Goal: Task Accomplishment & Management: Manage account settings

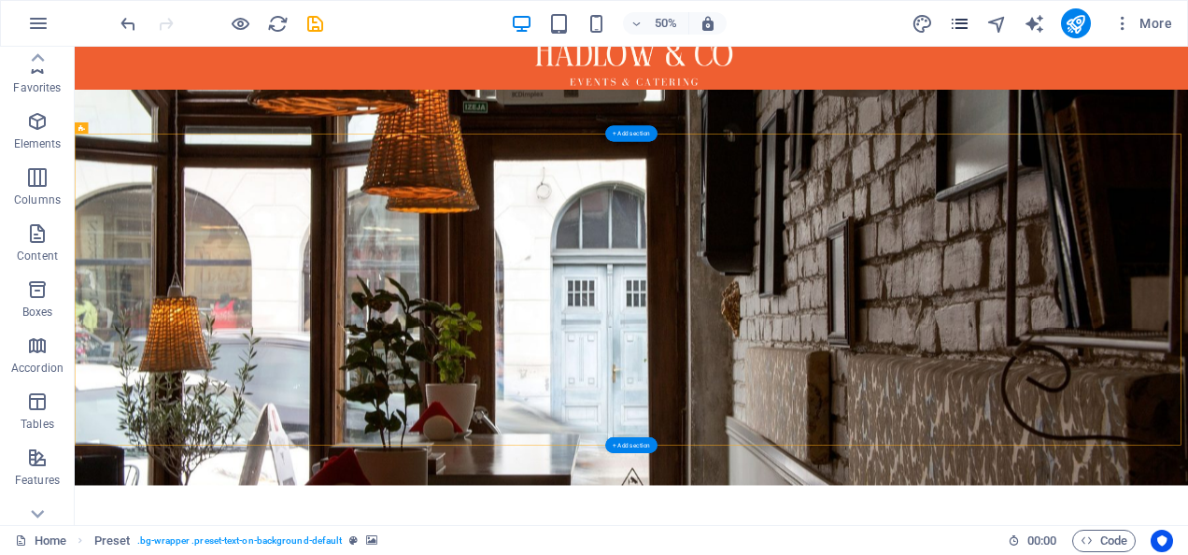
click at [970, 20] on icon "pages" at bounding box center [959, 23] width 21 height 21
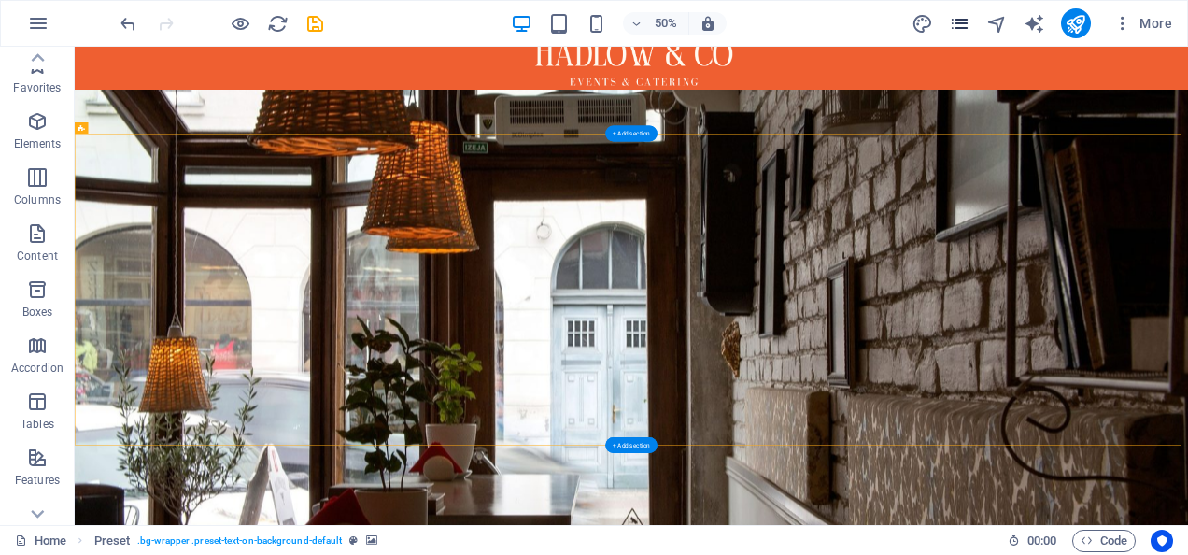
click at [970, 20] on icon "pages" at bounding box center [959, 23] width 21 height 21
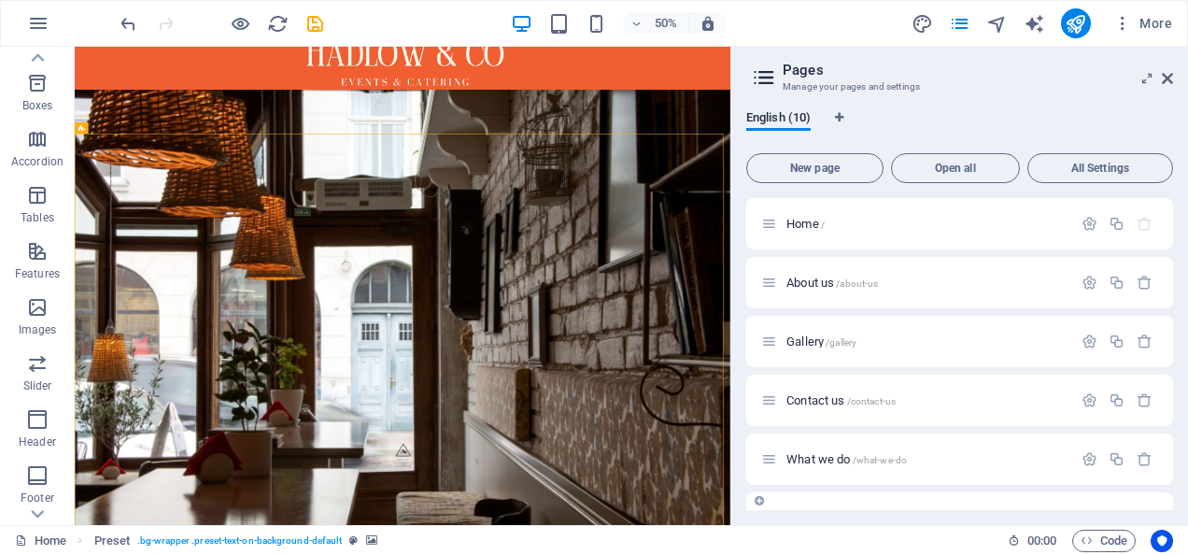
scroll to position [159, 0]
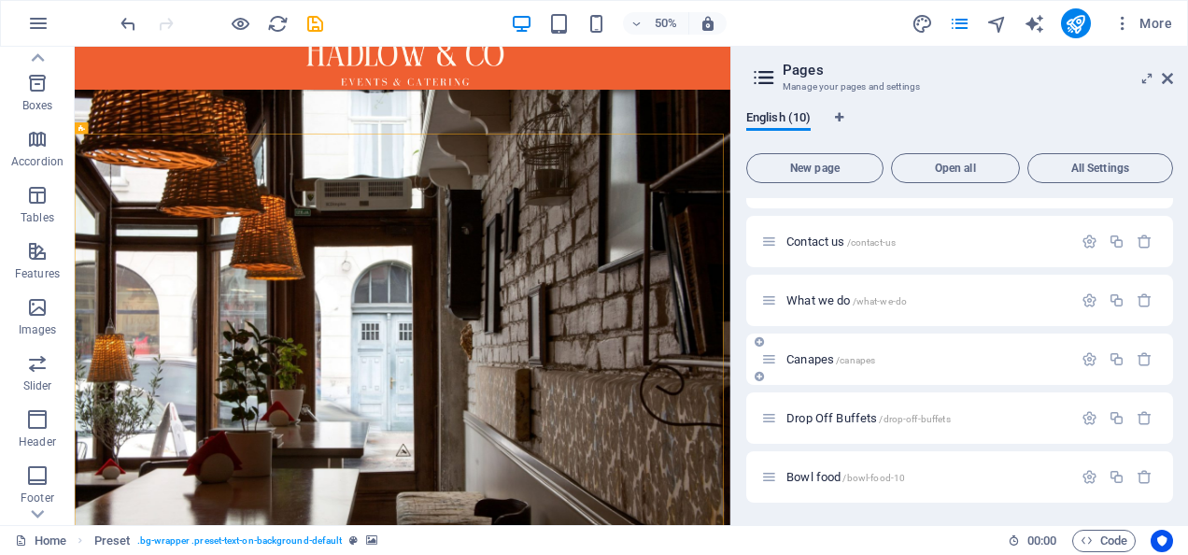
click at [828, 348] on div "Canapes /canapes" at bounding box center [916, 358] width 311 height 21
click at [816, 359] on span "Canapes /canapes" at bounding box center [830, 359] width 89 height 14
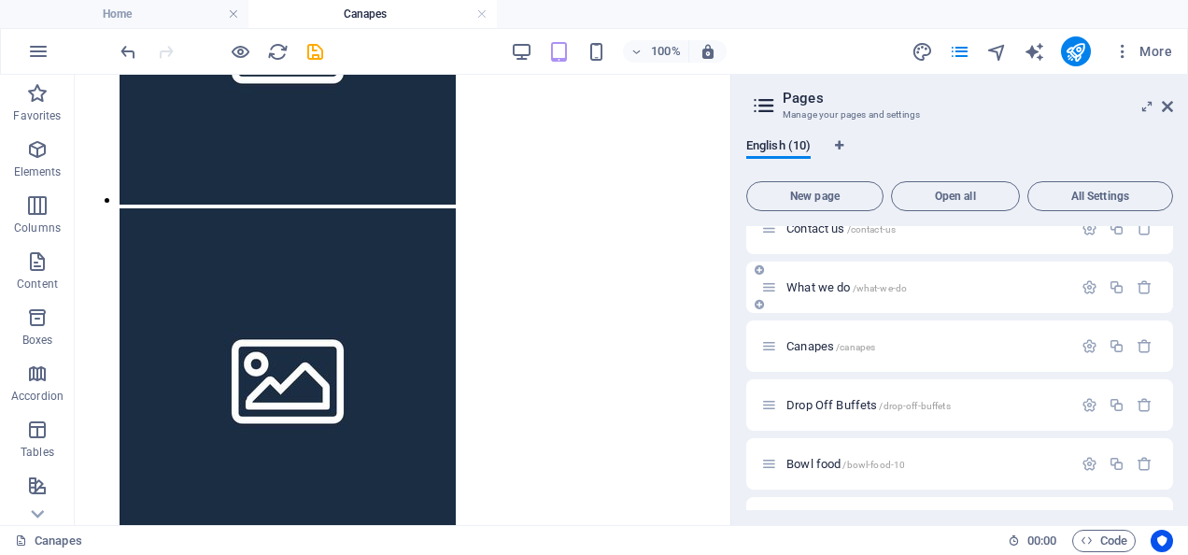
scroll to position [271, 0]
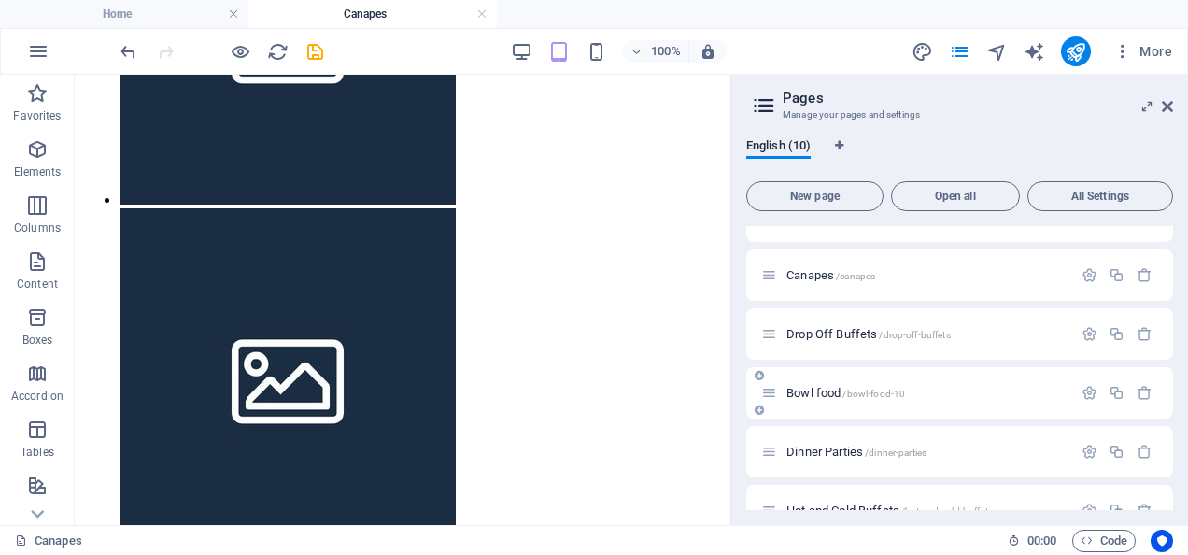
click at [813, 392] on span "Bowl food /bowl-food-10" at bounding box center [845, 393] width 119 height 14
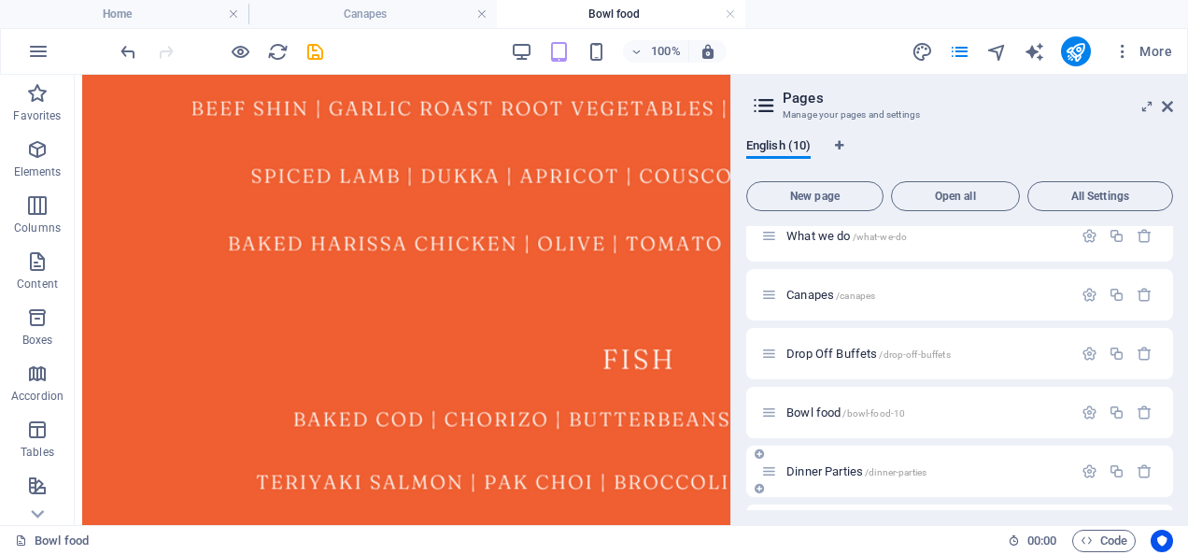
scroll to position [250, 0]
click at [1115, 295] on icon "button" at bounding box center [1117, 296] width 16 height 16
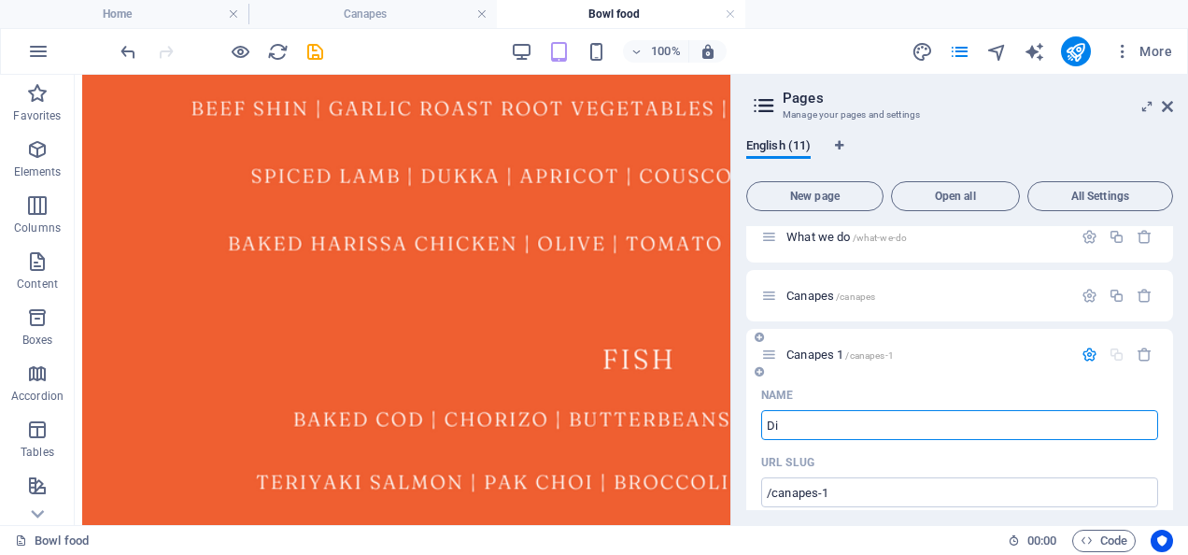
type input "Din"
type input "/d"
type input "D"
type input "Dinner parties"
type input "/dinner-parties-11"
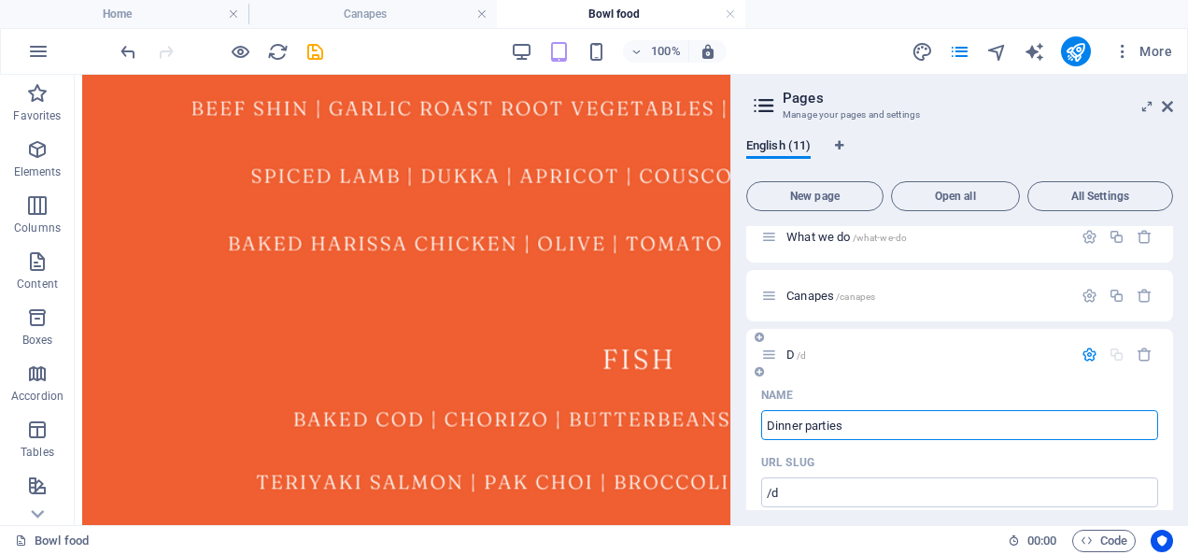
type input "Dinner parties"
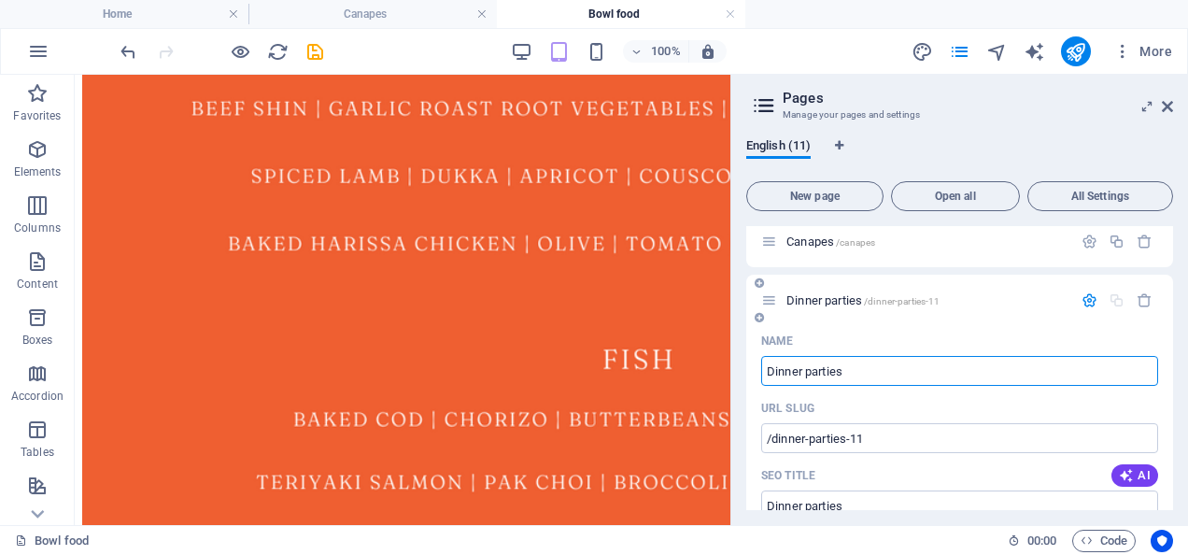
scroll to position [299, 0]
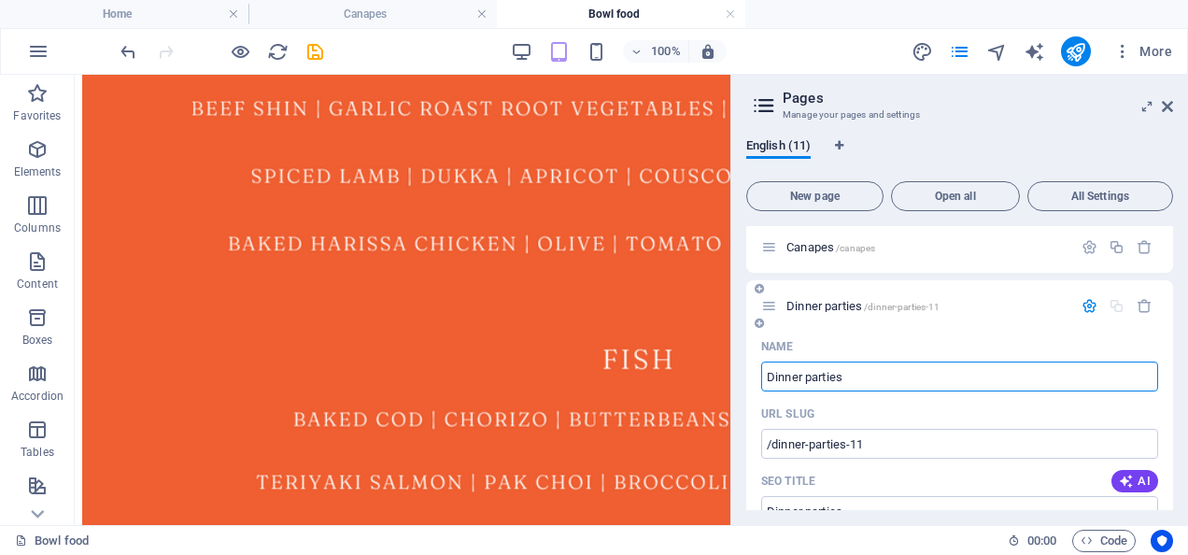
click at [812, 380] on input "Dinner parties" at bounding box center [959, 376] width 397 height 30
type input "Dinner Parties"
type input "Dinner arties"
type input "Dinner Parties"
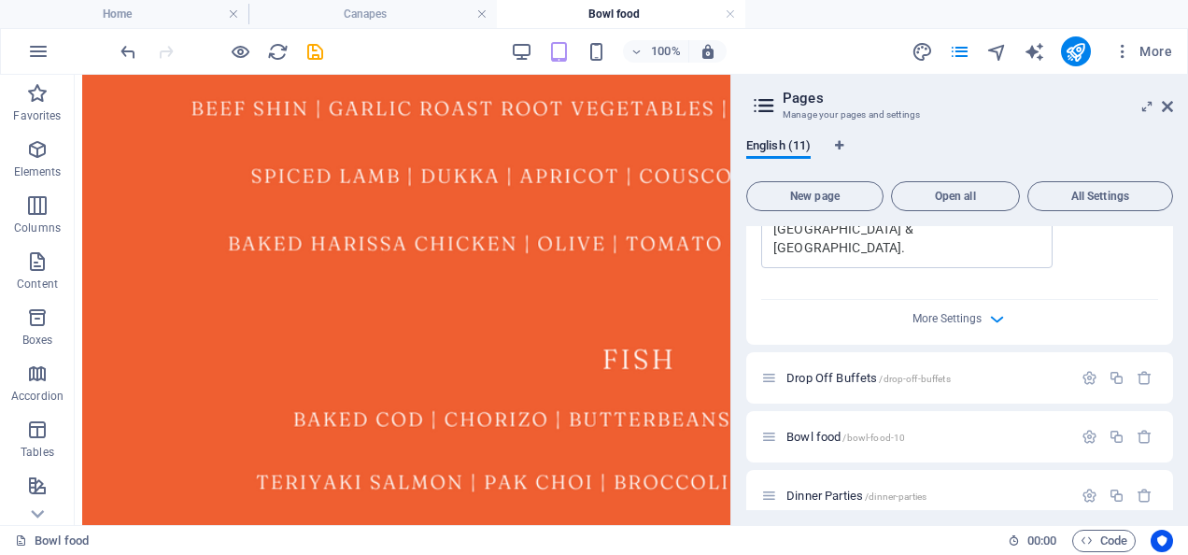
scroll to position [1123, 0]
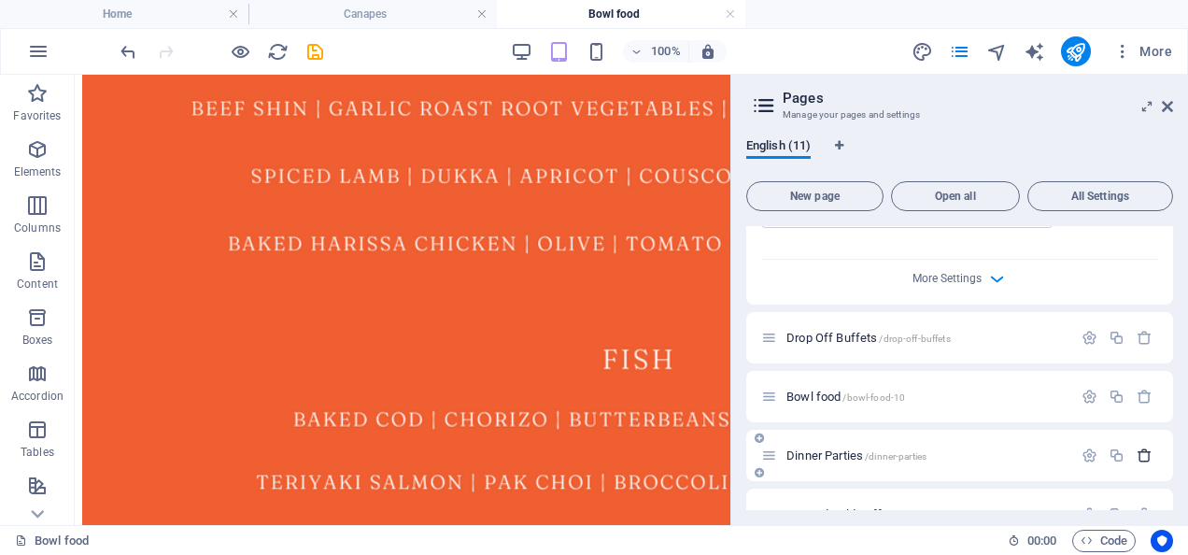
type input "Dinner Parties"
click at [1137, 447] on icon "button" at bounding box center [1145, 455] width 16 height 16
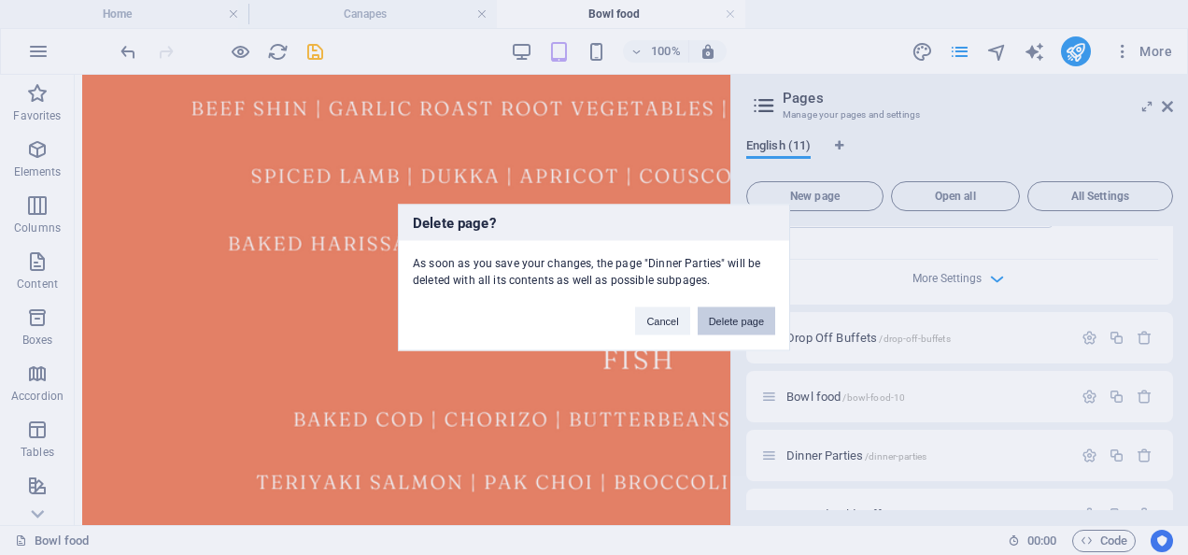
click at [741, 323] on button "Delete page" at bounding box center [737, 321] width 78 height 28
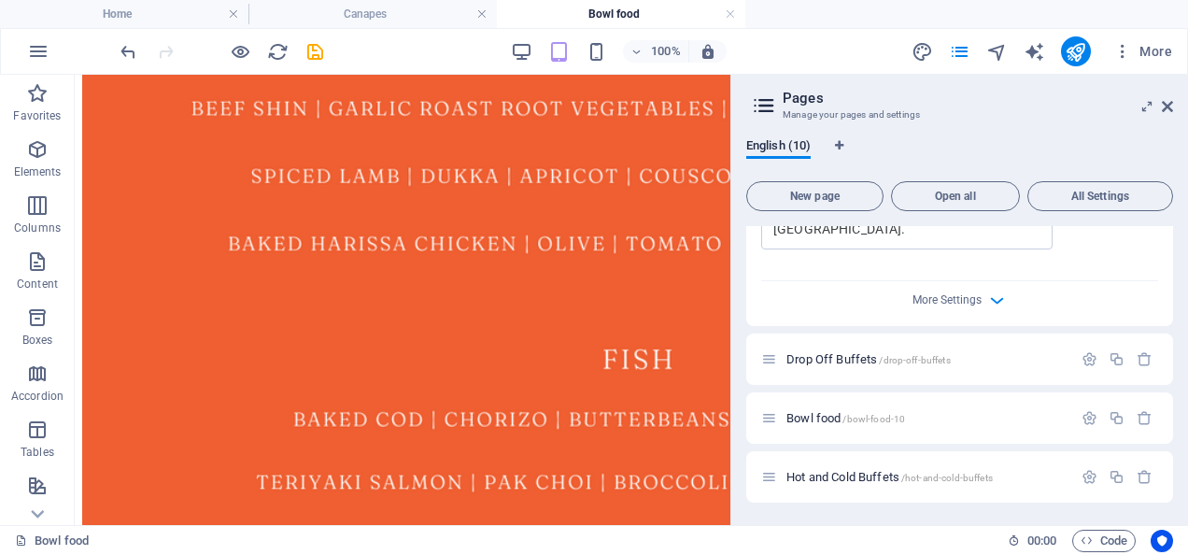
scroll to position [1063, 0]
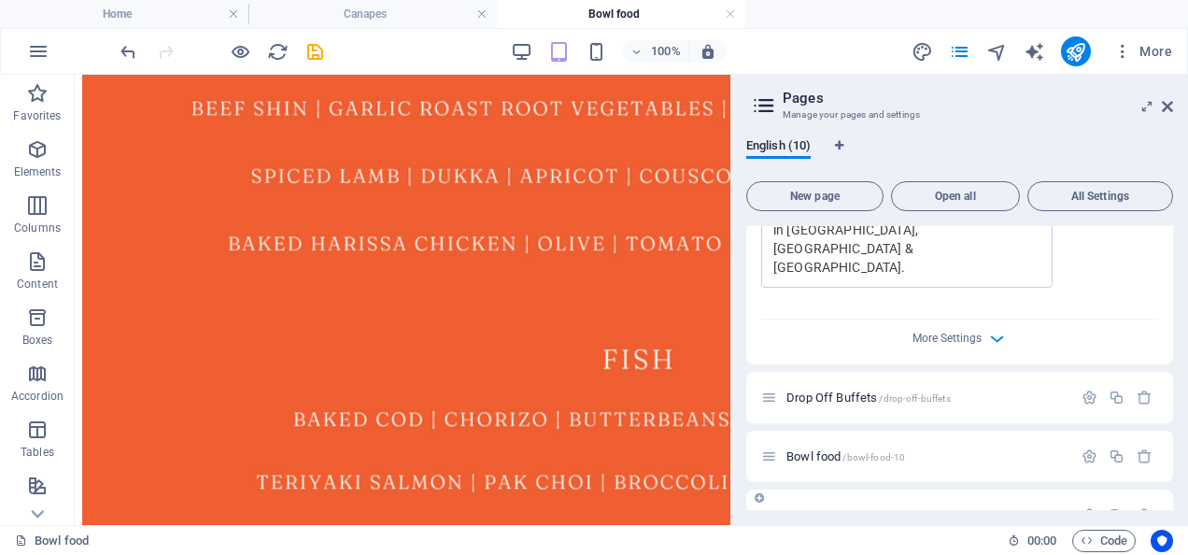
click at [835, 508] on span "Hot and Cold Buffets /hot-and-cold-buffets" at bounding box center [889, 515] width 206 height 14
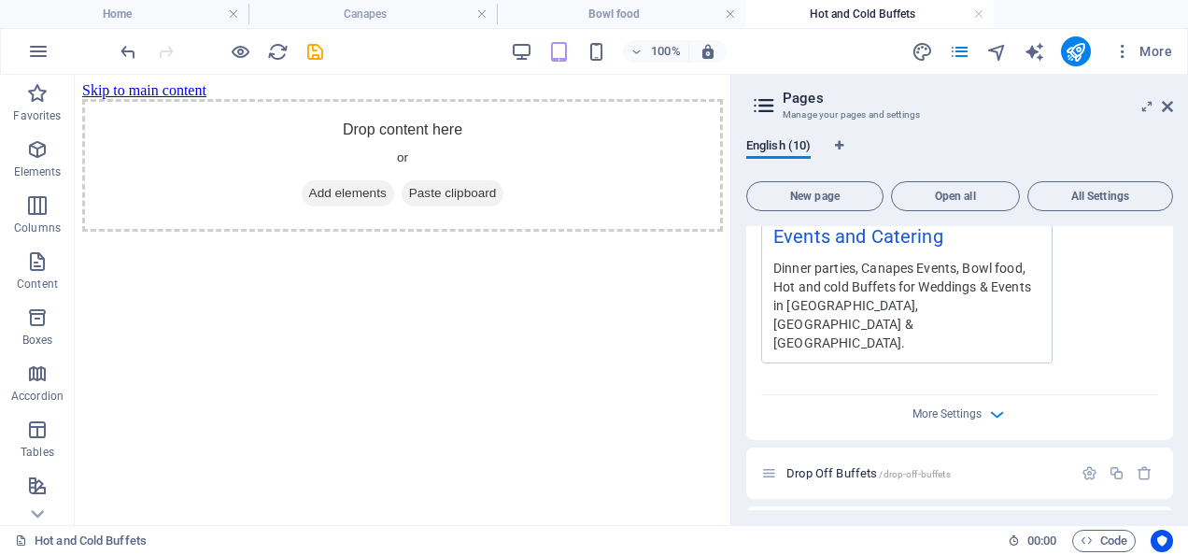
scroll to position [0, 0]
click at [1139, 524] on icon "button" at bounding box center [1145, 532] width 16 height 16
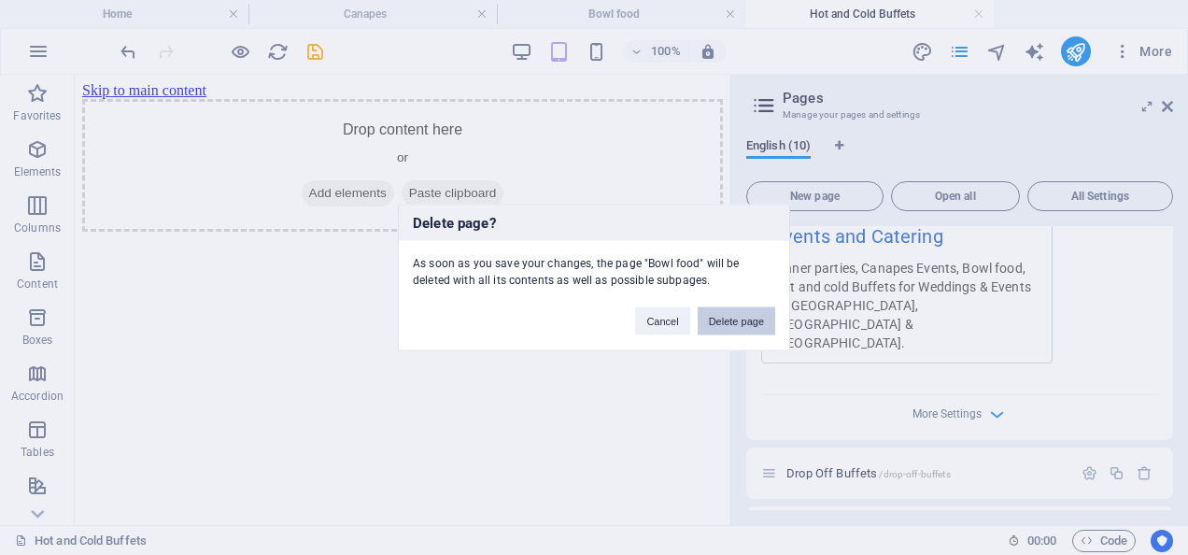
click at [759, 319] on button "Delete page" at bounding box center [737, 321] width 78 height 28
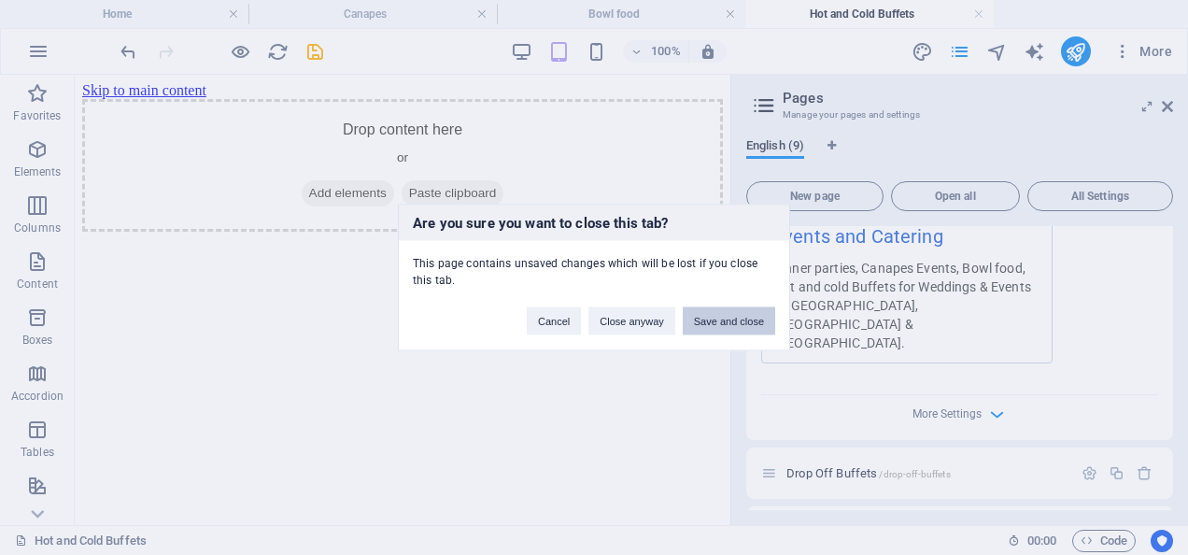
click at [734, 317] on button "Save and close" at bounding box center [729, 321] width 92 height 28
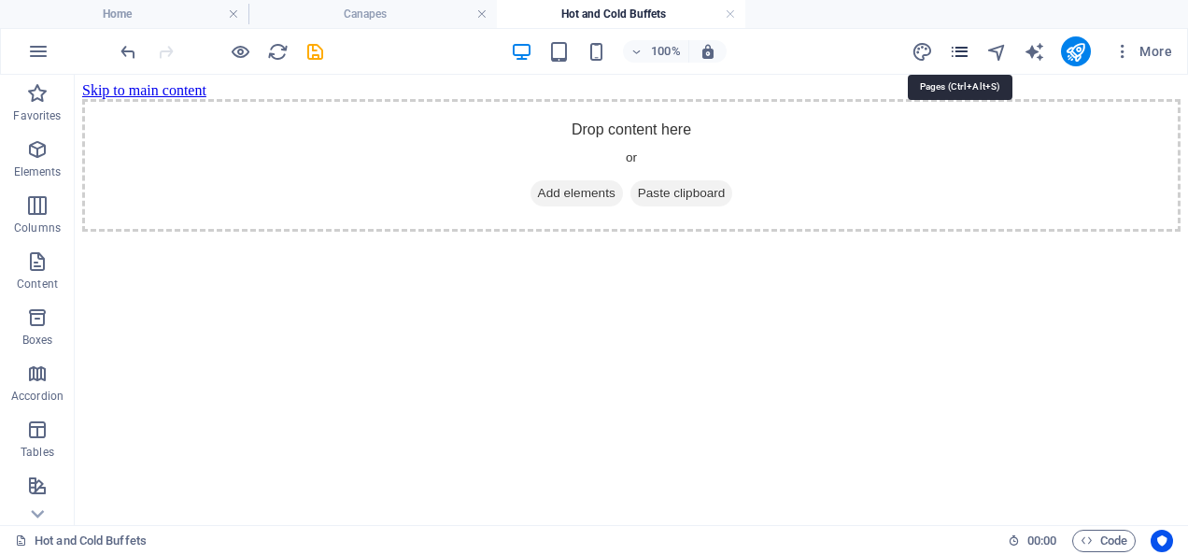
click at [966, 49] on icon "pages" at bounding box center [959, 51] width 21 height 21
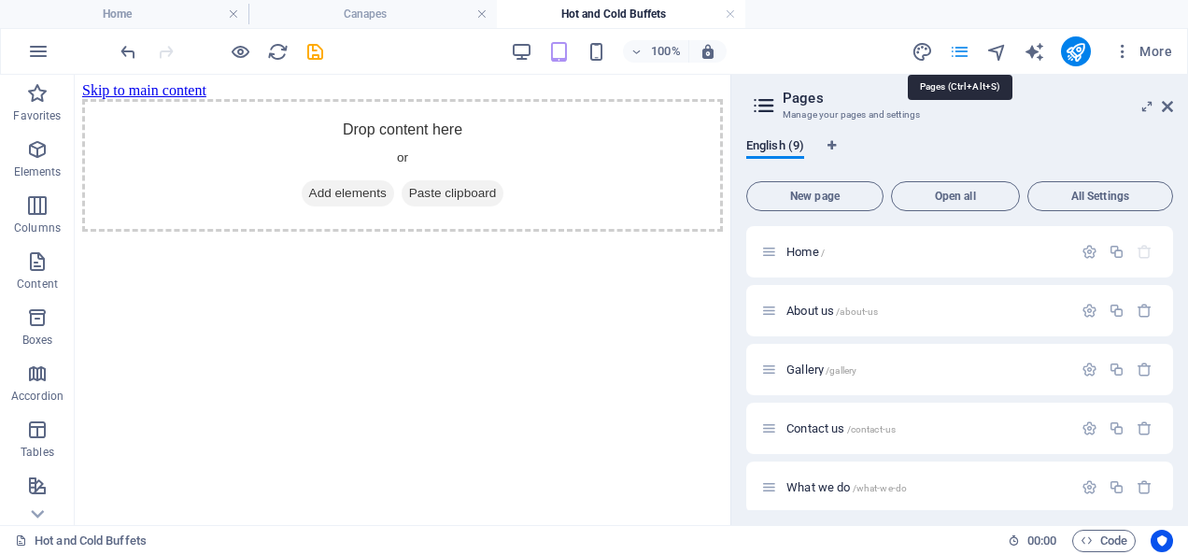
scroll to position [307, 0]
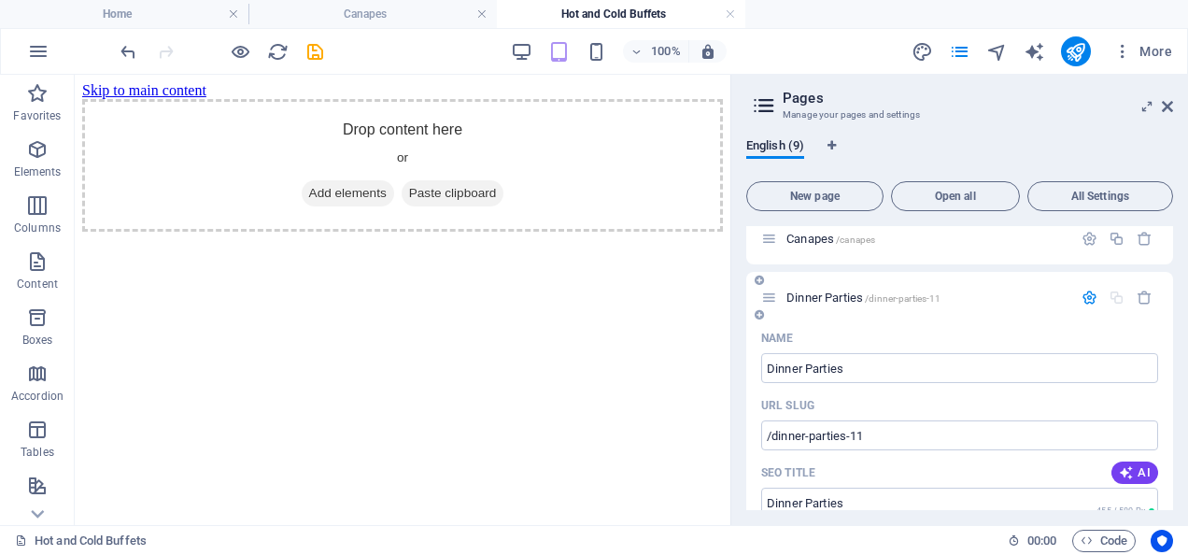
click at [1011, 338] on div "Name" at bounding box center [959, 338] width 397 height 30
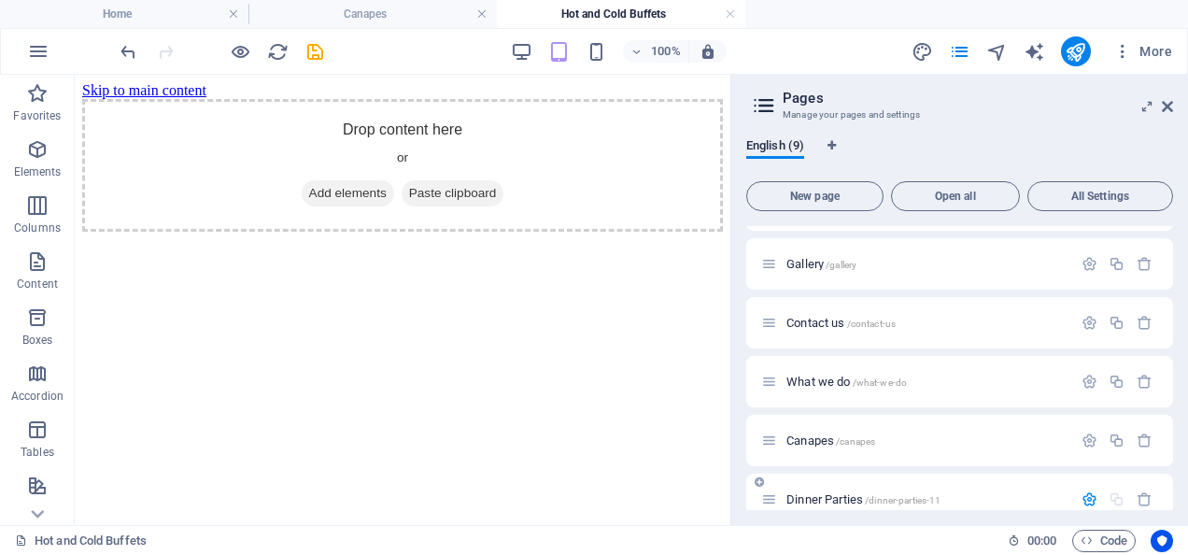
scroll to position [98, 0]
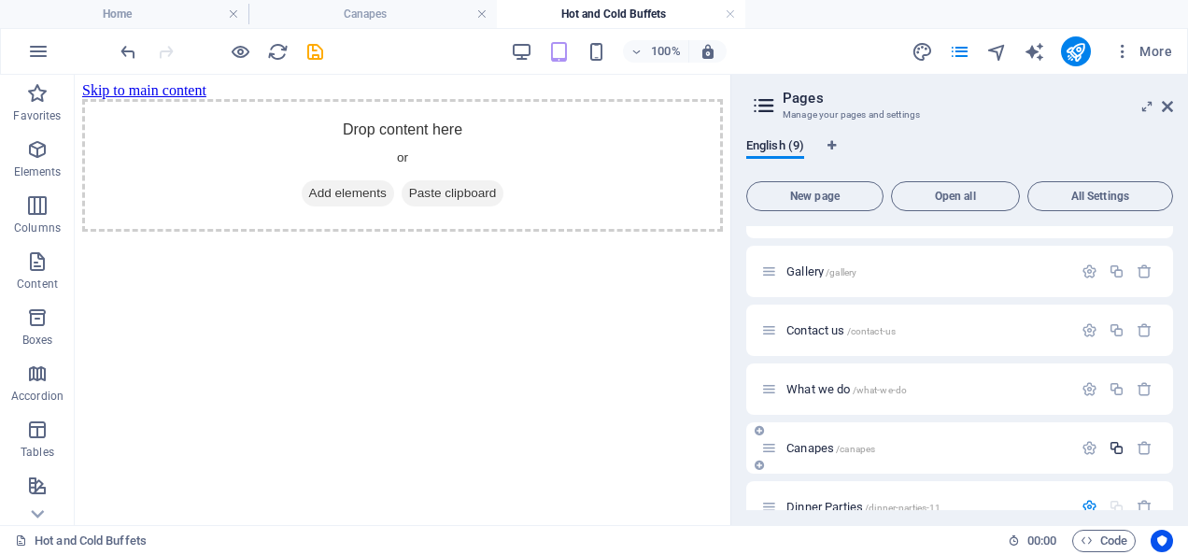
click at [1111, 448] on icon "button" at bounding box center [1117, 448] width 16 height 16
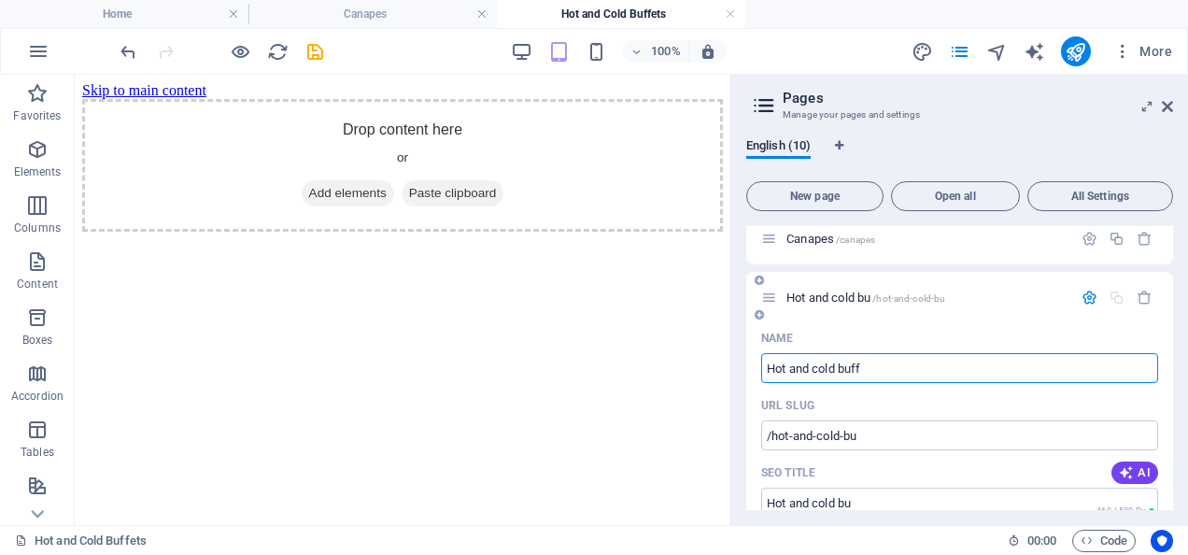
type input "Hot and cold buffe"
type input "/hot-and-cold-bu"
type input "Hot and cold bu"
type input "Hot and cold buffets"
type input "/hot-and-cold-buffets-10"
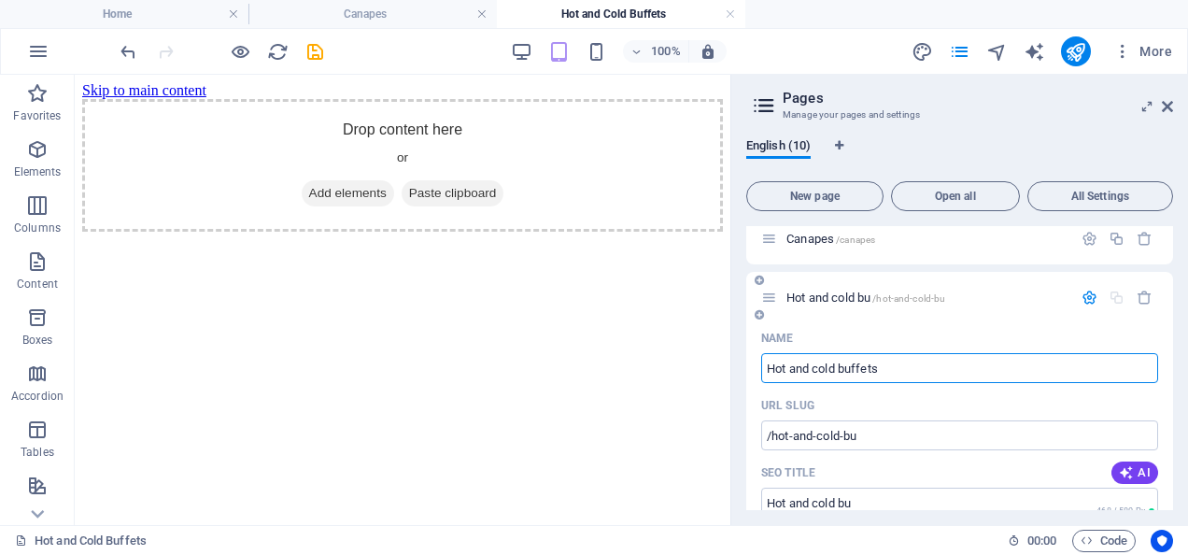
type input "Hot and cold buffets"
click at [973, 323] on div "Name" at bounding box center [959, 338] width 397 height 30
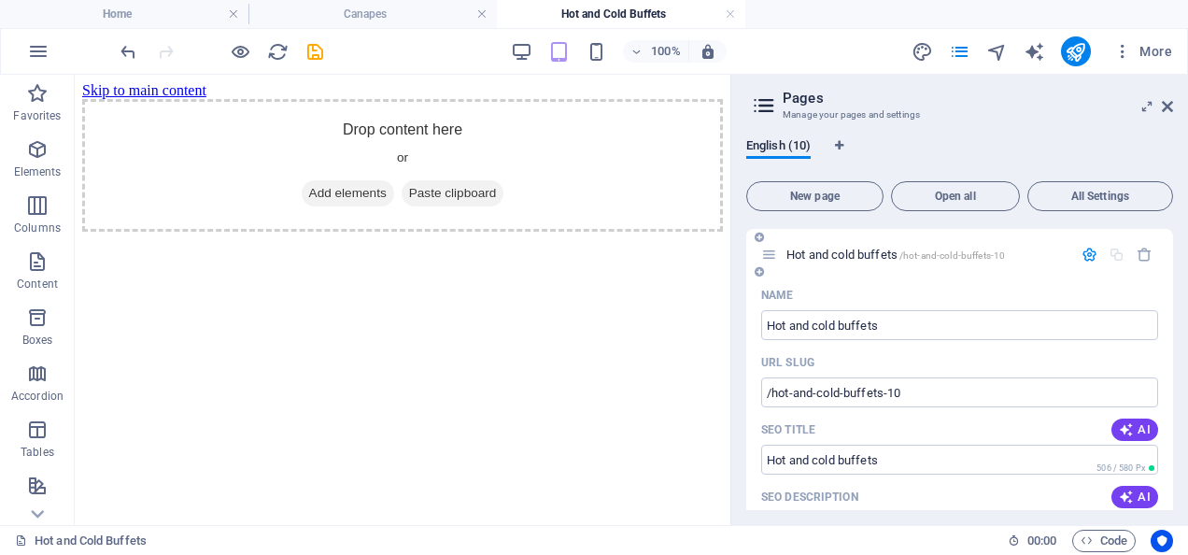
scroll to position [352, 0]
click at [732, 9] on link at bounding box center [730, 15] width 11 height 18
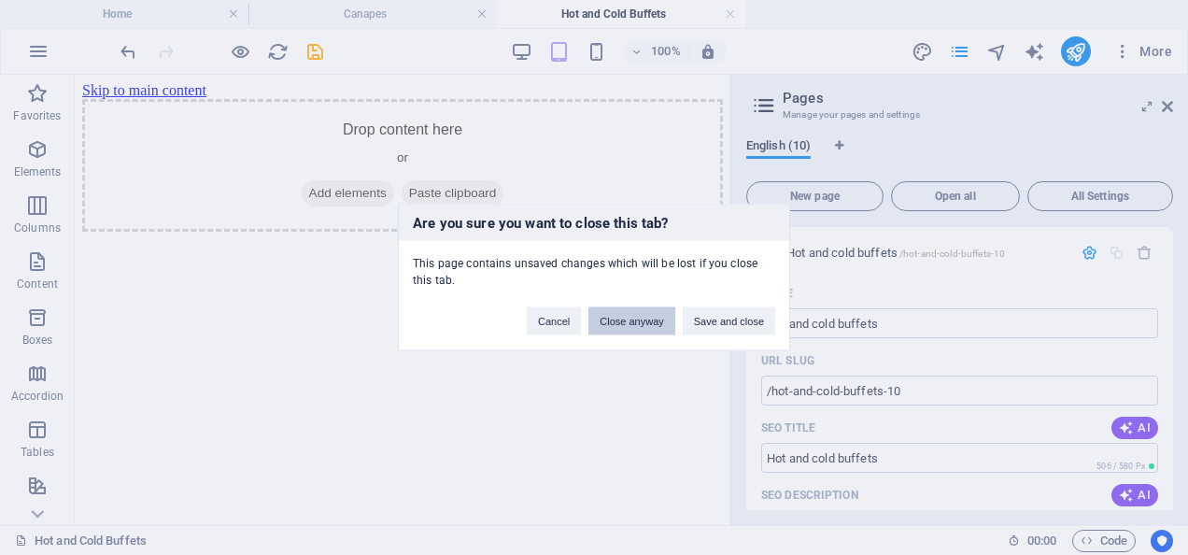
click at [629, 321] on button "Close anyway" at bounding box center [631, 321] width 86 height 28
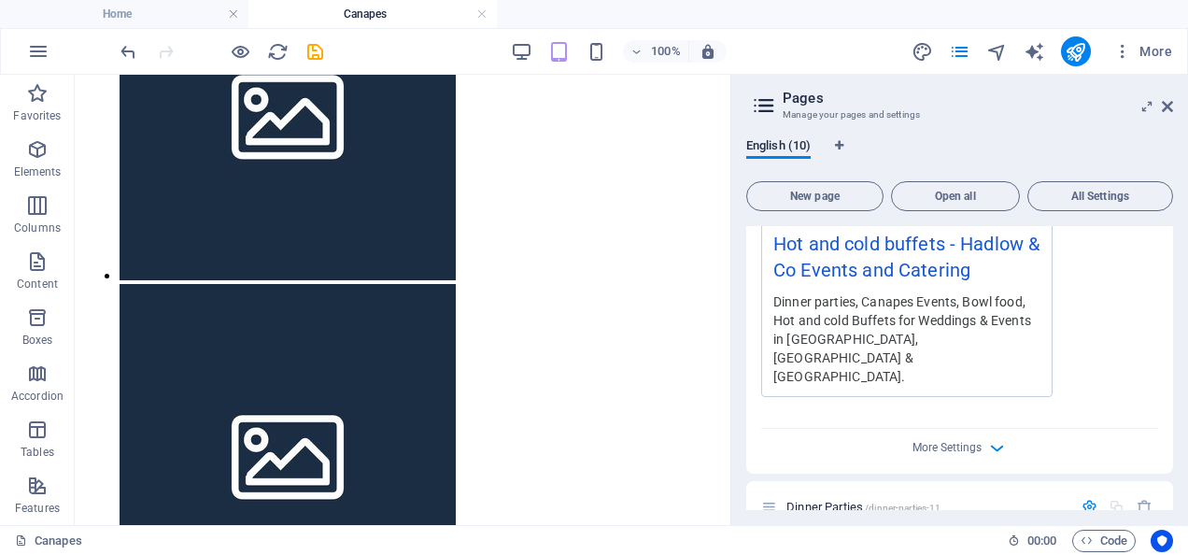
scroll to position [955, 0]
click at [1012, 119] on h3 "Manage your pages and settings" at bounding box center [959, 114] width 353 height 17
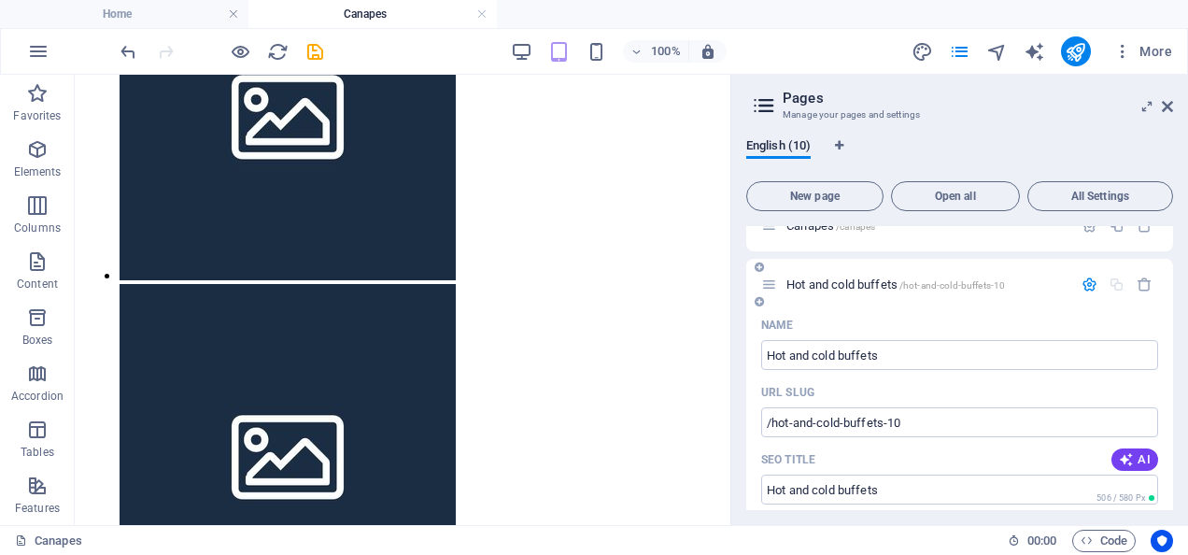
scroll to position [314, 0]
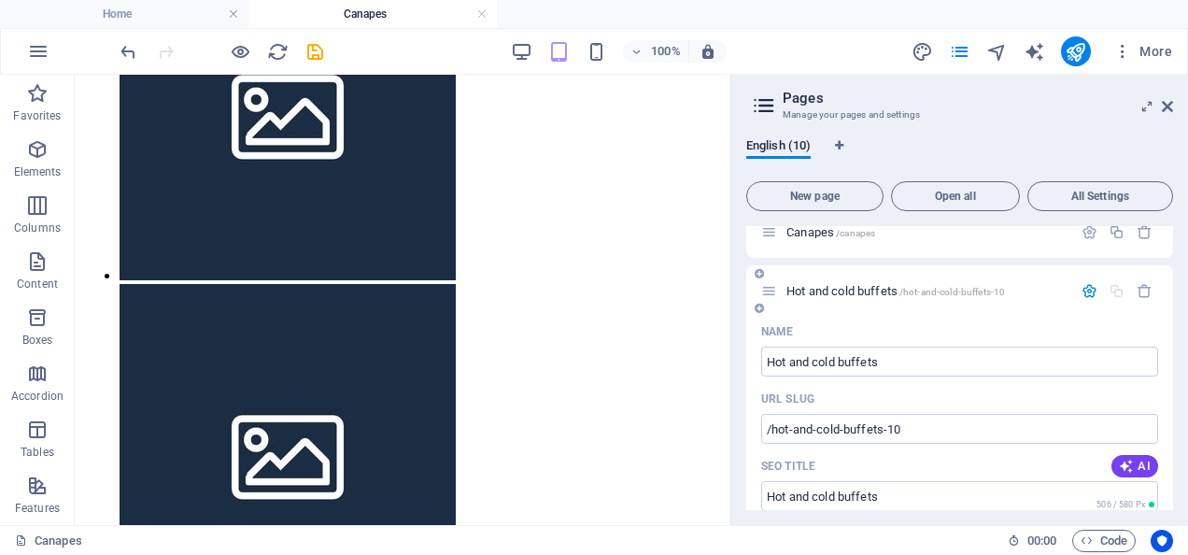
click at [781, 292] on div "Hot and cold buffets /hot-and-cold-buffets-10" at bounding box center [926, 291] width 291 height 12
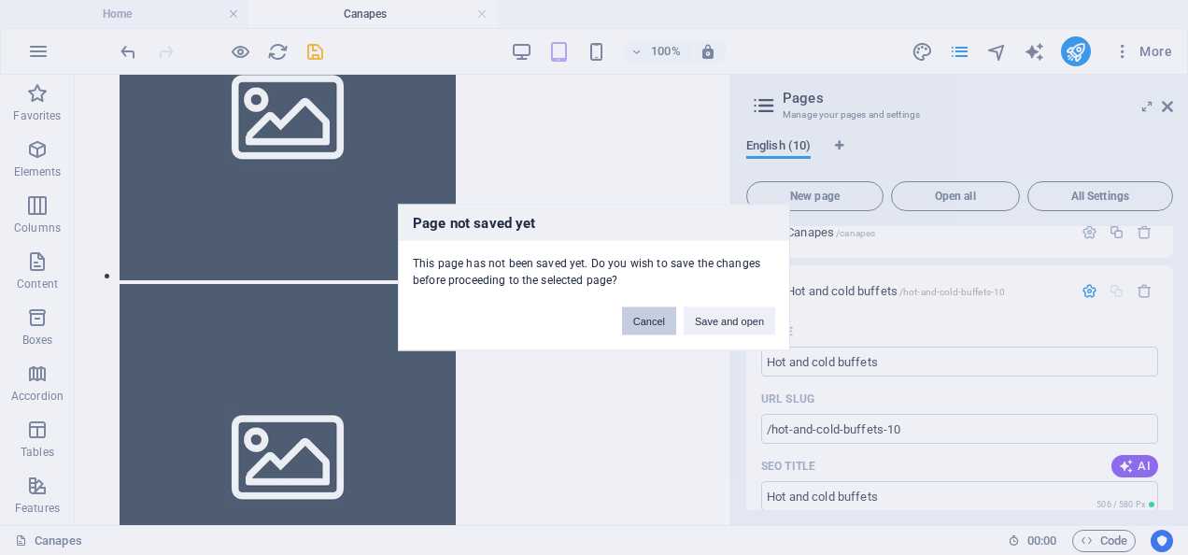
click at [651, 321] on button "Cancel" at bounding box center [649, 321] width 54 height 28
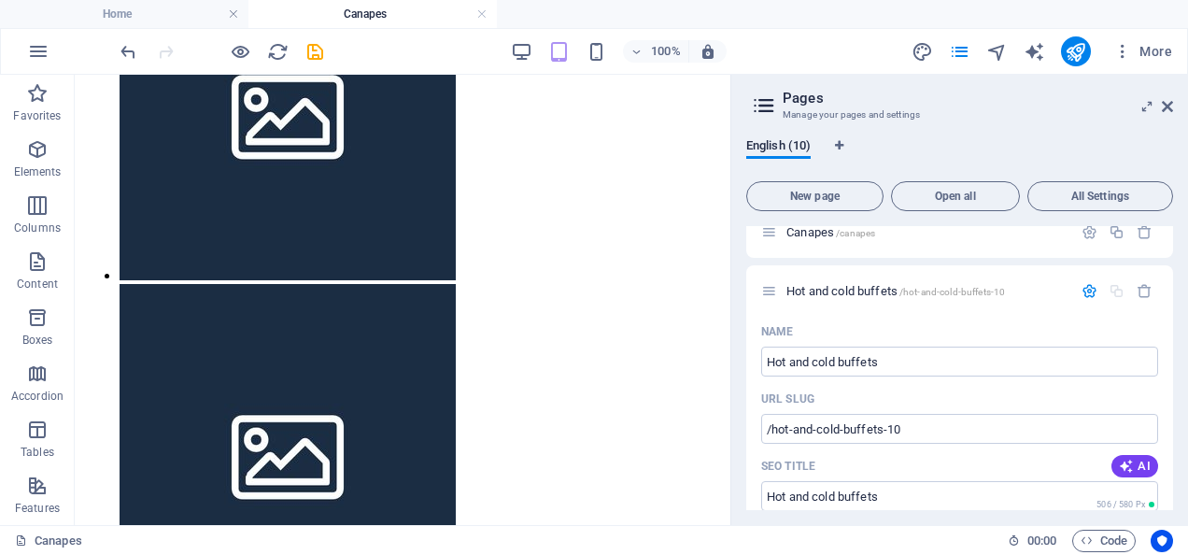
click at [998, 114] on h3 "Manage your pages and settings" at bounding box center [959, 114] width 353 height 17
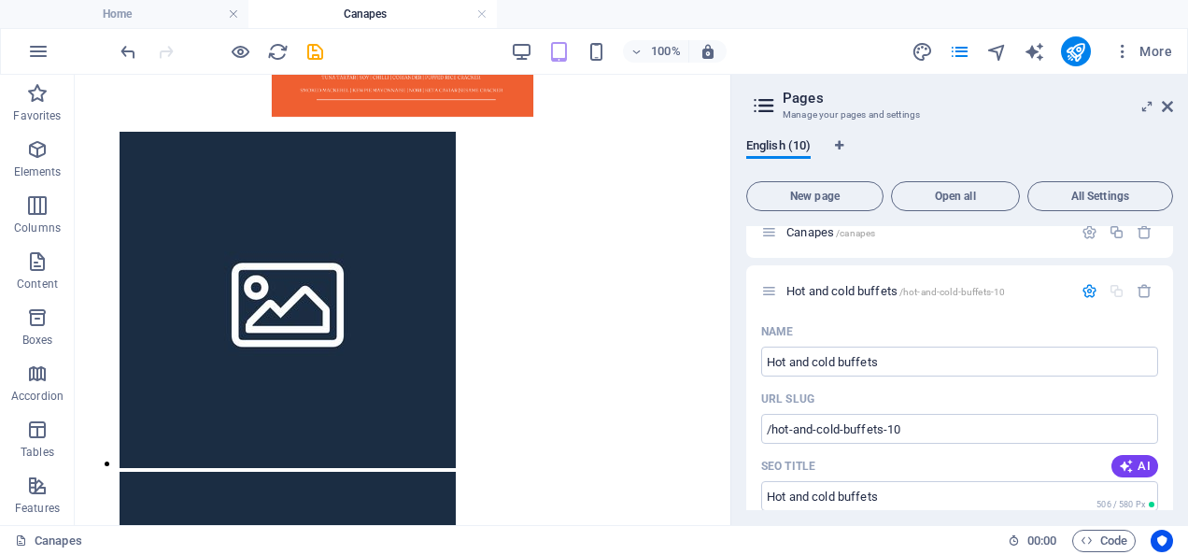
scroll to position [699, 0]
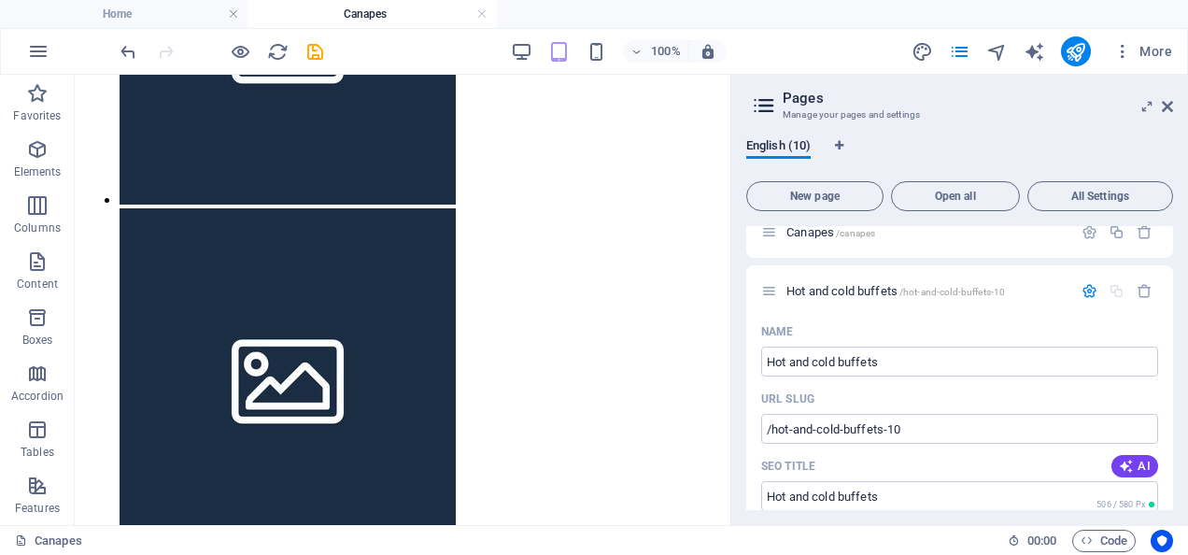
click at [770, 106] on icon at bounding box center [764, 105] width 28 height 26
click at [828, 192] on span "New page" at bounding box center [815, 196] width 120 height 11
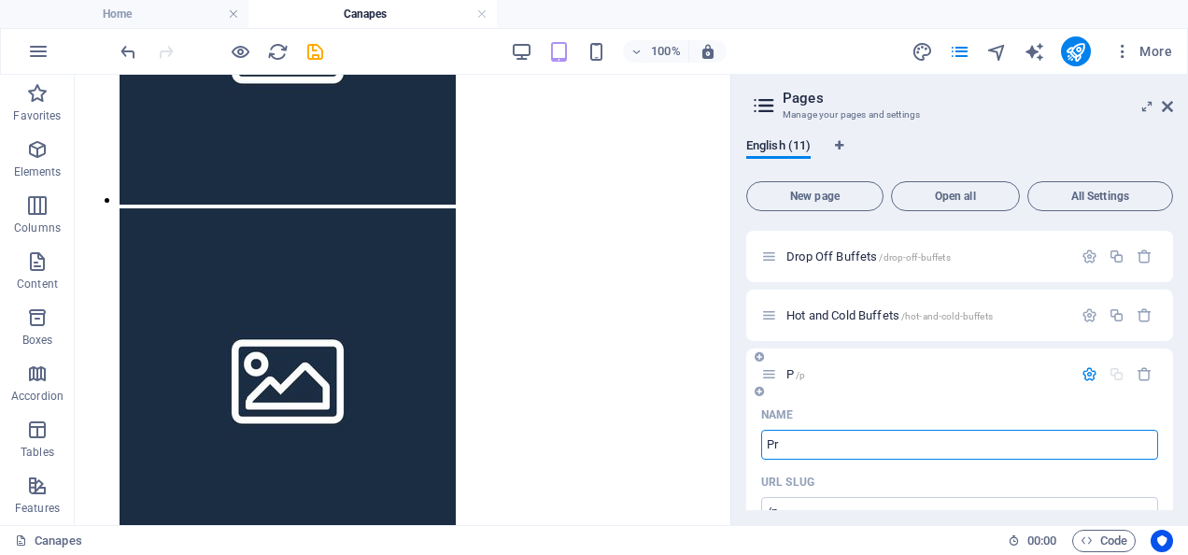
type input "Pri"
type input "/p"
type input "Privaacy"
type input "/priv"
type input "Privaa"
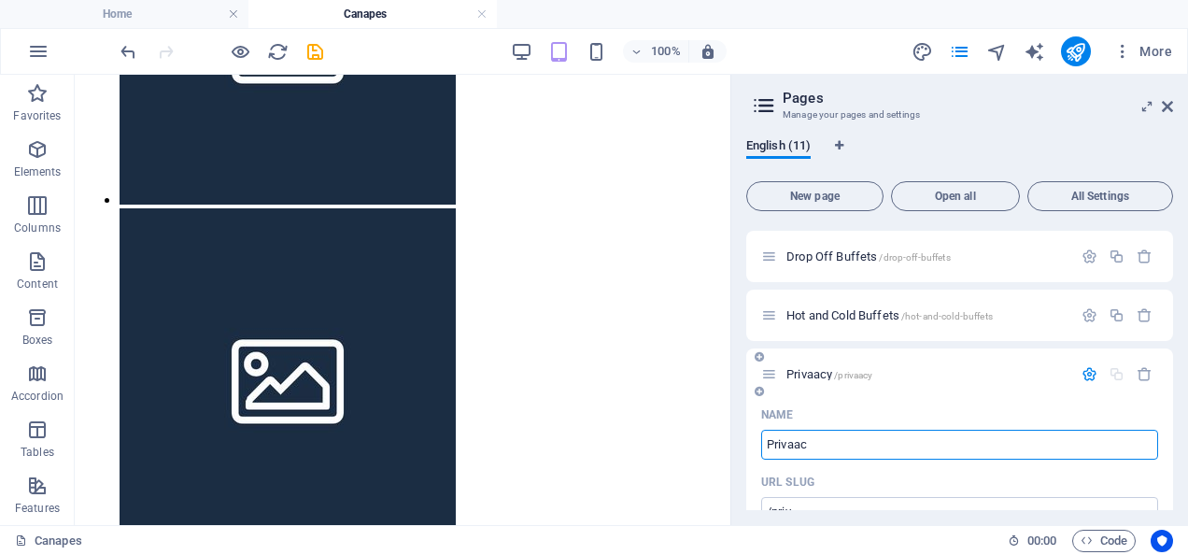
type input "/privaacy"
type input "Privaa"
type input "/privaa"
type input "Priva"
type input "/priva"
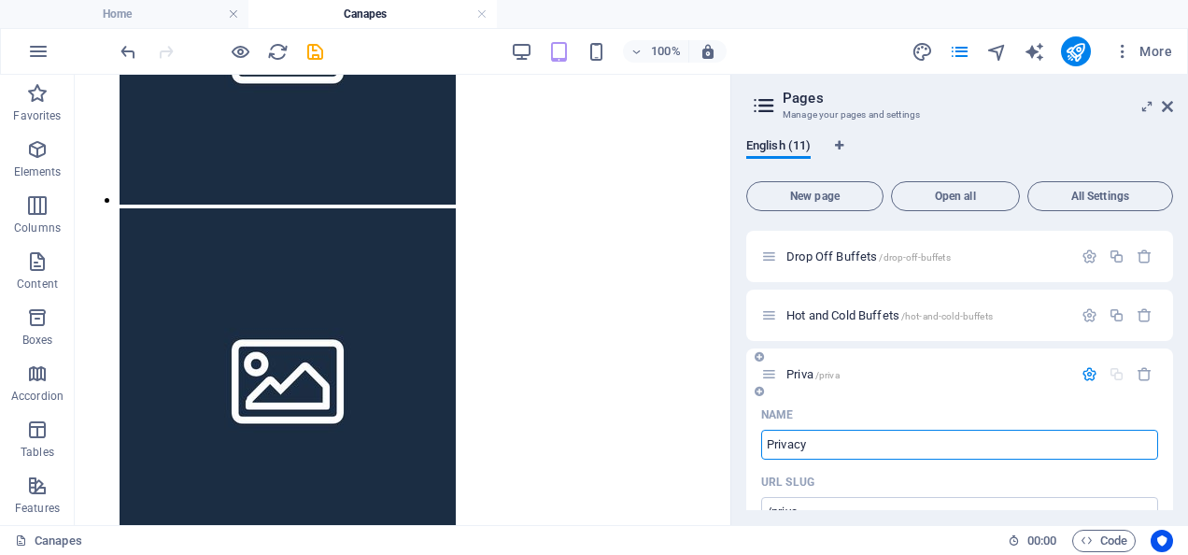
type input "Privacy"
type input "/privacy"
type input "Privacy Po"
type input "/privacy-p"
type input "Privacy Pol"
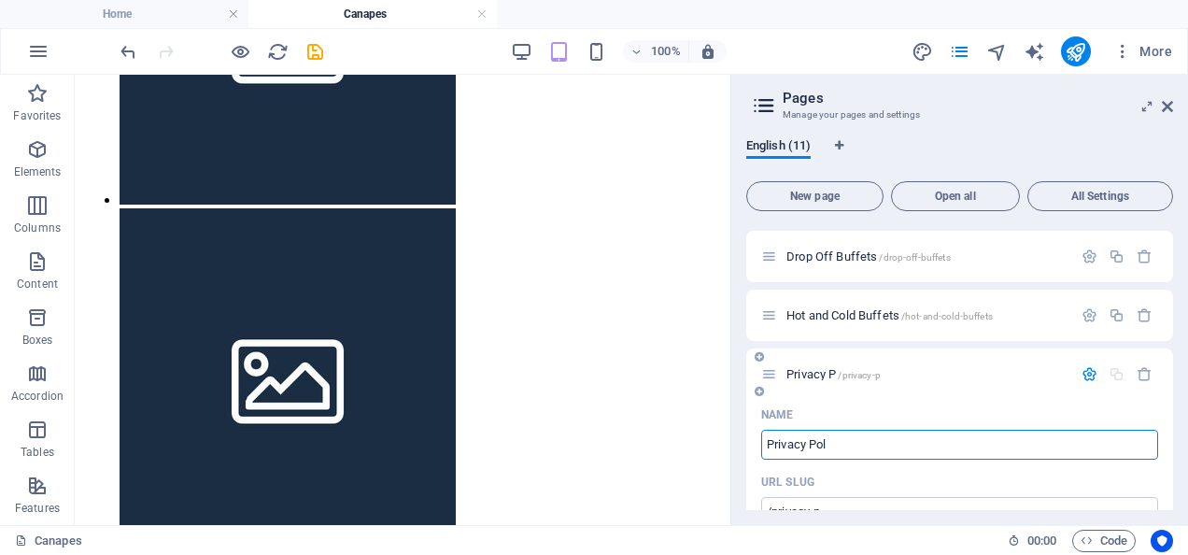
type input "/privacy-pol"
type input "Privacy Policy"
type input "/privacy-policy"
type input "Privacy Policy"
click at [1025, 163] on div "English (11)" at bounding box center [959, 155] width 427 height 35
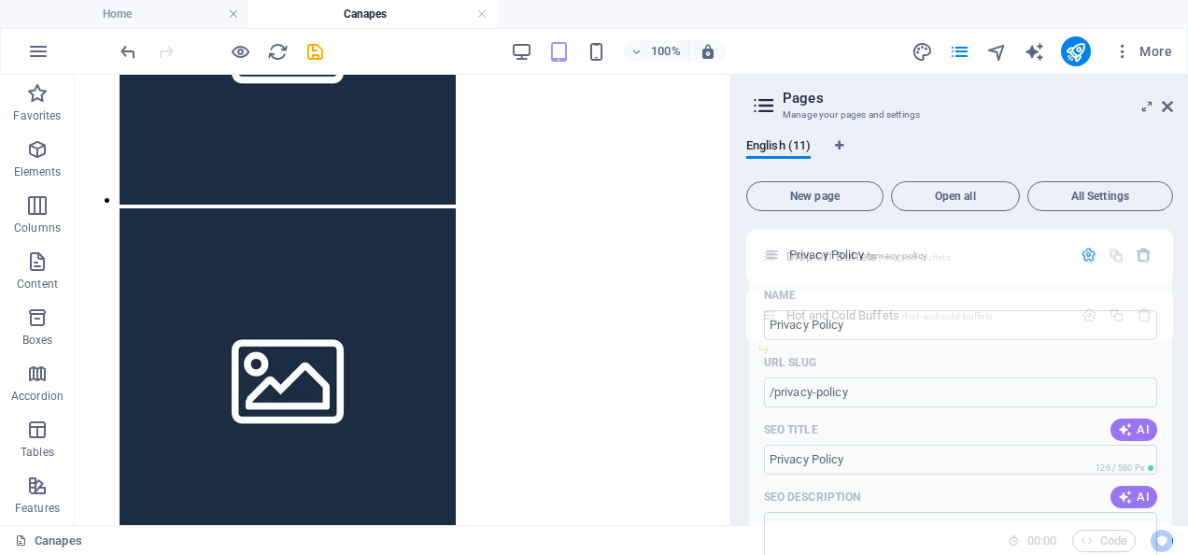
drag, startPoint x: 771, startPoint y: 291, endPoint x: 777, endPoint y: 276, distance: 16.3
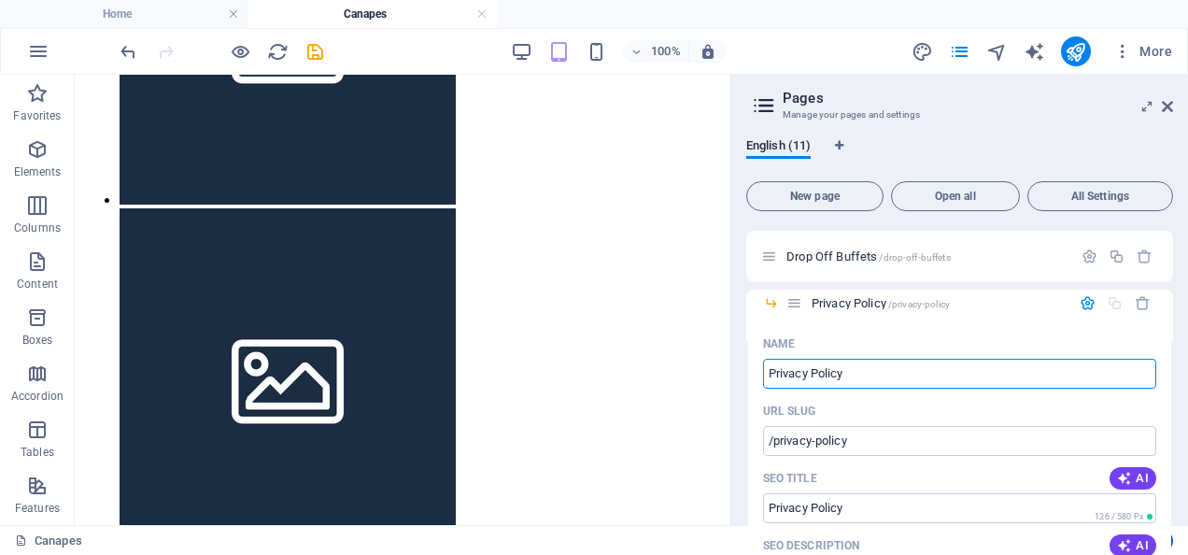
drag, startPoint x: 798, startPoint y: 274, endPoint x: 794, endPoint y: 299, distance: 25.5
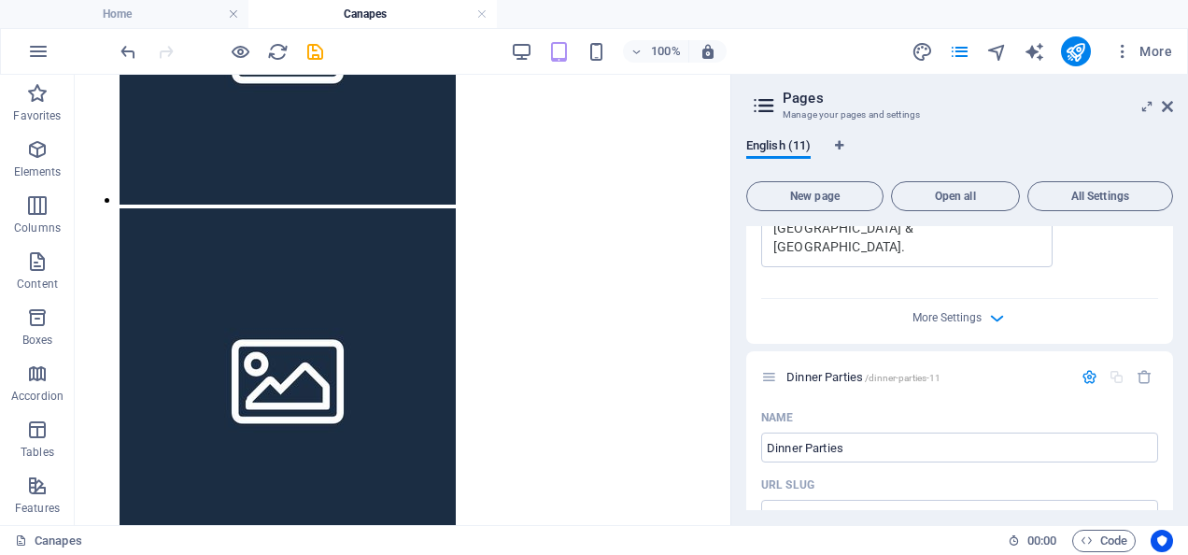
scroll to position [1083, 0]
click at [766, 369] on icon at bounding box center [769, 377] width 16 height 16
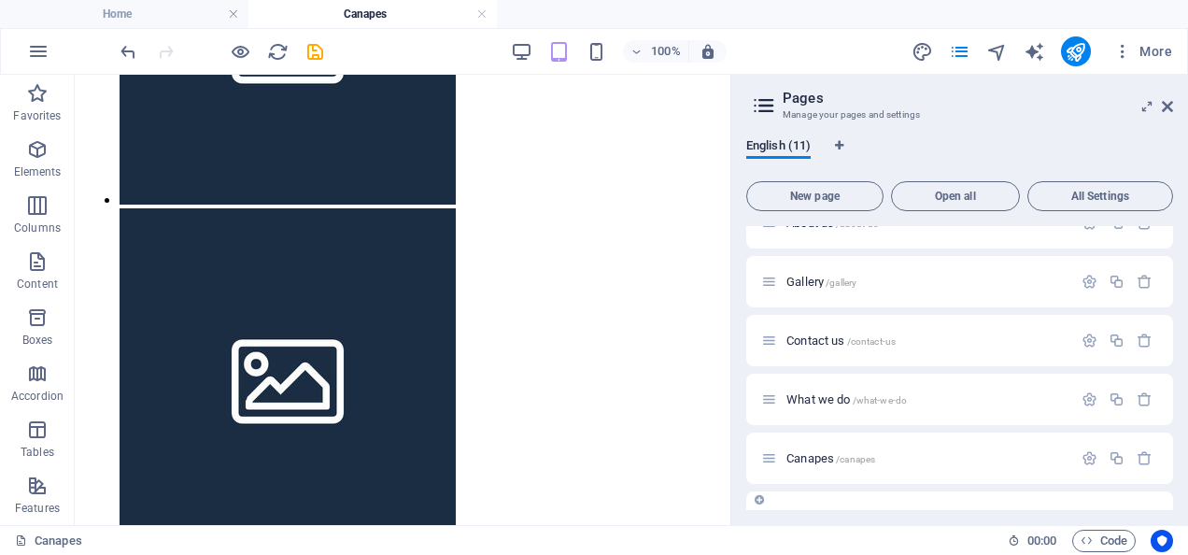
scroll to position [166, 0]
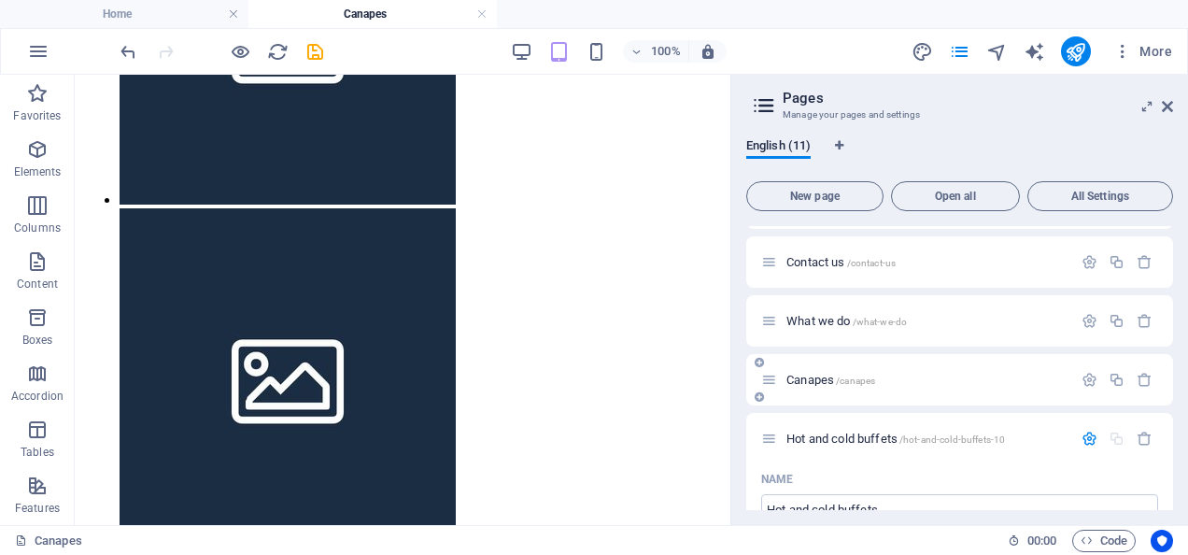
click at [813, 372] on div "Canapes /canapes" at bounding box center [916, 379] width 311 height 21
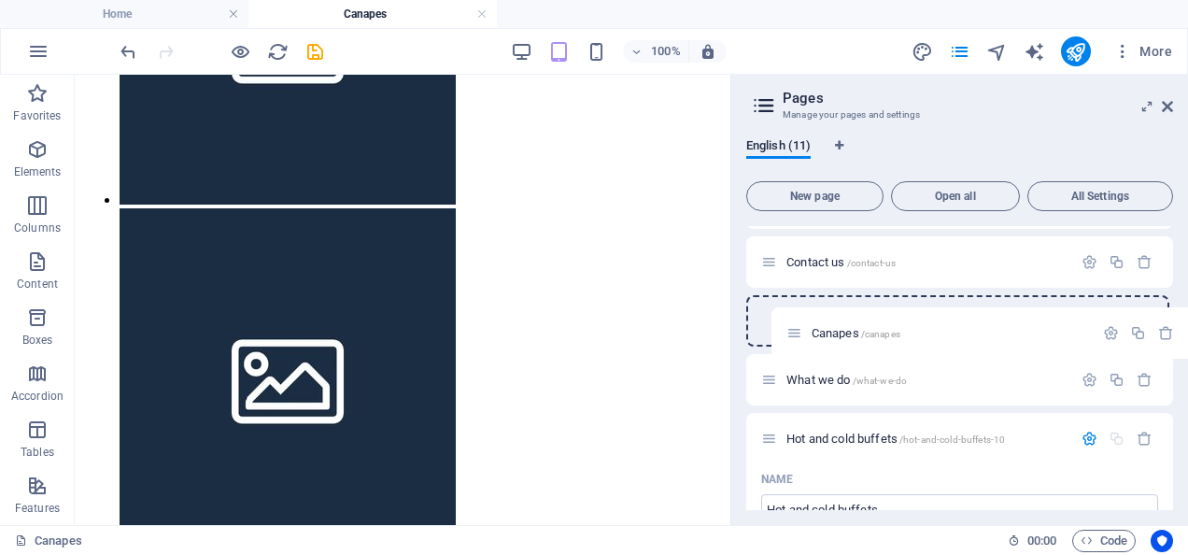
drag, startPoint x: 771, startPoint y: 375, endPoint x: 799, endPoint y: 321, distance: 61.4
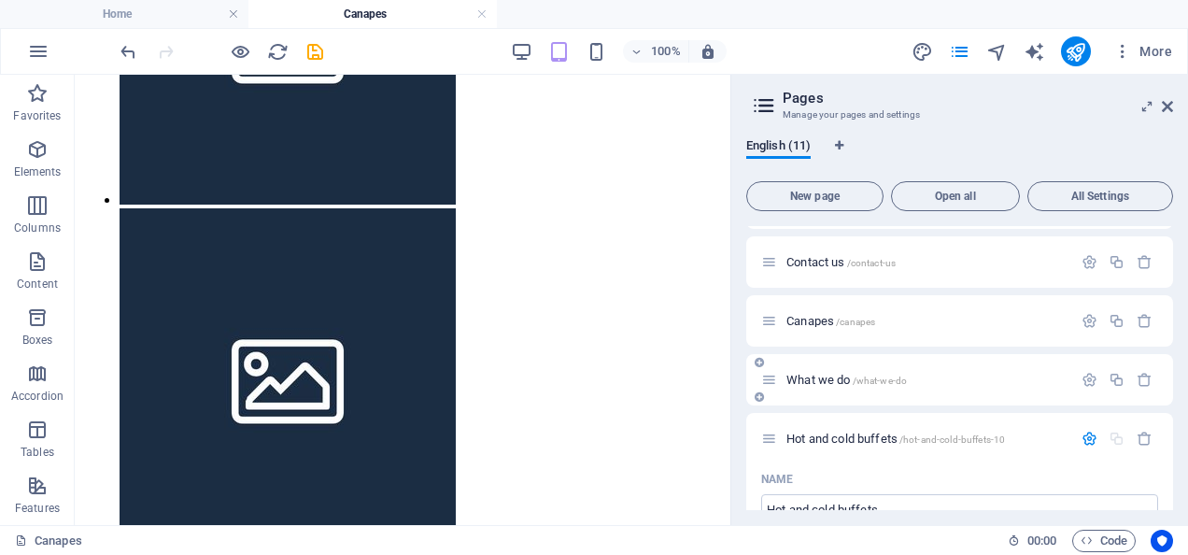
drag, startPoint x: 811, startPoint y: 331, endPoint x: 854, endPoint y: 389, distance: 72.9
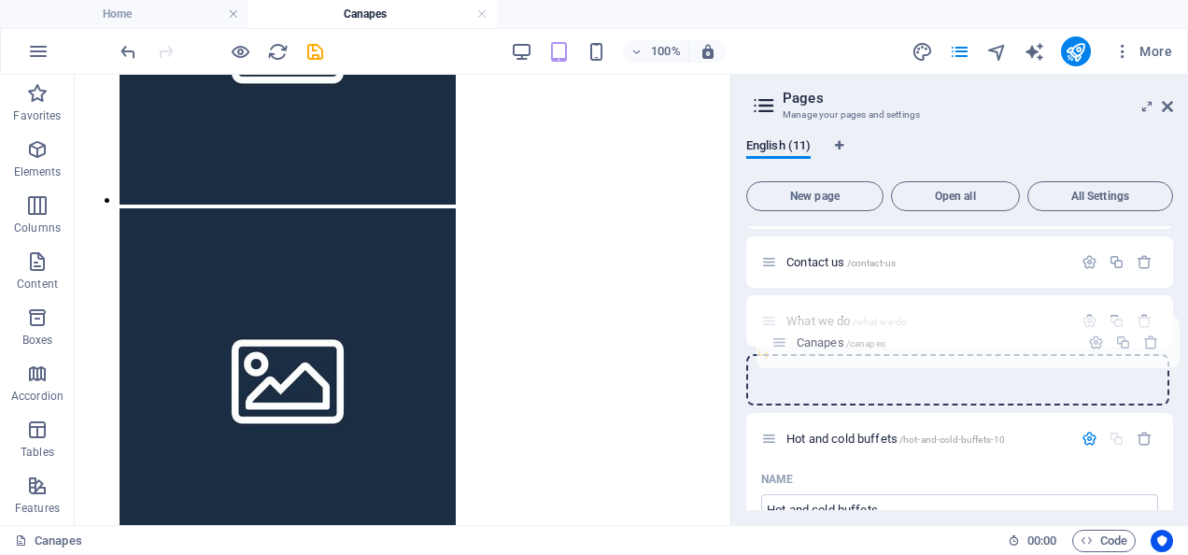
drag, startPoint x: 771, startPoint y: 325, endPoint x: 790, endPoint y: 350, distance: 31.4
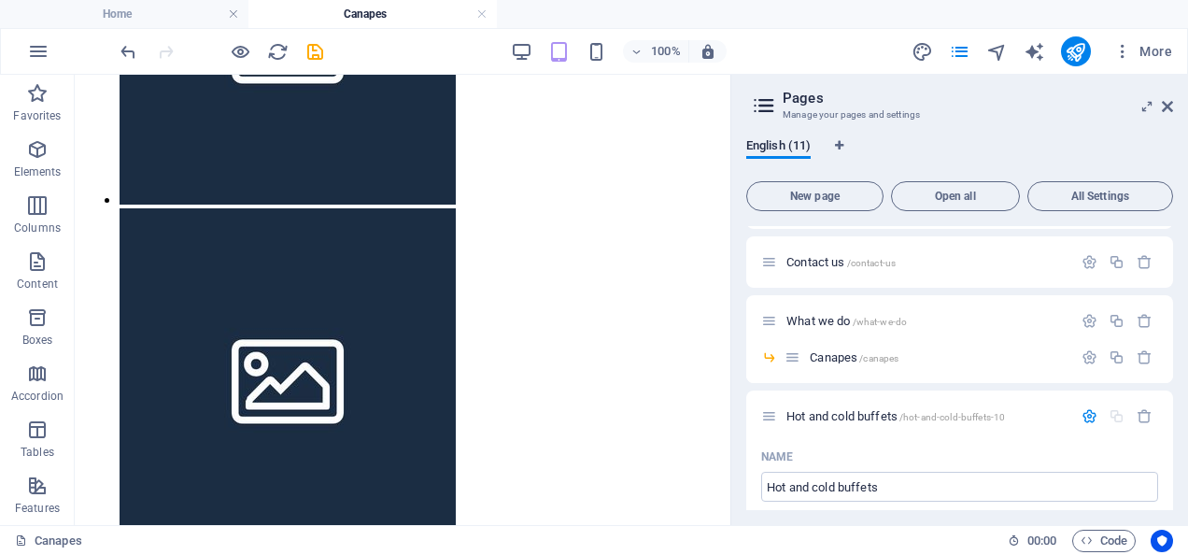
scroll to position [199, 0]
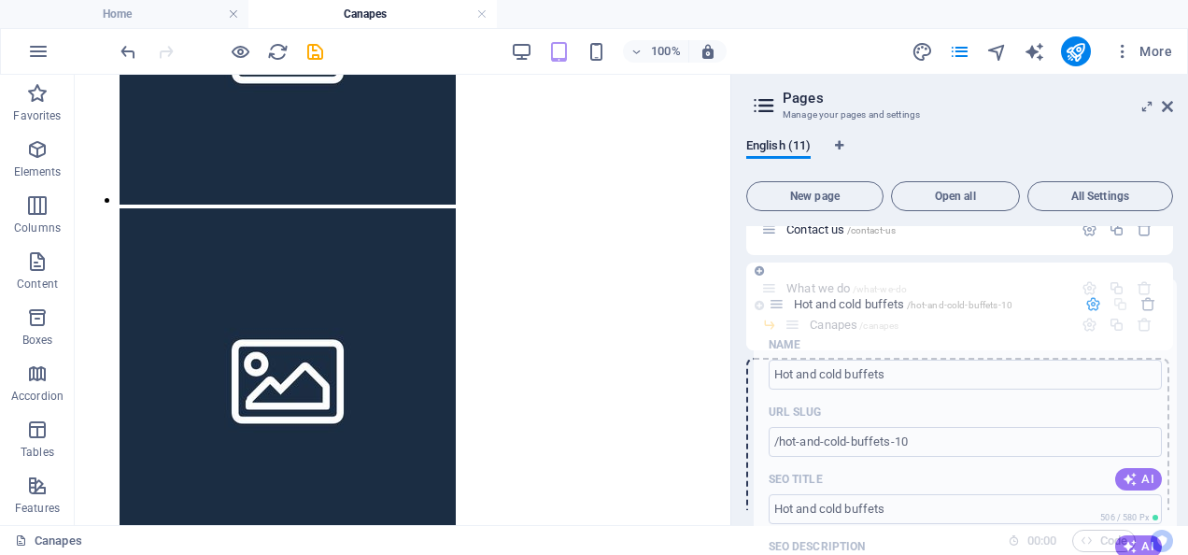
drag, startPoint x: 771, startPoint y: 381, endPoint x: 779, endPoint y: 297, distance: 84.5
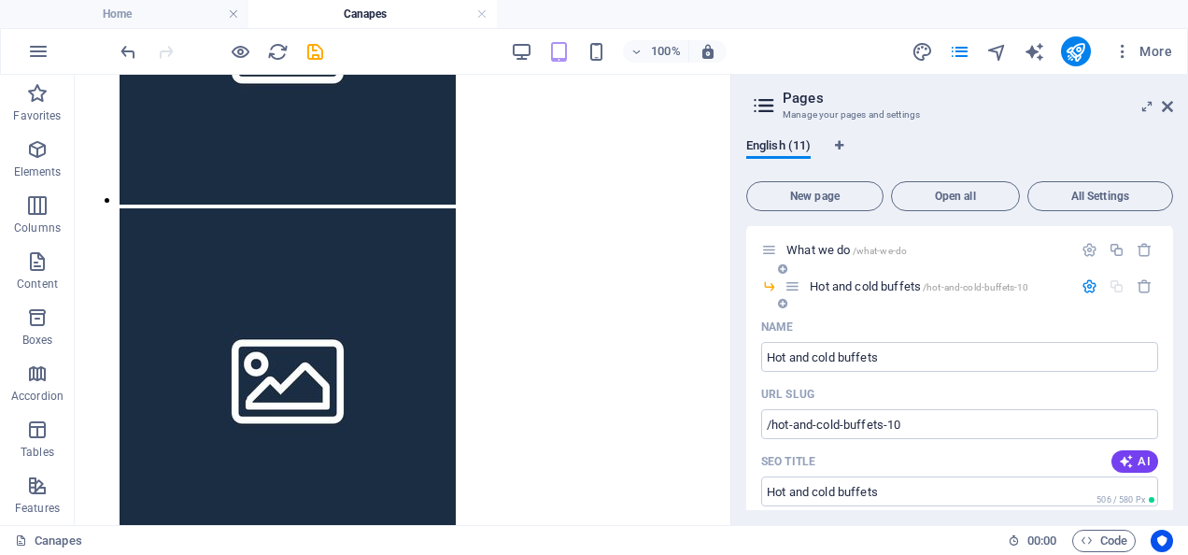
scroll to position [238, 0]
click at [789, 290] on icon at bounding box center [793, 285] width 16 height 16
click at [770, 282] on icon at bounding box center [769, 285] width 16 height 16
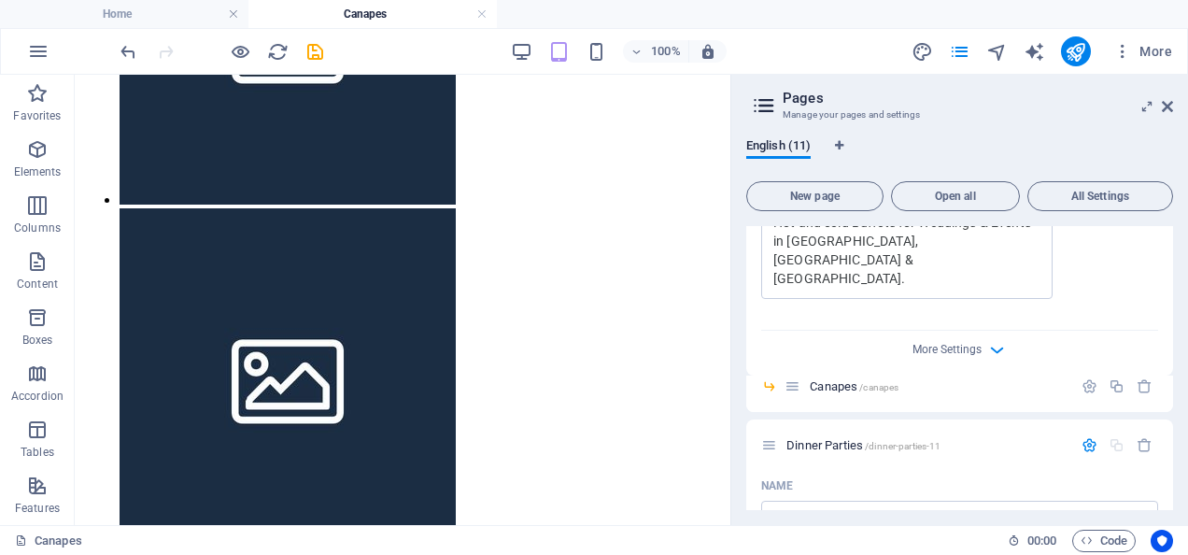
scroll to position [971, 0]
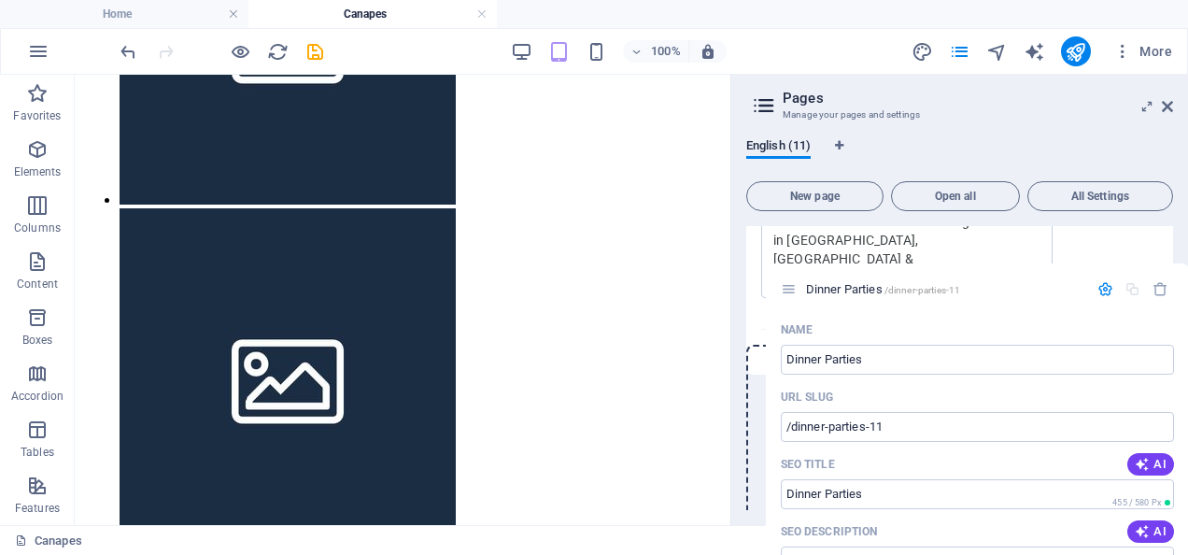
drag, startPoint x: 773, startPoint y: 405, endPoint x: 799, endPoint y: 285, distance: 123.3
click at [799, 285] on div "Home / About us /about-us Gallery /gallery Contact us /contact-us What we do /w…" at bounding box center [959, 247] width 427 height 1985
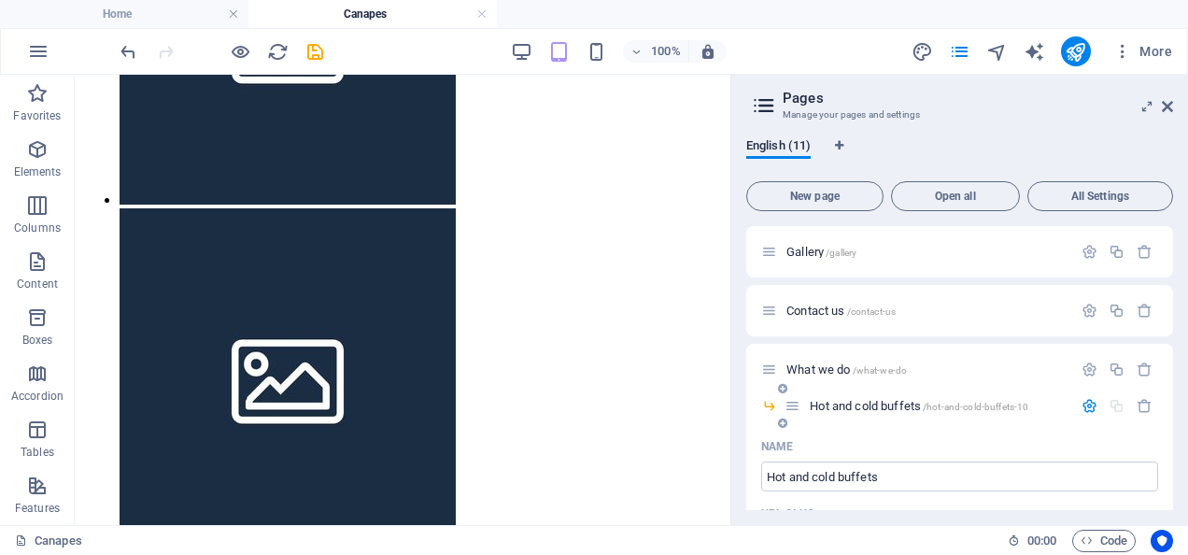
scroll to position [123, 0]
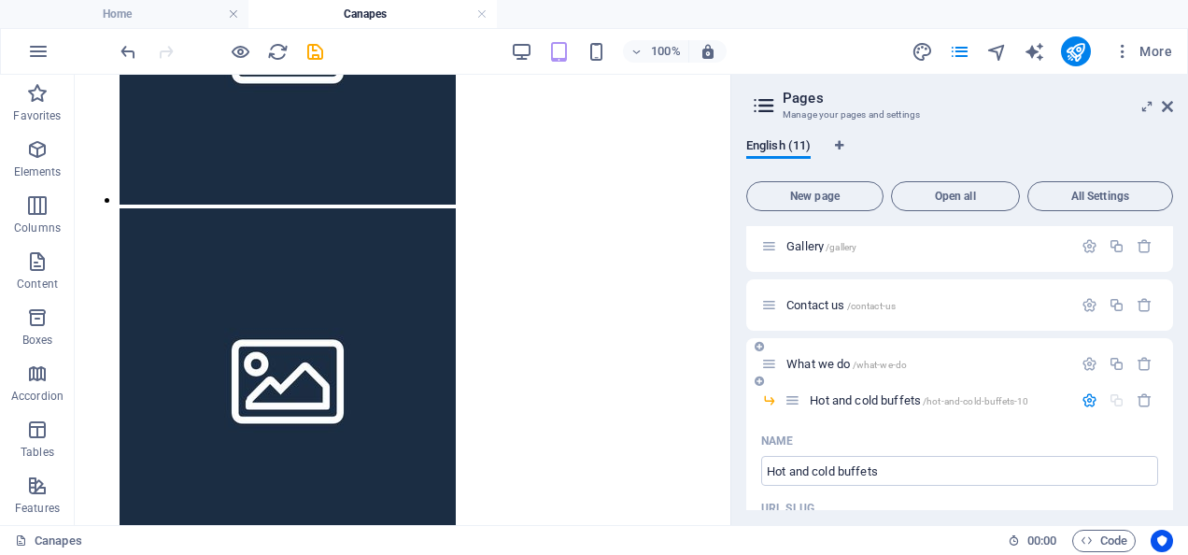
click at [771, 360] on icon at bounding box center [769, 364] width 16 height 16
click at [771, 362] on icon at bounding box center [769, 364] width 16 height 16
click at [792, 404] on icon at bounding box center [793, 400] width 16 height 16
click at [766, 402] on icon at bounding box center [769, 400] width 16 height 16
click at [826, 366] on span "What we do /what-we-do" at bounding box center [846, 364] width 120 height 14
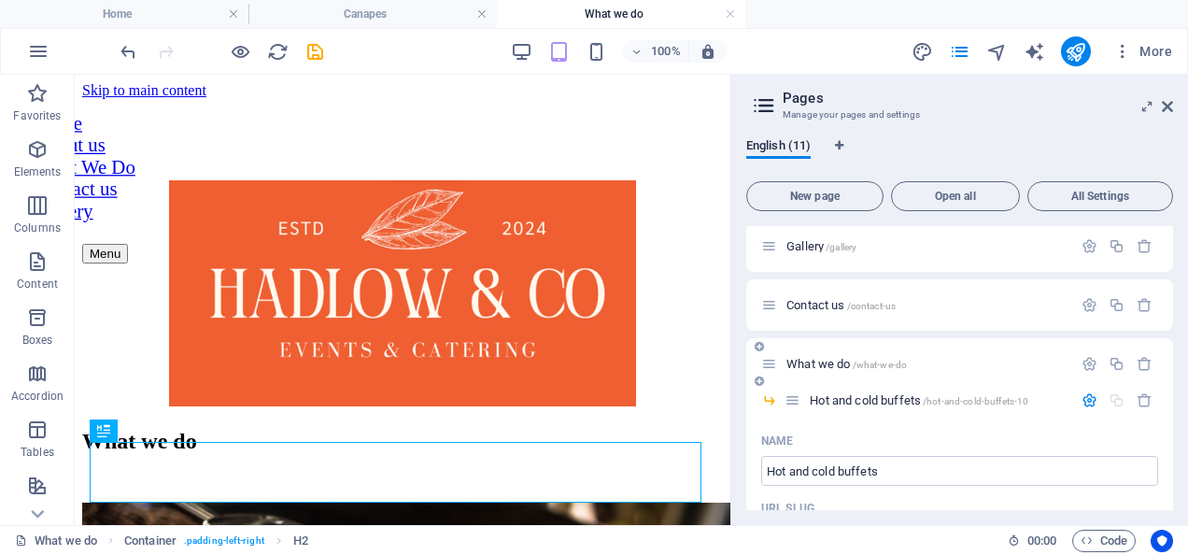
scroll to position [0, 0]
click at [760, 349] on icon at bounding box center [759, 346] width 9 height 11
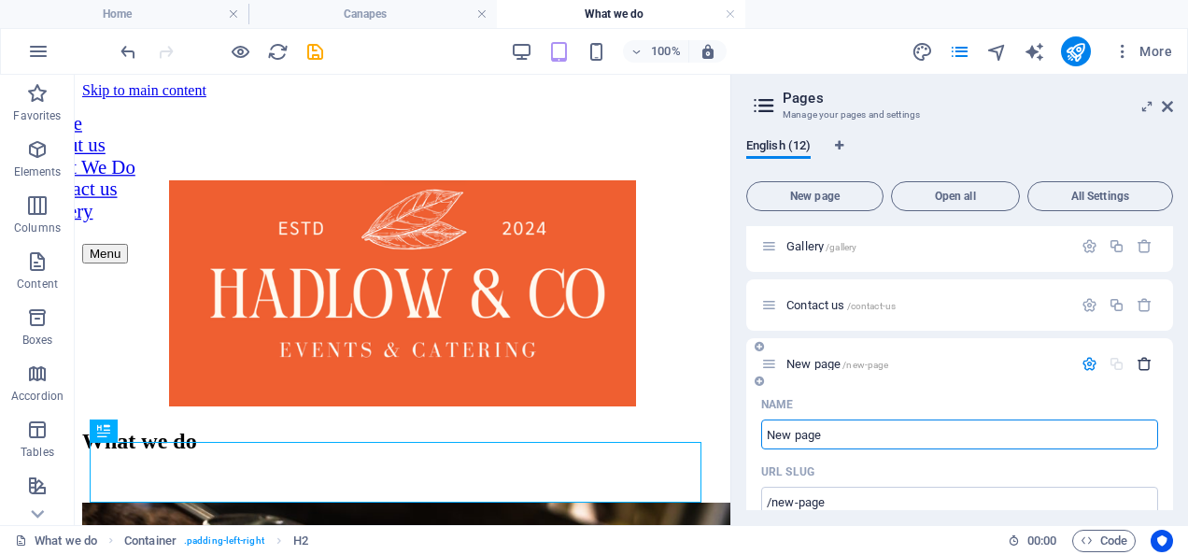
click at [1139, 367] on icon "button" at bounding box center [1145, 364] width 16 height 16
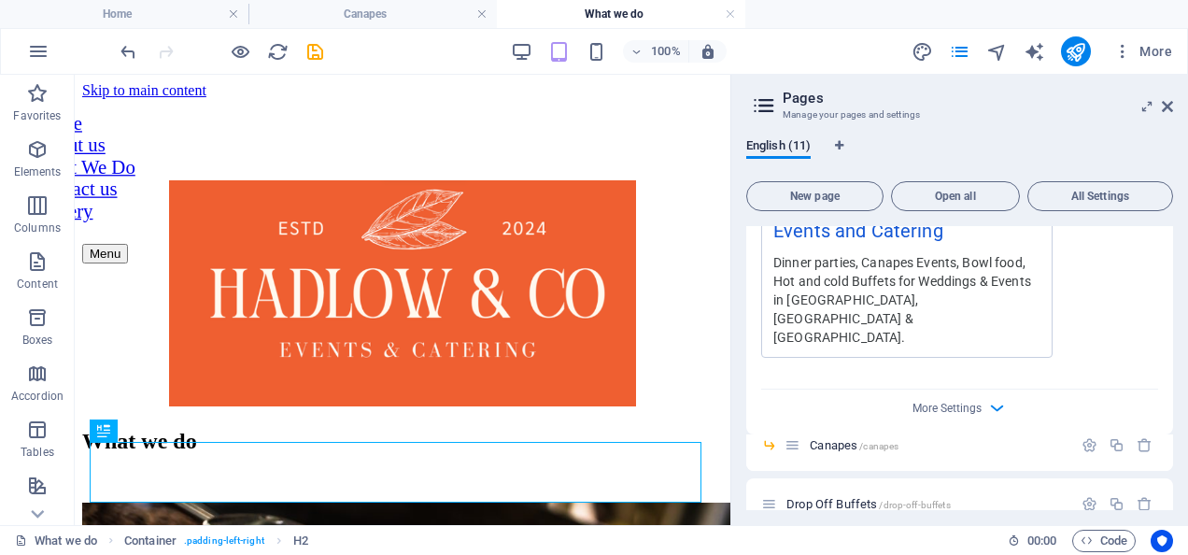
scroll to position [1748, 0]
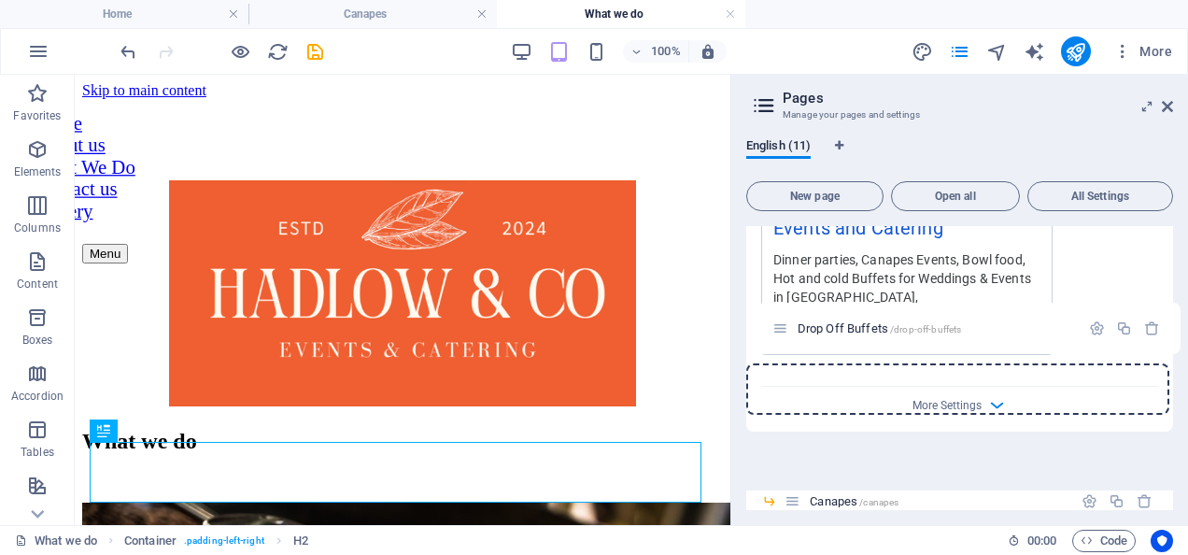
drag, startPoint x: 769, startPoint y: 424, endPoint x: 783, endPoint y: 320, distance: 104.6
drag, startPoint x: 769, startPoint y: 461, endPoint x: 773, endPoint y: 307, distance: 154.2
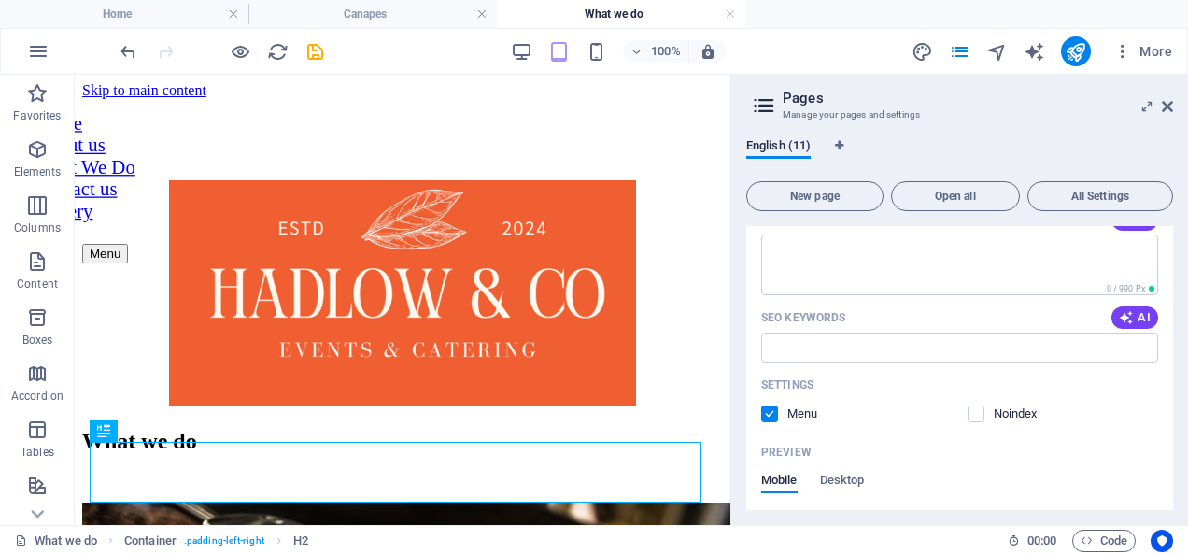
scroll to position [2420, 0]
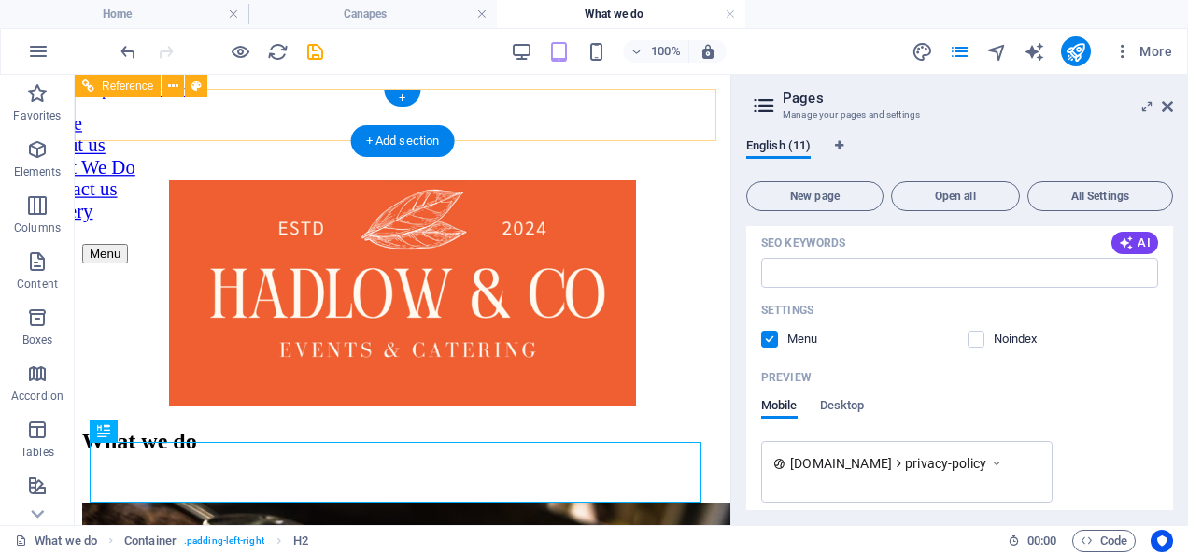
click at [394, 244] on div "Menu" at bounding box center [402, 254] width 641 height 20
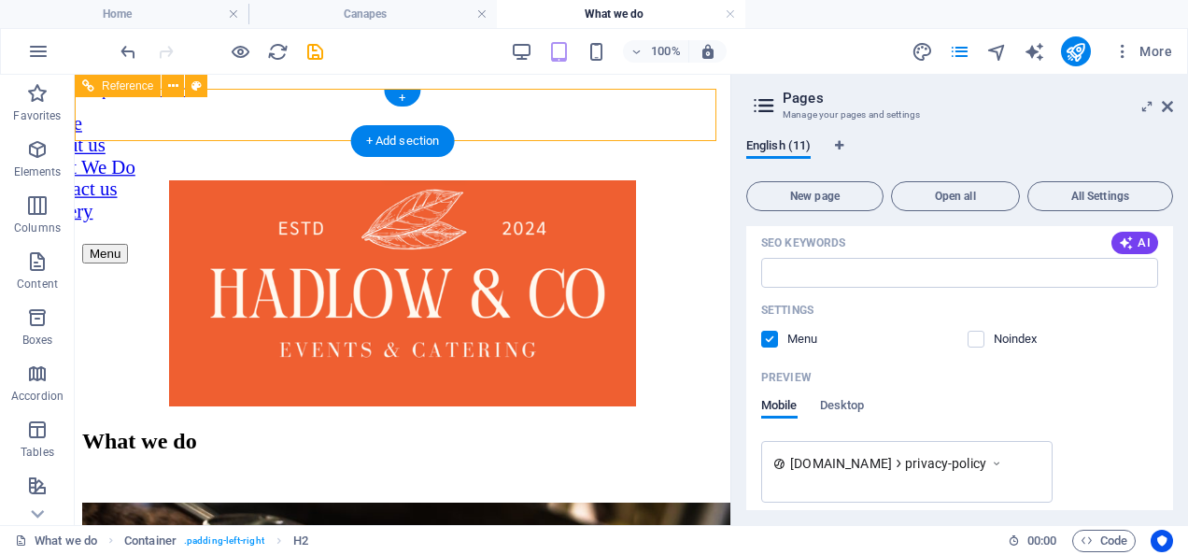
click at [394, 244] on div "Menu" at bounding box center [402, 254] width 641 height 20
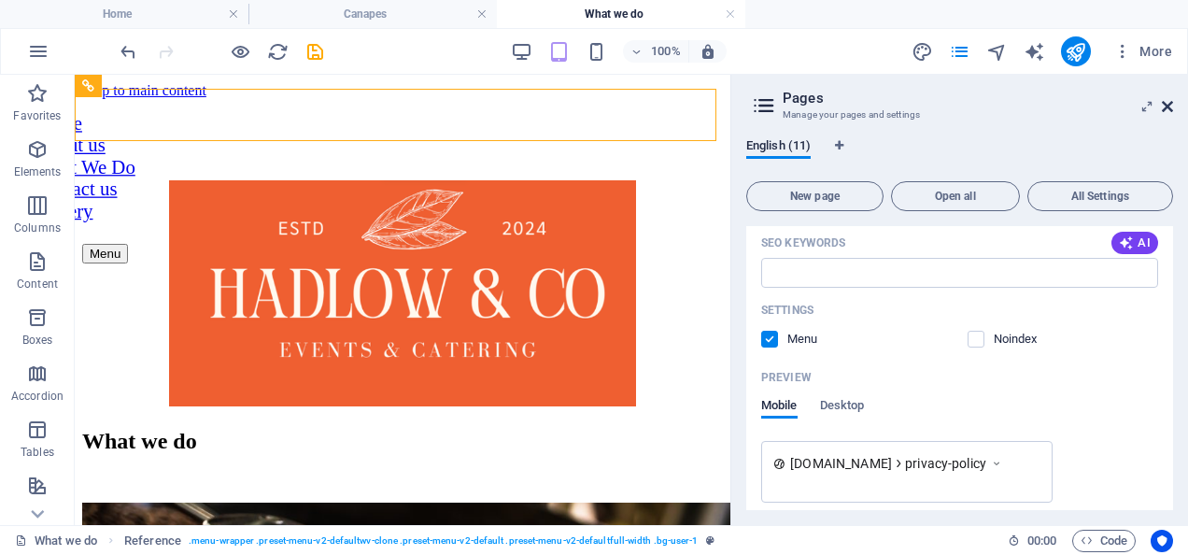
click at [1169, 105] on icon at bounding box center [1167, 106] width 11 height 15
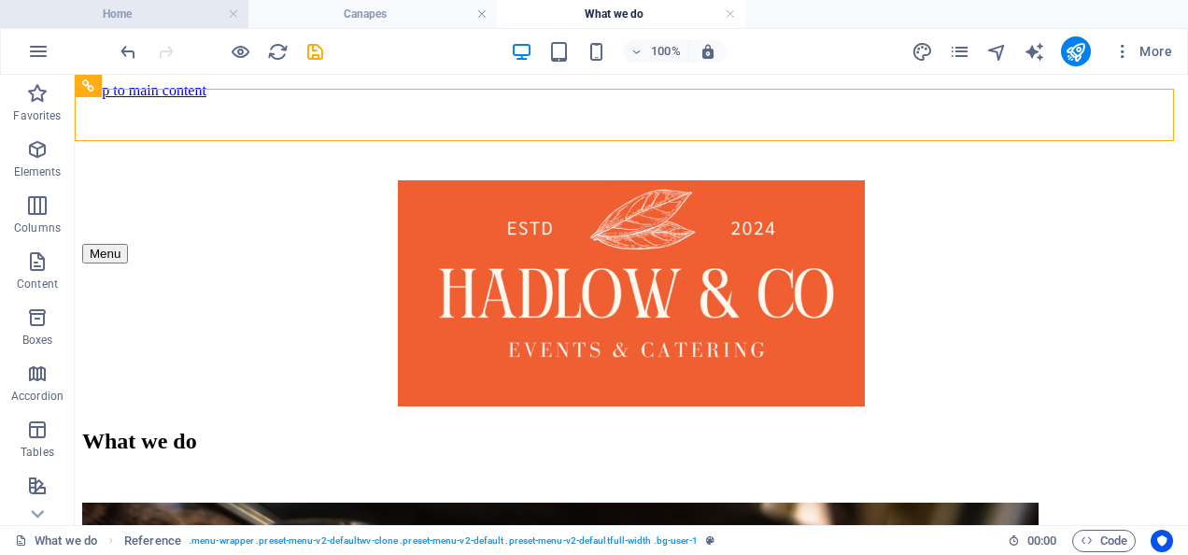
click at [179, 21] on h4 "Home" at bounding box center [124, 14] width 248 height 21
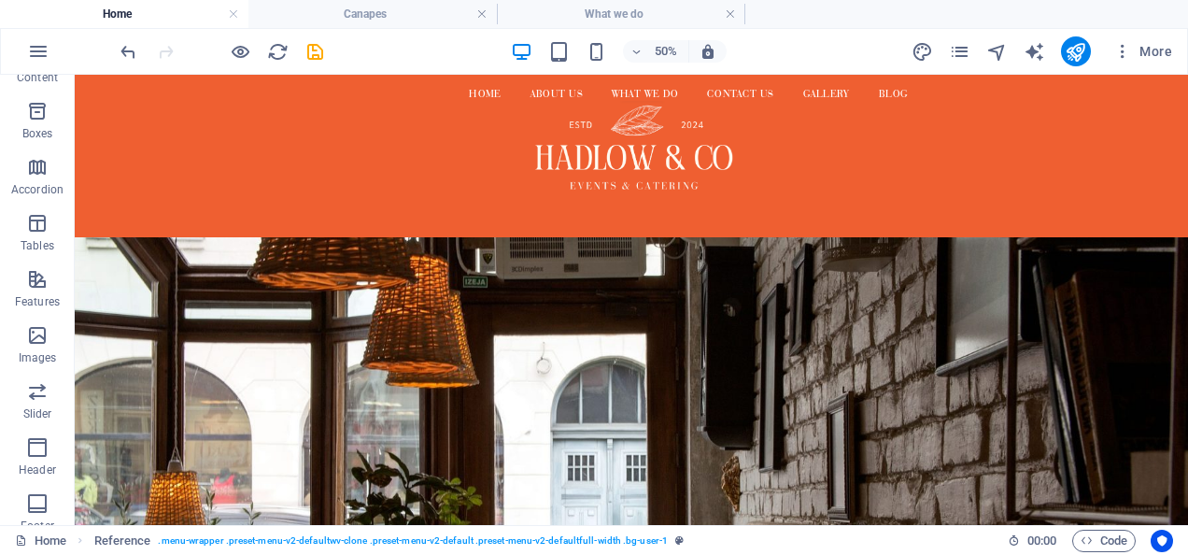
scroll to position [151, 0]
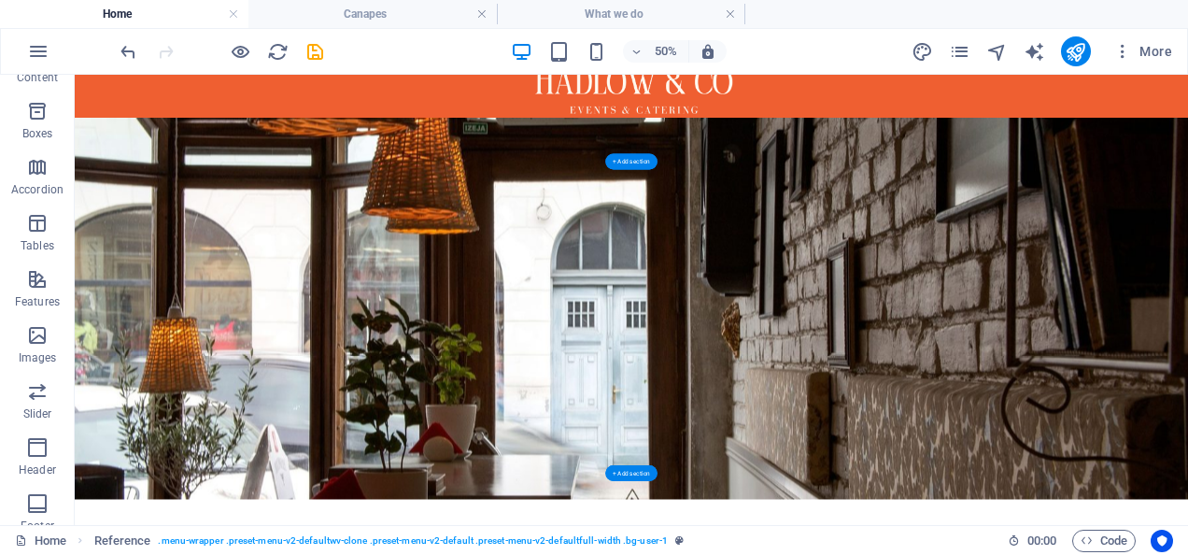
click at [1187, 446] on figure at bounding box center [1188, 543] width 2227 height 762
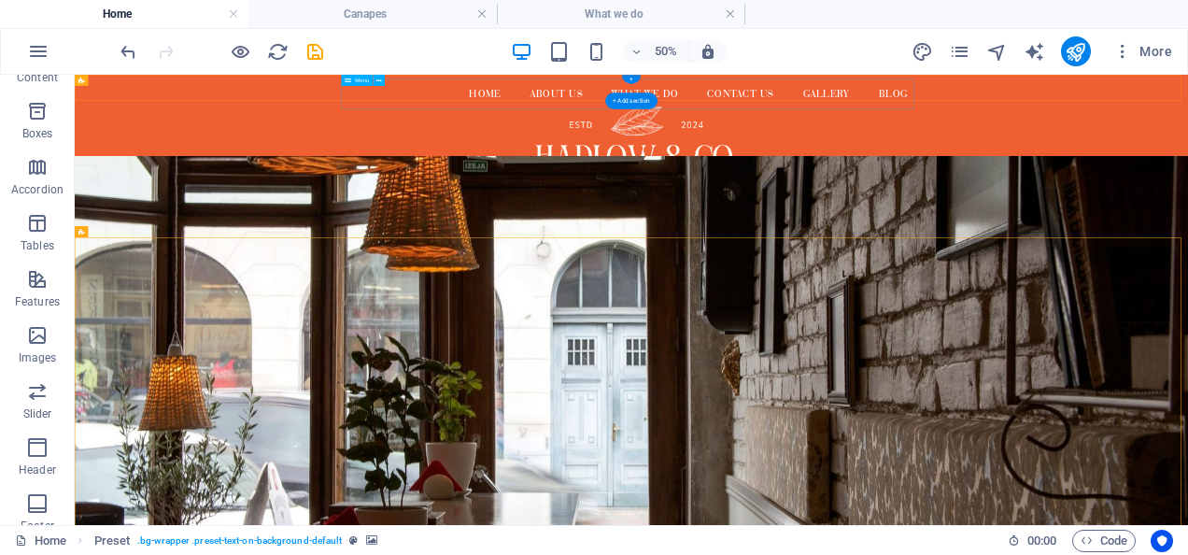
click at [1187, 108] on nav "Home About us What We Do Contact us Gallery Blog" at bounding box center [1188, 113] width 1146 height 60
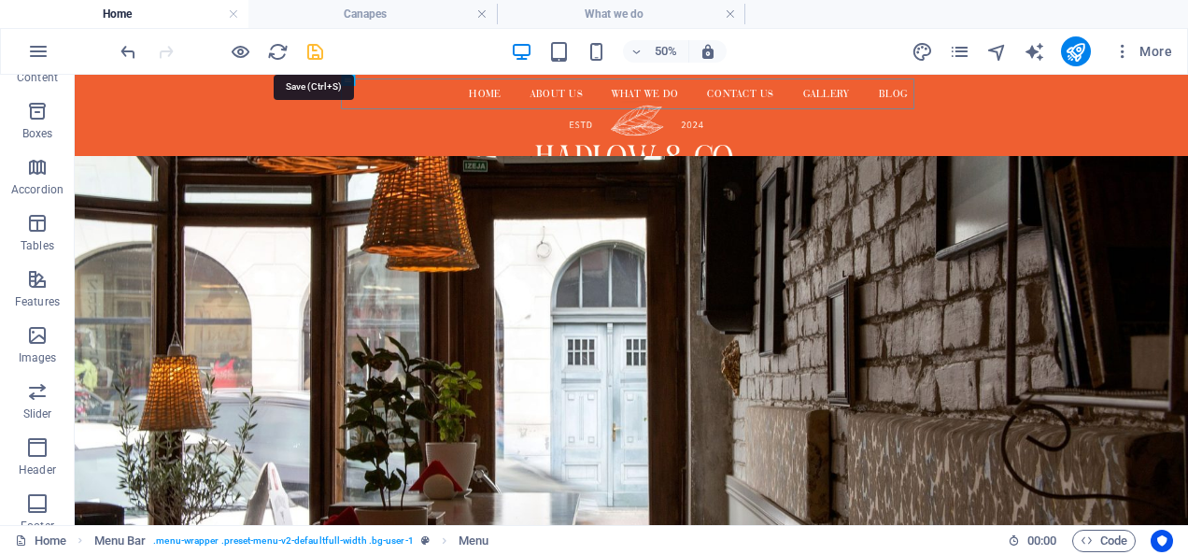
click at [319, 52] on icon "save" at bounding box center [314, 51] width 21 height 21
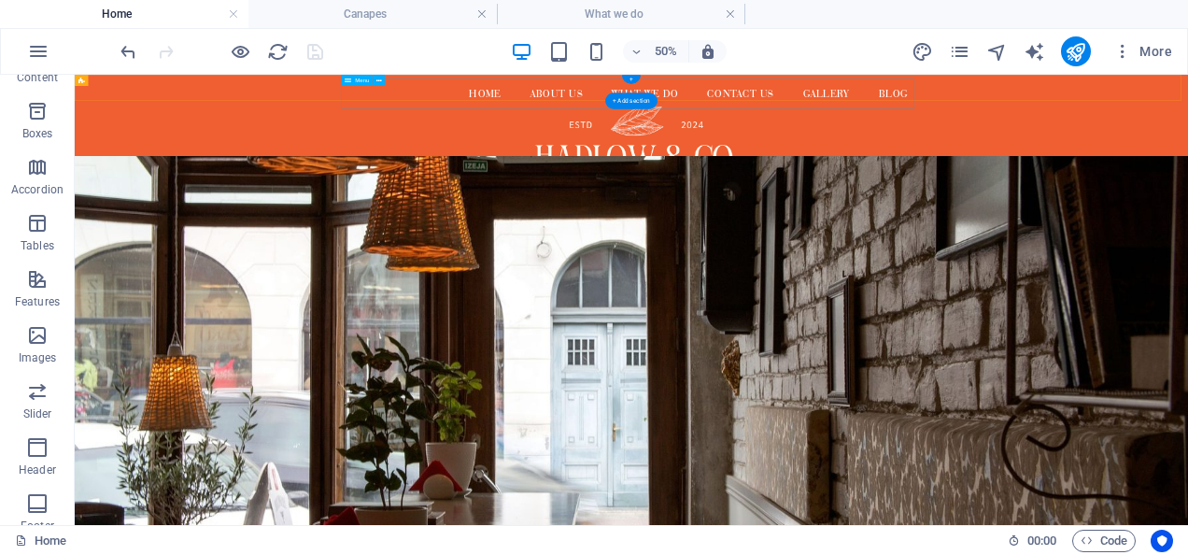
click at [860, 102] on nav "Home About us What We Do Contact us Gallery Blog" at bounding box center [1188, 113] width 1146 height 60
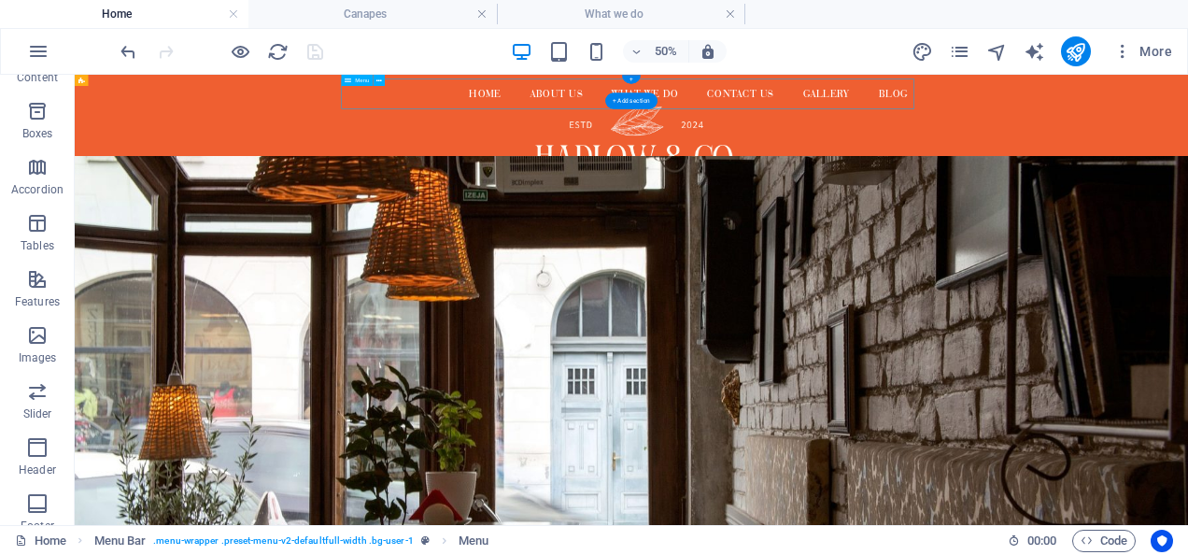
select select
select select "1"
select select
select select "4"
select select
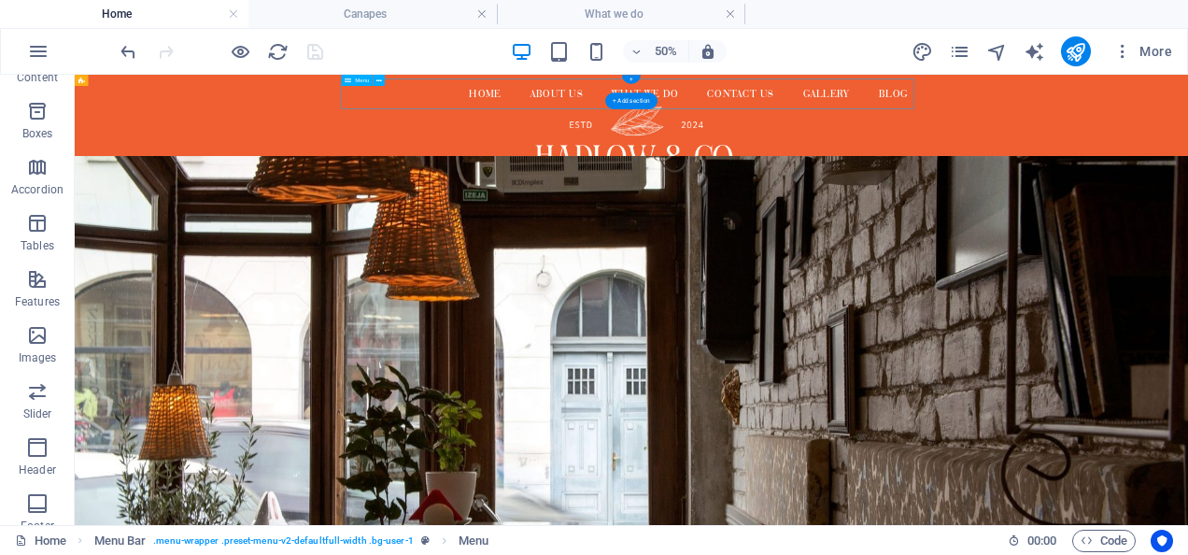
select select "3"
select select
select select "2"
select select
select select "2"
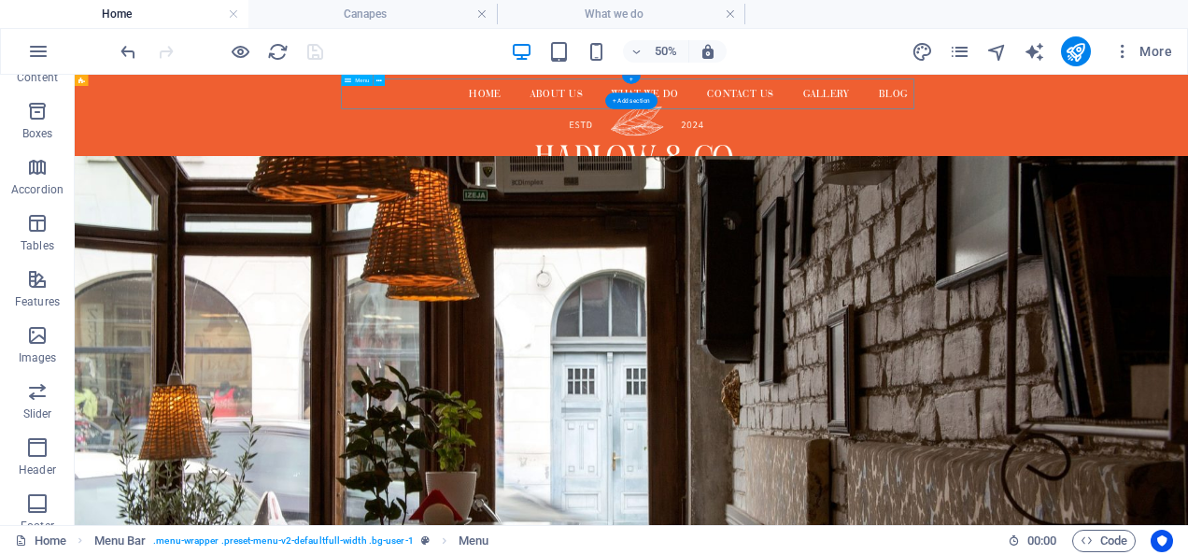
select select
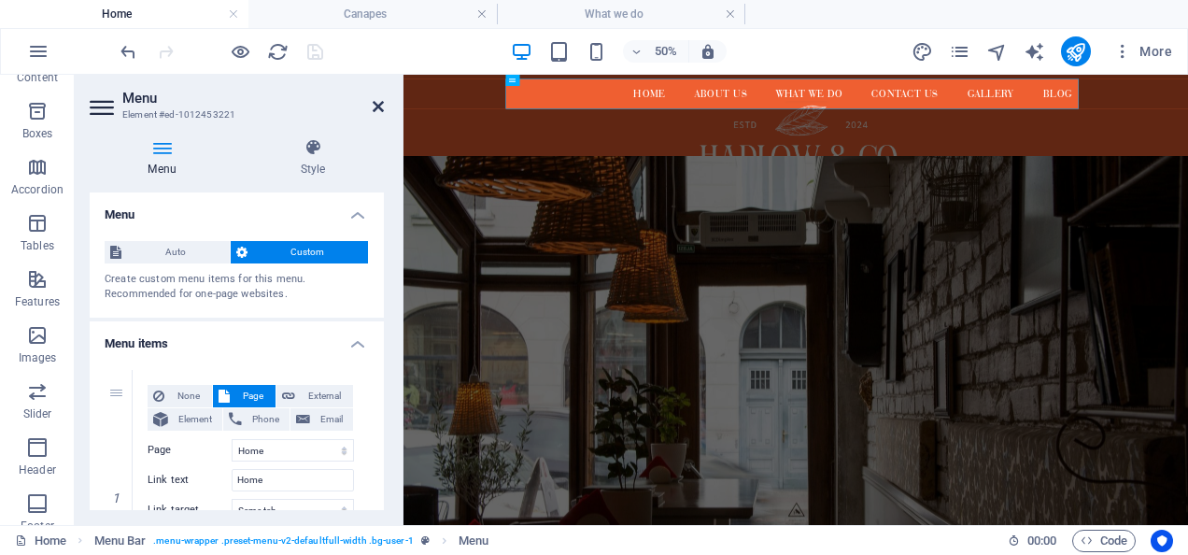
click at [381, 101] on icon at bounding box center [378, 106] width 11 height 15
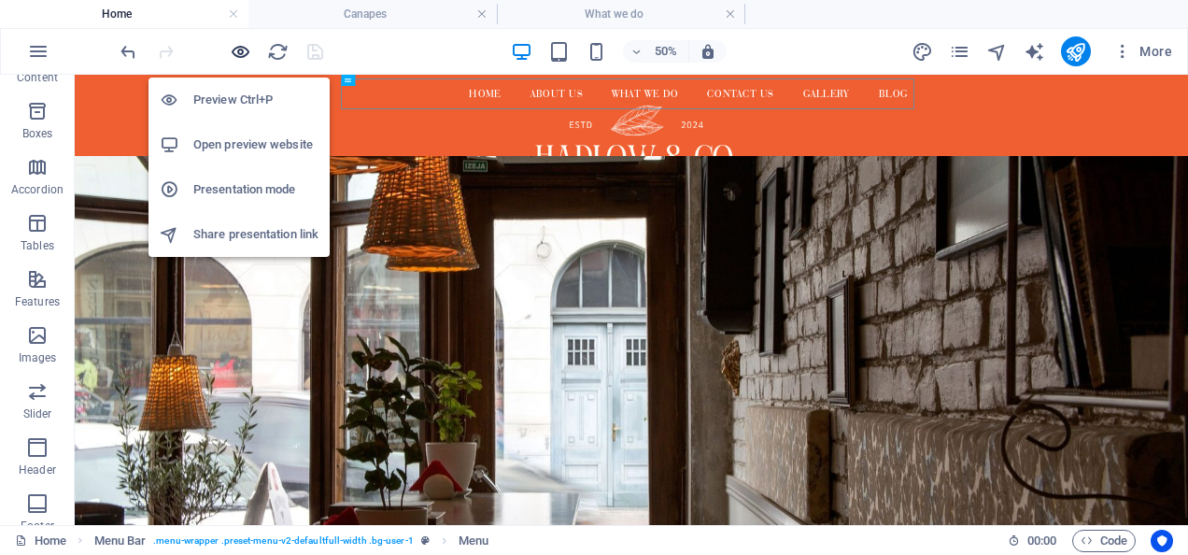
click at [244, 50] on icon "button" at bounding box center [240, 51] width 21 height 21
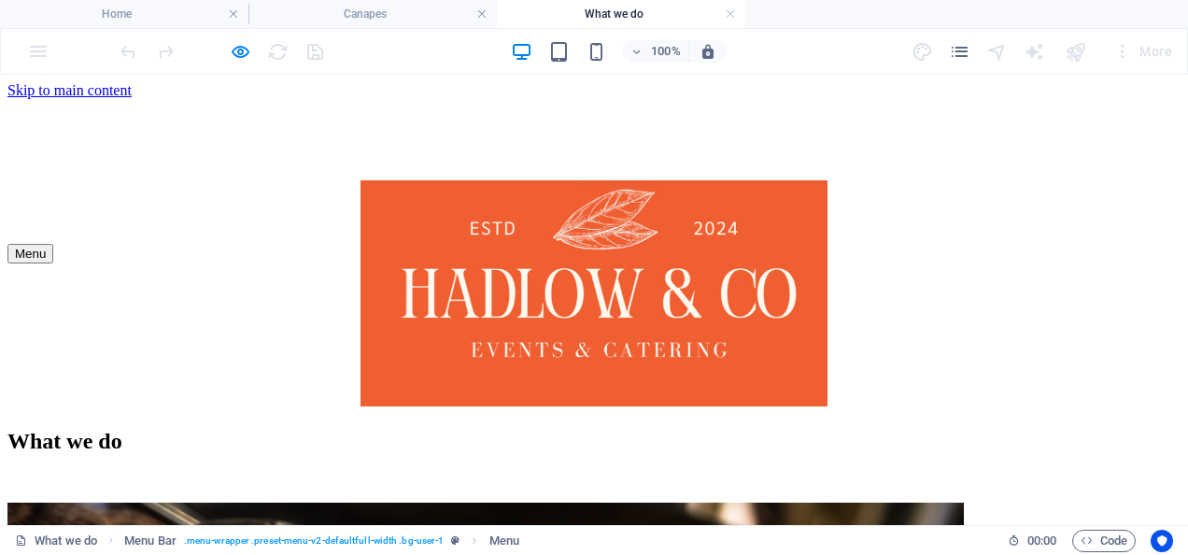
click at [180, 18] on h4 "Home" at bounding box center [124, 14] width 248 height 21
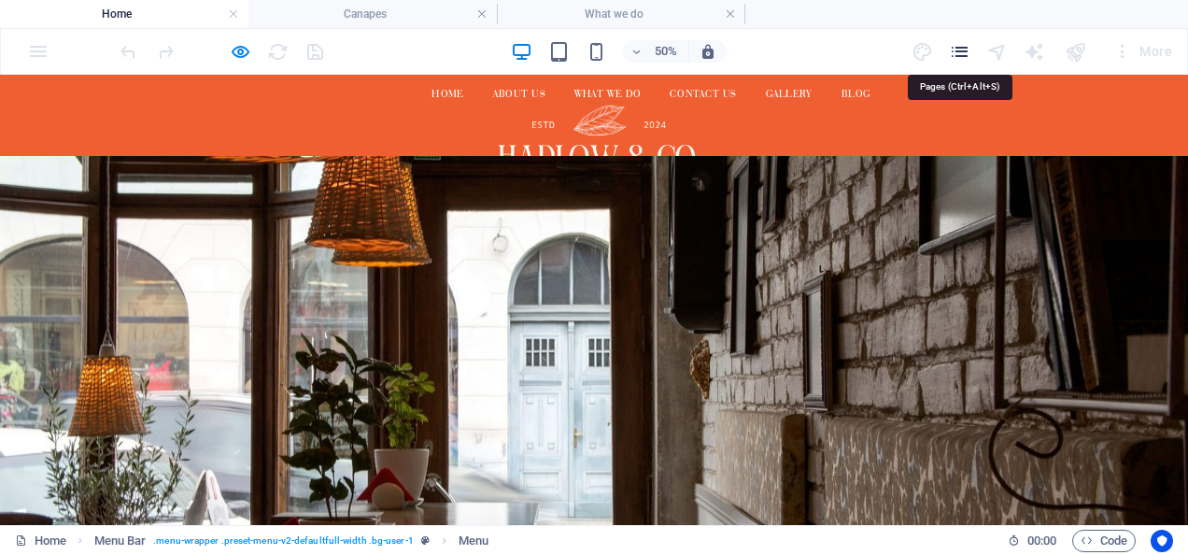
click at [955, 47] on icon "pages" at bounding box center [959, 51] width 21 height 21
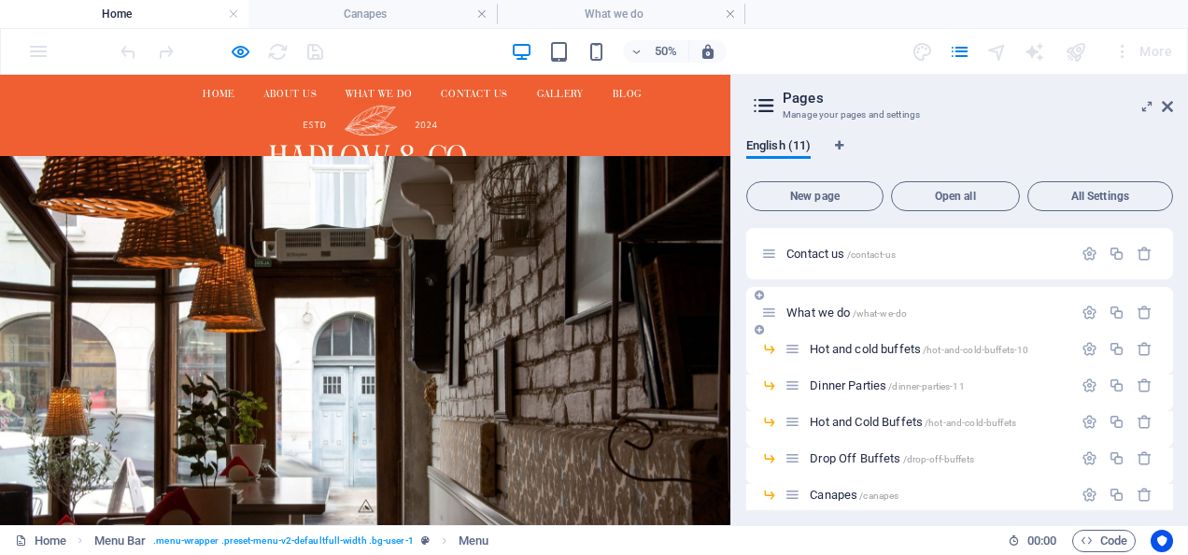
scroll to position [176, 0]
click at [768, 346] on icon at bounding box center [769, 348] width 16 height 16
click at [1076, 341] on button "button" at bounding box center [1089, 348] width 27 height 16
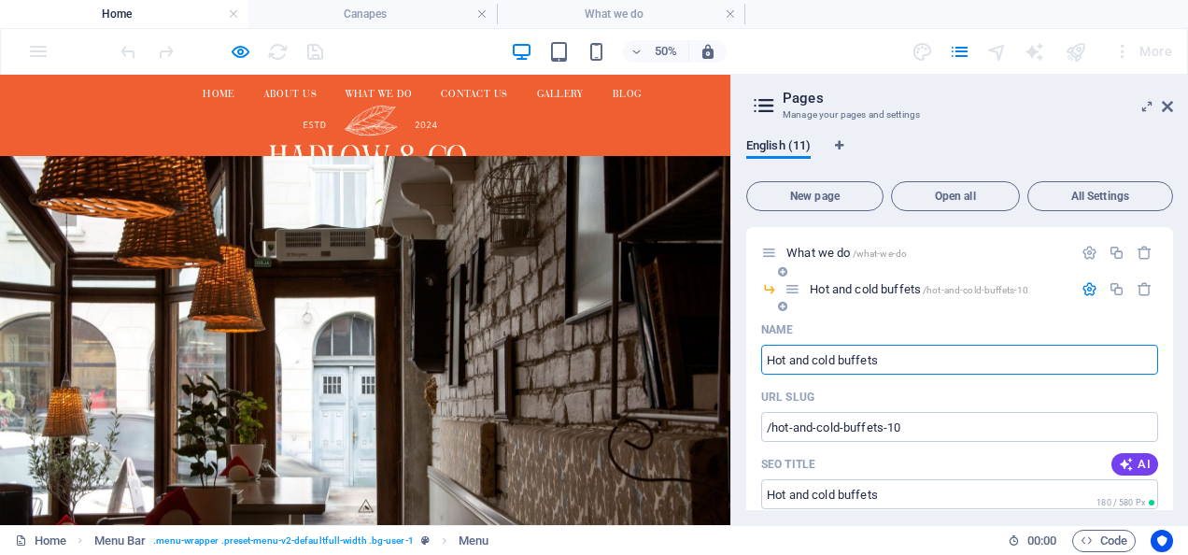
scroll to position [50, 0]
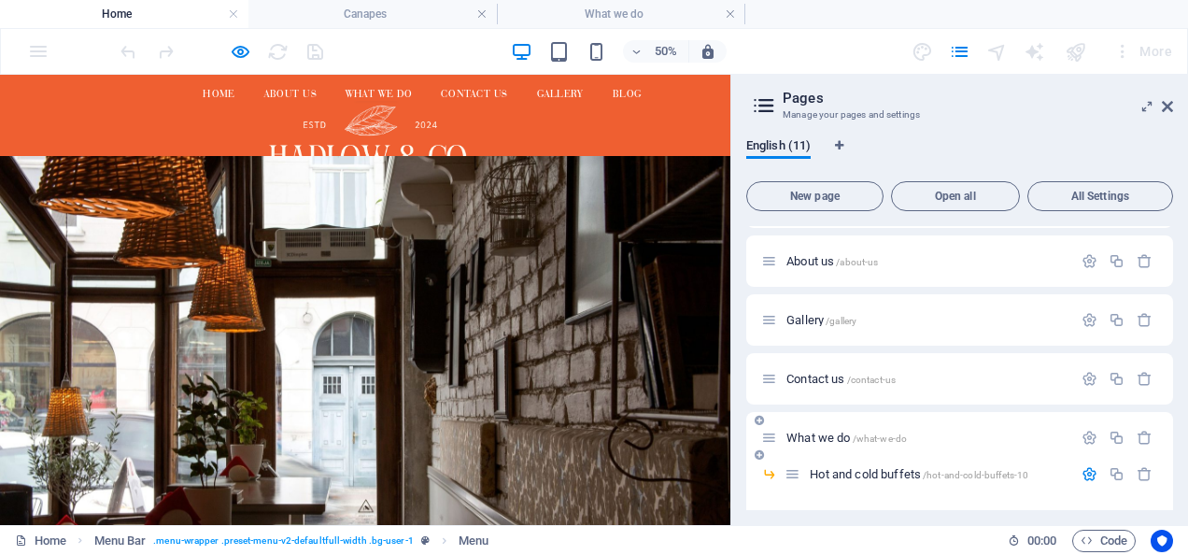
click at [826, 429] on div "What we do /what-we-do" at bounding box center [916, 437] width 311 height 21
click at [826, 433] on span "What we do /what-we-do" at bounding box center [846, 438] width 120 height 14
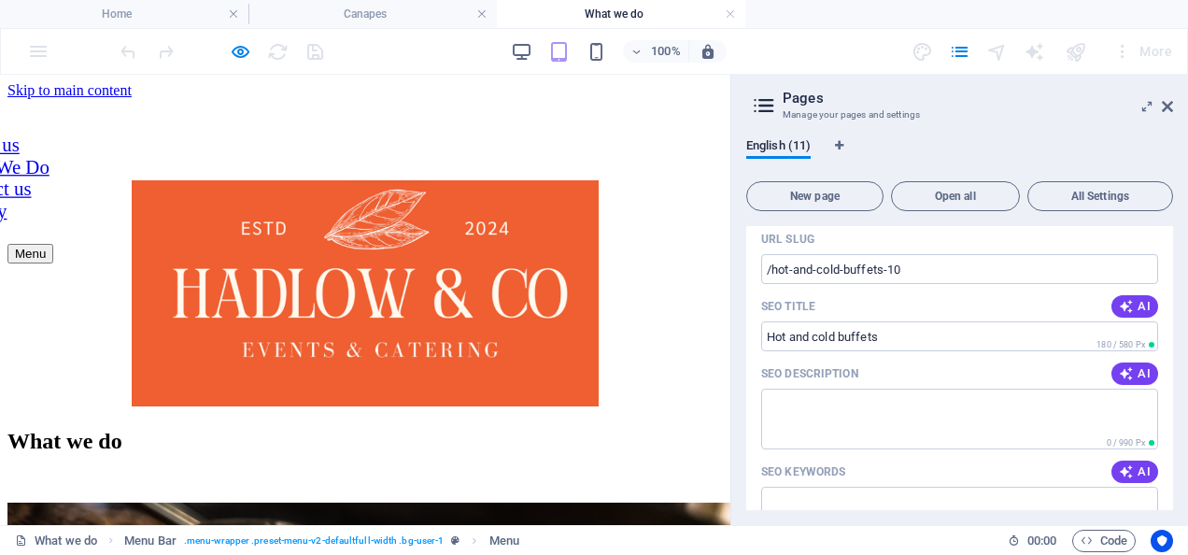
scroll to position [516, 0]
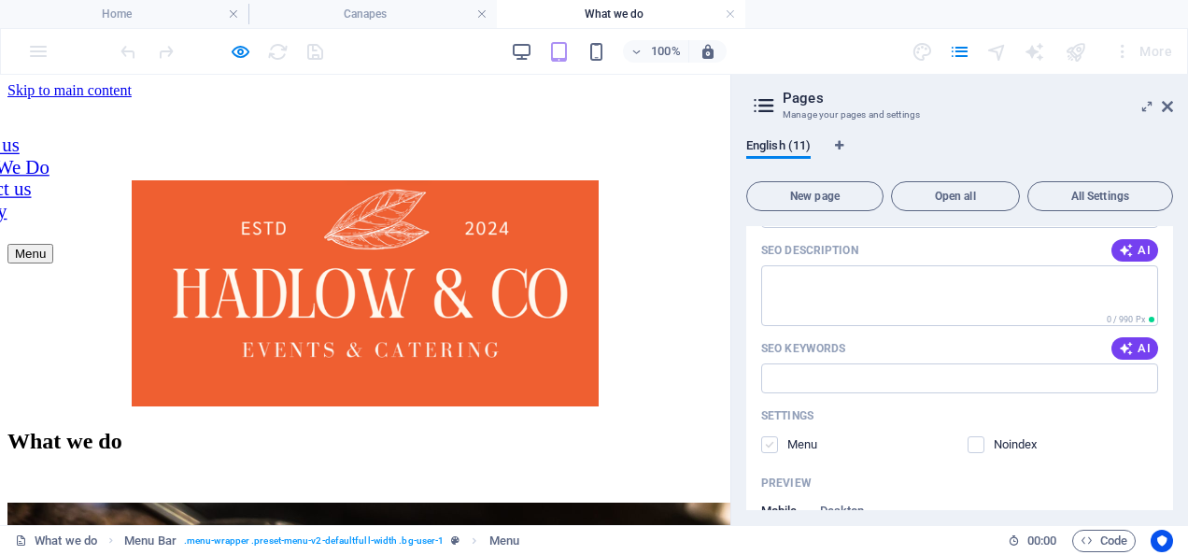
click at [771, 444] on label at bounding box center [769, 444] width 17 height 17
click at [0, 0] on input "checkbox" at bounding box center [0, 0] width 0 height 0
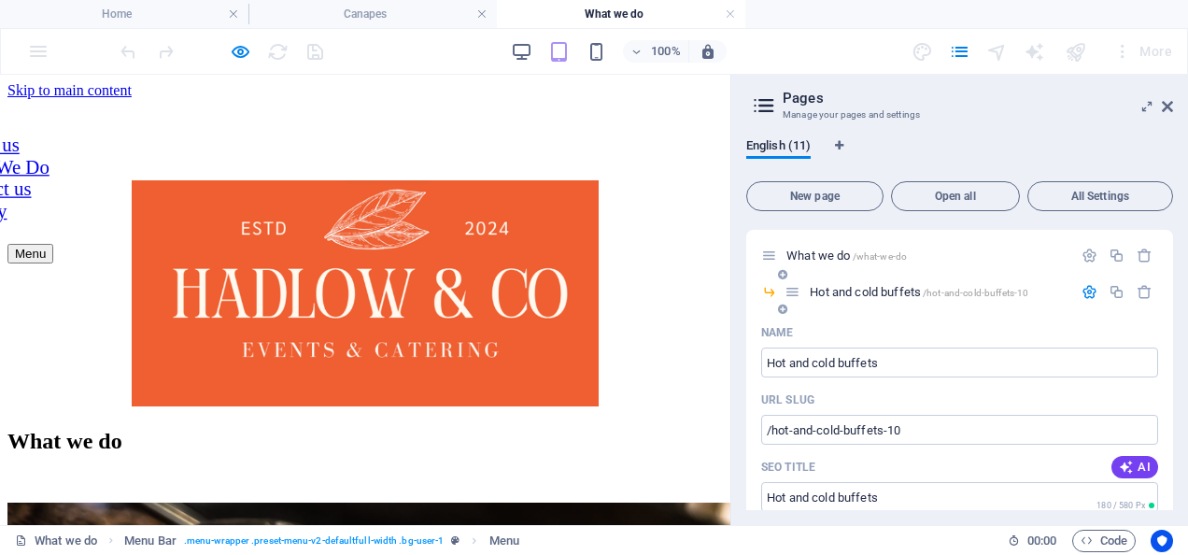
scroll to position [214, 0]
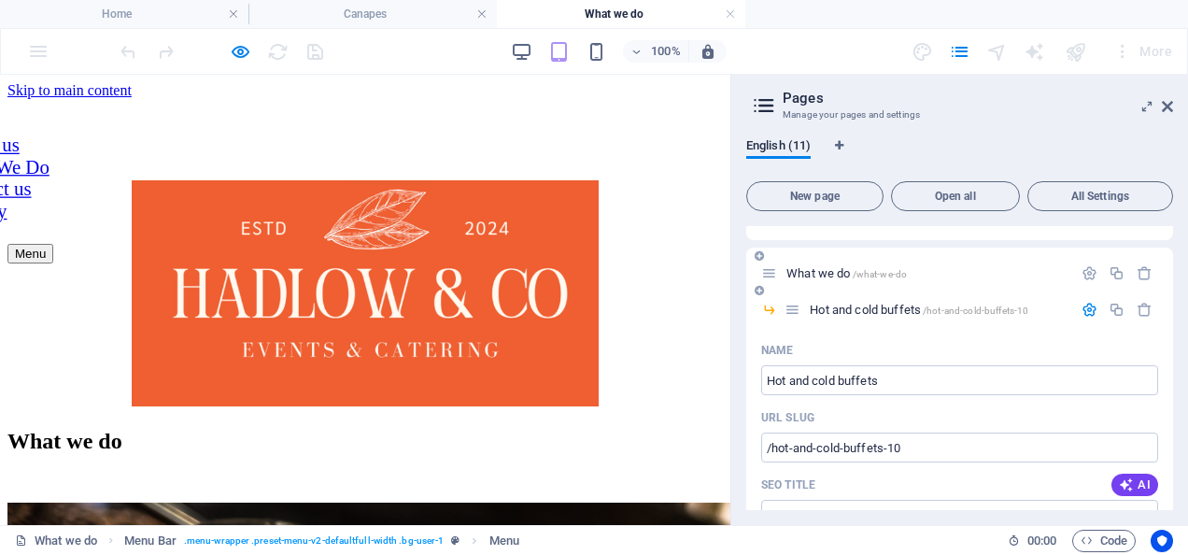
click at [823, 275] on span "What we do /what-we-do" at bounding box center [846, 273] width 120 height 14
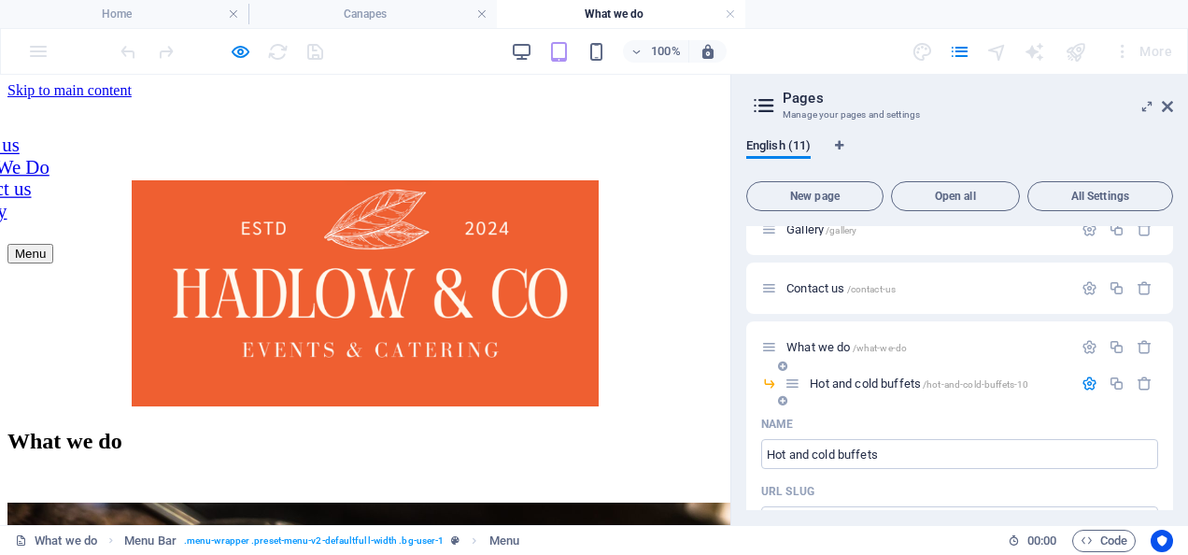
scroll to position [97, 0]
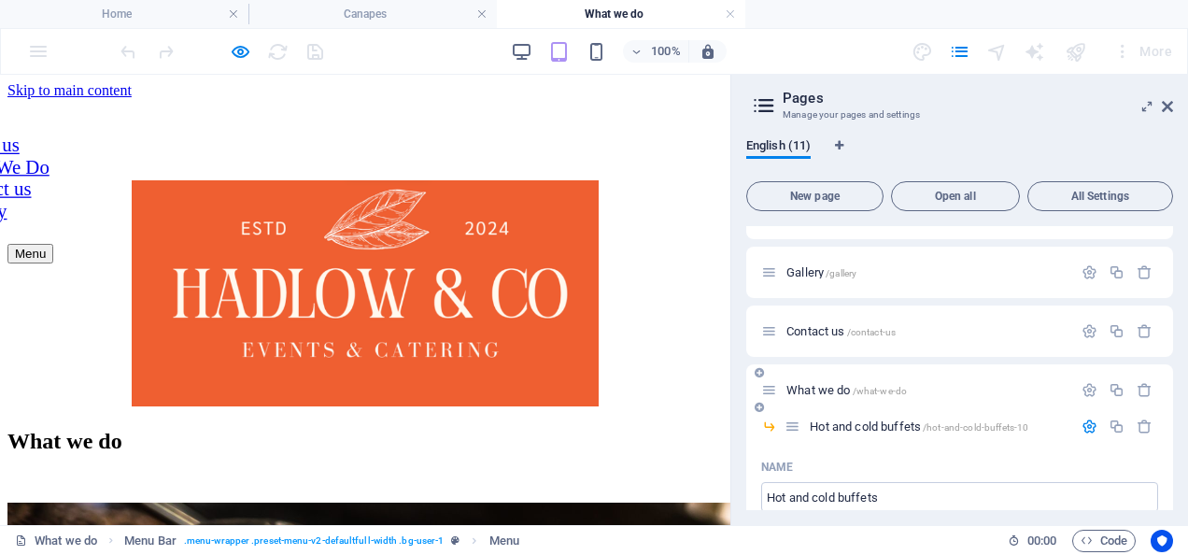
click at [837, 390] on span "What we do /what-we-do" at bounding box center [846, 390] width 120 height 14
click at [892, 424] on span "Hot and cold buffets /hot-and-cold-buffets-10" at bounding box center [919, 426] width 219 height 14
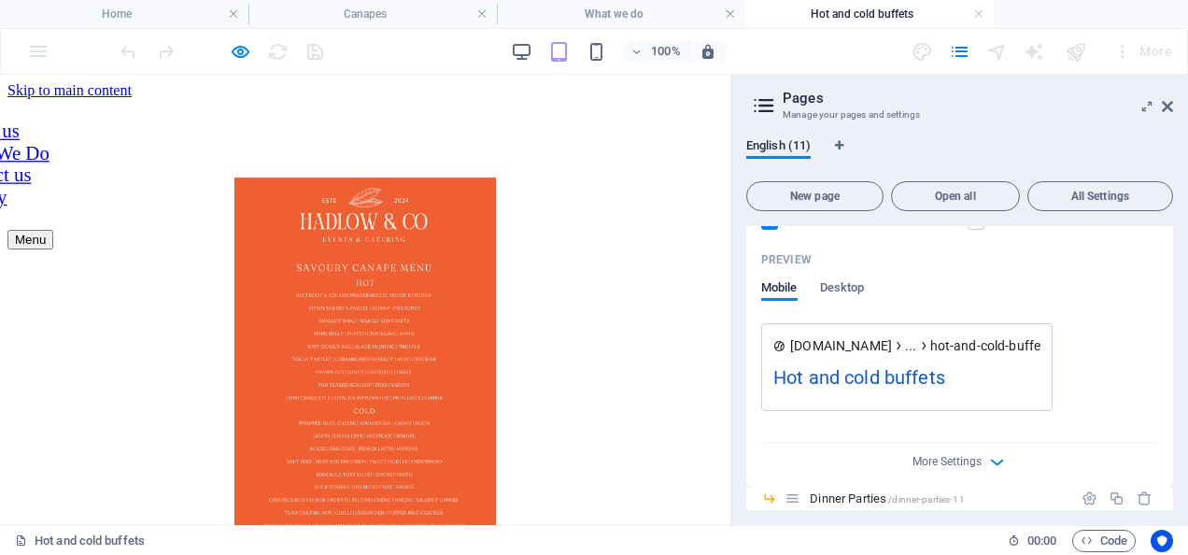
scroll to position [834, 0]
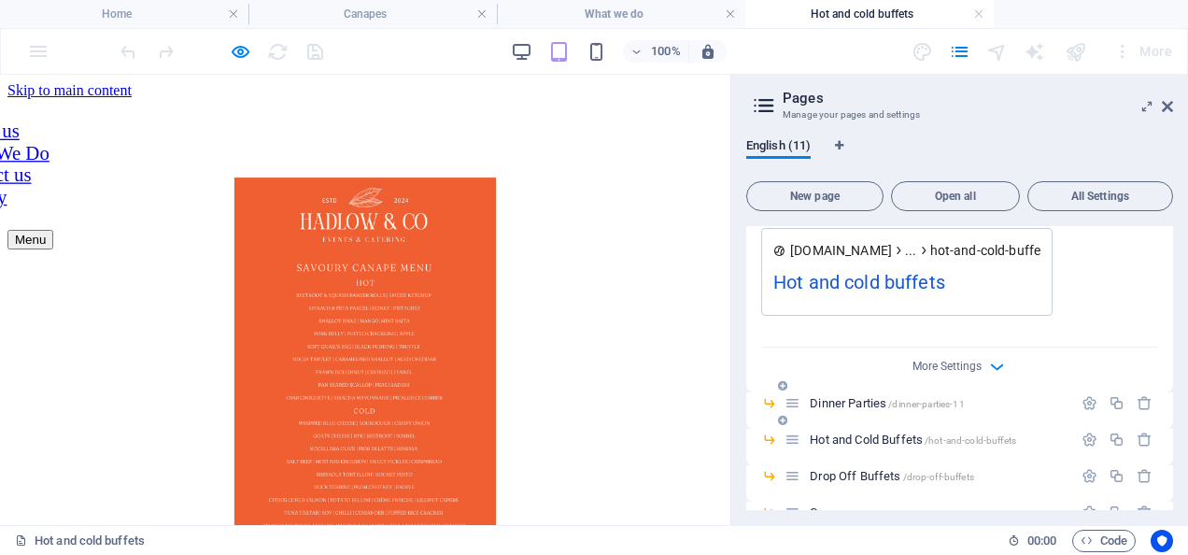
click at [872, 408] on span "Dinner Parties /dinner-parties-11" at bounding box center [887, 403] width 154 height 14
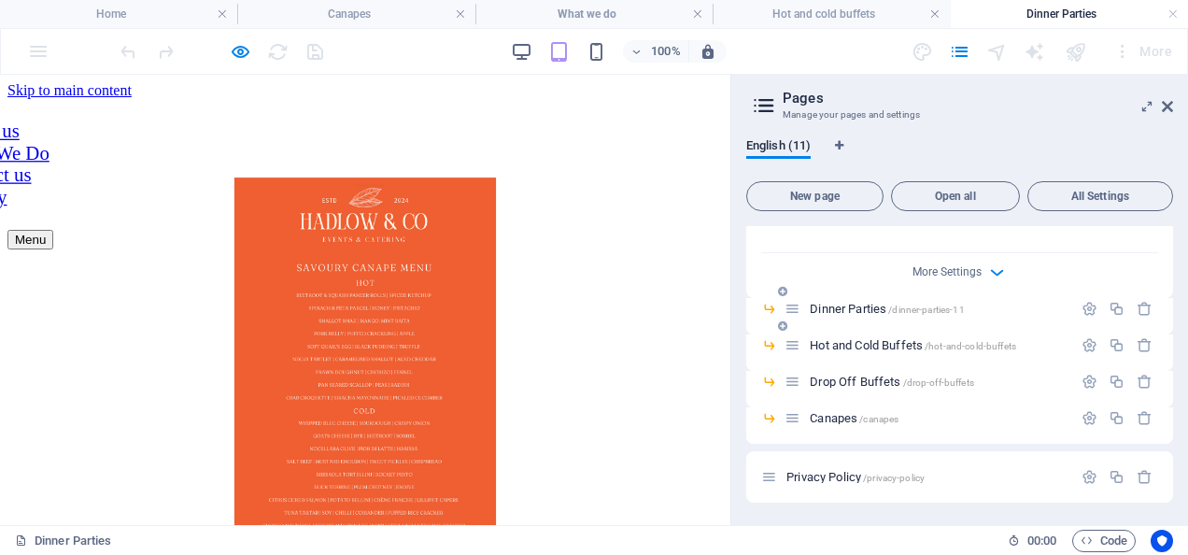
click at [791, 310] on icon at bounding box center [793, 309] width 16 height 16
click at [1085, 305] on icon "button" at bounding box center [1090, 309] width 16 height 16
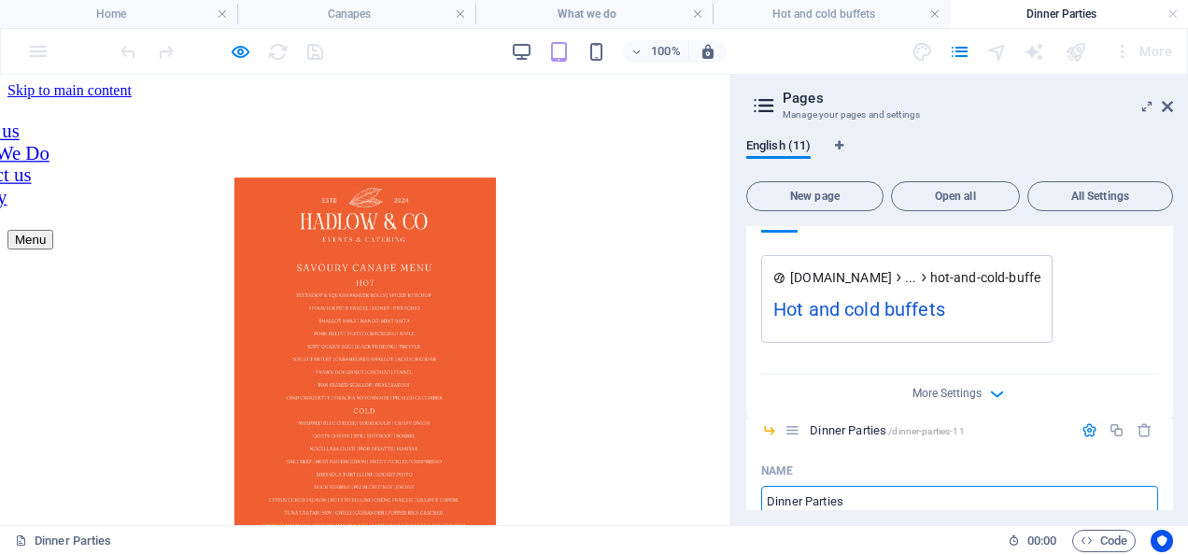
scroll to position [801, 0]
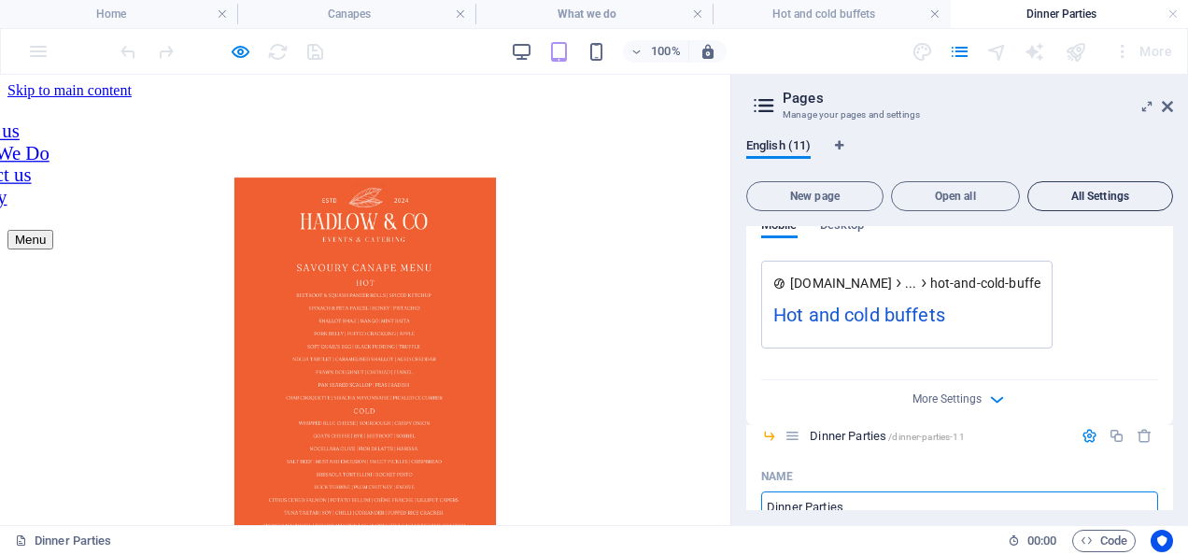
click at [1095, 185] on button "All Settings" at bounding box center [1100, 196] width 146 height 30
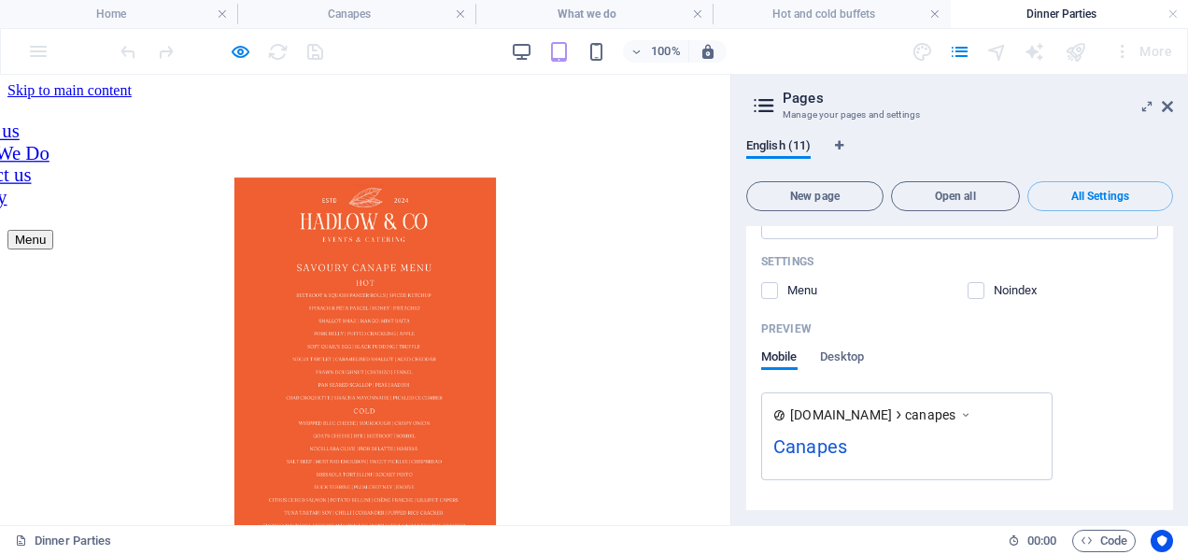
scroll to position [7484, 0]
click at [1147, 105] on icon at bounding box center [1147, 106] width 0 height 15
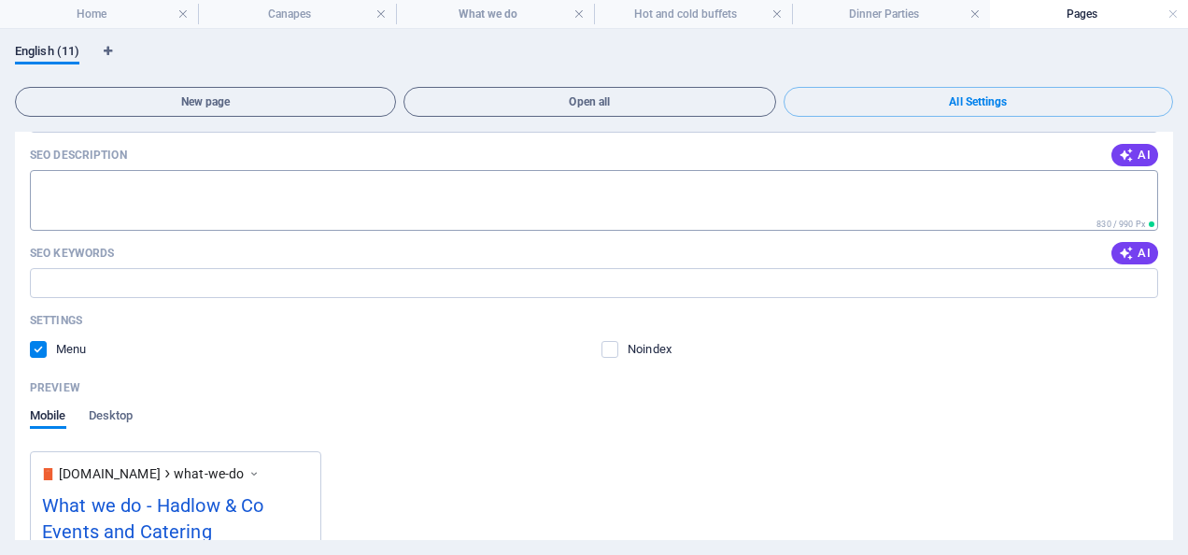
scroll to position [3796, 0]
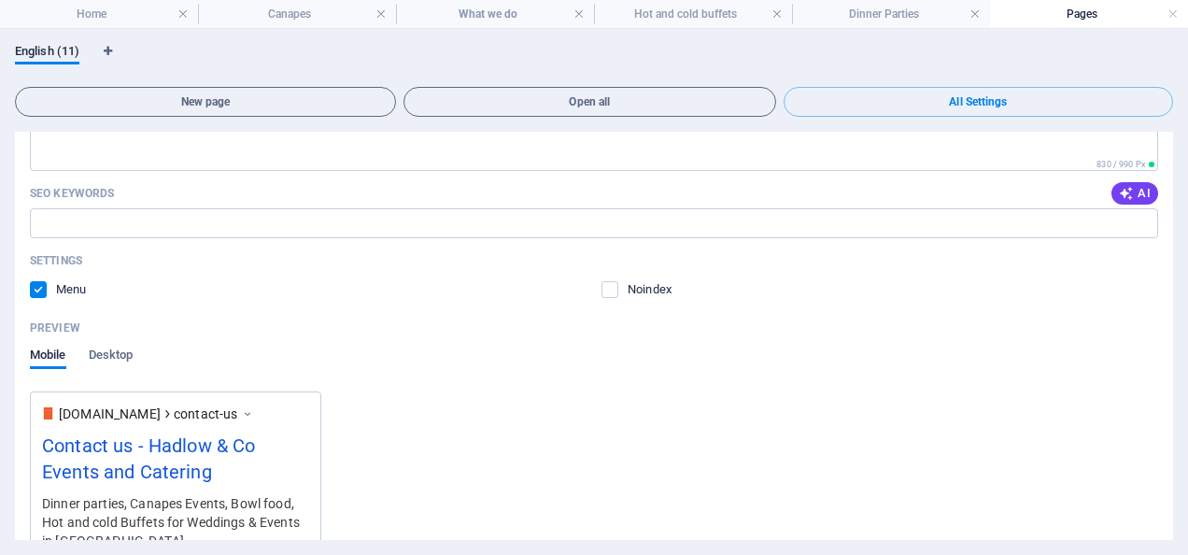
scroll to position [2898, 0]
click at [1169, 15] on link at bounding box center [1172, 15] width 11 height 18
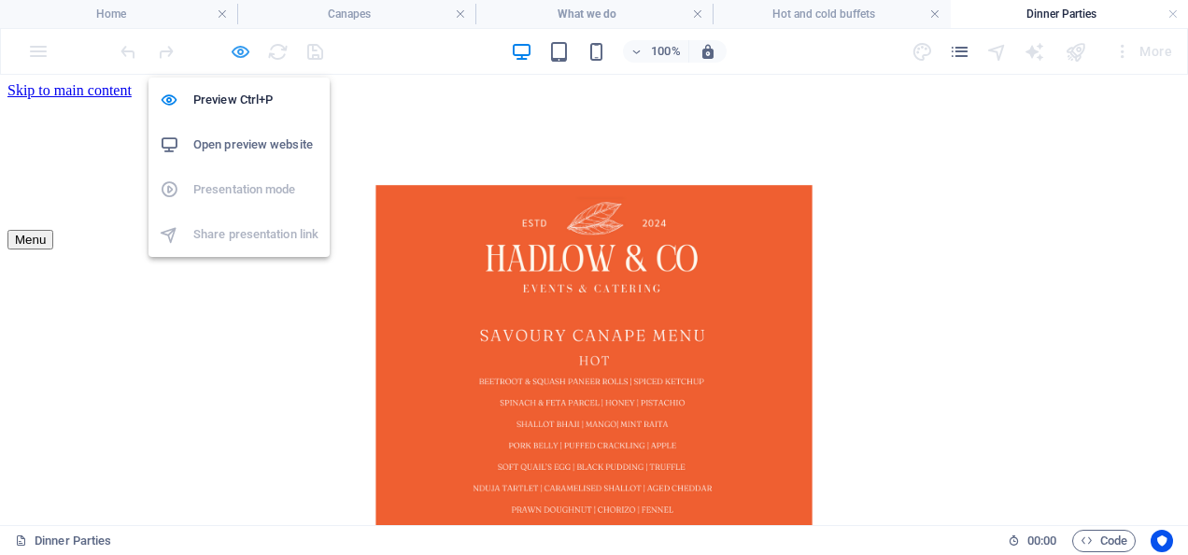
click at [239, 52] on icon "button" at bounding box center [240, 51] width 21 height 21
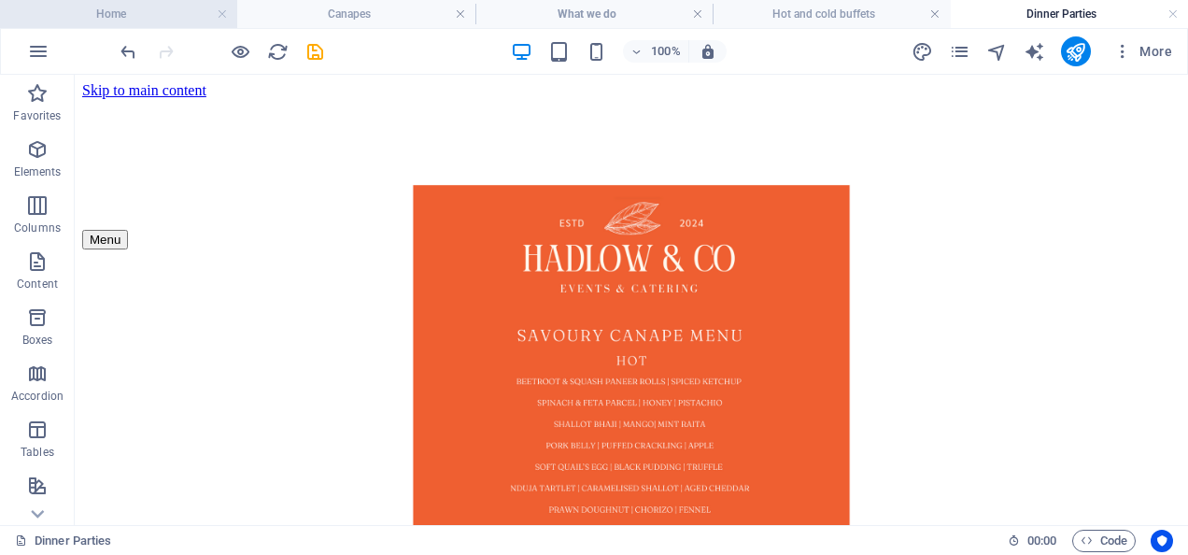
click at [151, 10] on h4 "Home" at bounding box center [118, 14] width 237 height 21
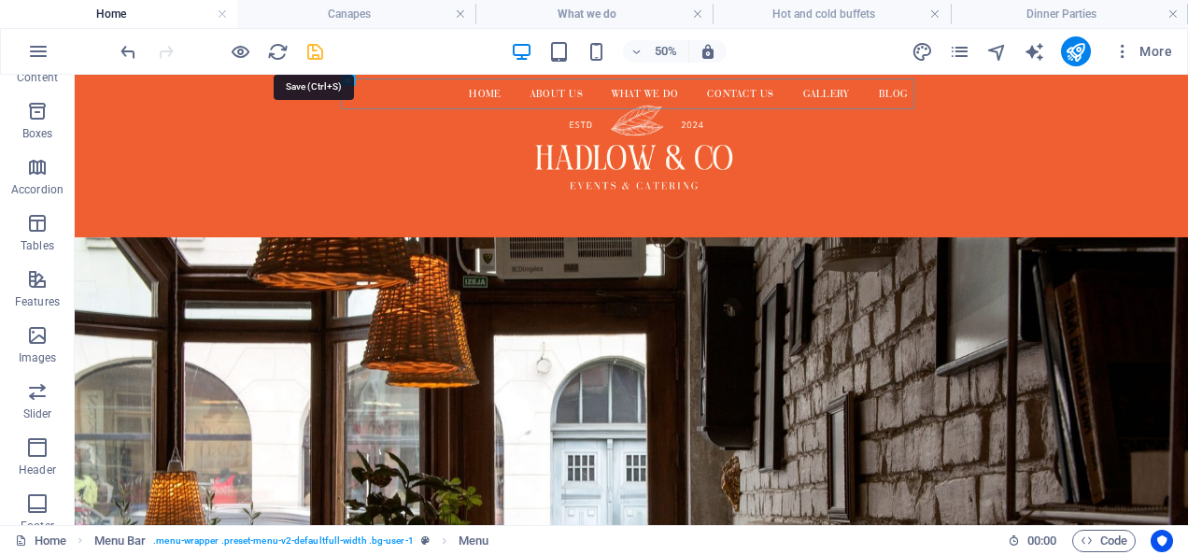
click at [314, 54] on icon "save" at bounding box center [314, 51] width 21 height 21
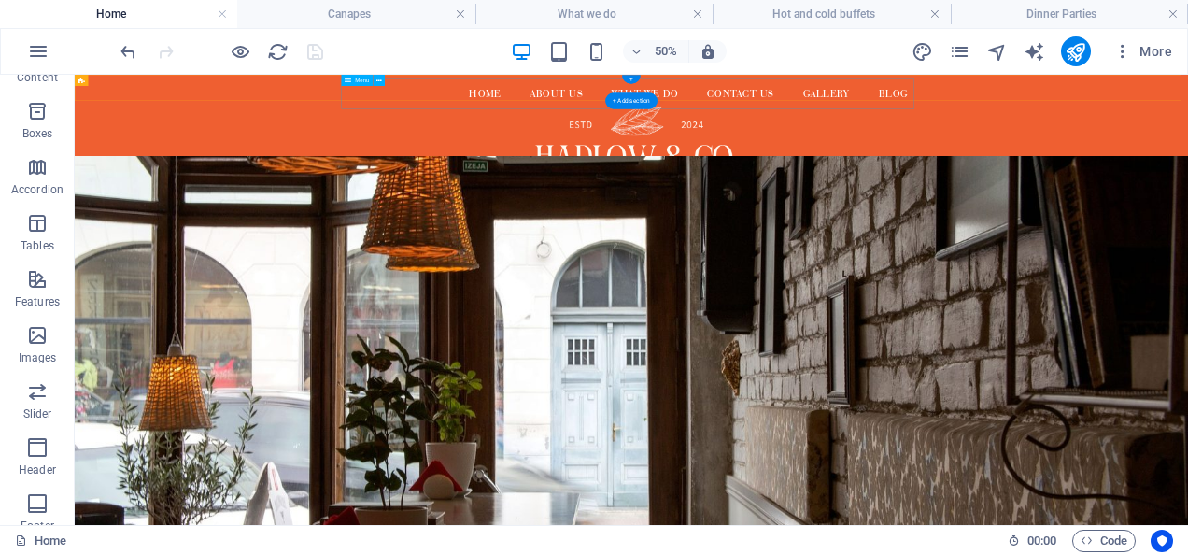
click at [1187, 114] on nav "Home About us What We Do Contact us Gallery Blog" at bounding box center [1188, 113] width 1146 height 60
click at [778, 113] on nav "Home About us What We Do Contact us Gallery Blog" at bounding box center [1188, 113] width 1146 height 60
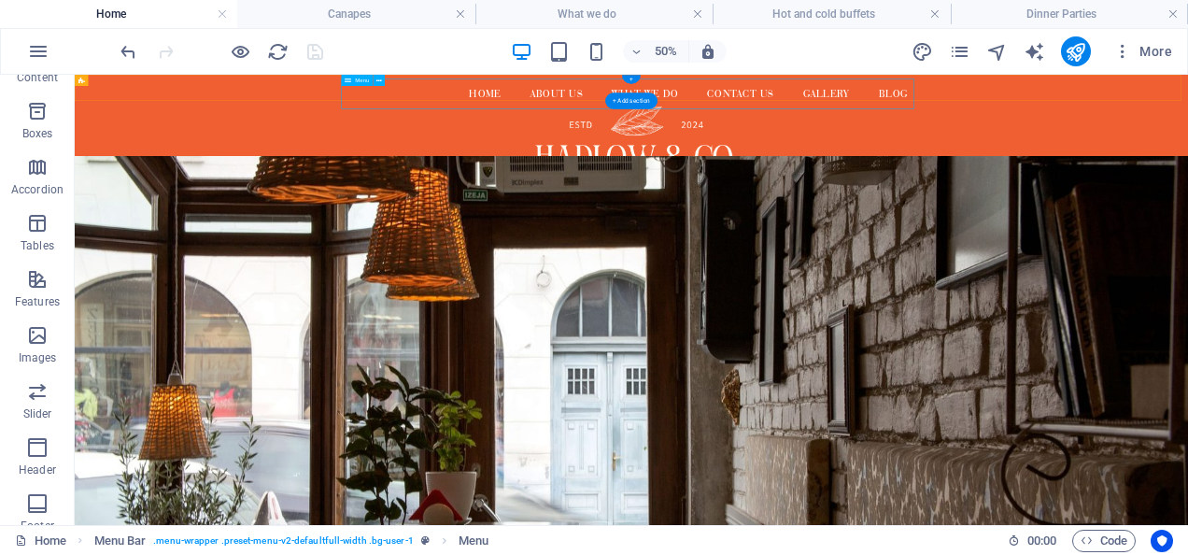
select select
select select "1"
select select
select select "4"
select select
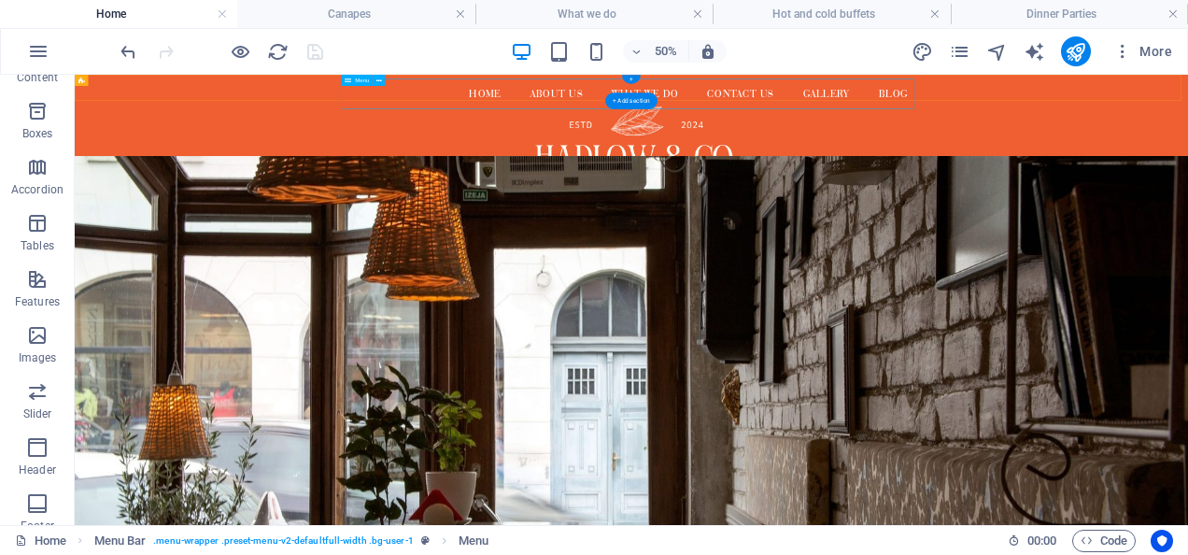
select select "3"
select select
select select "2"
select select
select select "2"
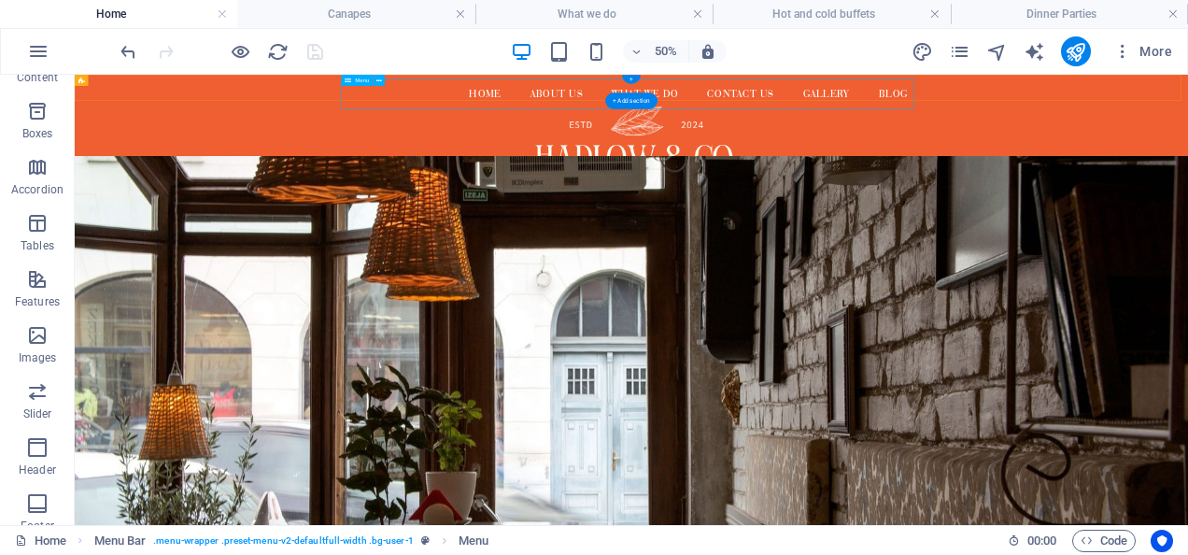
select select
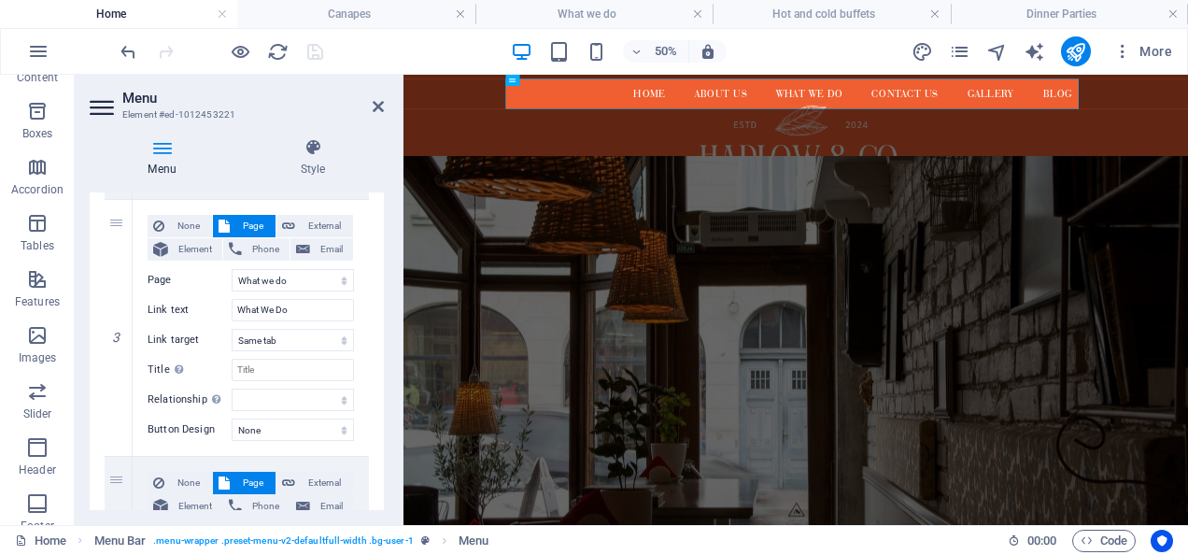
scroll to position [685, 0]
click at [293, 338] on select "New tab Same tab Overlay" at bounding box center [293, 339] width 122 height 22
drag, startPoint x: 293, startPoint y: 338, endPoint x: 270, endPoint y: 366, distance: 36.5
click at [293, 338] on select "New tab Same tab Overlay" at bounding box center [293, 339] width 122 height 22
click at [286, 364] on input "Title Additional link description, should not be the same as the link text. The…" at bounding box center [293, 369] width 122 height 22
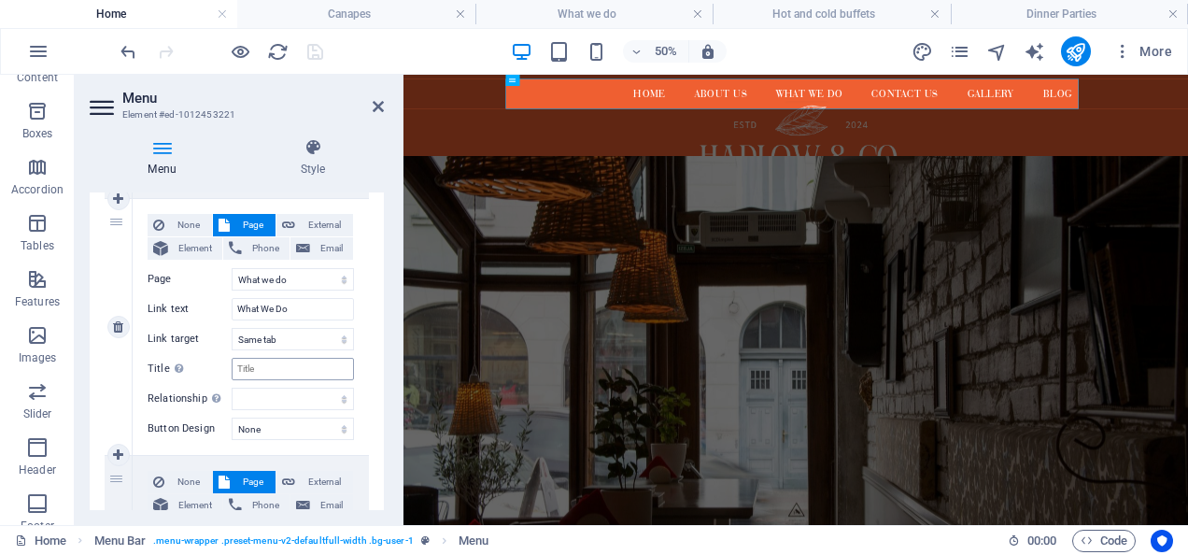
click at [175, 379] on div "Additional link description, should not be the same as the link text. The title…" at bounding box center [234, 435] width 149 height 112
click at [232, 368] on input "Title Additional link description, should not be the same as the link text. The…" at bounding box center [293, 369] width 122 height 22
click at [283, 425] on select "None Default Primary Secondary" at bounding box center [293, 428] width 122 height 22
click at [258, 379] on div "None Page External Element Phone Email Page Home About us Gallery Contact us Wh…" at bounding box center [251, 312] width 206 height 196
click at [202, 368] on label "Title Additional link description, should not be the same as the link text. The…" at bounding box center [190, 369] width 84 height 22
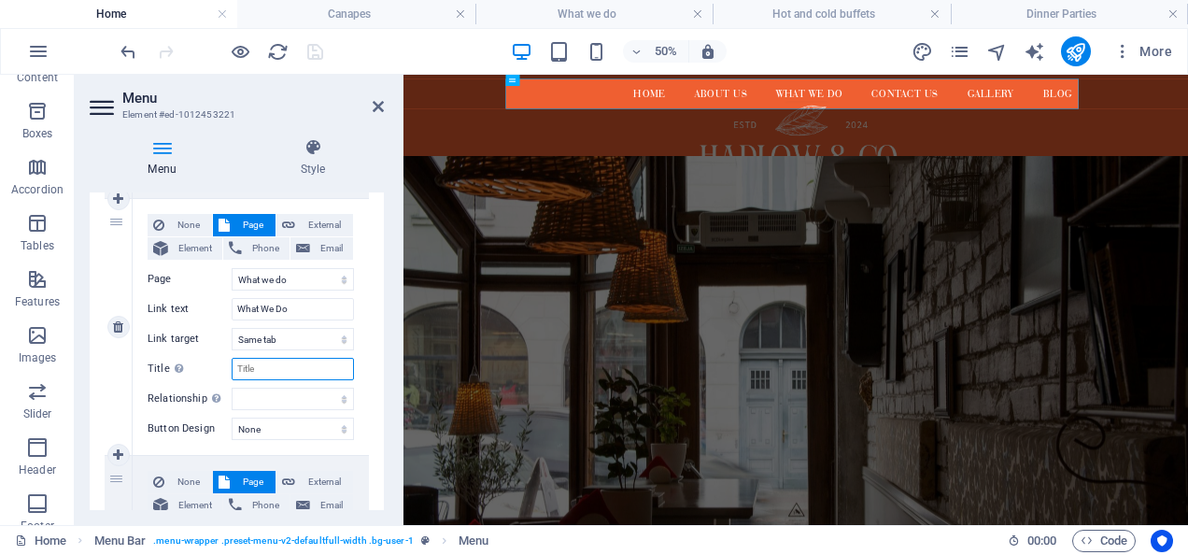
click at [232, 368] on input "Title Additional link description, should not be the same as the link text. The…" at bounding box center [293, 369] width 122 height 22
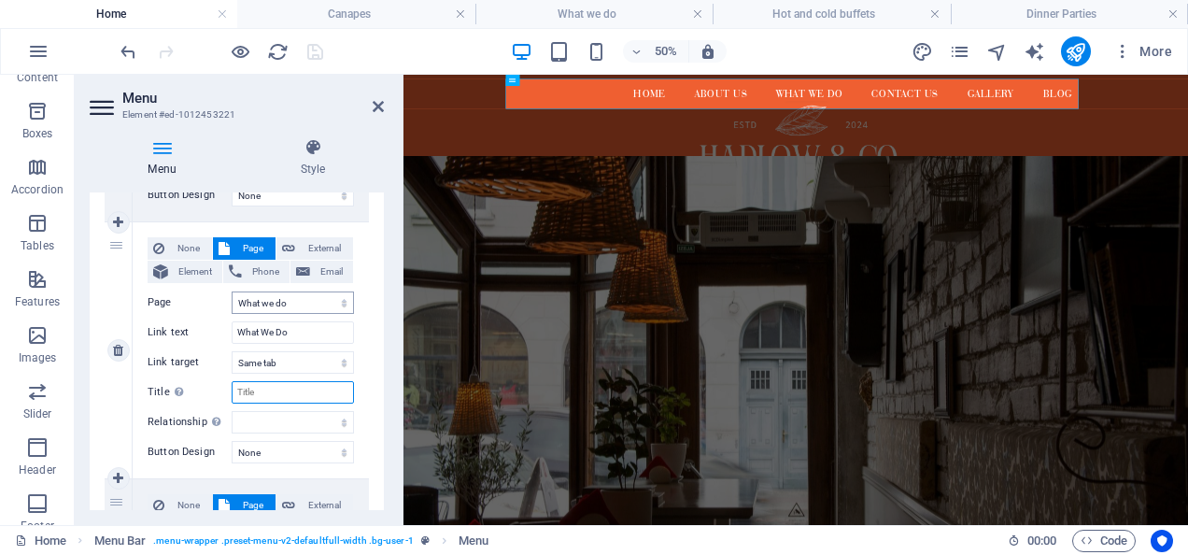
scroll to position [628, 0]
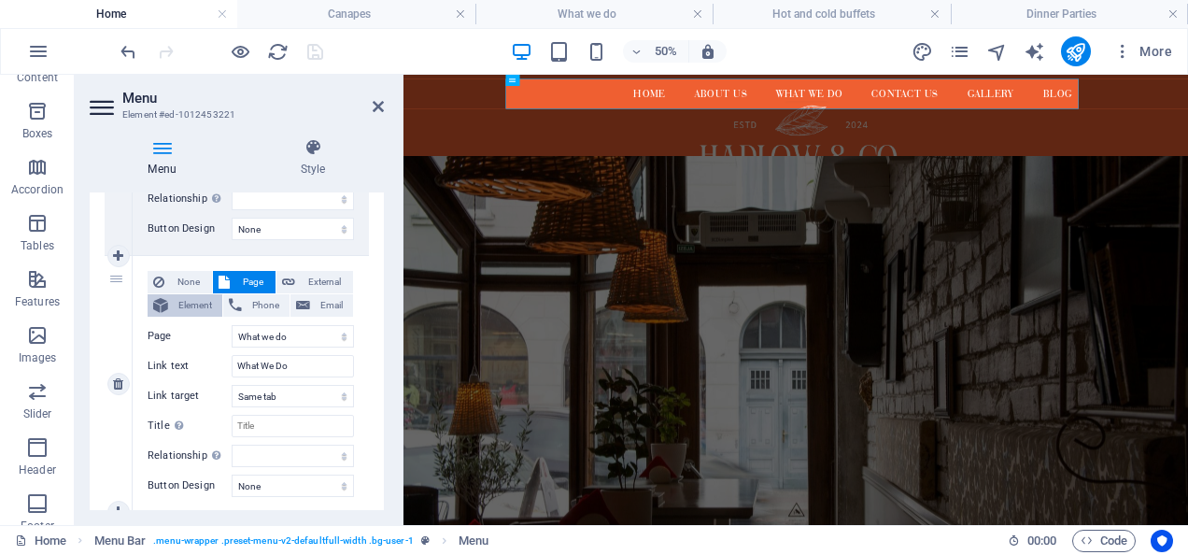
click at [206, 305] on span "Element" at bounding box center [195, 305] width 43 height 22
select select
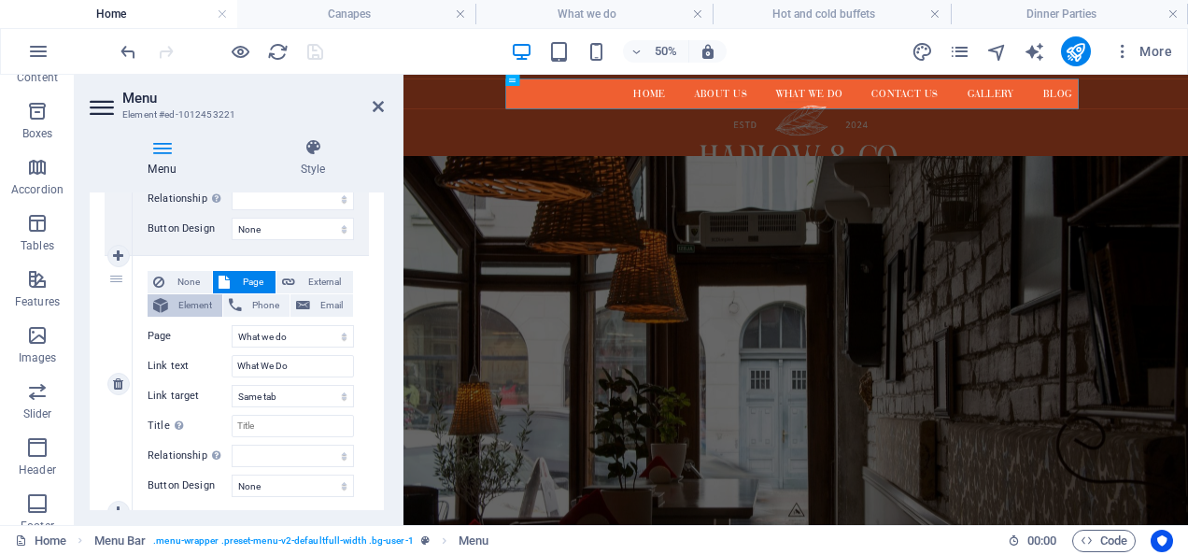
select select
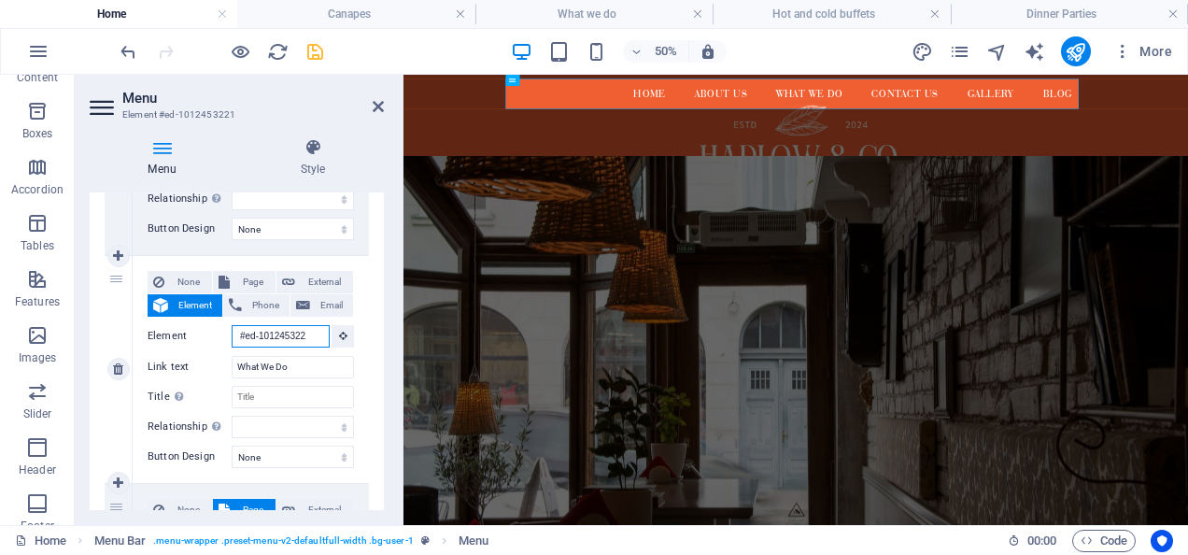
scroll to position [0, 7]
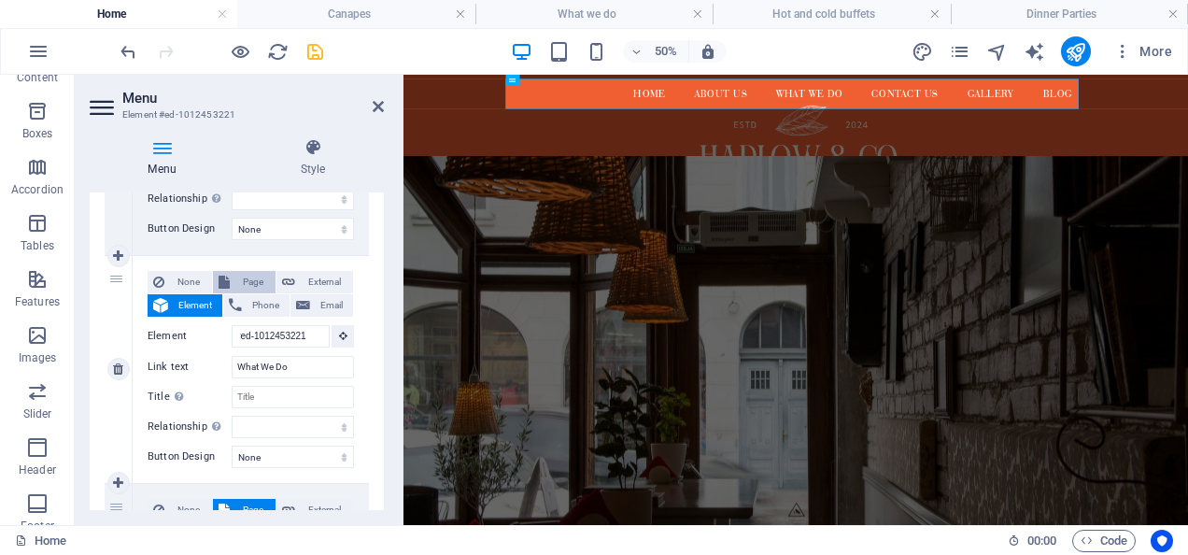
click at [248, 285] on span "Page" at bounding box center [252, 282] width 35 height 22
select select
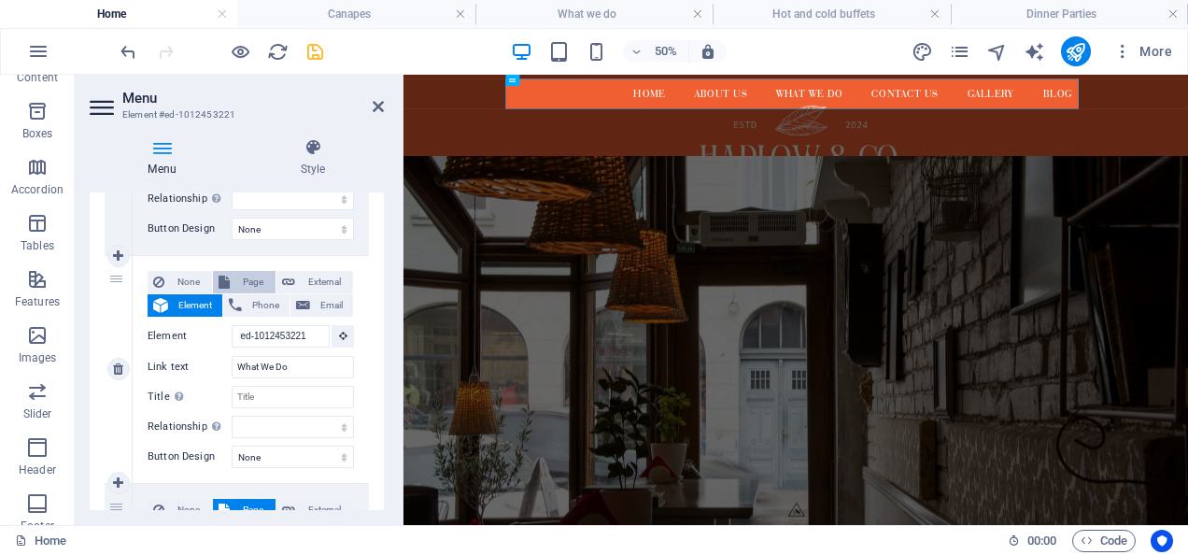
select select
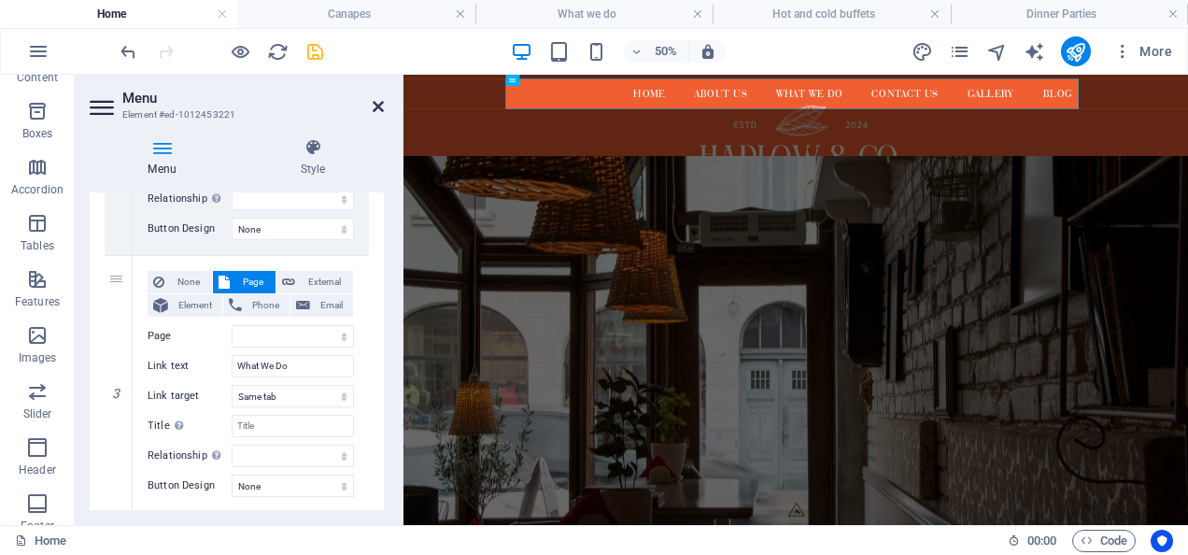
click at [374, 108] on icon at bounding box center [378, 106] width 11 height 15
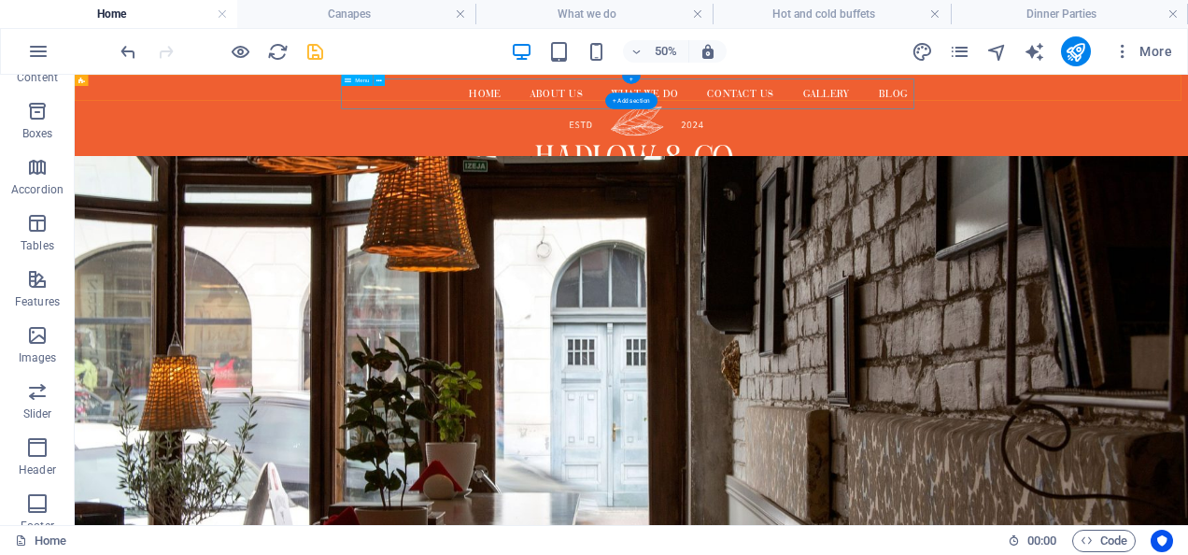
click at [1187, 114] on nav "Home About us What We Do Contact us Gallery Blog" at bounding box center [1188, 113] width 1146 height 60
click at [316, 54] on icon "save" at bounding box center [314, 51] width 21 height 21
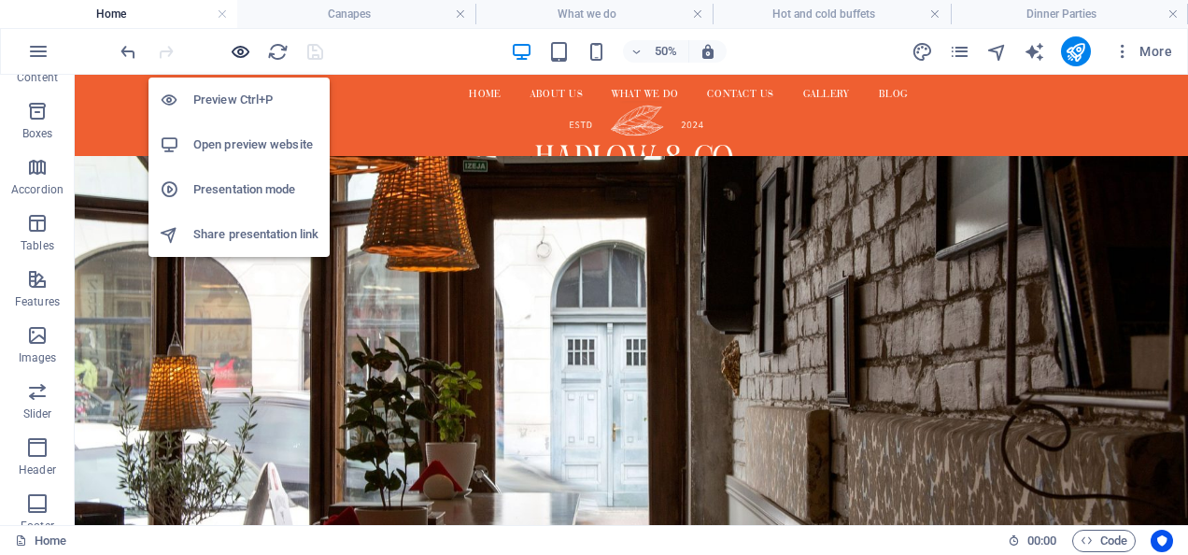
click at [235, 49] on icon "button" at bounding box center [240, 51] width 21 height 21
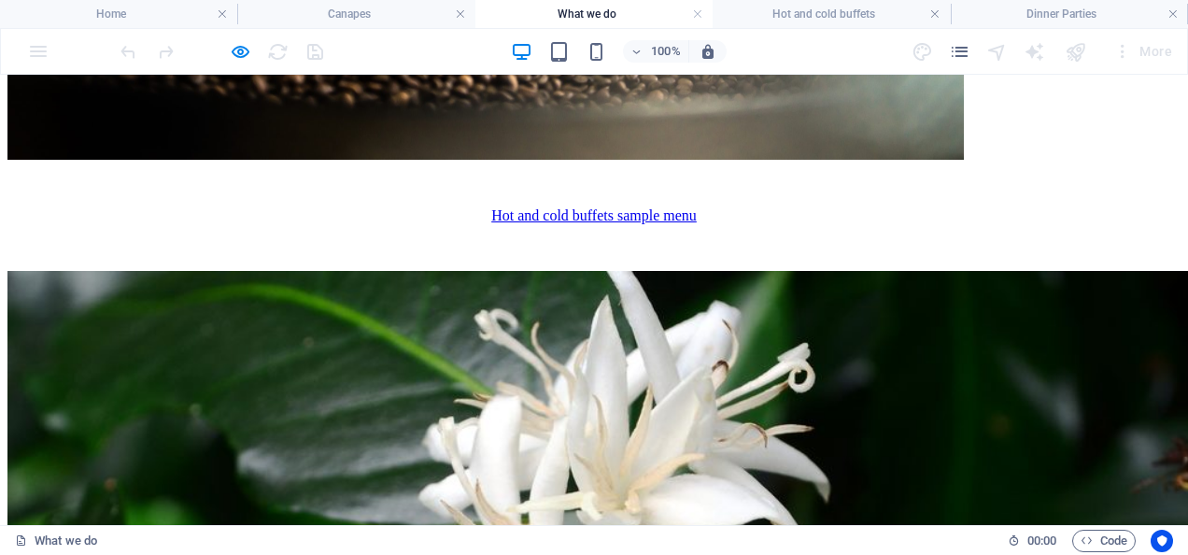
scroll to position [1098, 0]
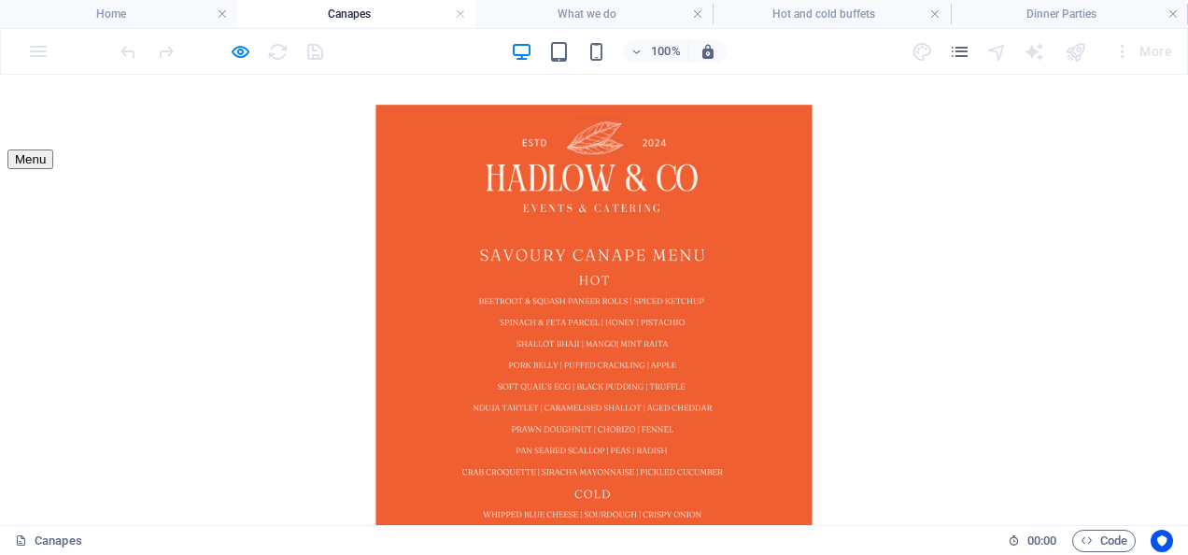
scroll to position [0, 0]
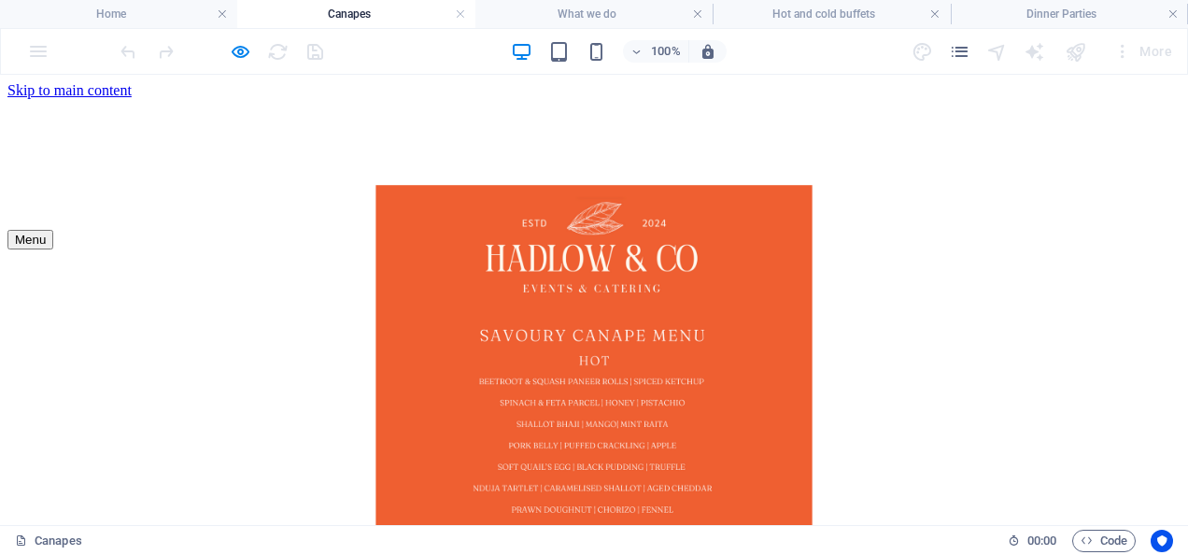
click at [342, 205] on figure at bounding box center [593, 499] width 1173 height 666
click at [530, 7] on h4 "What we do" at bounding box center [593, 14] width 237 height 21
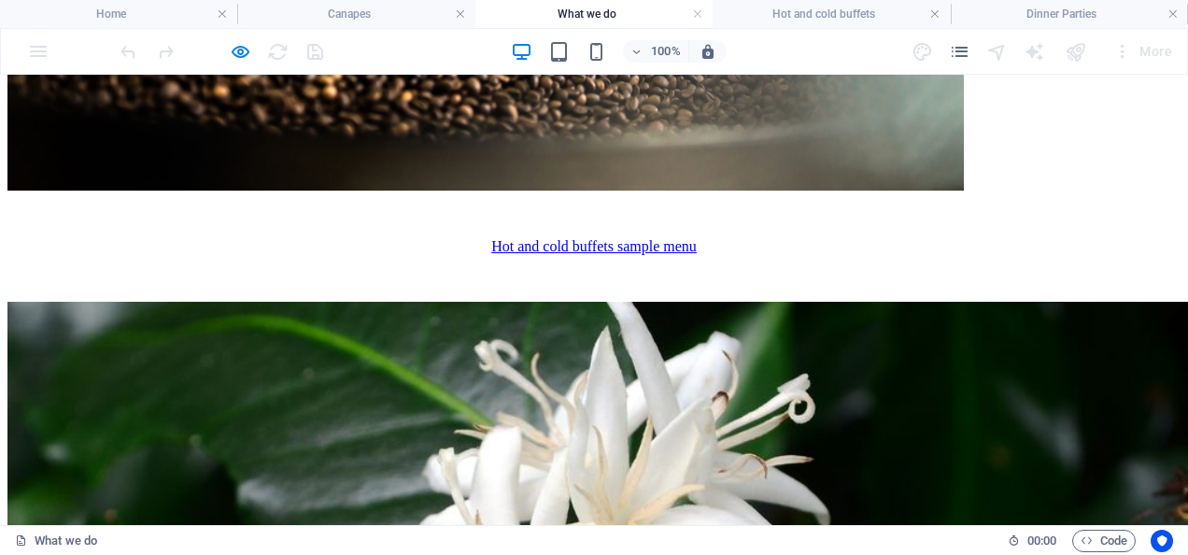
scroll to position [597, 0]
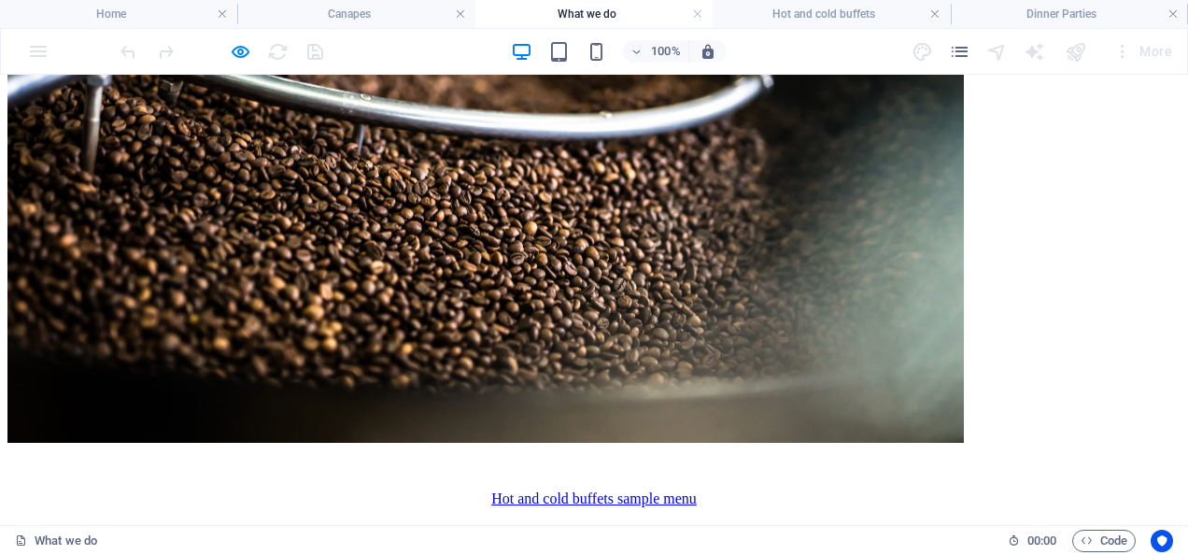
click at [491, 490] on link "Hot and cold buffets sample menu" at bounding box center [593, 498] width 205 height 16
click at [245, 50] on icon "button" at bounding box center [240, 51] width 21 height 21
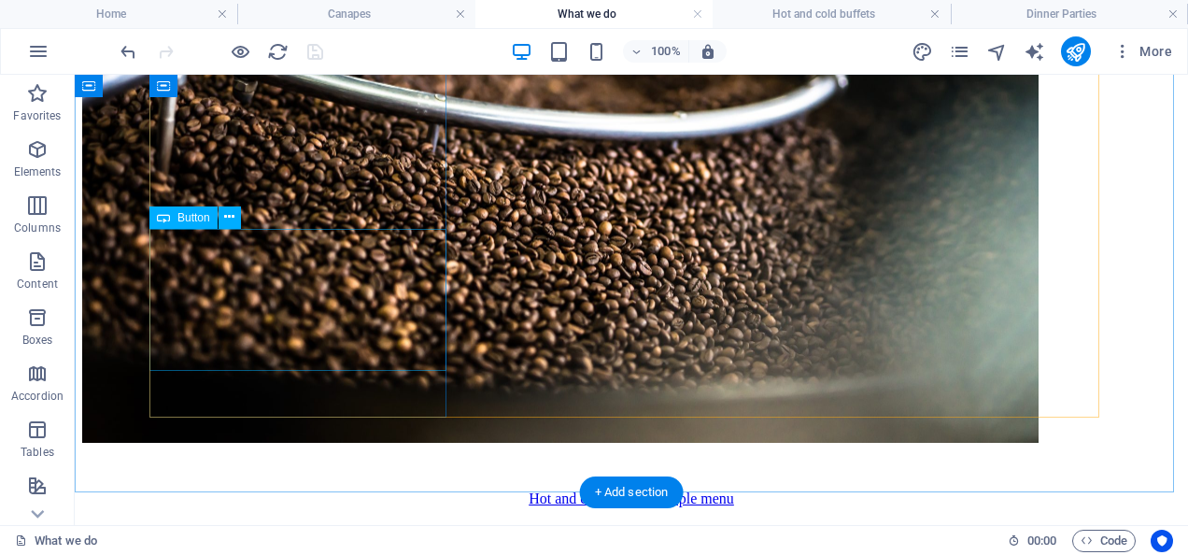
click at [368, 490] on div "Hot and cold buffets sample menu" at bounding box center [631, 498] width 1098 height 17
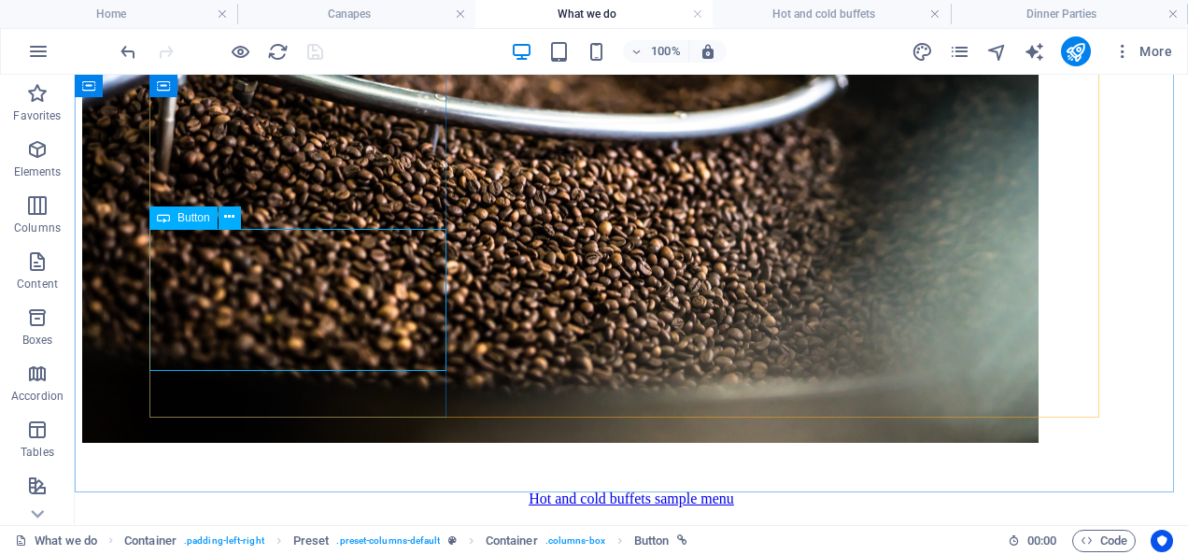
click at [185, 216] on span "Button" at bounding box center [193, 217] width 33 height 11
click at [281, 490] on div "Hot and cold buffets sample menu" at bounding box center [631, 498] width 1098 height 17
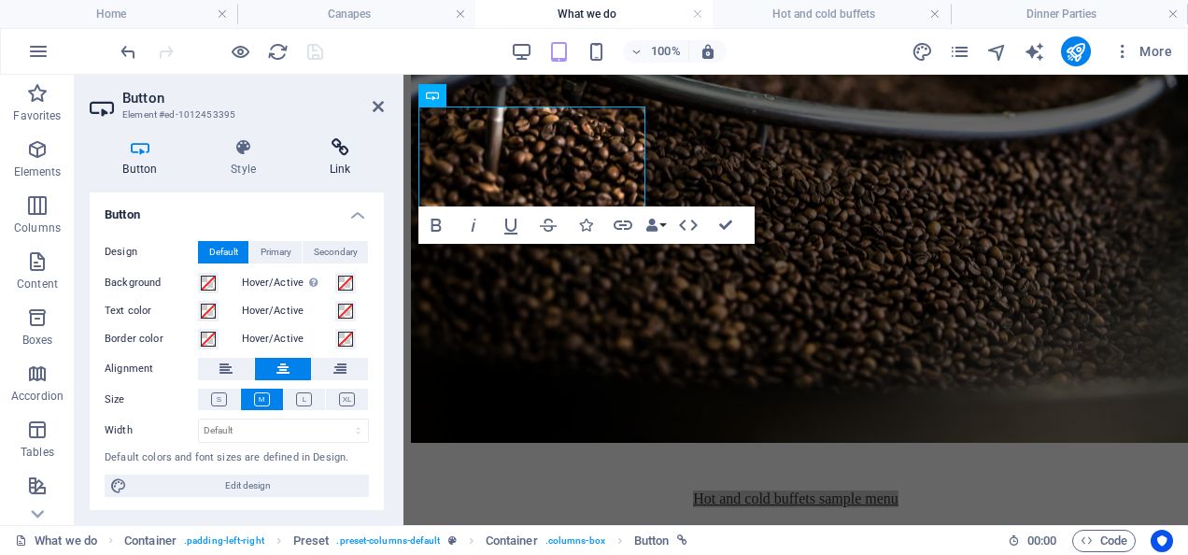
click at [346, 159] on h4 "Link" at bounding box center [340, 157] width 88 height 39
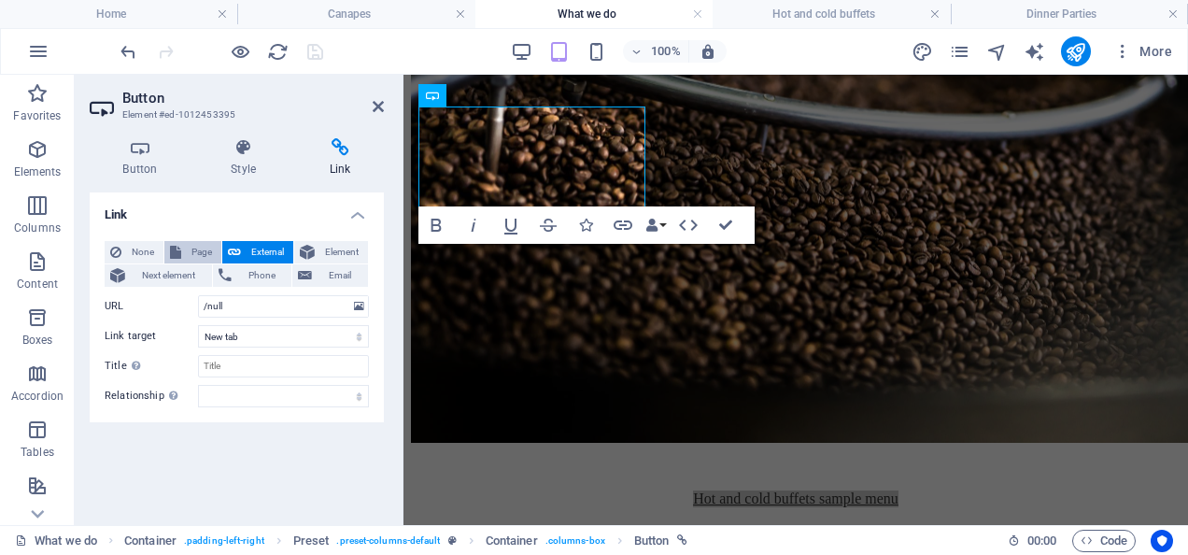
click at [202, 257] on span "Page" at bounding box center [201, 252] width 29 height 22
select select
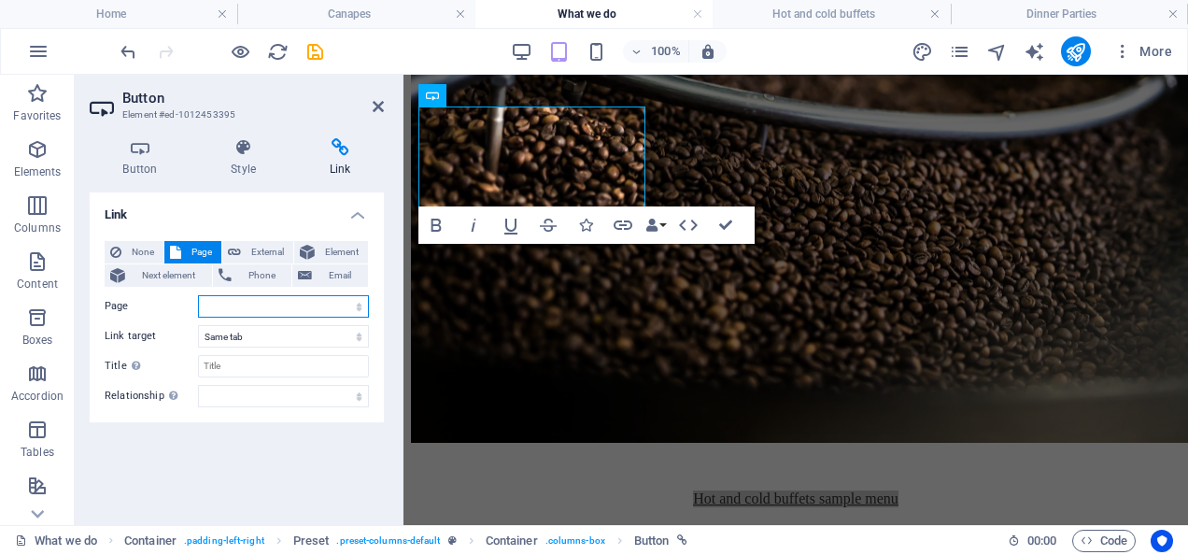
click at [236, 313] on select "Home About us Gallery Contact us What we do -- Hot and cold buffets -- Dinner P…" at bounding box center [283, 306] width 171 height 22
select select "7"
click at [198, 295] on select "Home About us Gallery Contact us What we do -- Hot and cold buffets -- Dinner P…" at bounding box center [283, 306] width 171 height 22
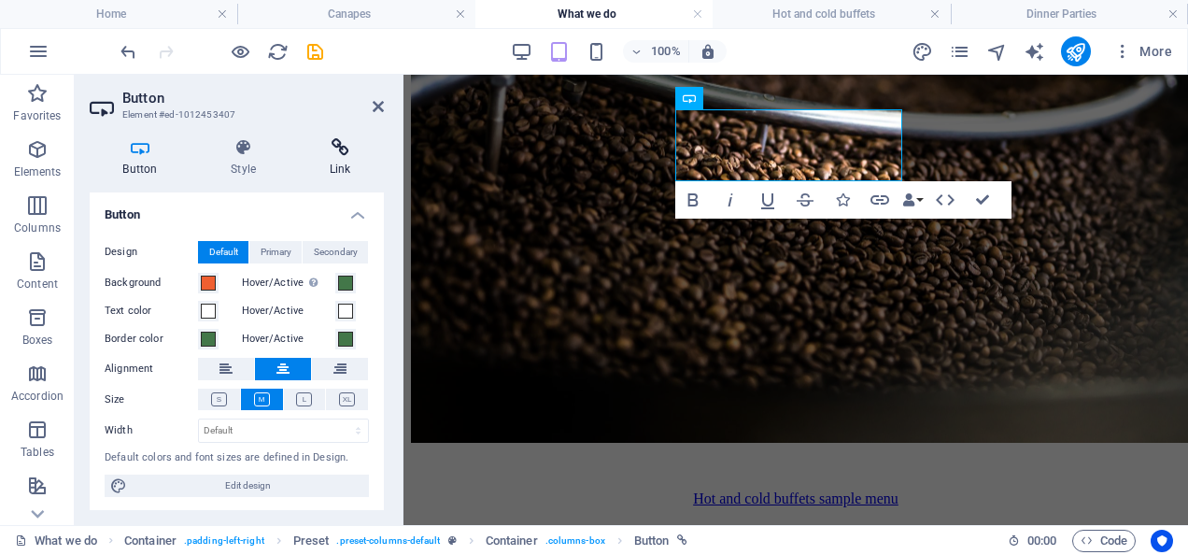
click at [334, 154] on icon at bounding box center [340, 147] width 88 height 19
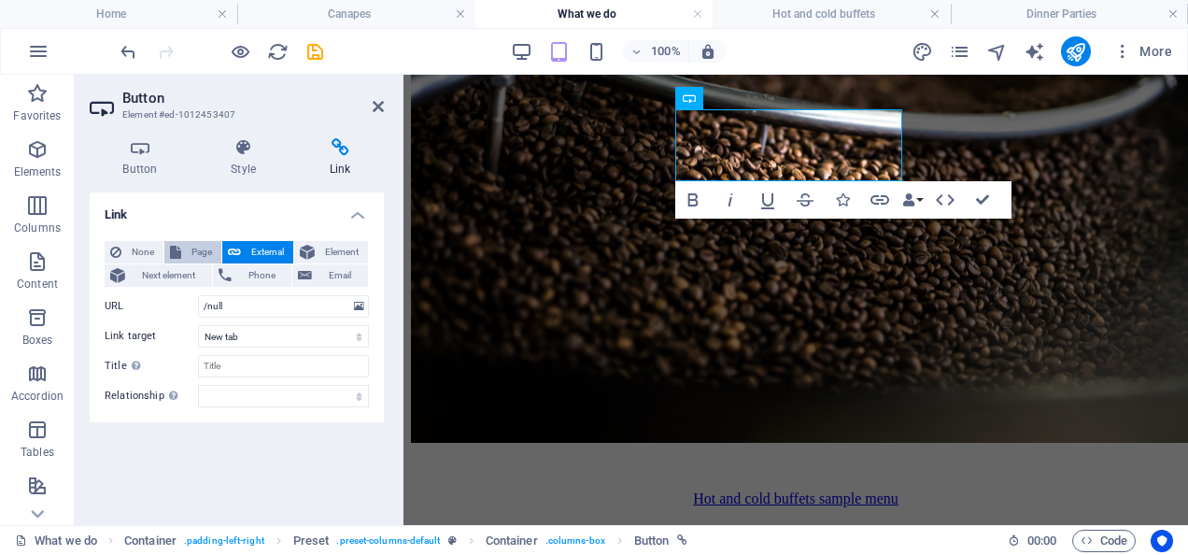
click at [208, 248] on span "Page" at bounding box center [201, 252] width 29 height 22
select select
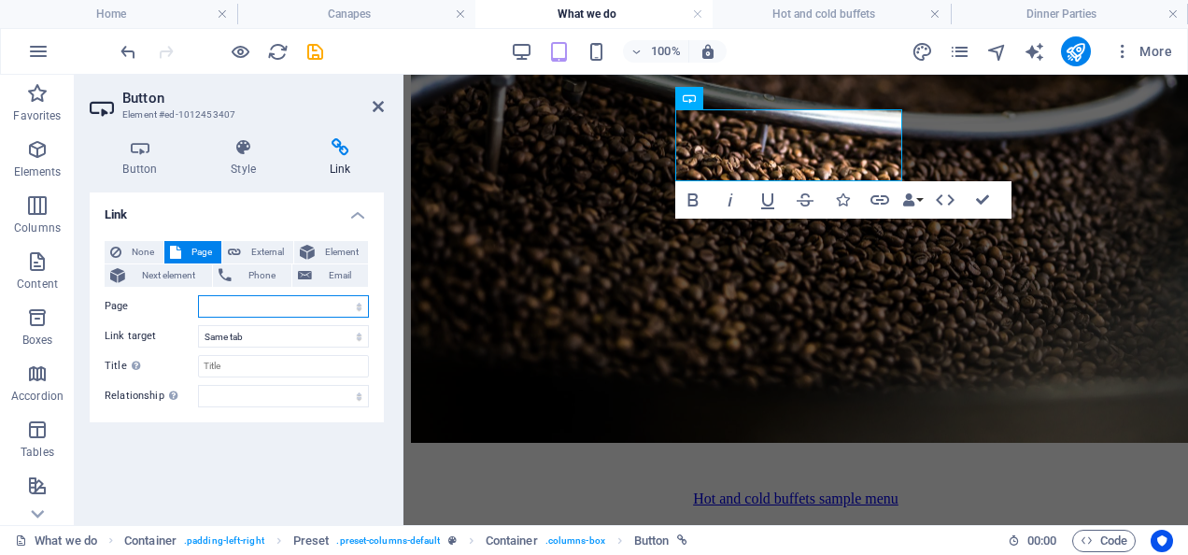
click at [244, 312] on select "Home About us Gallery Contact us What we do -- Hot and cold buffets -- Dinner P…" at bounding box center [283, 306] width 171 height 22
select select "6"
click at [198, 295] on select "Home About us Gallery Contact us What we do -- Hot and cold buffets -- Dinner P…" at bounding box center [283, 306] width 171 height 22
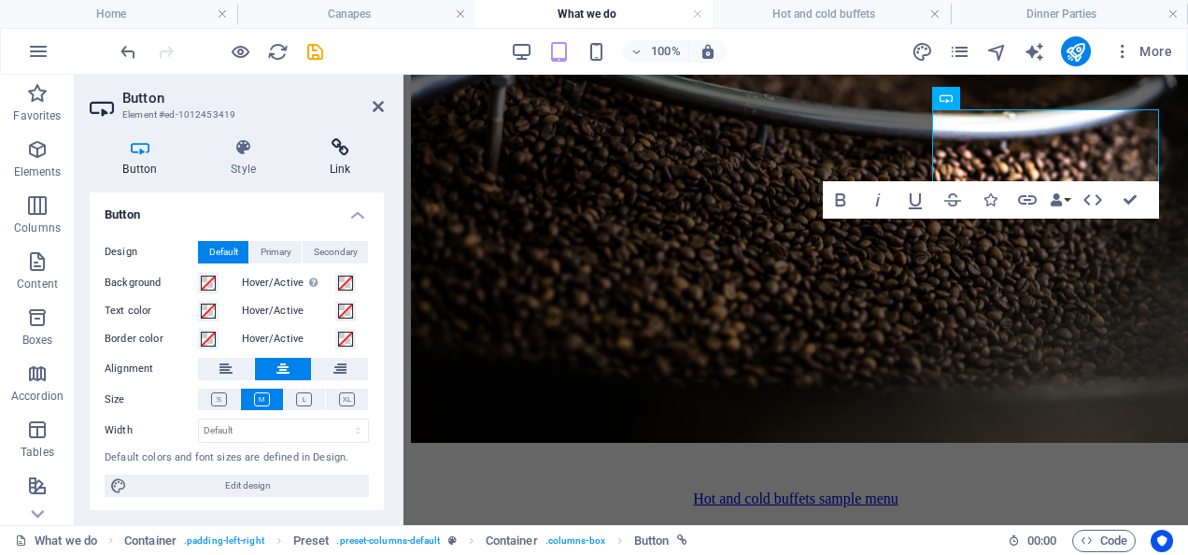
click at [329, 164] on h4 "Link" at bounding box center [340, 157] width 88 height 39
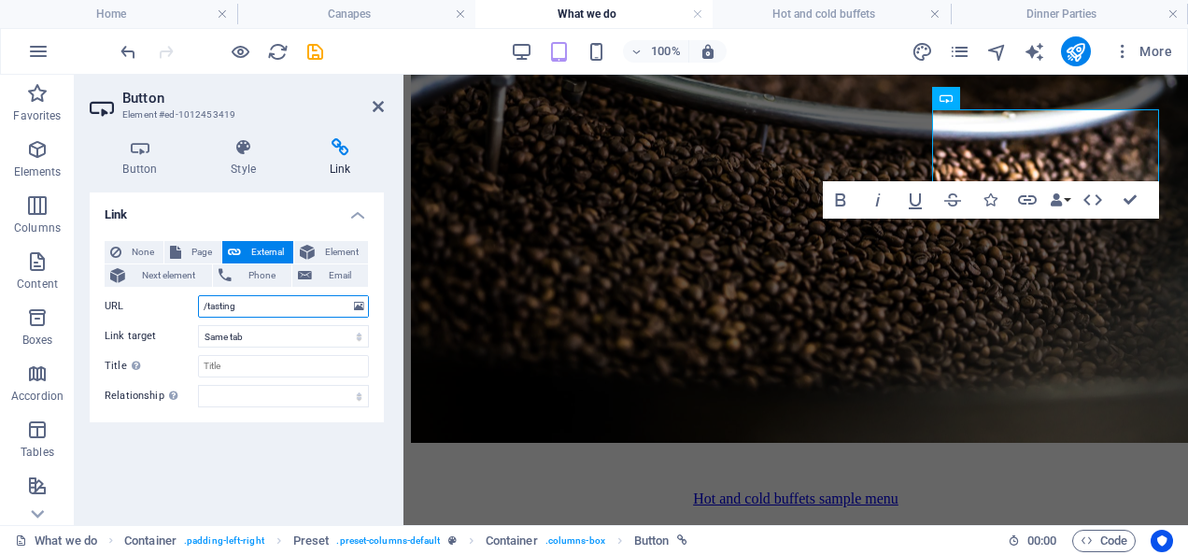
click at [269, 299] on input "/tasting" at bounding box center [283, 306] width 171 height 22
click at [183, 245] on button "Page" at bounding box center [192, 252] width 57 height 22
select select
click at [238, 308] on select "Home About us Gallery Contact us What we do -- Hot and cold buffets -- Dinner P…" at bounding box center [283, 306] width 171 height 22
click at [198, 295] on select "Home About us Gallery Contact us What we do -- Hot and cold buffets -- Dinner P…" at bounding box center [283, 306] width 171 height 22
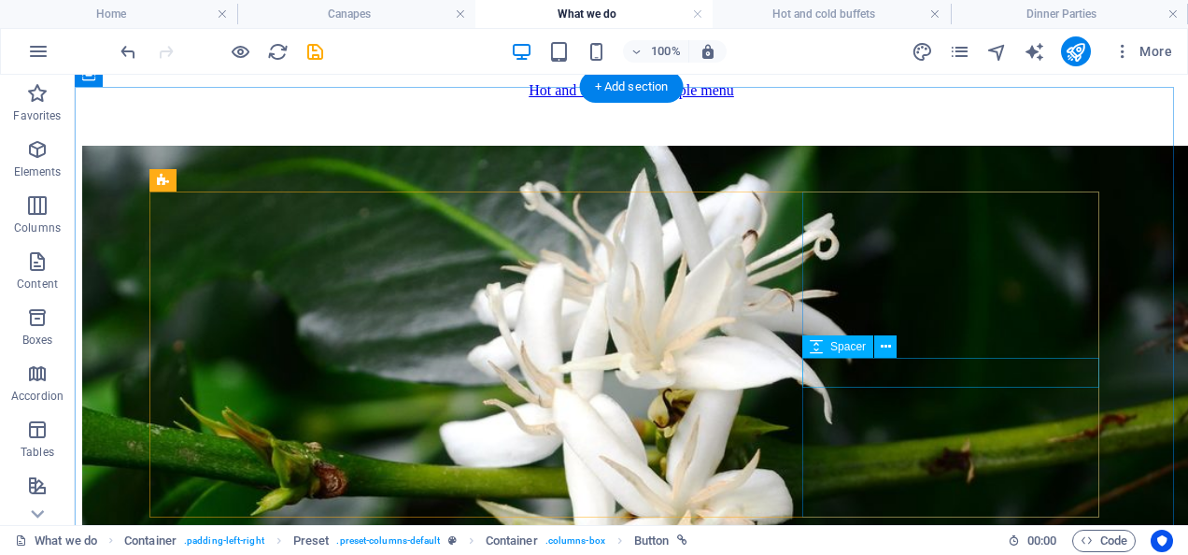
scroll to position [1006, 0]
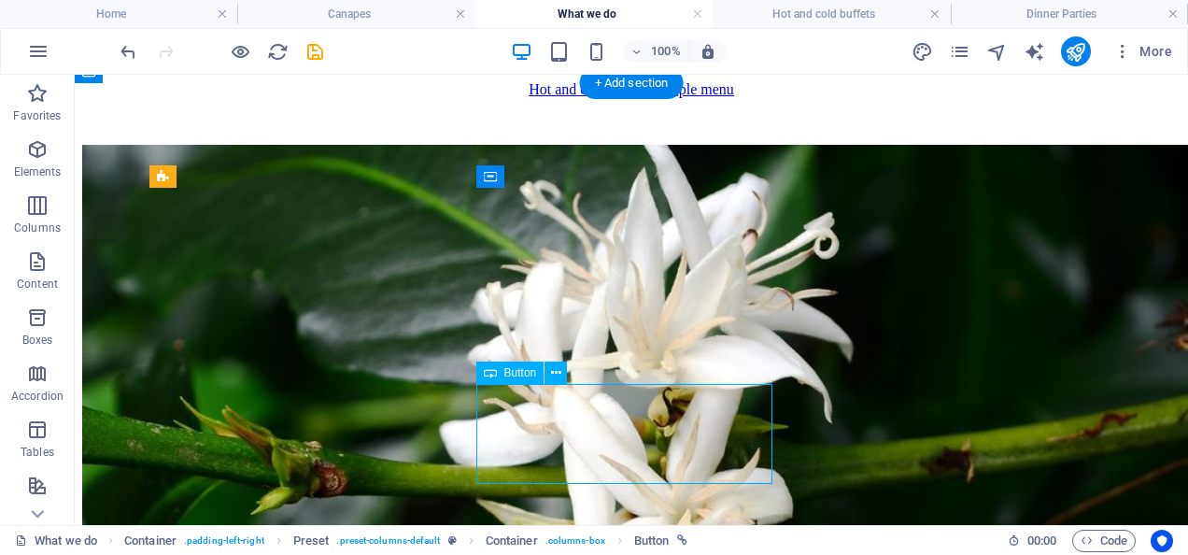
select select
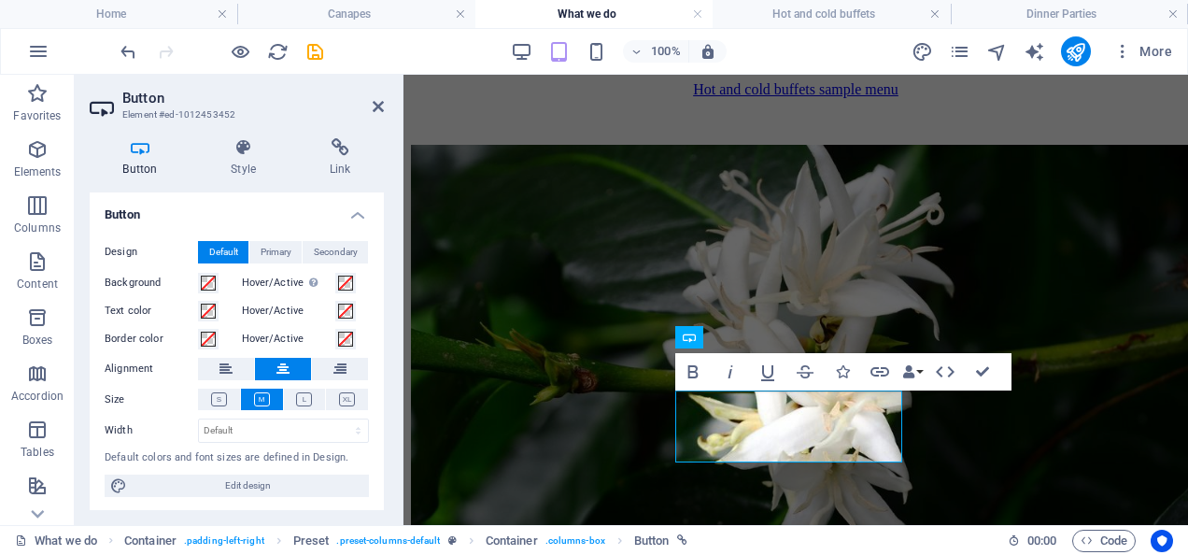
scroll to position [839, 0]
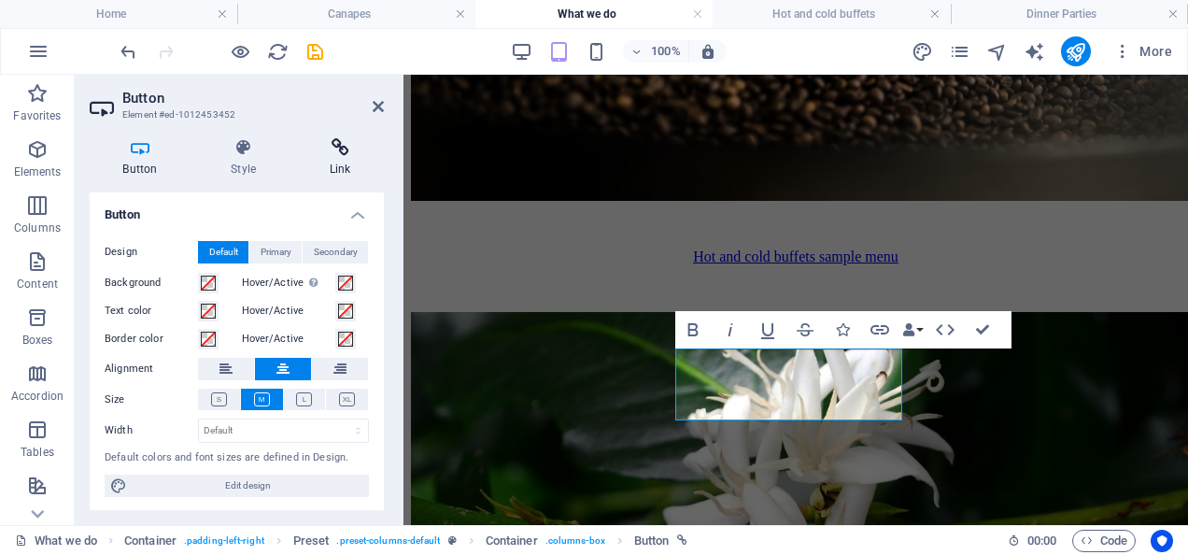
click at [336, 174] on h4 "Link" at bounding box center [340, 157] width 88 height 39
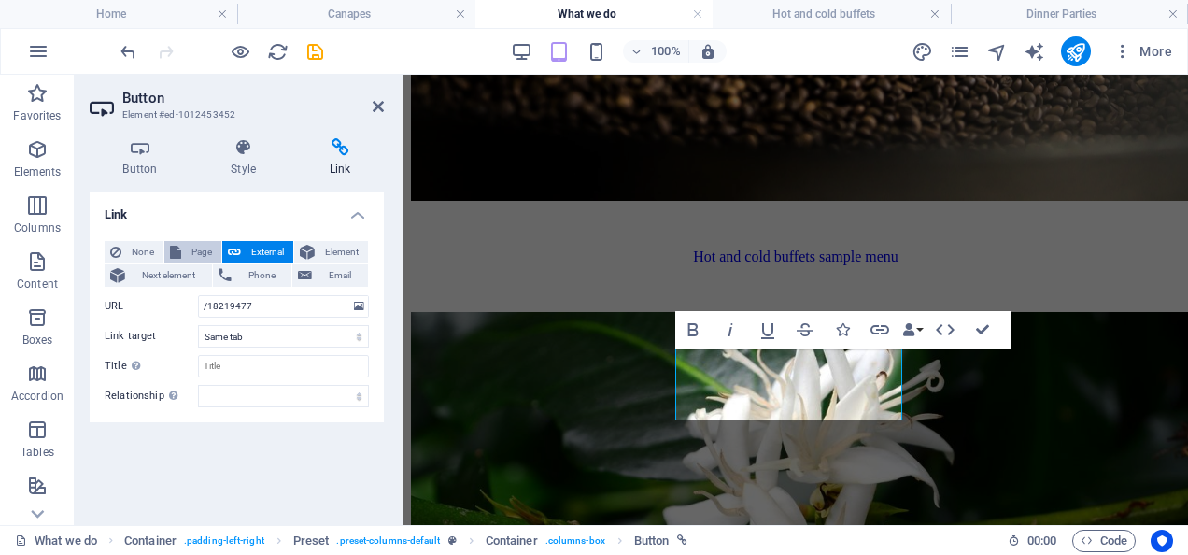
click at [205, 252] on span "Page" at bounding box center [201, 252] width 29 height 22
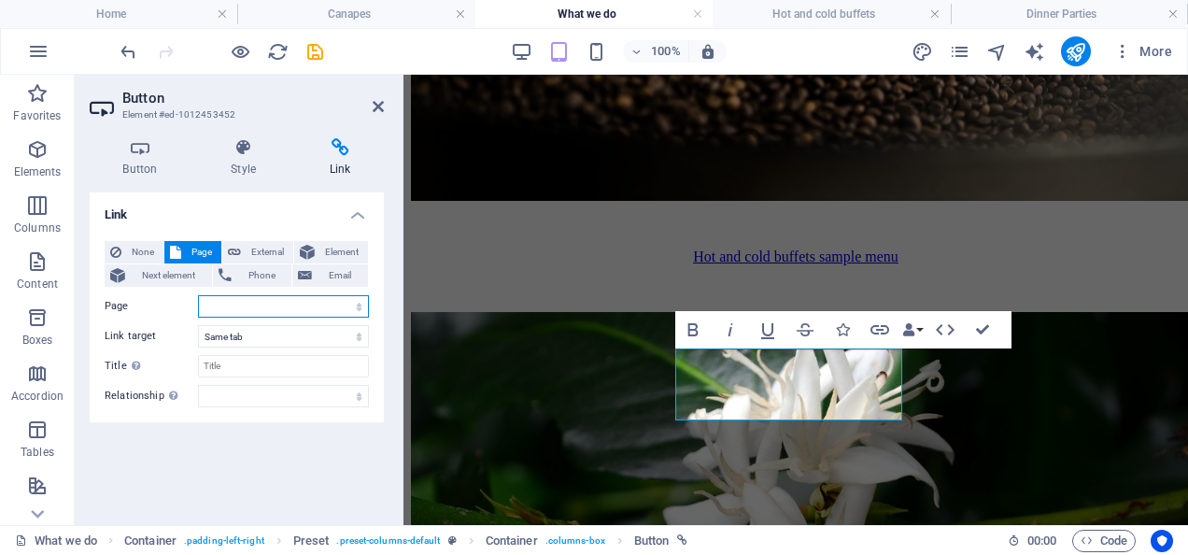
click at [233, 306] on select "Home About us Gallery Contact us What we do -- Hot and cold buffets -- Dinner P…" at bounding box center [283, 306] width 171 height 22
click at [951, 48] on icon "pages" at bounding box center [959, 51] width 21 height 21
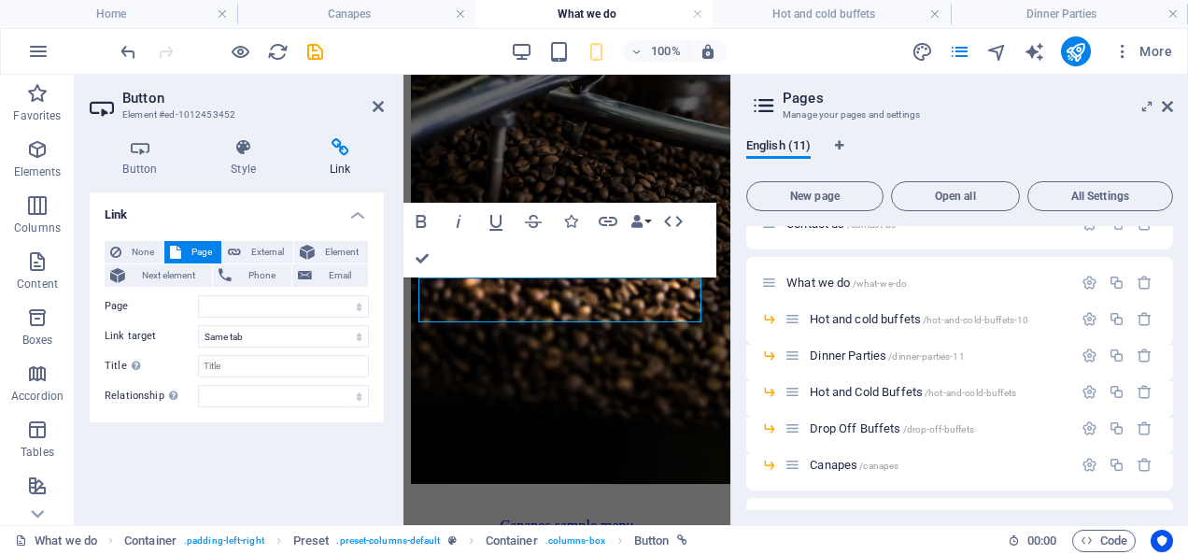
scroll to position [251, 0]
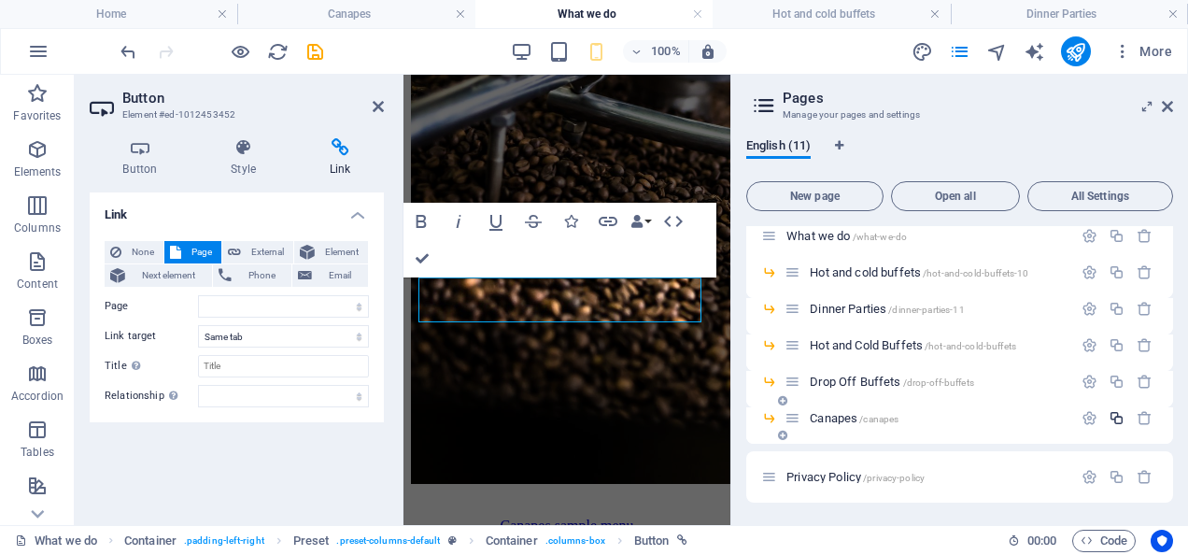
click at [1113, 419] on icon "button" at bounding box center [1117, 418] width 16 height 16
select select
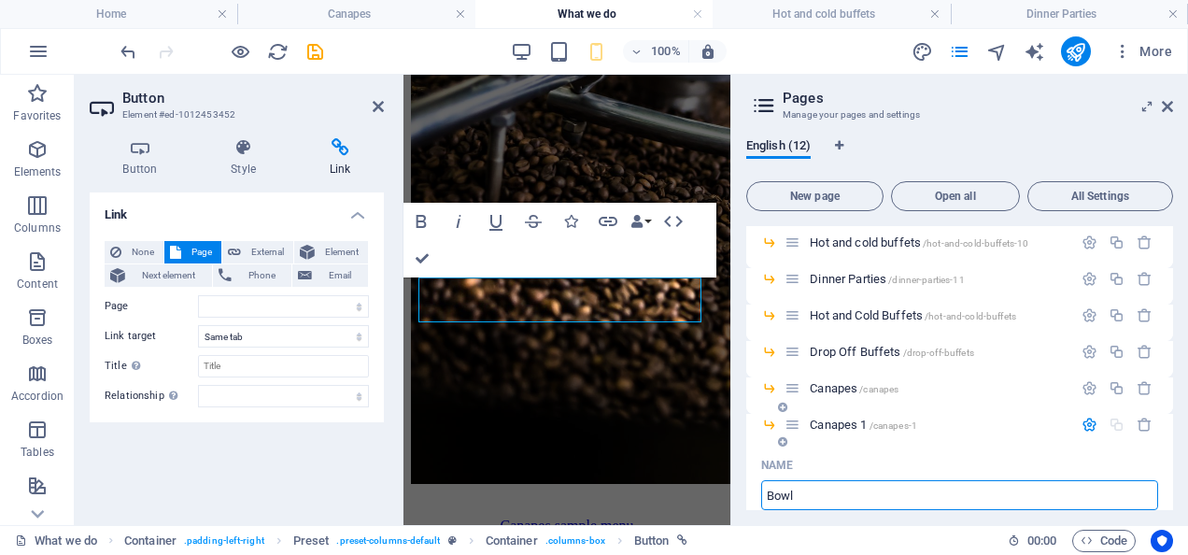
type input "Bowl"
select select
type input "/b"
type input "B"
type input "Bowl food"
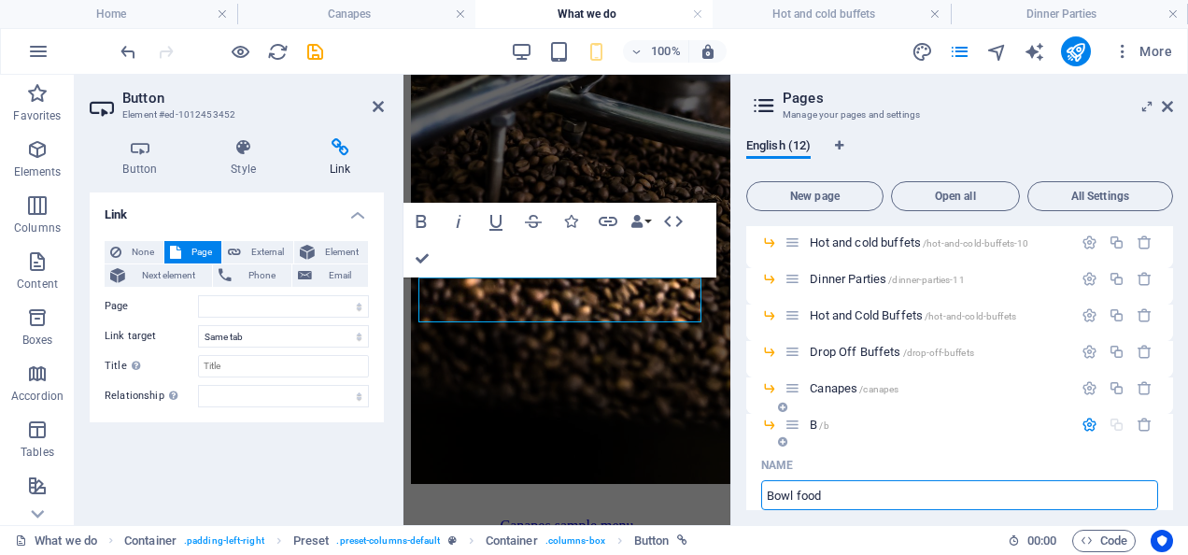
type input "/bowl-food"
type input "Bowl food"
select select
type input "Bowl food"
click at [904, 450] on div "Name" at bounding box center [959, 465] width 397 height 30
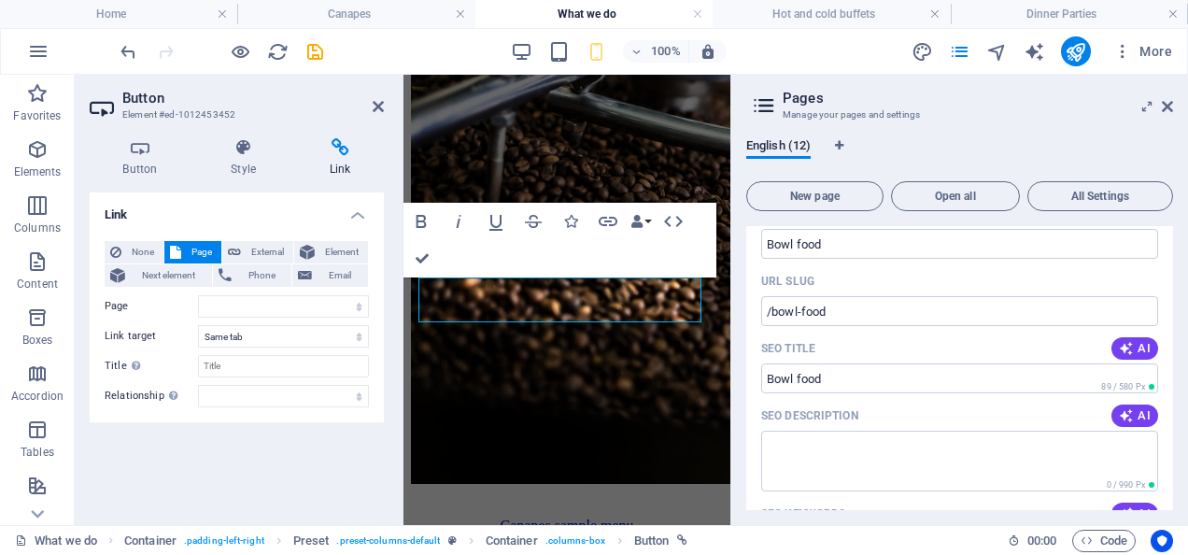
scroll to position [526, 0]
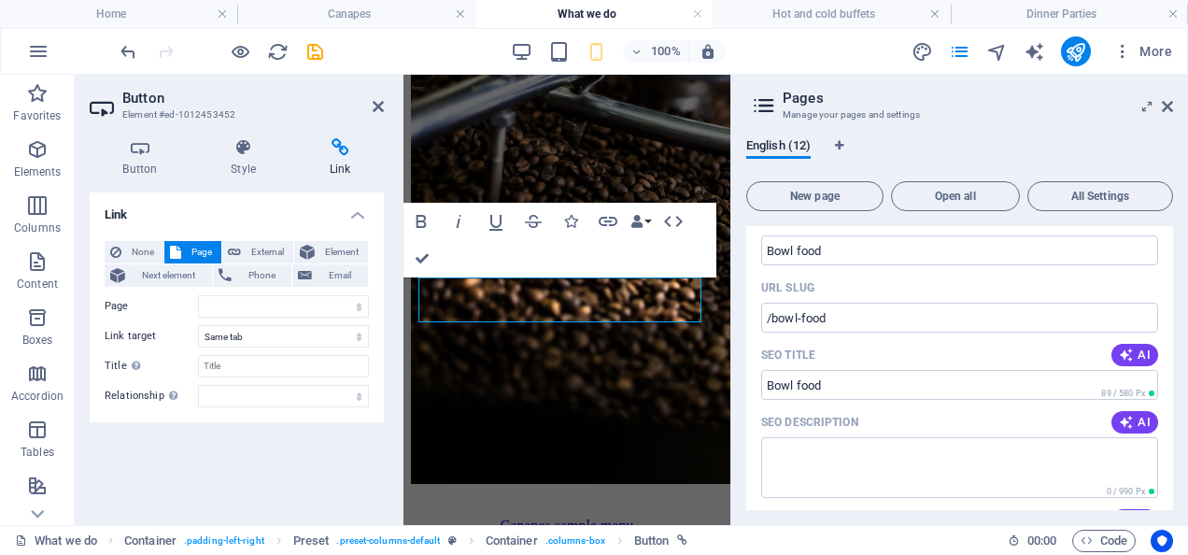
click at [1039, 90] on h2 "Pages" at bounding box center [978, 98] width 390 height 17
click at [1166, 106] on icon at bounding box center [1167, 106] width 11 height 15
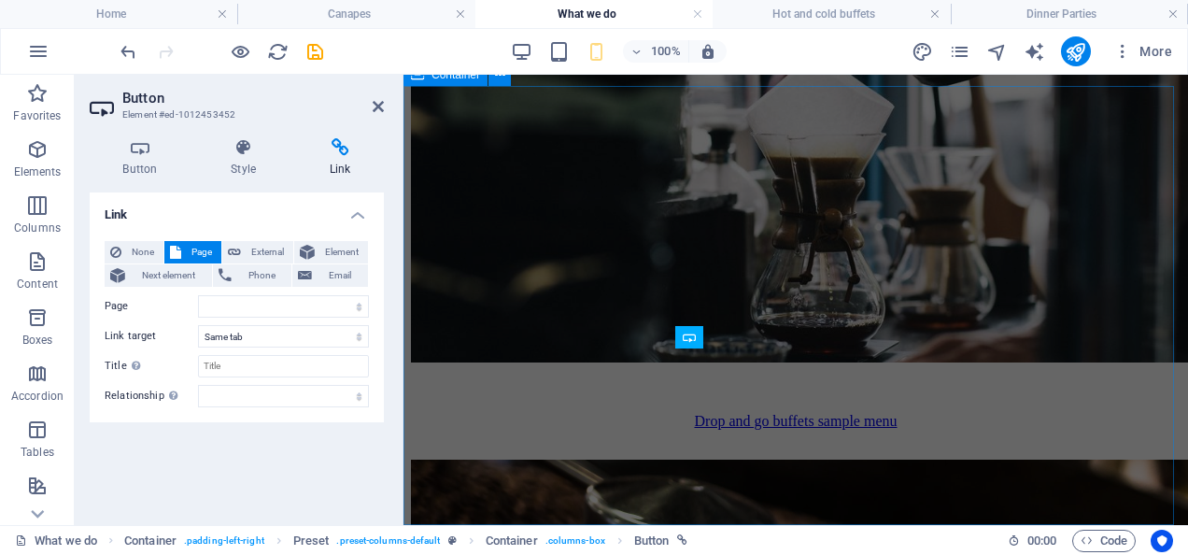
scroll to position [839, 0]
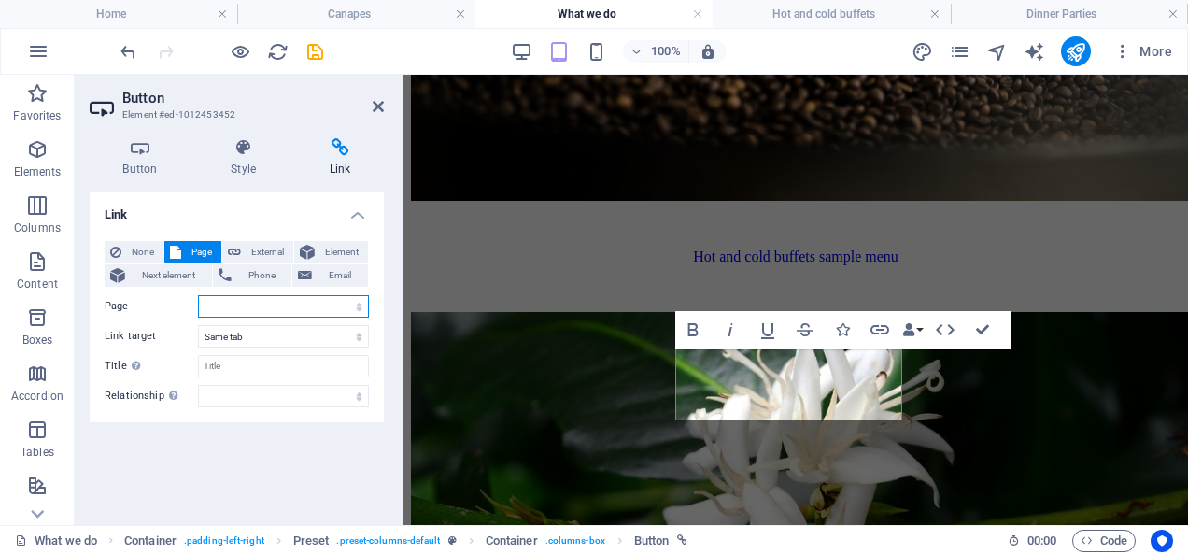
click at [277, 312] on select "Home About us Gallery Contact us What we do -- Hot and cold buffets -- Dinner P…" at bounding box center [283, 306] width 171 height 22
select select "10"
click at [198, 295] on select "Home About us Gallery Contact us What we do -- Hot and cold buffets -- Dinner P…" at bounding box center [283, 306] width 171 height 22
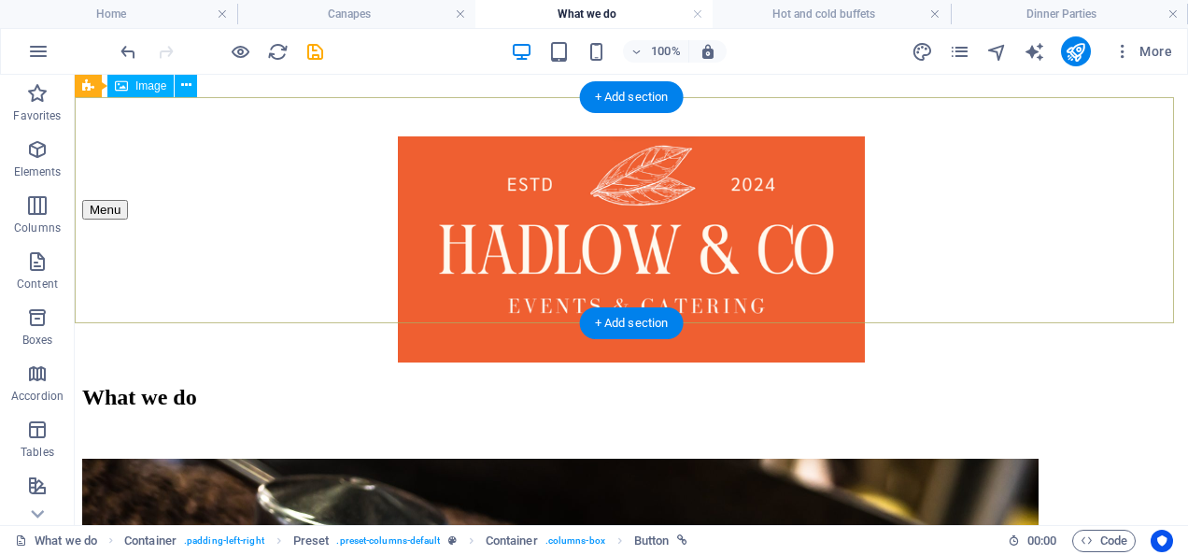
scroll to position [0, 0]
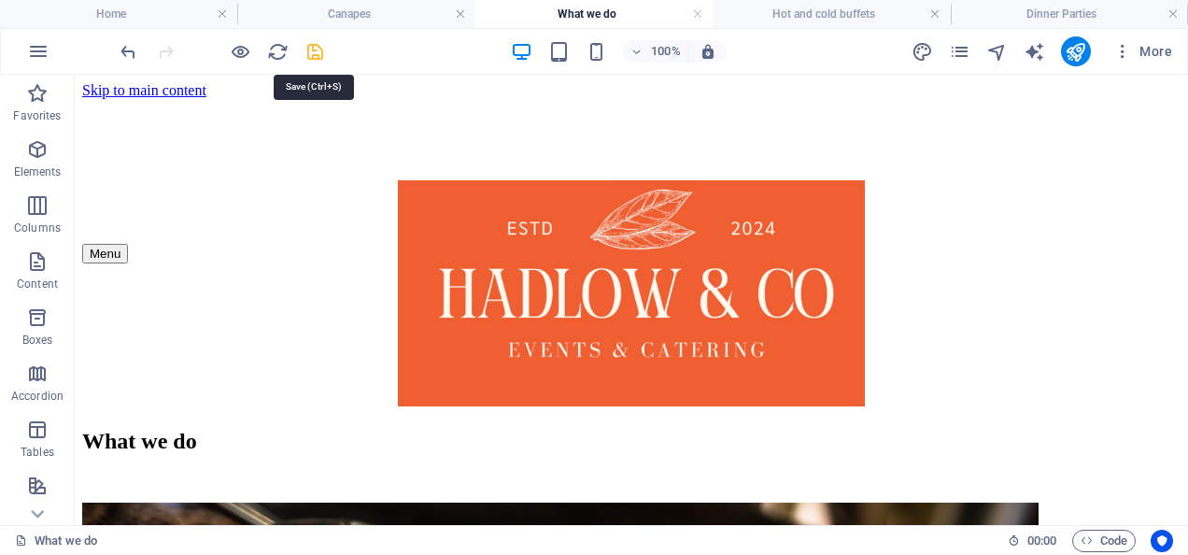
click at [310, 50] on icon "save" at bounding box center [314, 51] width 21 height 21
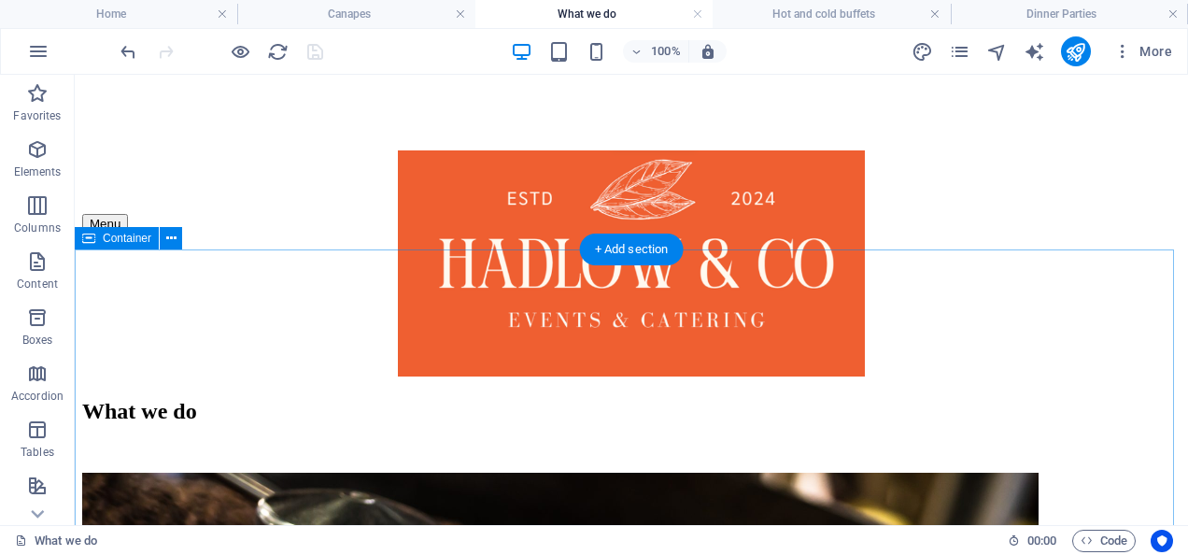
scroll to position [19, 0]
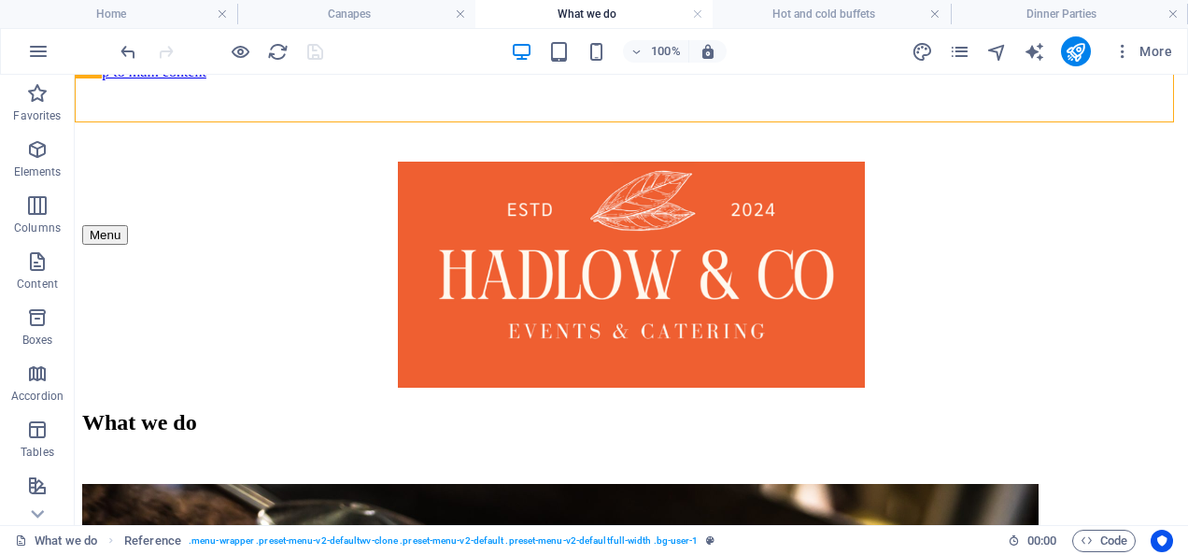
drag, startPoint x: 476, startPoint y: 118, endPoint x: 239, endPoint y: 64, distance: 243.3
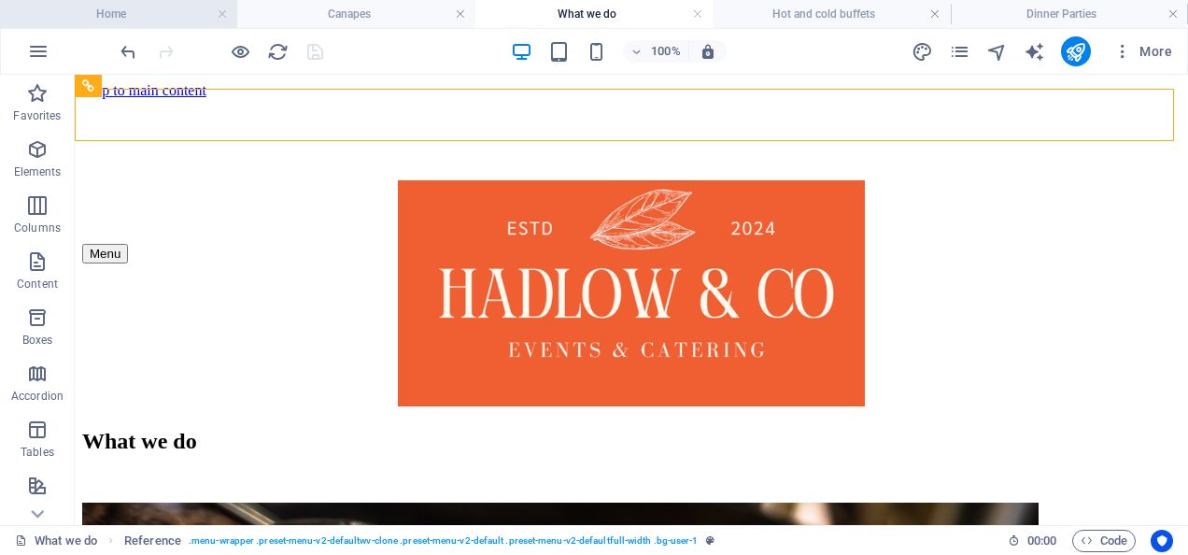
click at [175, 19] on h4 "Home" at bounding box center [118, 14] width 237 height 21
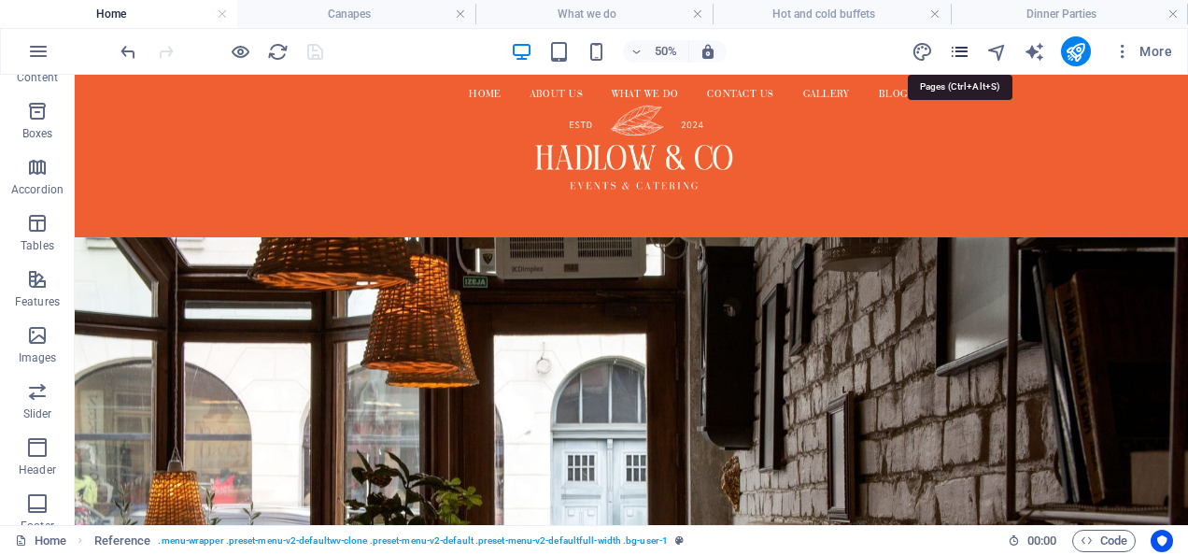
click at [966, 50] on icon "pages" at bounding box center [959, 51] width 21 height 21
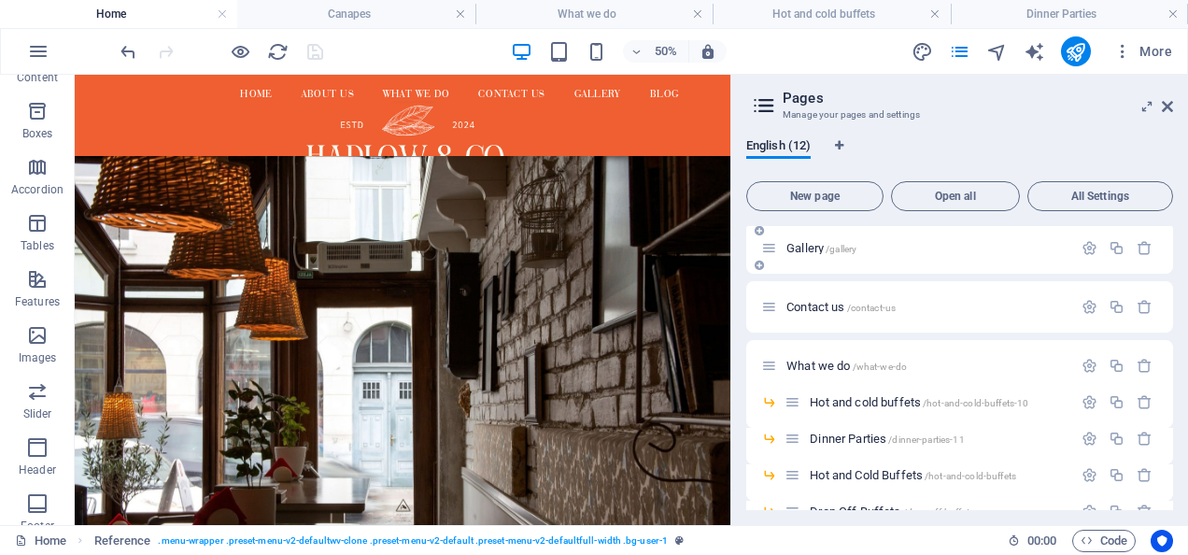
scroll to position [228, 0]
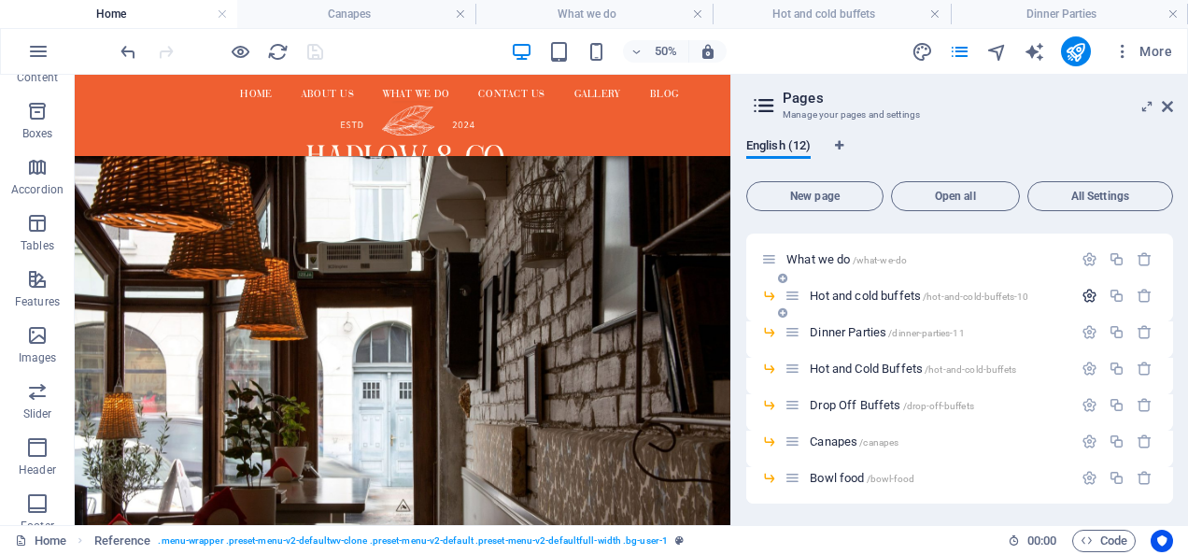
click at [1082, 297] on icon "button" at bounding box center [1090, 296] width 16 height 16
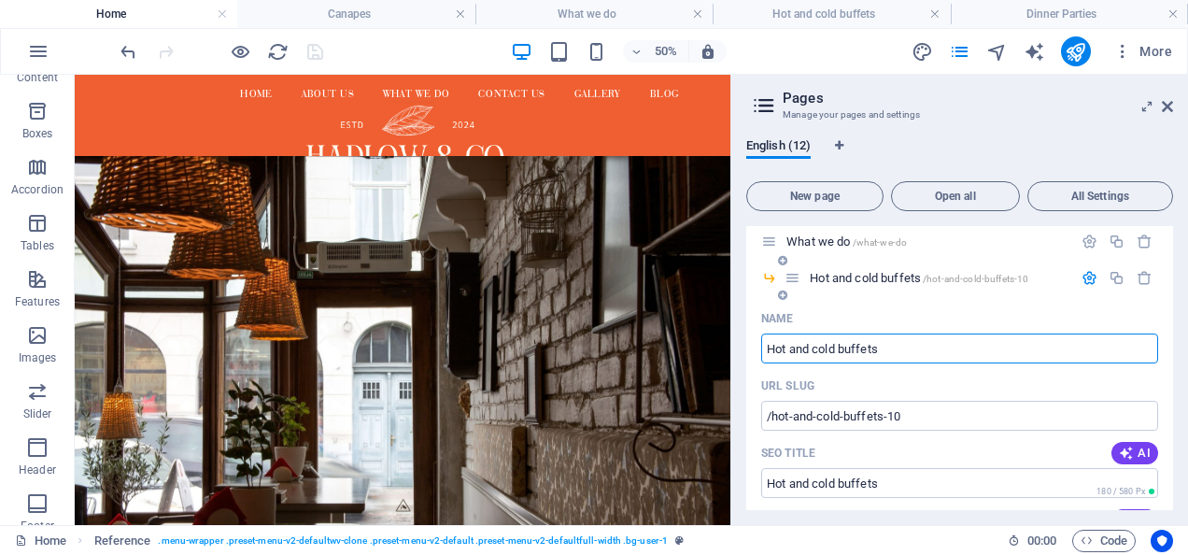
scroll to position [215, 0]
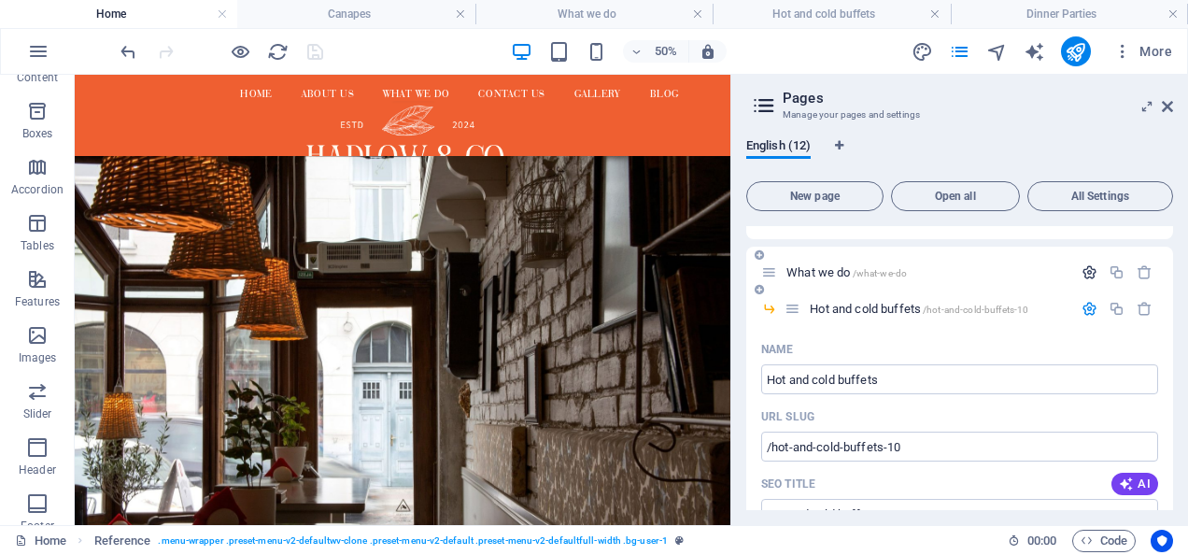
click at [1082, 267] on icon "button" at bounding box center [1090, 272] width 16 height 16
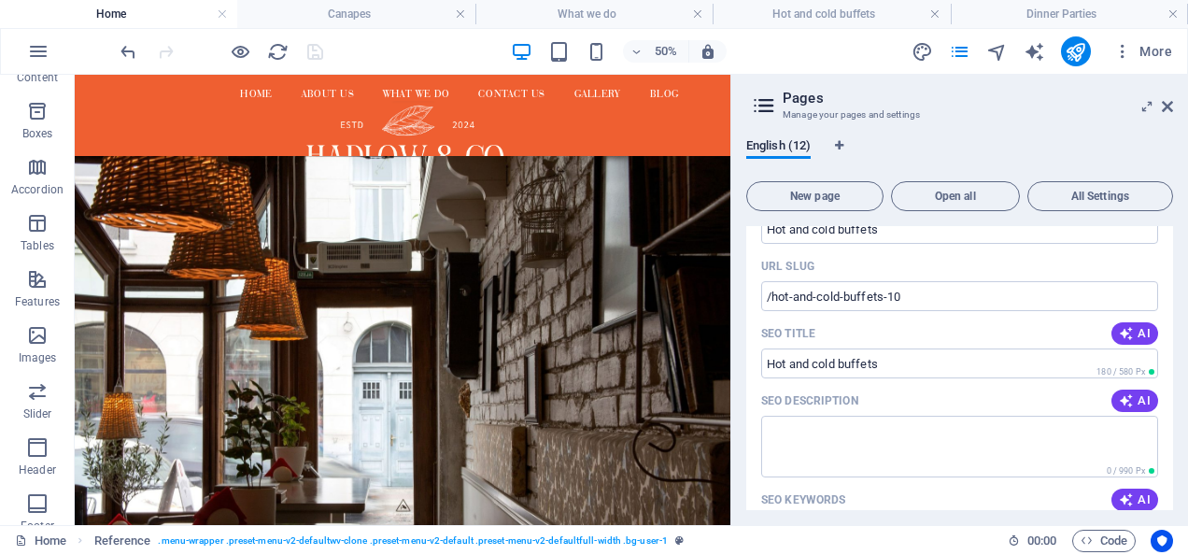
scroll to position [1279, 0]
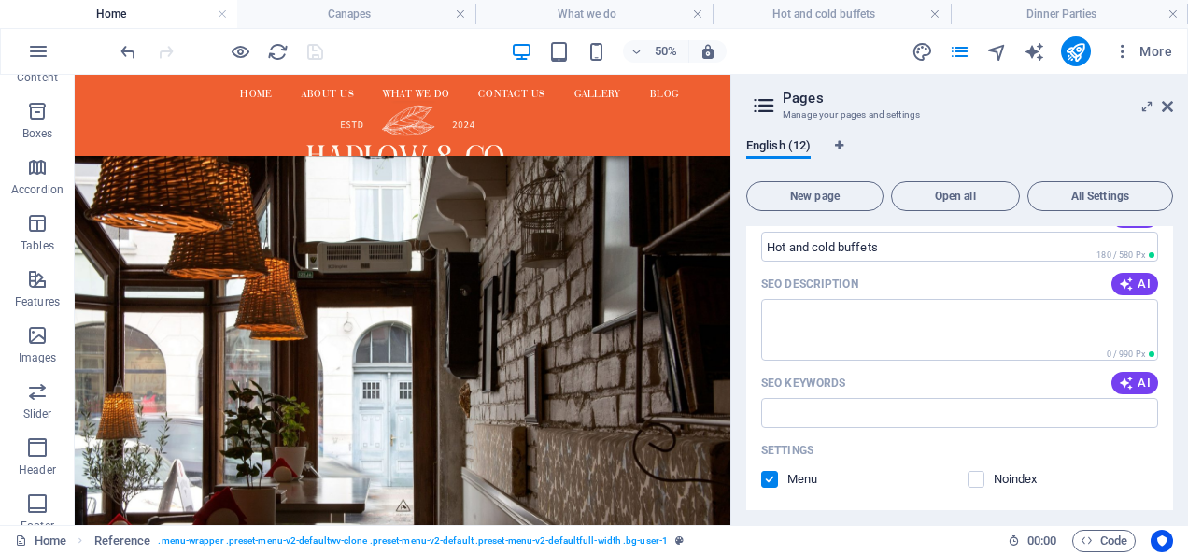
click at [771, 471] on label at bounding box center [769, 479] width 17 height 17
click at [0, 0] on input "checkbox" at bounding box center [0, 0] width 0 height 0
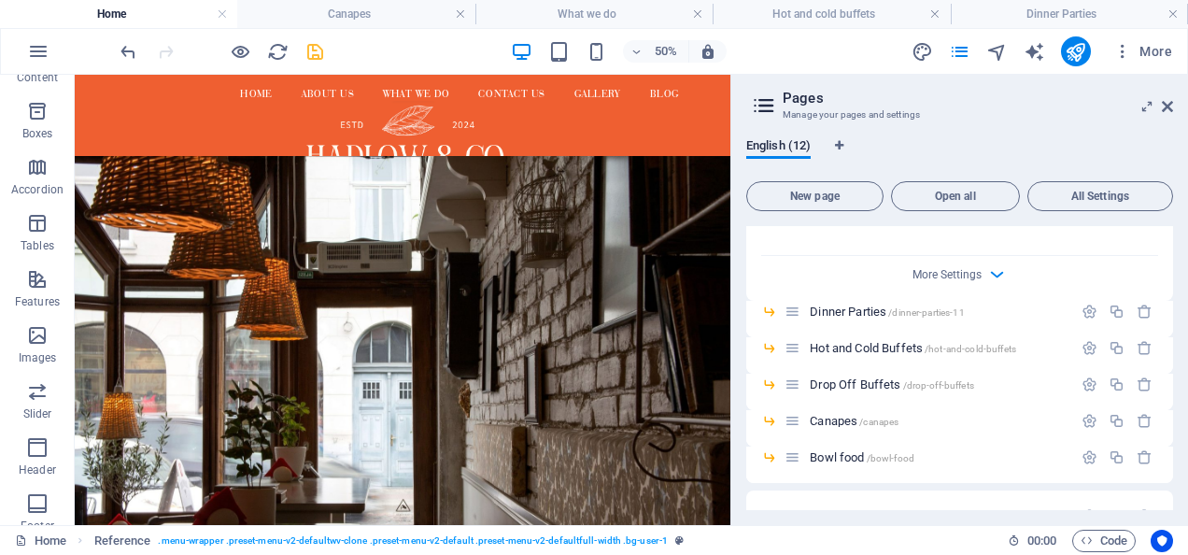
scroll to position [1613, 0]
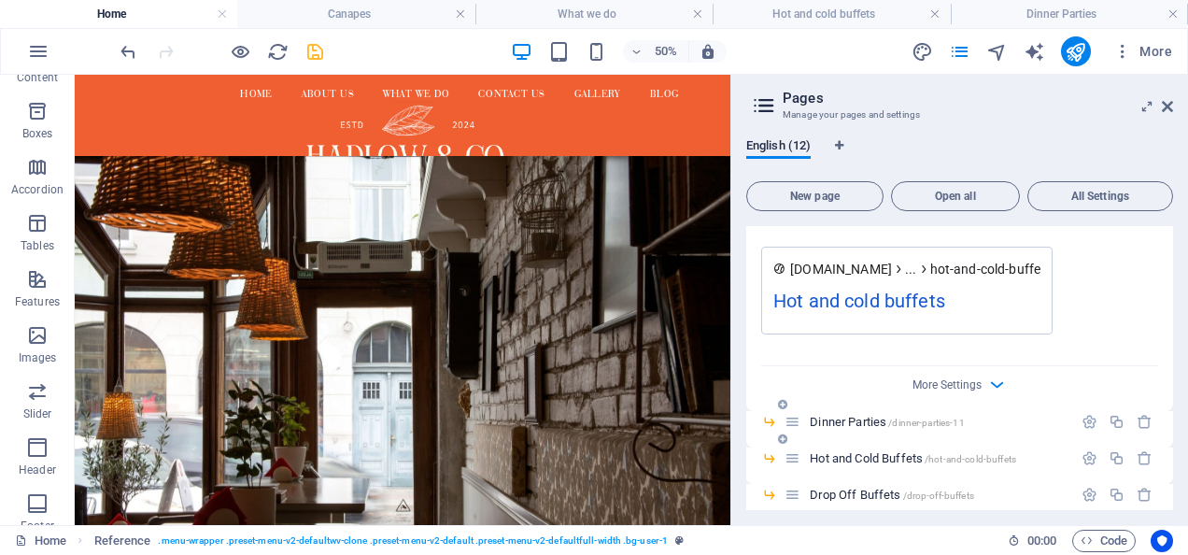
click at [768, 414] on icon at bounding box center [769, 422] width 16 height 16
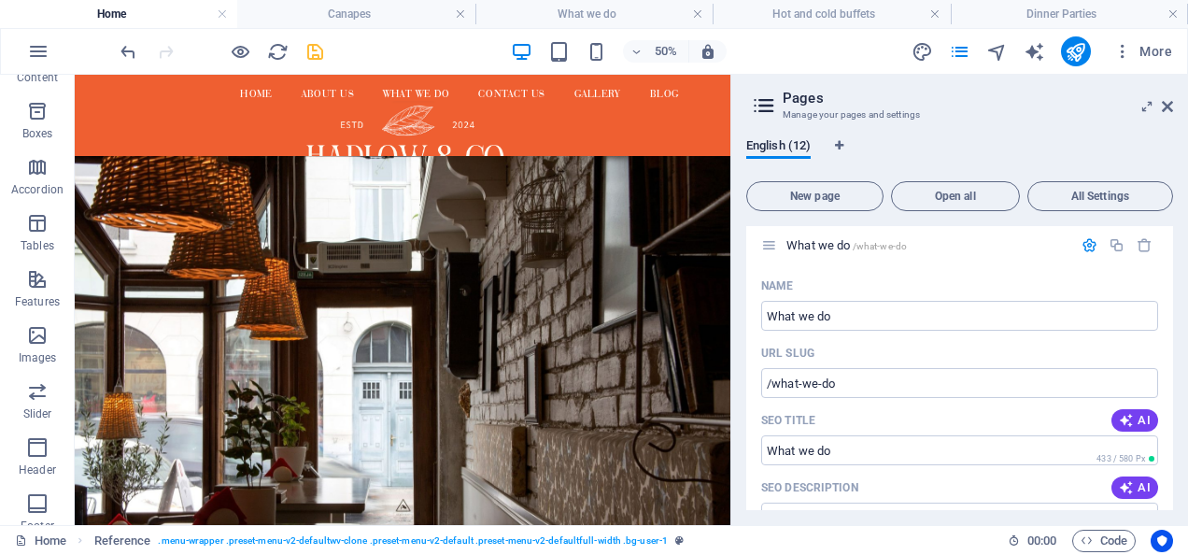
scroll to position [0, 0]
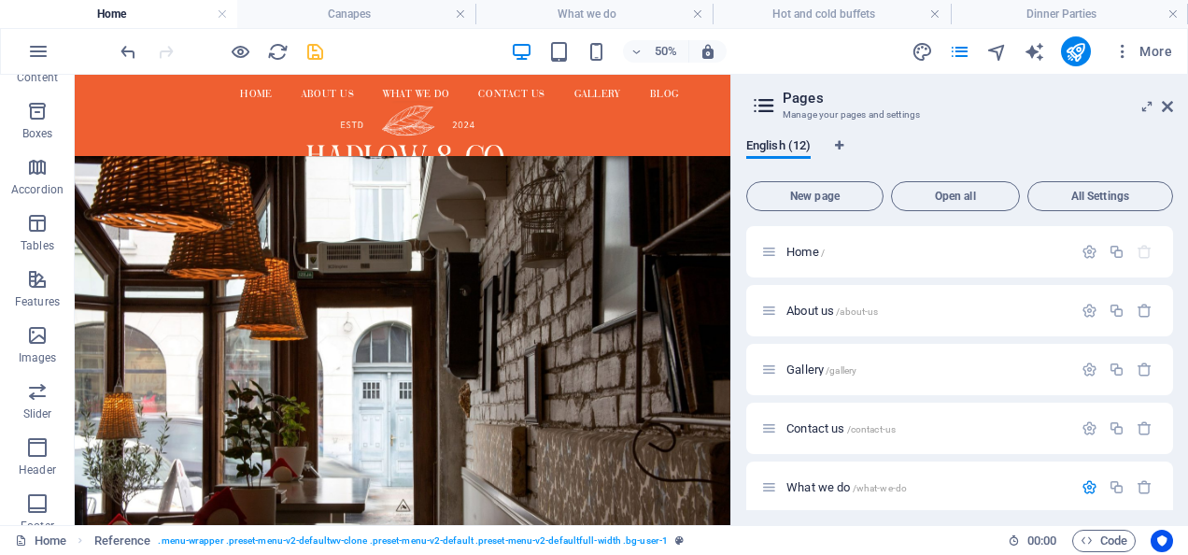
click at [1033, 128] on div "English (12) New page Open all All Settings Home / About us /about-us Gallery /…" at bounding box center [959, 324] width 457 height 402
click at [796, 103] on nav "Home About us What We Do Contact us Gallery Blog" at bounding box center [730, 113] width 1146 height 60
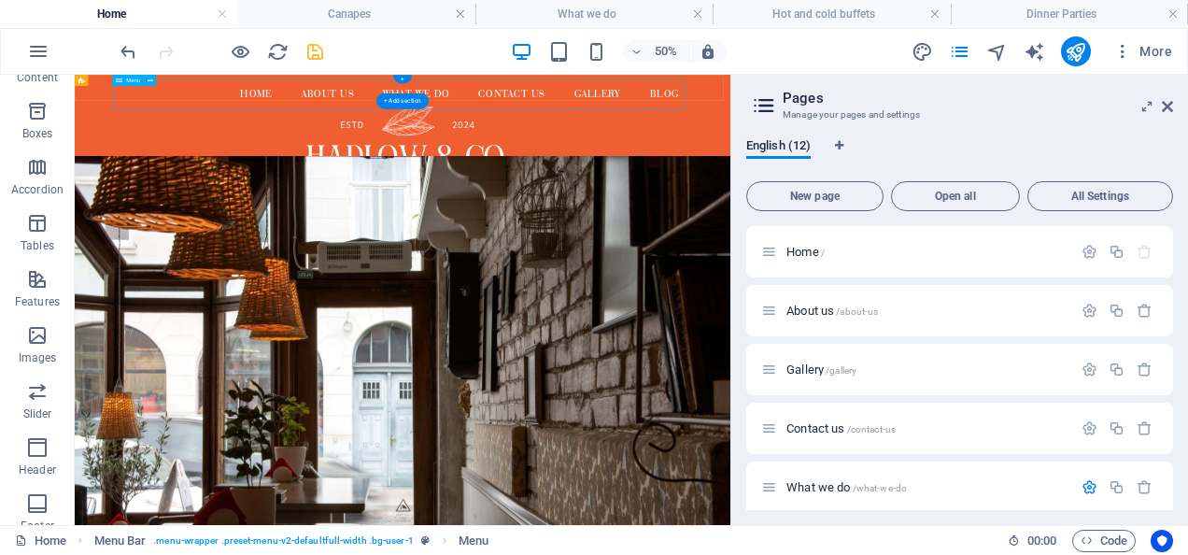
click at [304, 101] on nav "Home About us What We Do Contact us Gallery Blog" at bounding box center [730, 113] width 1146 height 60
select select
select select "1"
select select
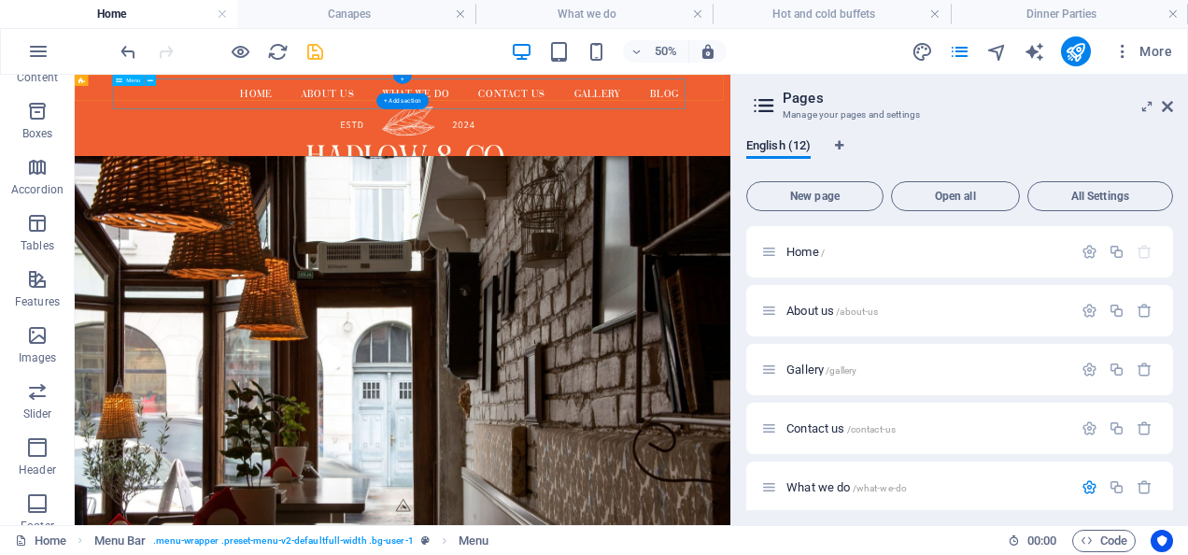
select select
select select "3"
select select
select select "2"
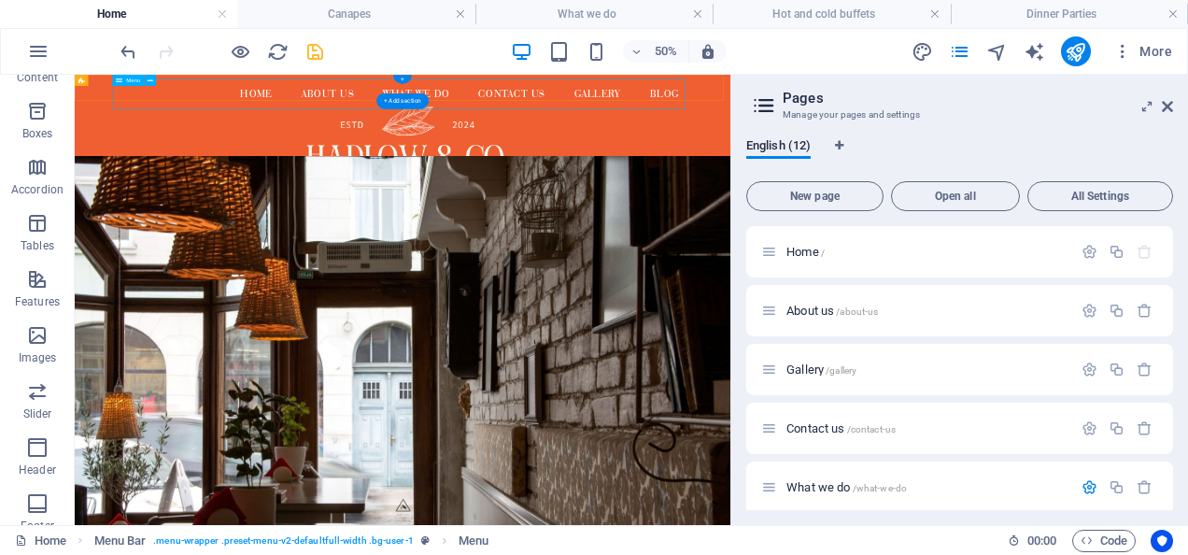
select select
select select "2"
select select
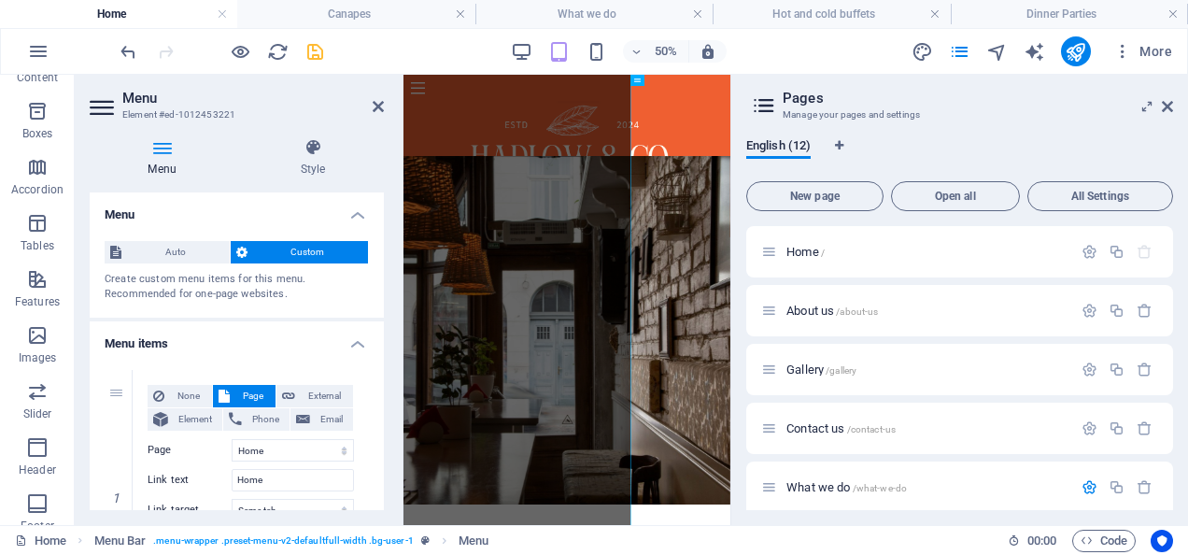
click at [262, 208] on h4 "Menu" at bounding box center [237, 209] width 294 height 34
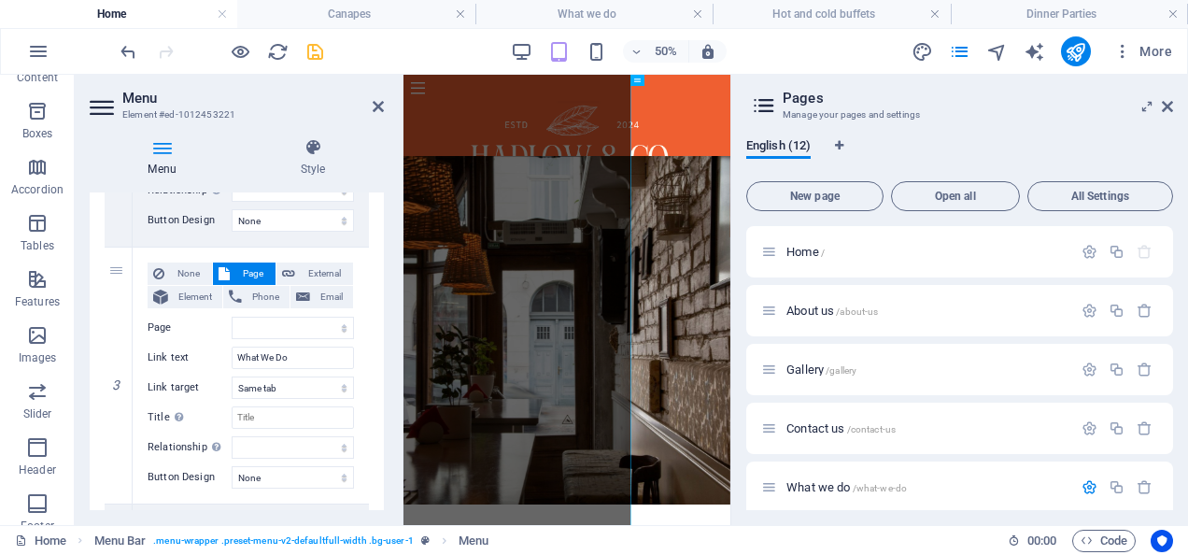
scroll to position [557, 0]
click at [332, 319] on select "Home About us Gallery Contact us What we do -- Hot and cold buffets -- Dinner P…" at bounding box center [293, 327] width 122 height 22
drag, startPoint x: 332, startPoint y: 319, endPoint x: 294, endPoint y: 331, distance: 39.9
click at [332, 319] on select "Home About us Gallery Contact us What we do -- Hot and cold buffets -- Dinner P…" at bounding box center [293, 327] width 122 height 22
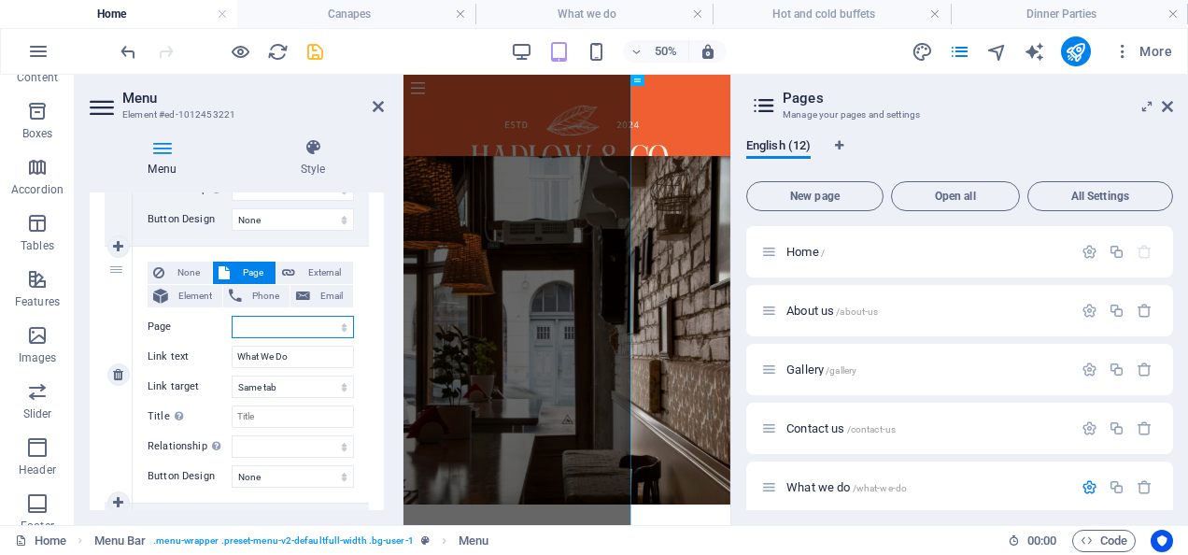
click at [332, 319] on select "Home About us Gallery Contact us What we do -- Hot and cold buffets -- Dinner P…" at bounding box center [293, 327] width 122 height 22
click at [294, 331] on select "Home About us Gallery Contact us What we do -- Hot and cold buffets -- Dinner P…" at bounding box center [293, 327] width 122 height 22
click at [320, 321] on select "Home About us Gallery Contact us What we do -- Hot and cold buffets -- Dinner P…" at bounding box center [293, 327] width 122 height 22
click at [56, 520] on span "Footer" at bounding box center [37, 514] width 75 height 45
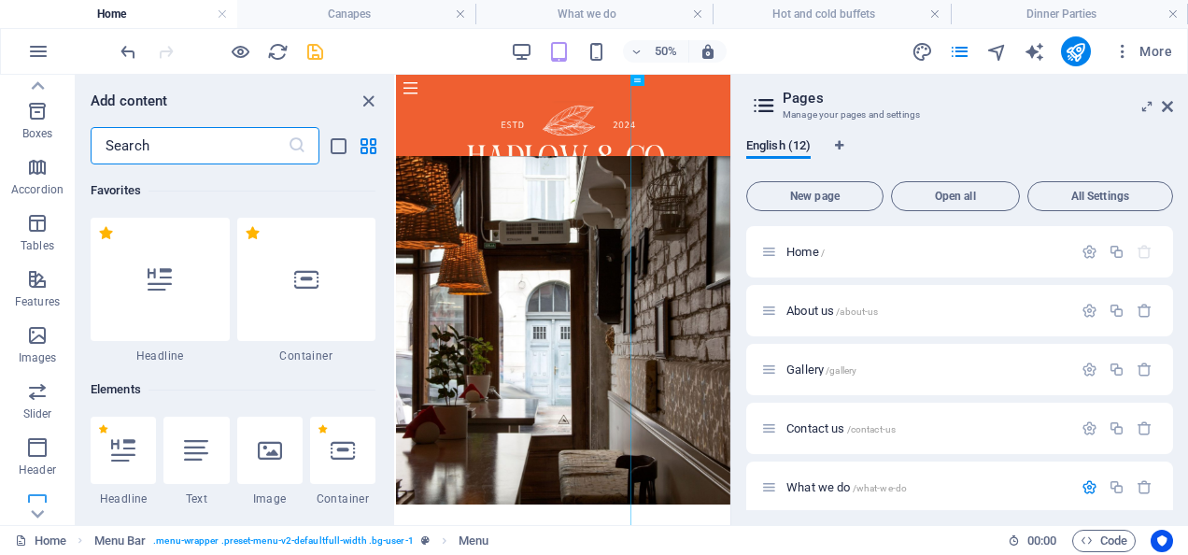
scroll to position [12365, 0]
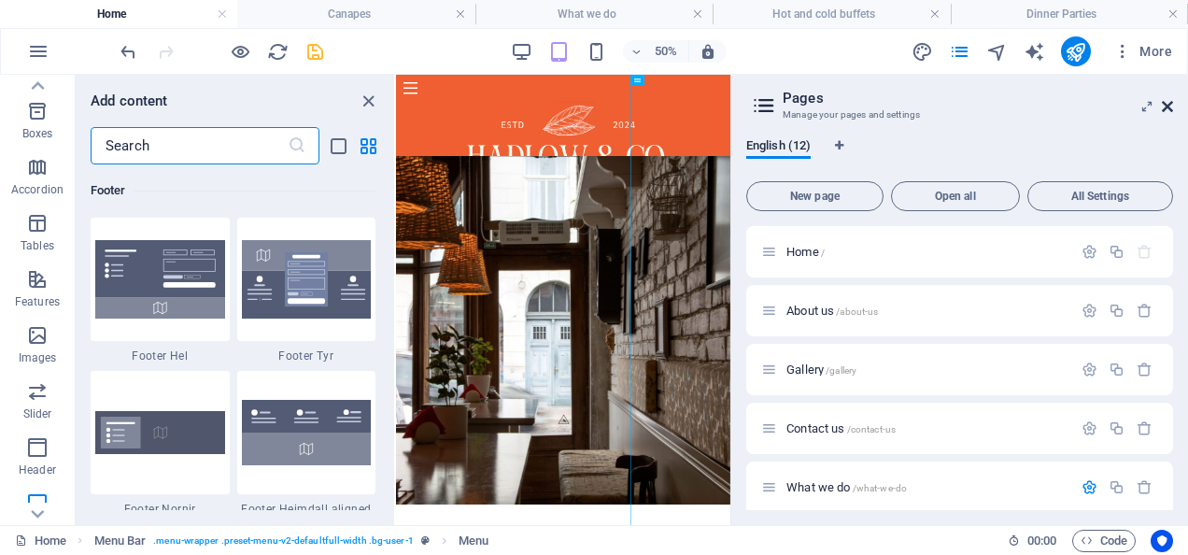
click at [1169, 106] on icon at bounding box center [1167, 106] width 11 height 15
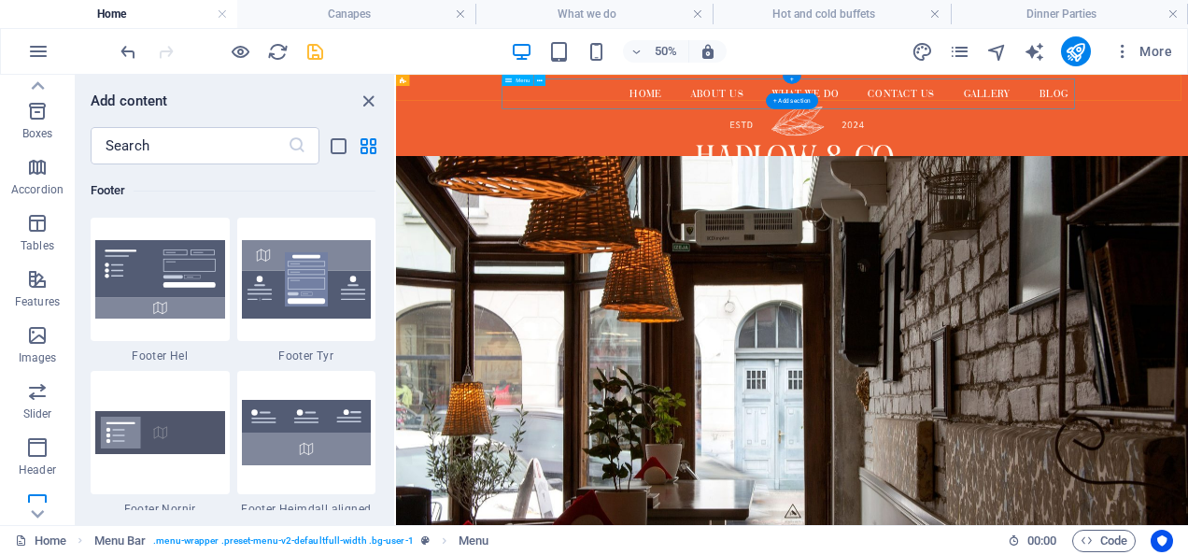
click at [684, 106] on nav "Home About us What We Do Contact us Gallery Blog" at bounding box center [1188, 113] width 1146 height 60
select select
select select "1"
select select
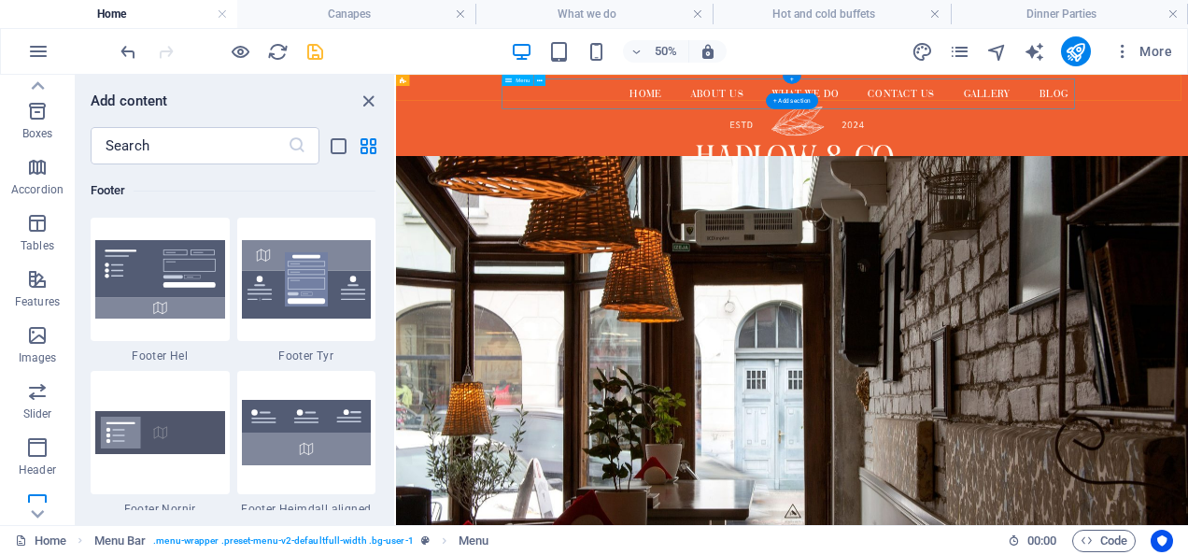
select select
select select "3"
select select
select select "2"
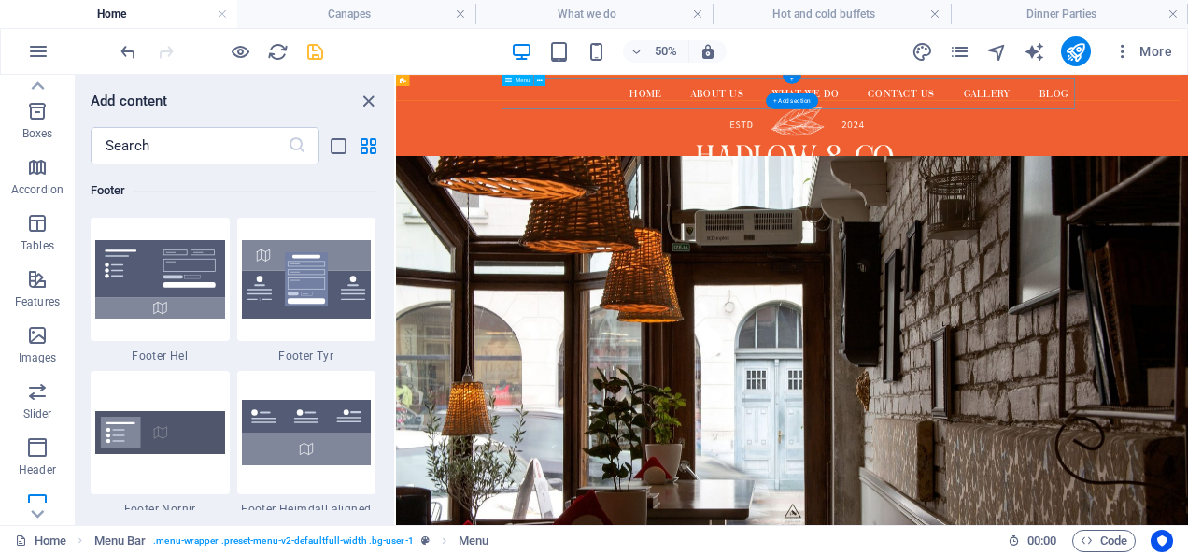
select select
select select "2"
select select
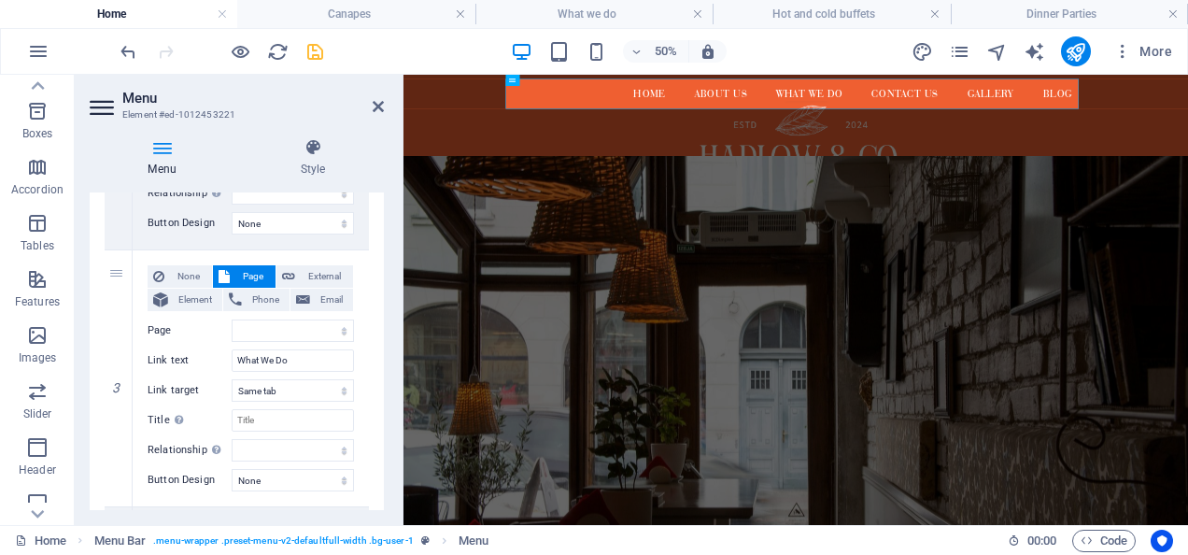
scroll to position [554, 0]
click at [288, 321] on select "Home About us Gallery Contact us What we do -- Hot and cold buffets -- Dinner P…" at bounding box center [293, 329] width 122 height 22
select select "4"
click at [232, 318] on select "Home About us Gallery Contact us What we do -- Hot and cold buffets -- Dinner P…" at bounding box center [293, 329] width 122 height 22
select select
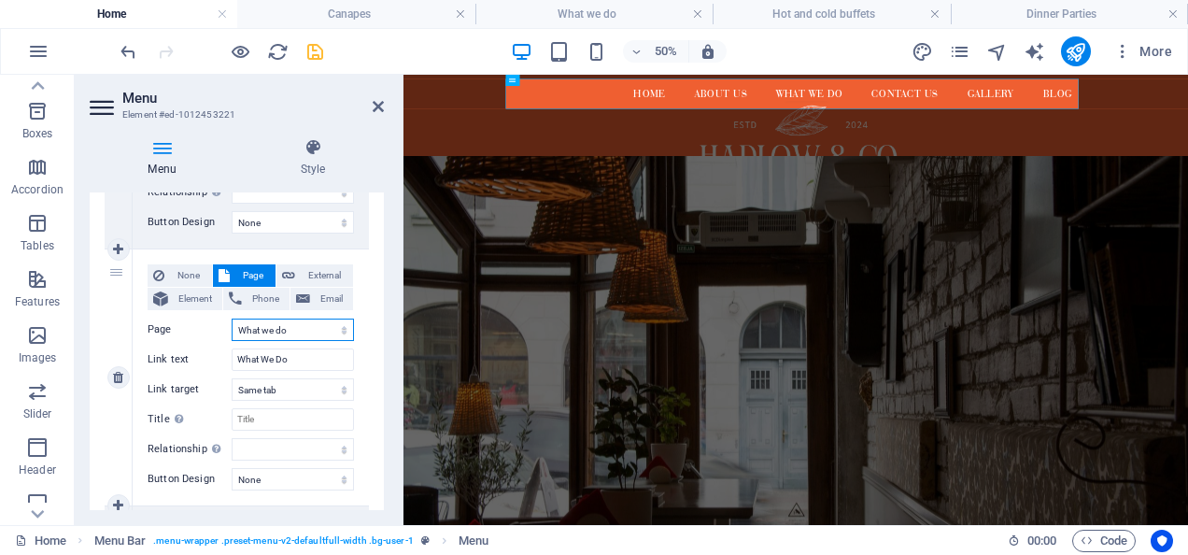
select select
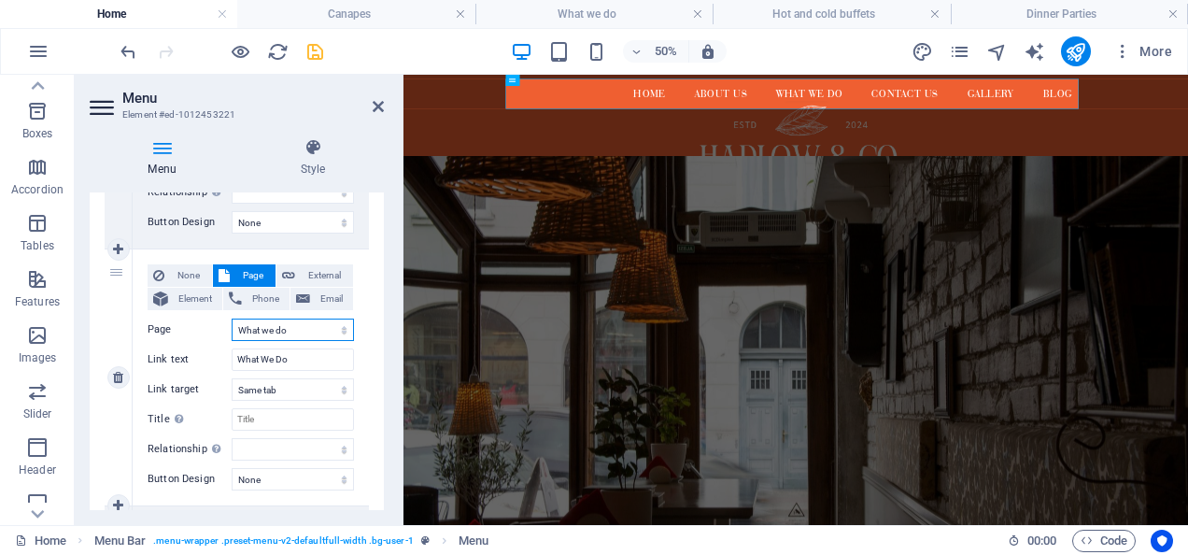
select select
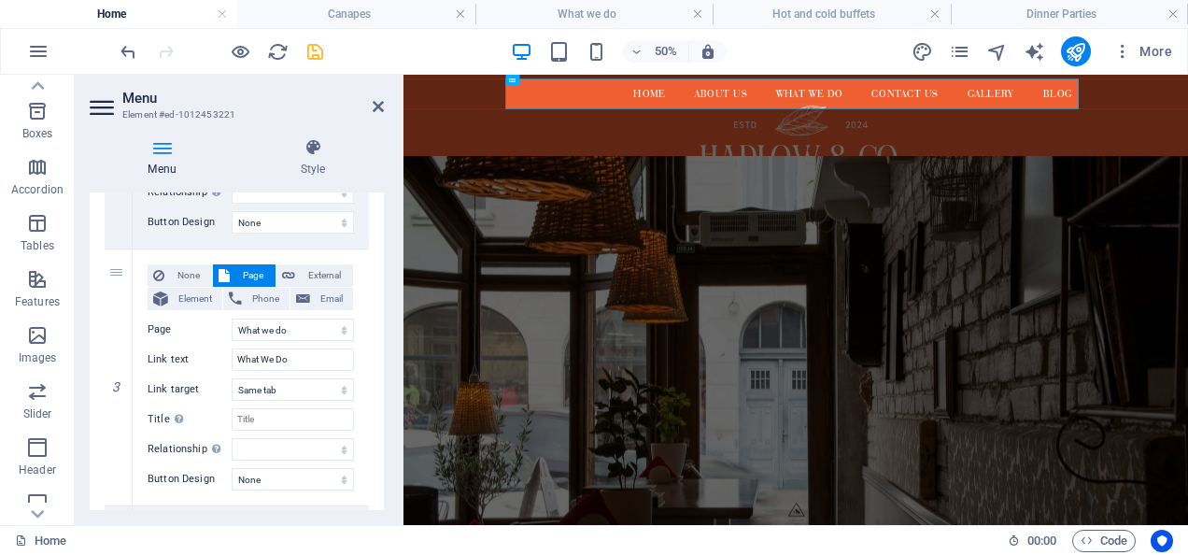
click at [365, 361] on div "1 None Page External Element Phone Email Page Home About us Gallery Contact us …" at bounding box center [237, 506] width 294 height 1570
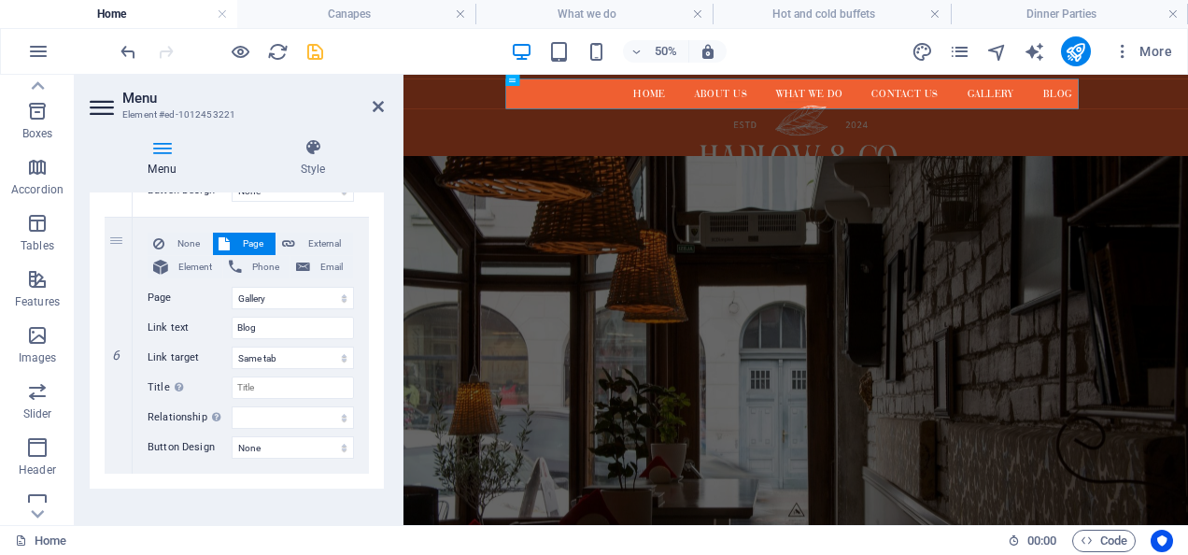
scroll to position [1370, 0]
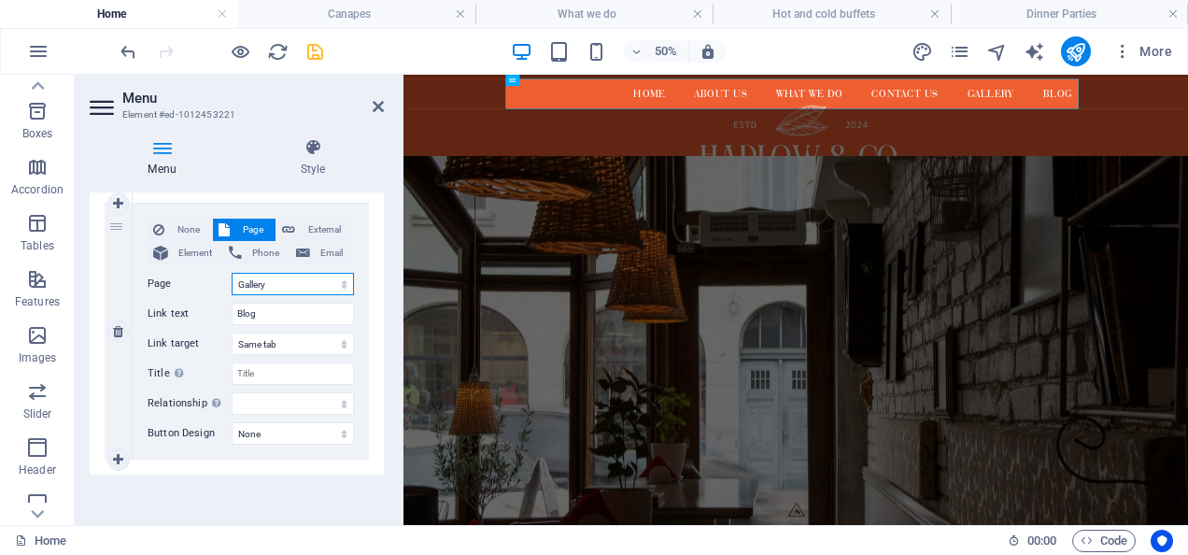
click at [287, 280] on select "Home About us Gallery Contact us What we do -- Hot and cold buffets -- Dinner P…" at bounding box center [293, 284] width 122 height 22
drag, startPoint x: 380, startPoint y: 161, endPoint x: 192, endPoint y: 225, distance: 198.5
click at [380, 161] on h4 "Style" at bounding box center [313, 157] width 142 height 39
click at [0, 0] on div "How this element expands within the layout (Flexbox). Size 75 Default auto px %…" at bounding box center [0, 0] width 0 height 0
click at [0, 0] on div "Menu Bar Element Layout How this element expands within the layout (Flexbox). S…" at bounding box center [0, 0] width 0 height 0
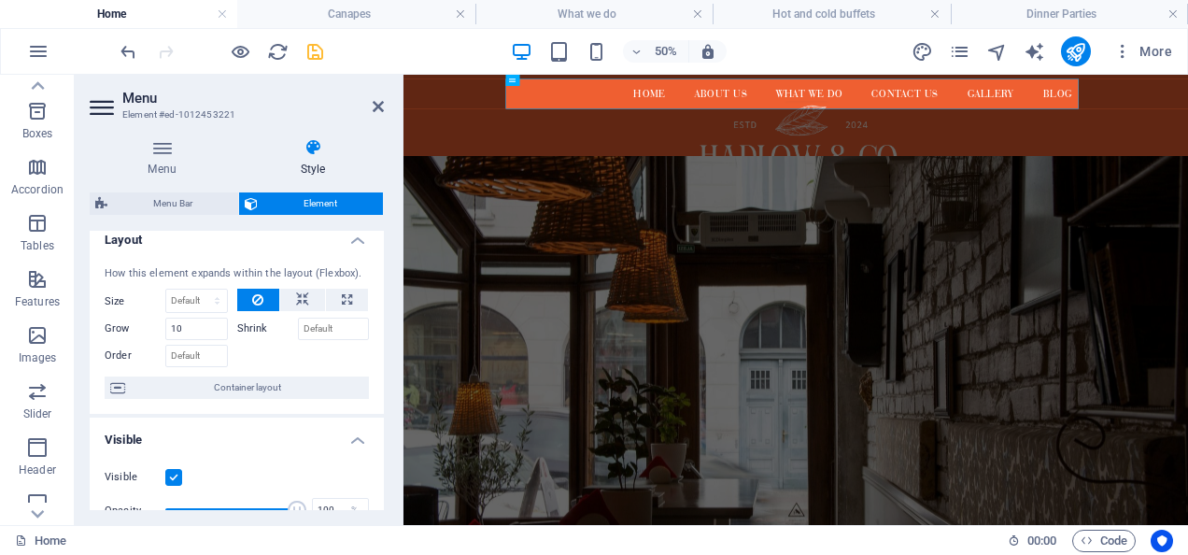
scroll to position [0, 0]
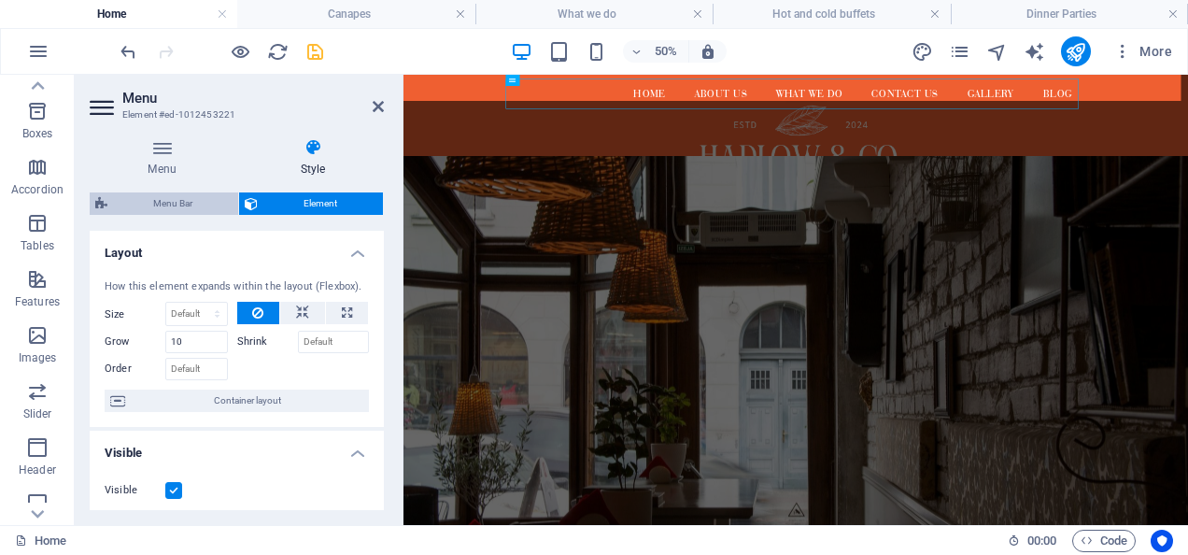
click at [165, 201] on span "Menu Bar" at bounding box center [173, 203] width 120 height 22
select select "rem"
select select
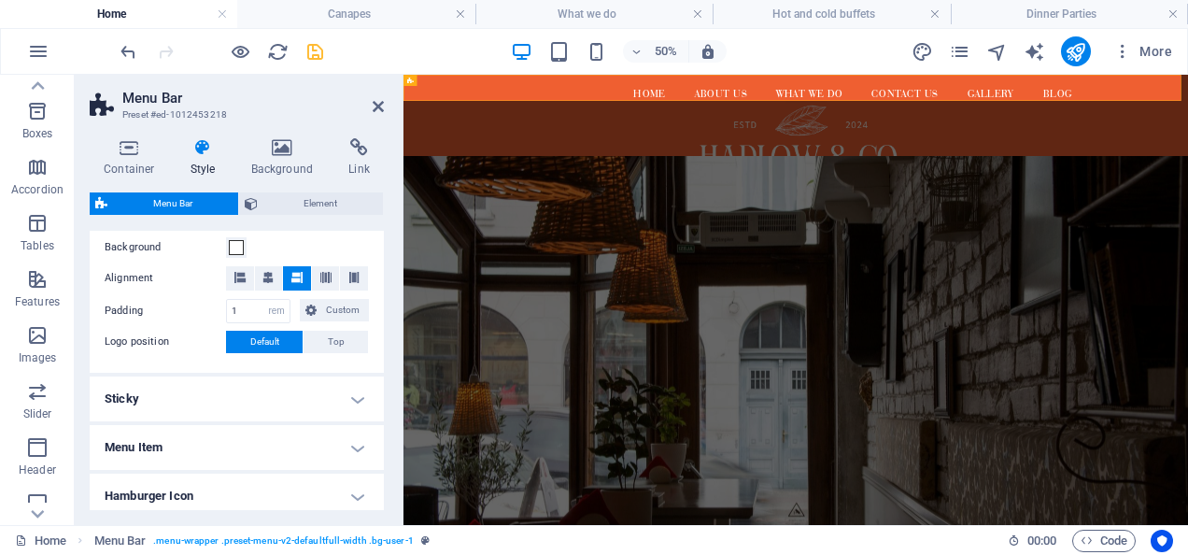
scroll to position [635, 0]
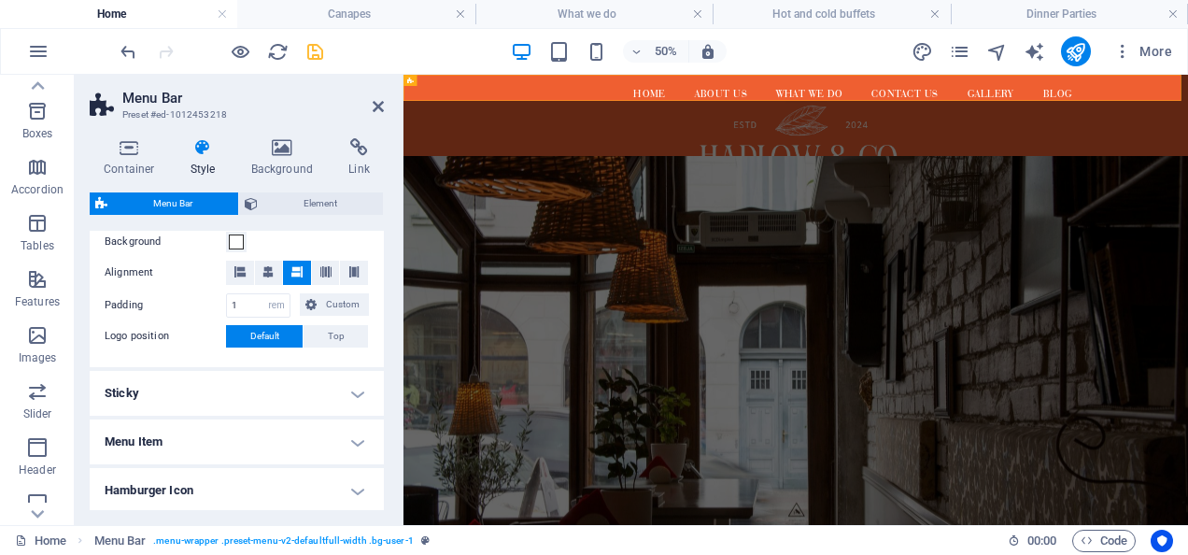
click at [352, 434] on h4 "Menu Item" at bounding box center [237, 441] width 294 height 45
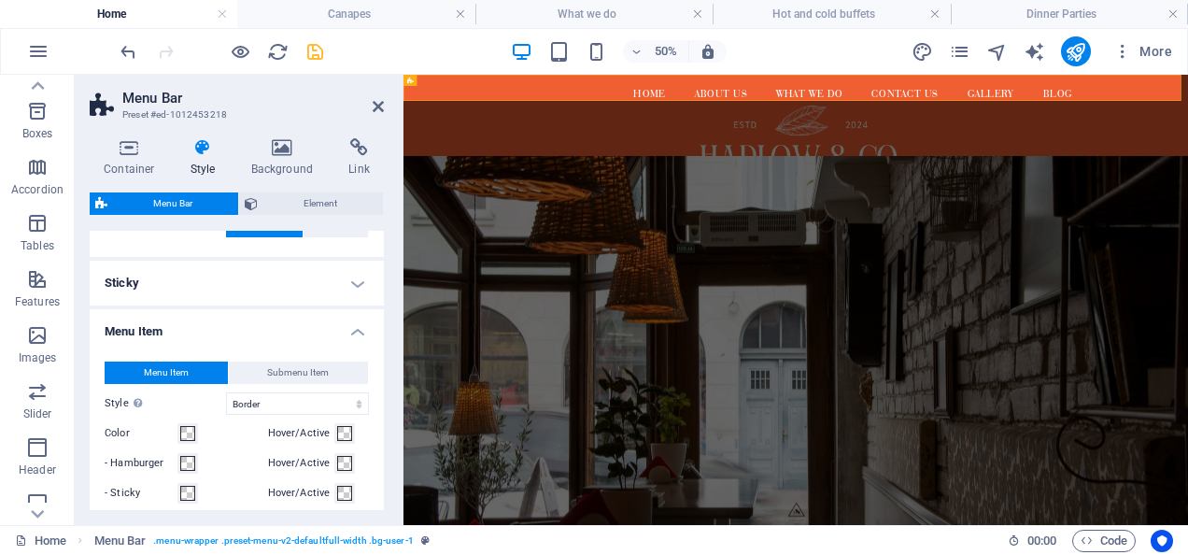
scroll to position [751, 0]
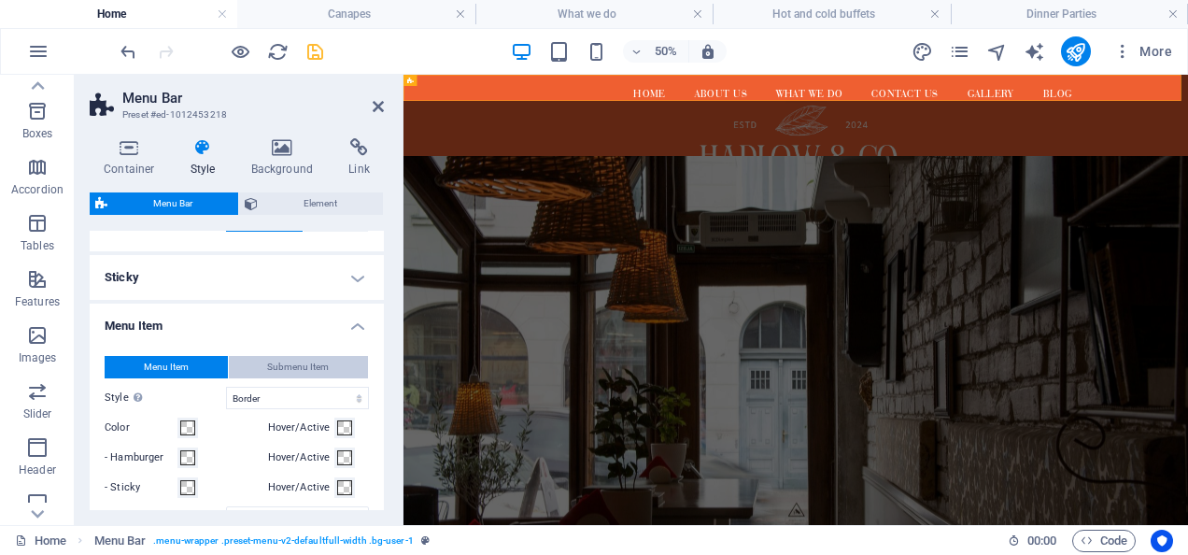
click at [308, 372] on span "Submenu Item" at bounding box center [298, 367] width 62 height 22
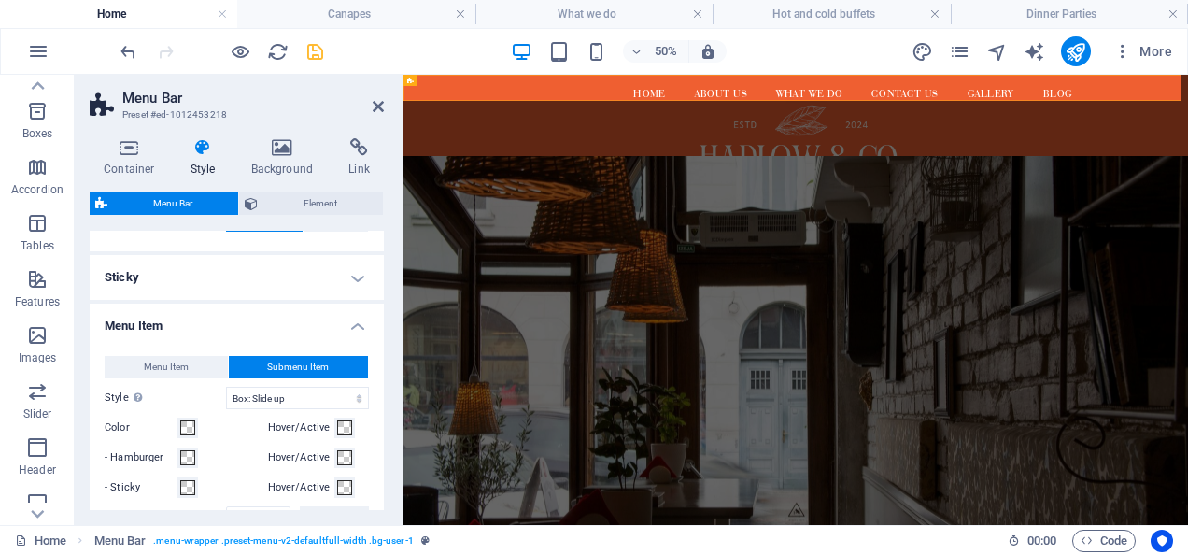
select select
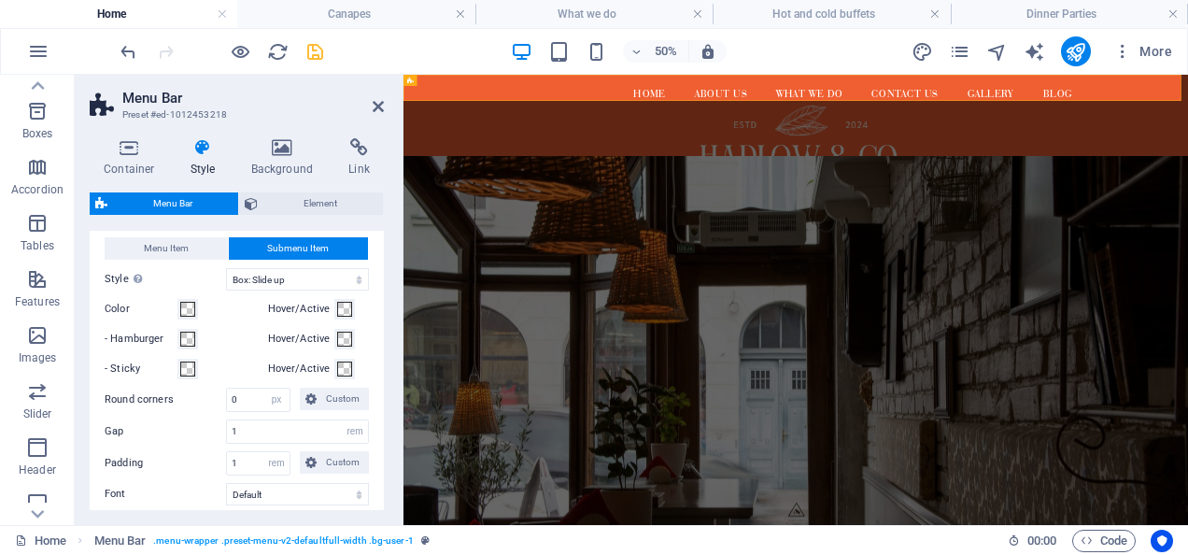
scroll to position [870, 0]
click at [302, 271] on select "Plain Text color Box: Fade Box: Flip vertical Box: Flip horizontal Box: Slide d…" at bounding box center [297, 278] width 143 height 22
select select "hover_box_top"
click at [226, 267] on select "Plain Text color Box: Fade Box: Flip vertical Box: Flip horizontal Box: Slide d…" at bounding box center [297, 278] width 143 height 22
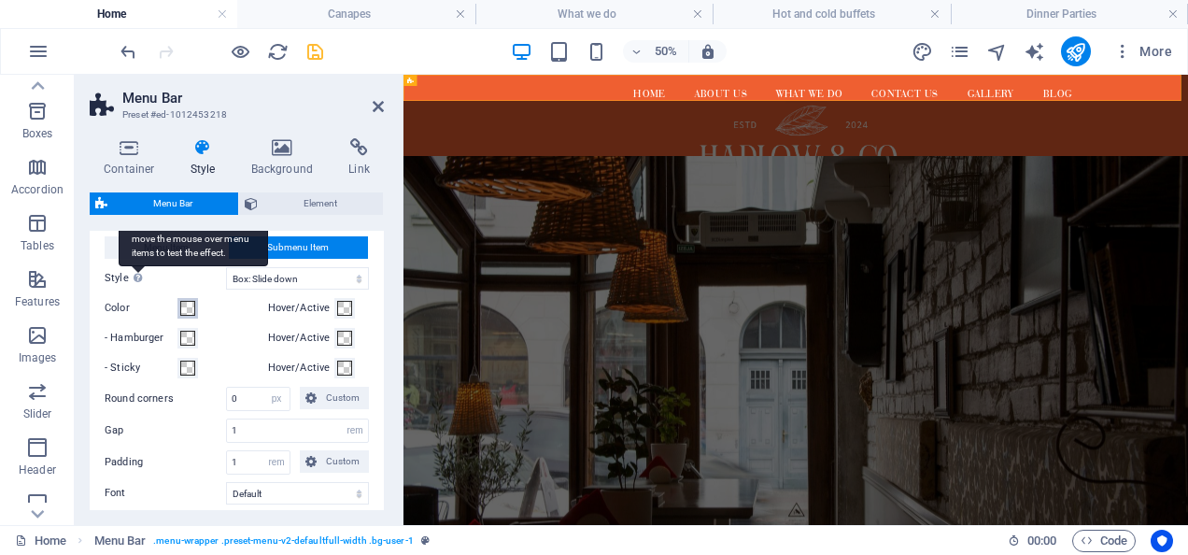
click at [194, 306] on span at bounding box center [187, 308] width 15 height 15
click at [189, 306] on span at bounding box center [187, 308] width 15 height 15
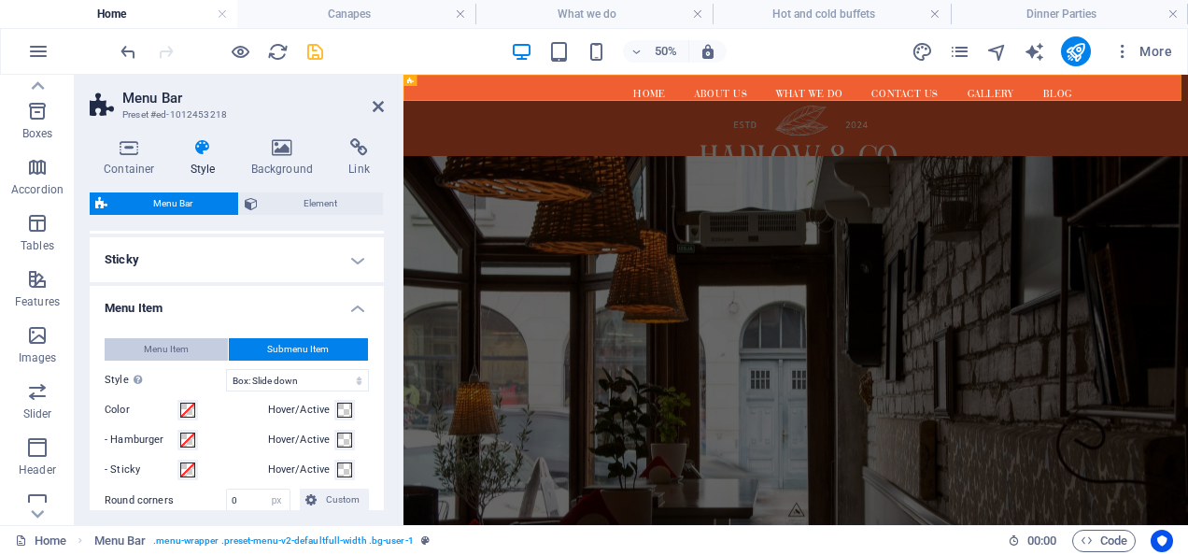
click at [174, 355] on span "Menu Item" at bounding box center [166, 349] width 45 height 22
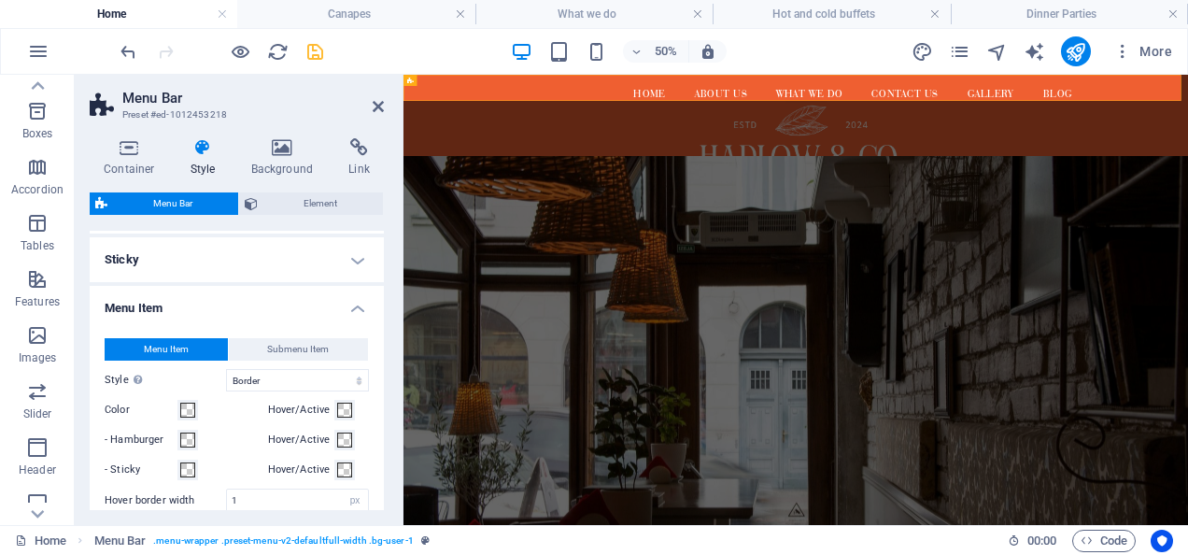
scroll to position [814, 0]
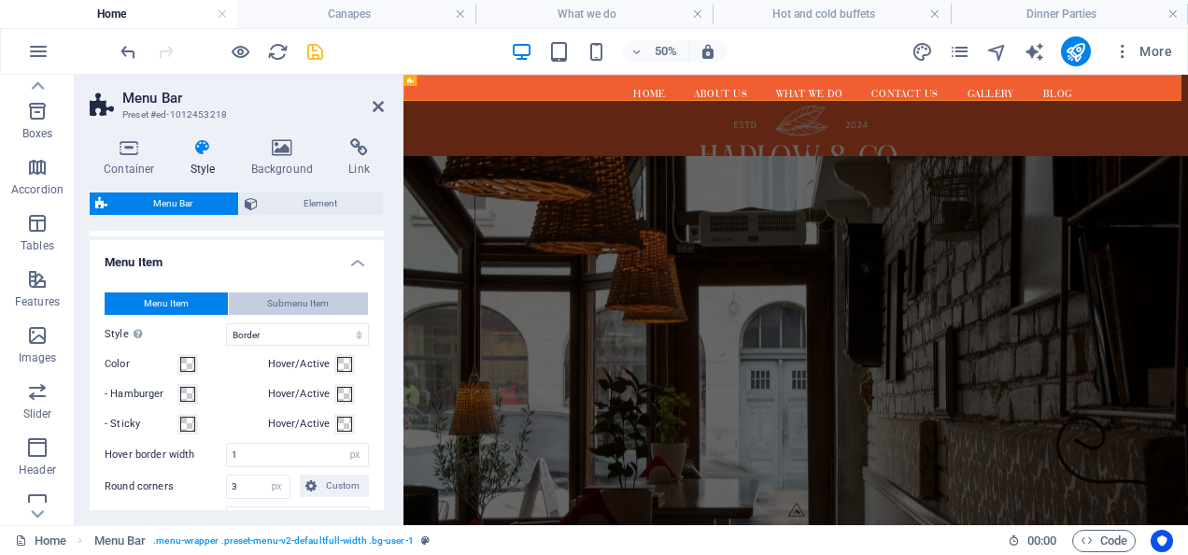
click at [274, 295] on span "Submenu Item" at bounding box center [298, 303] width 62 height 22
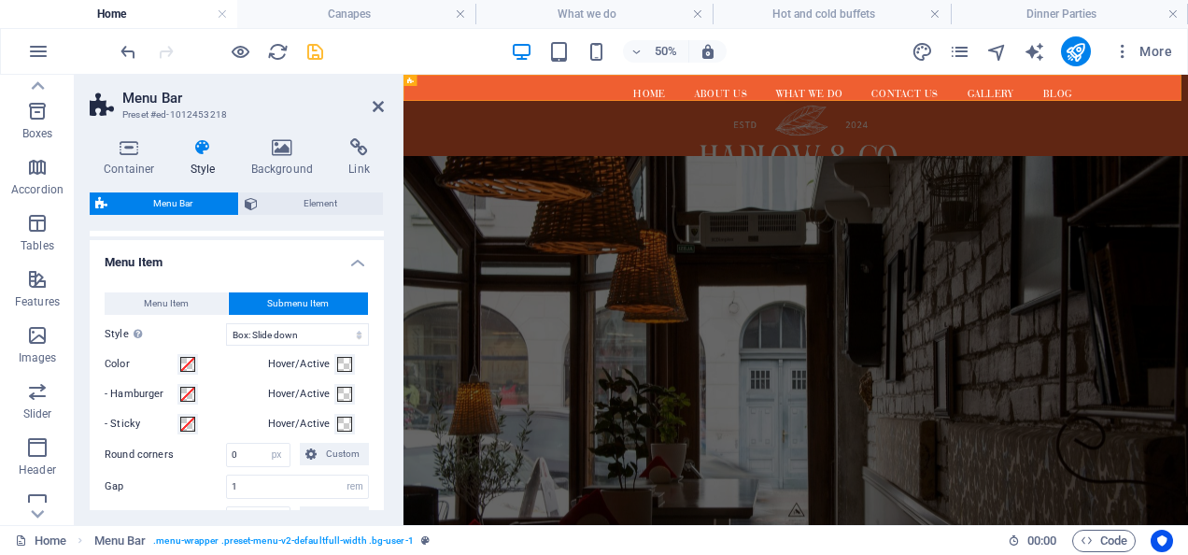
select select
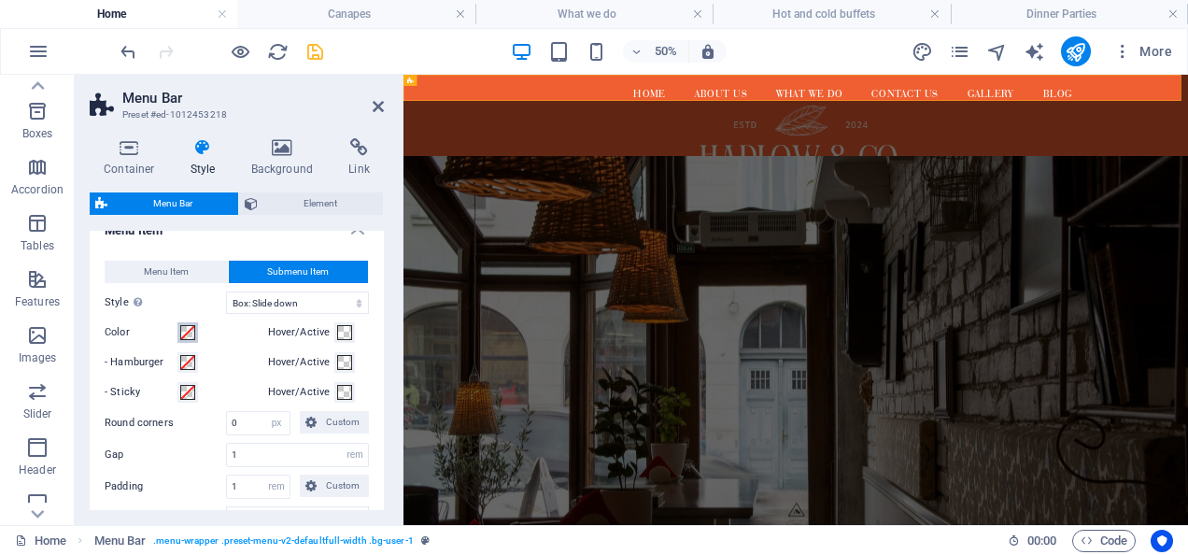
click at [191, 329] on span at bounding box center [187, 332] width 15 height 15
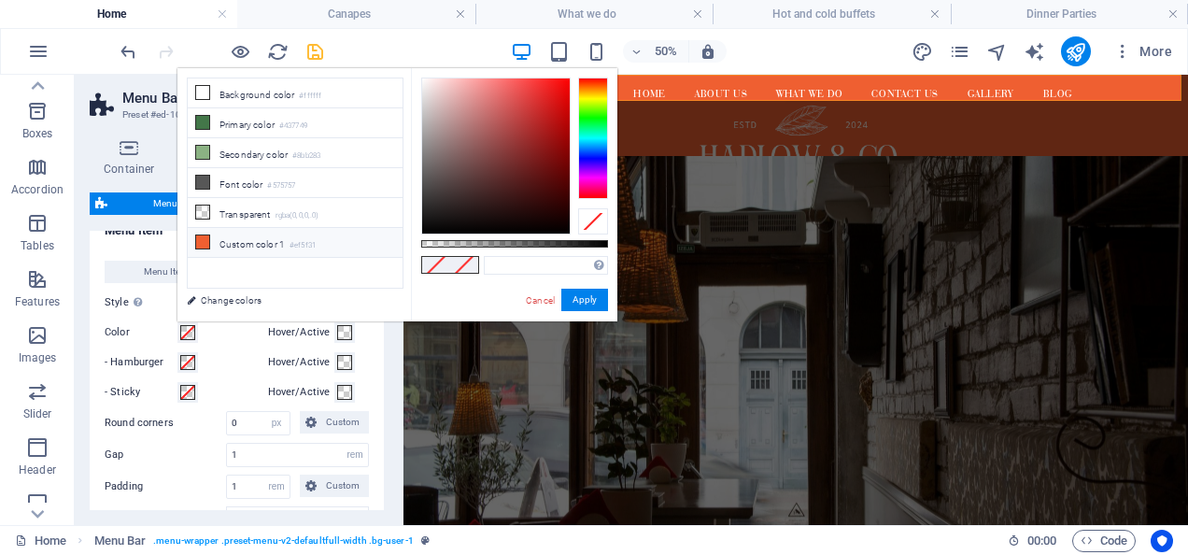
click at [286, 239] on li "Custom color 1 #ef5f31" at bounding box center [295, 243] width 215 height 30
type input "#ef5f31"
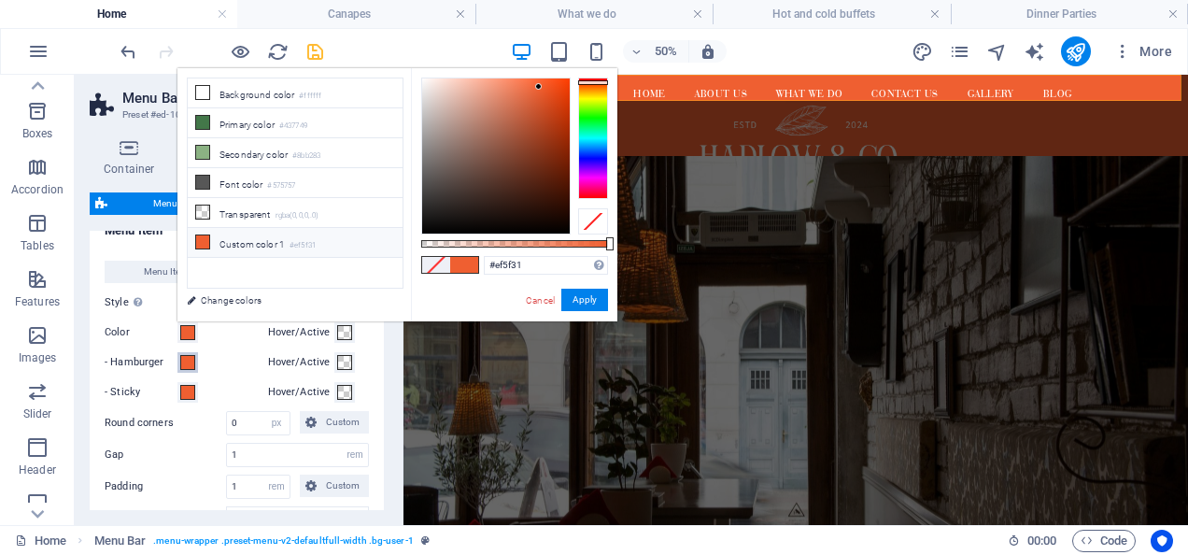
click at [191, 361] on span at bounding box center [187, 362] width 15 height 15
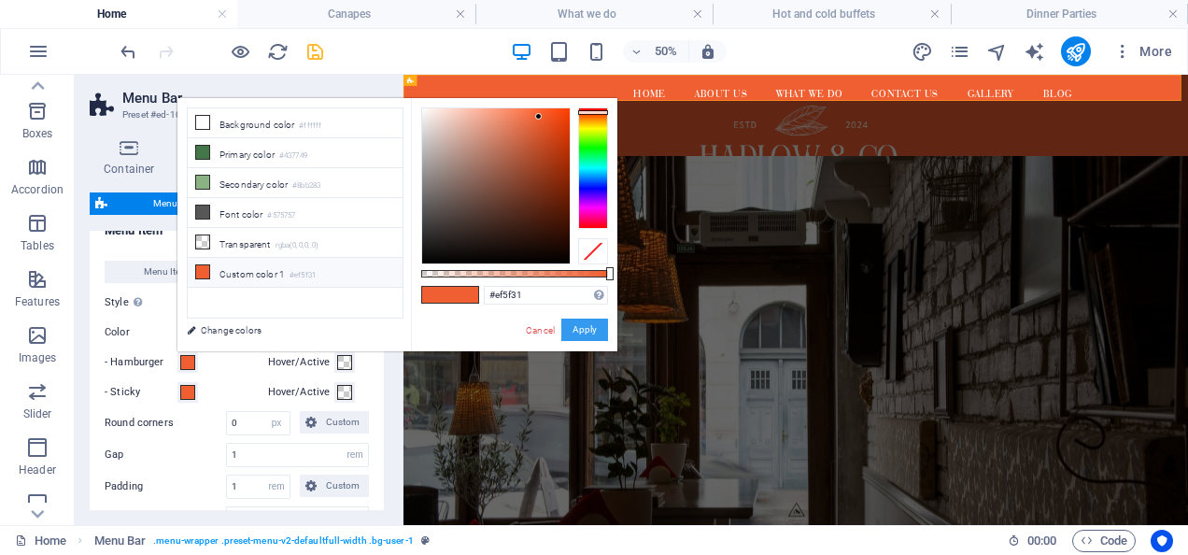
click at [579, 325] on button "Apply" at bounding box center [584, 329] width 47 height 22
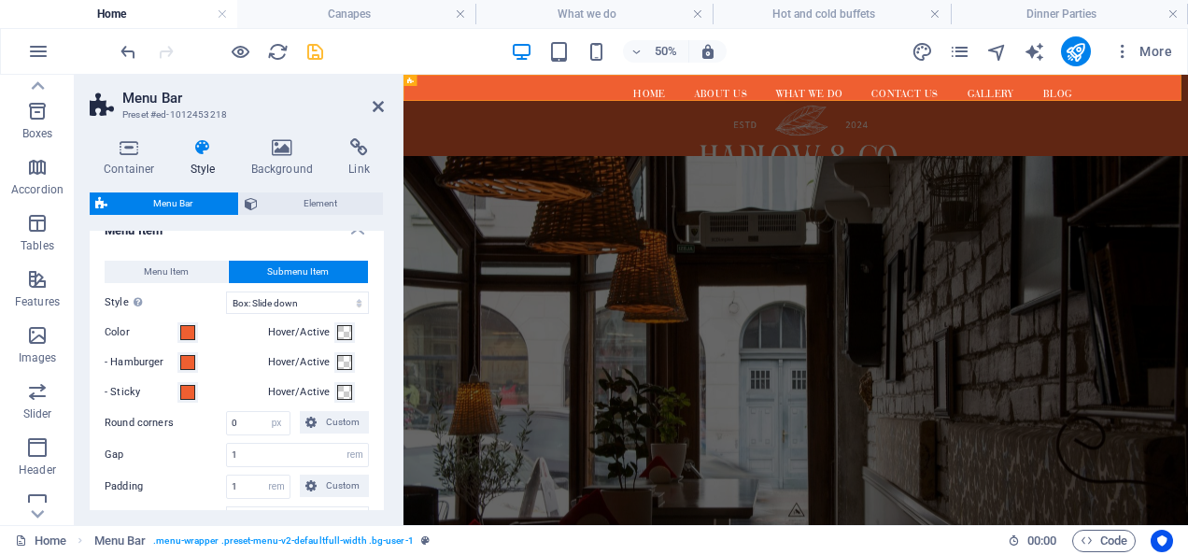
select select
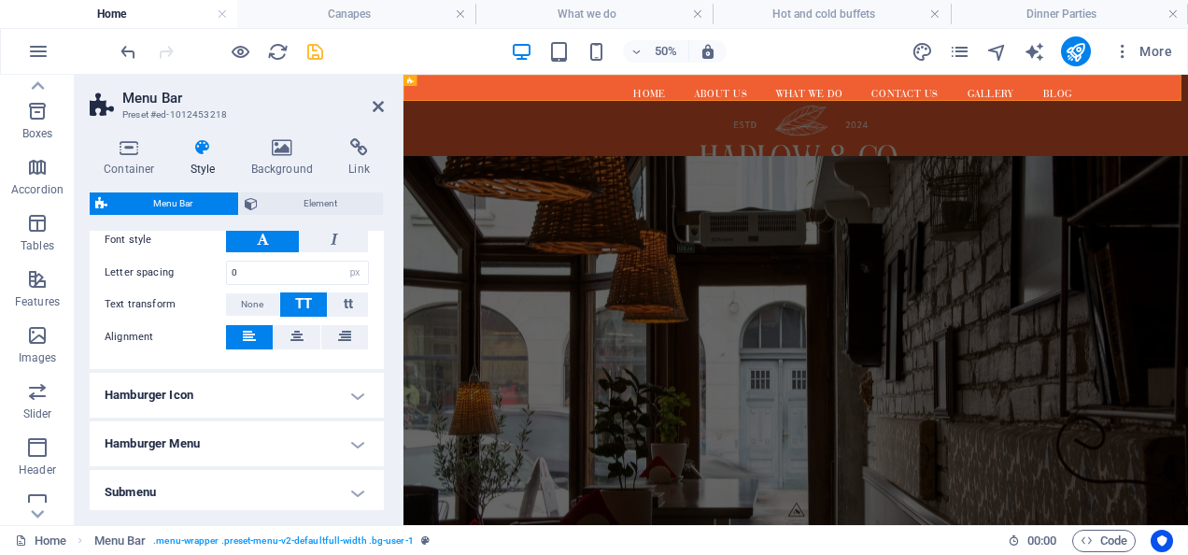
scroll to position [1222, 0]
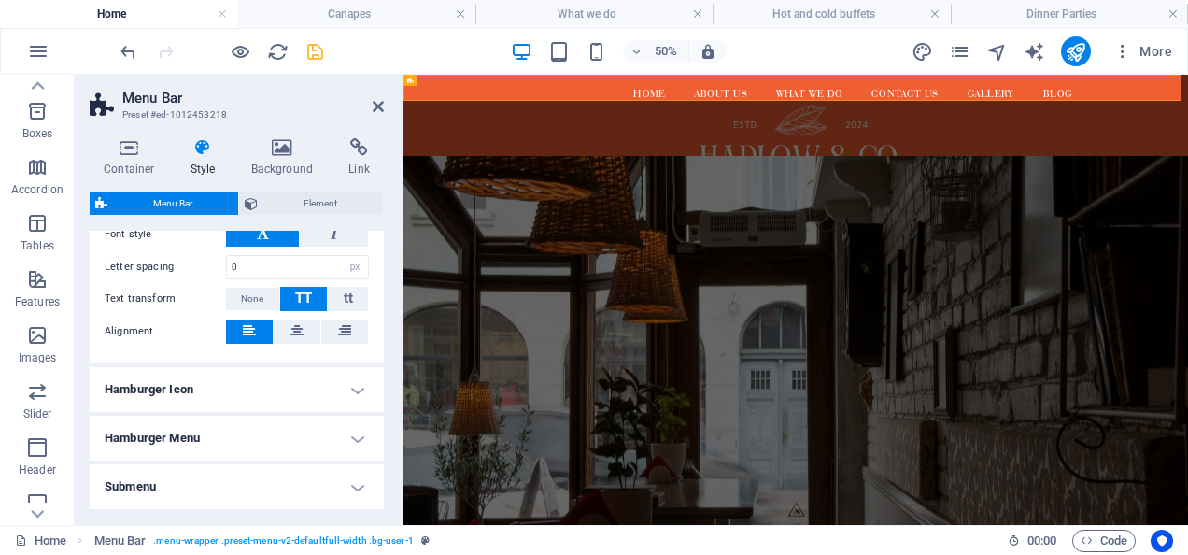
click at [241, 389] on h4 "Hamburger Icon" at bounding box center [237, 389] width 294 height 45
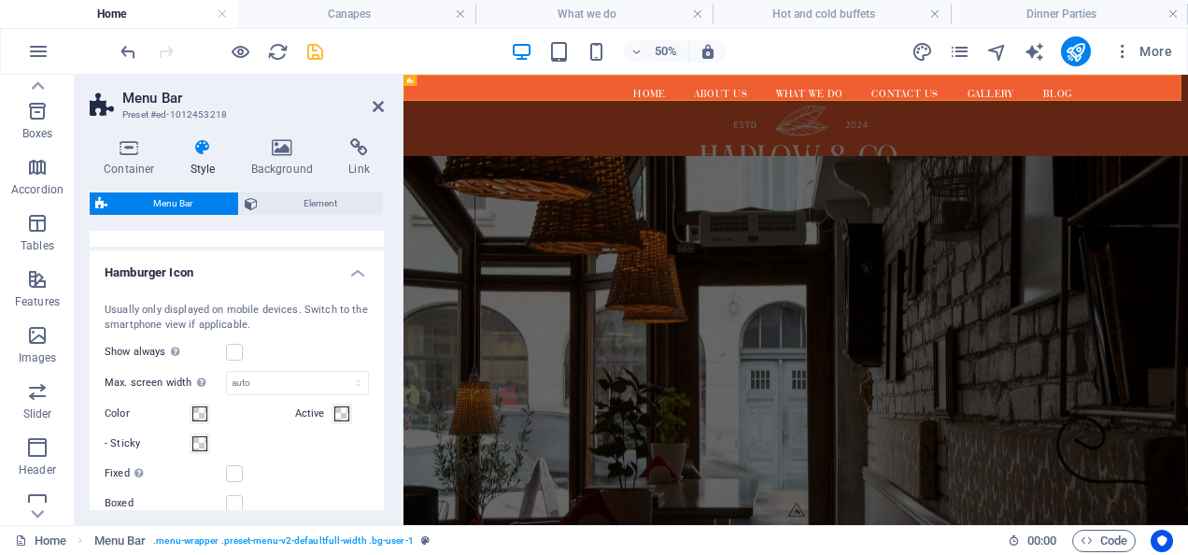
scroll to position [1339, 0]
click at [340, 263] on h4 "Hamburger Icon" at bounding box center [237, 266] width 294 height 34
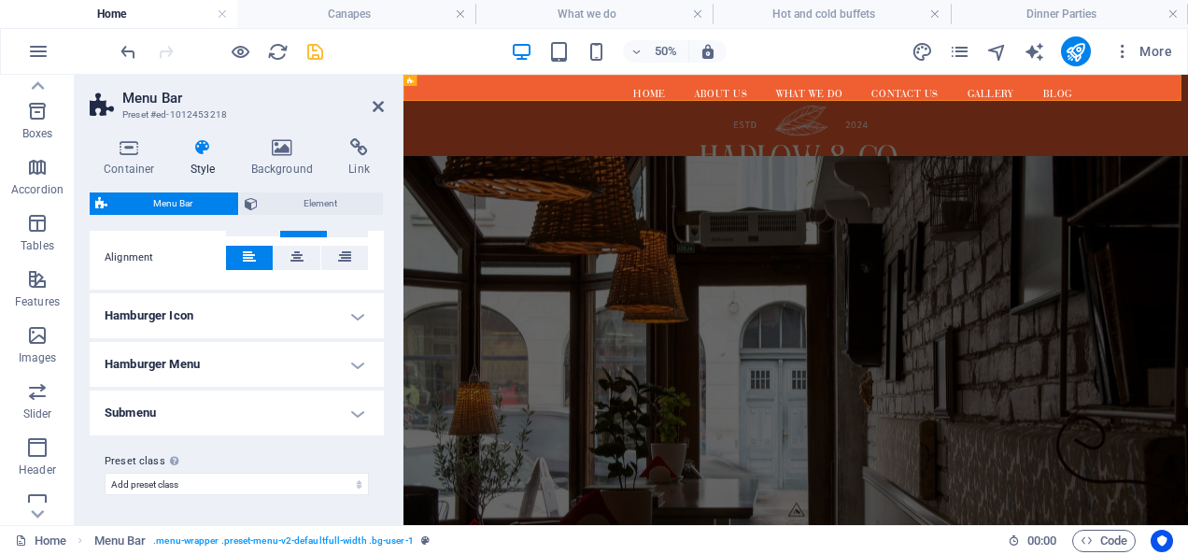
scroll to position [1289, 0]
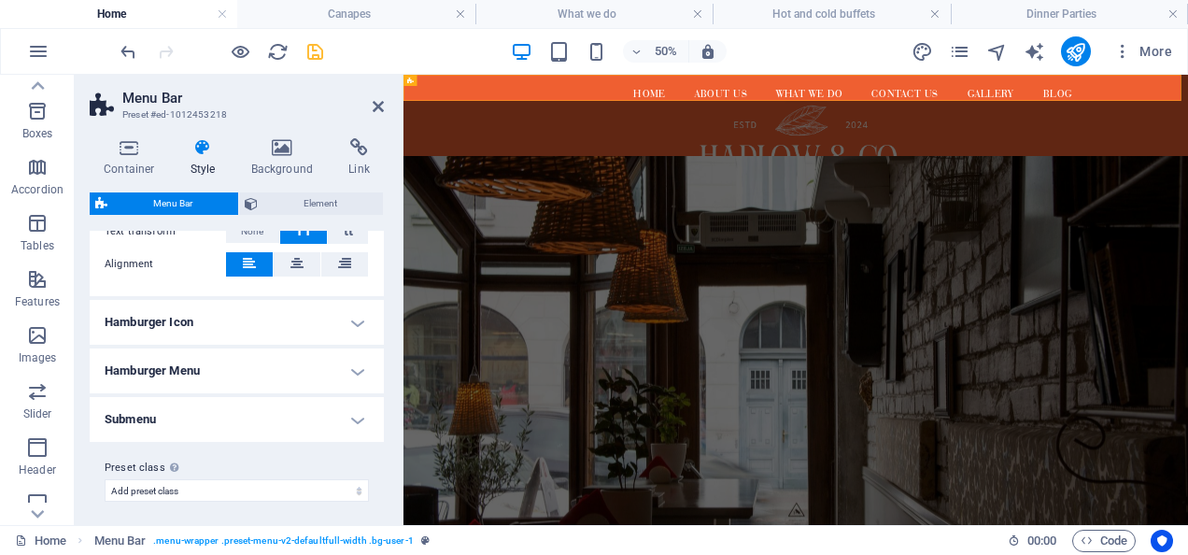
click at [323, 406] on h4 "Submenu" at bounding box center [237, 419] width 294 height 45
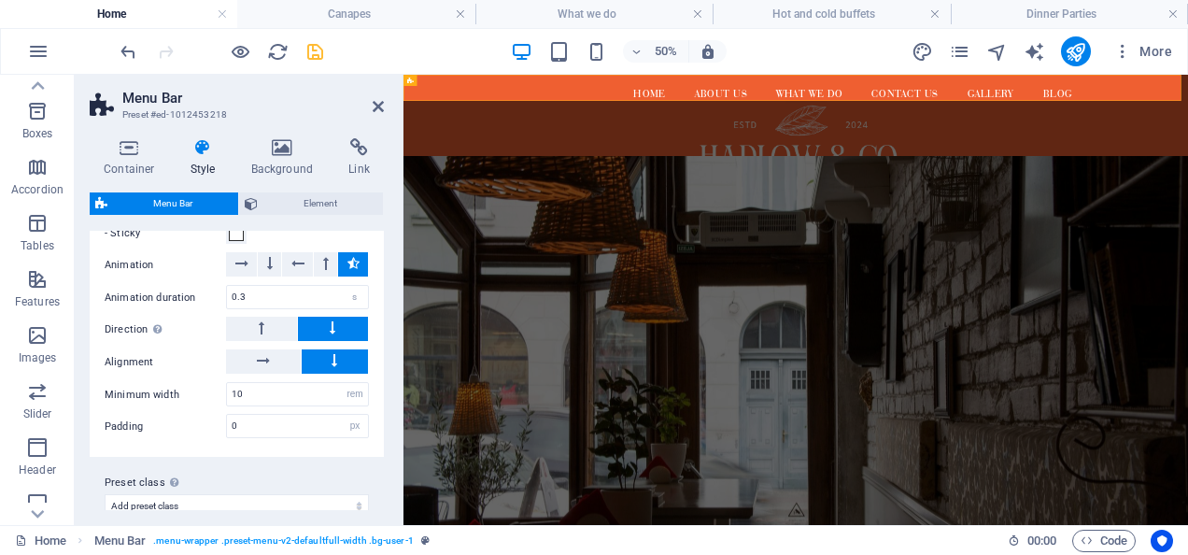
scroll to position [1610, 0]
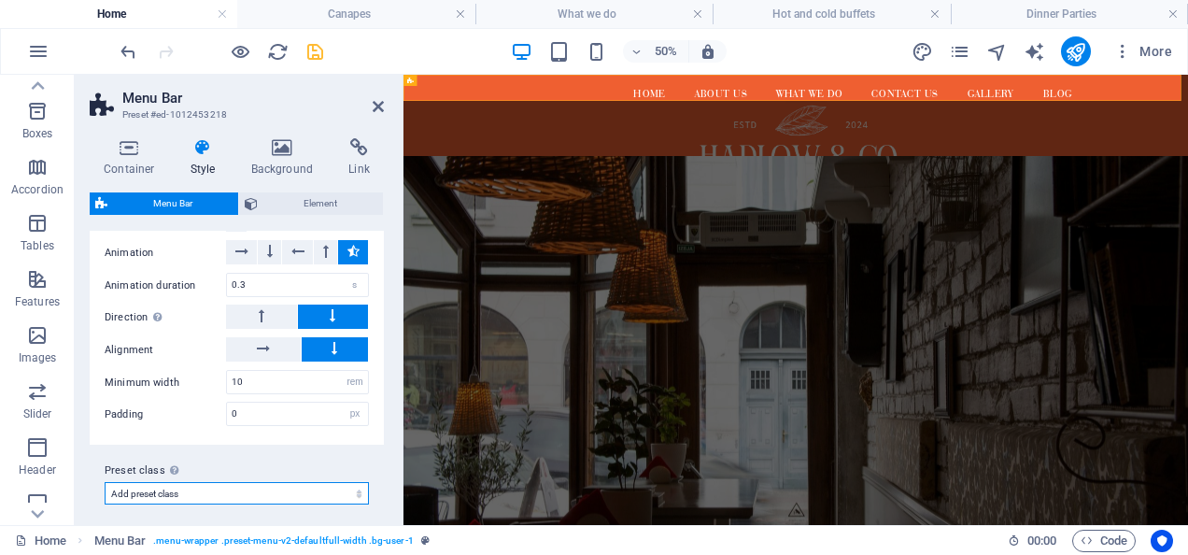
click at [268, 482] on select "default Add preset class" at bounding box center [237, 493] width 264 height 22
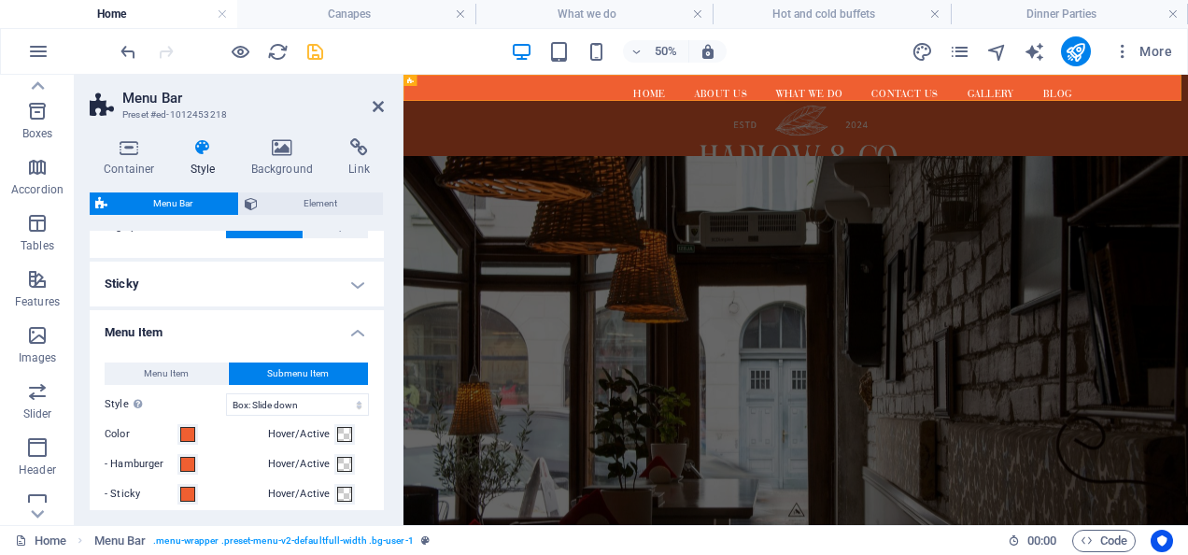
scroll to position [743, 0]
click at [351, 330] on h4 "Menu Item" at bounding box center [237, 328] width 294 height 34
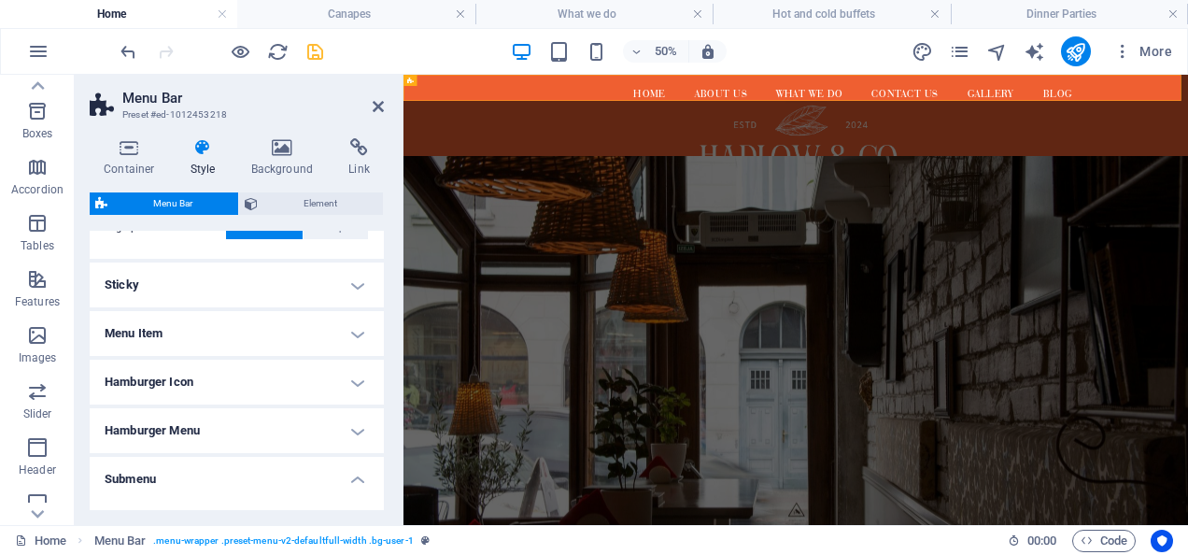
click at [354, 271] on h4 "Sticky" at bounding box center [237, 284] width 294 height 45
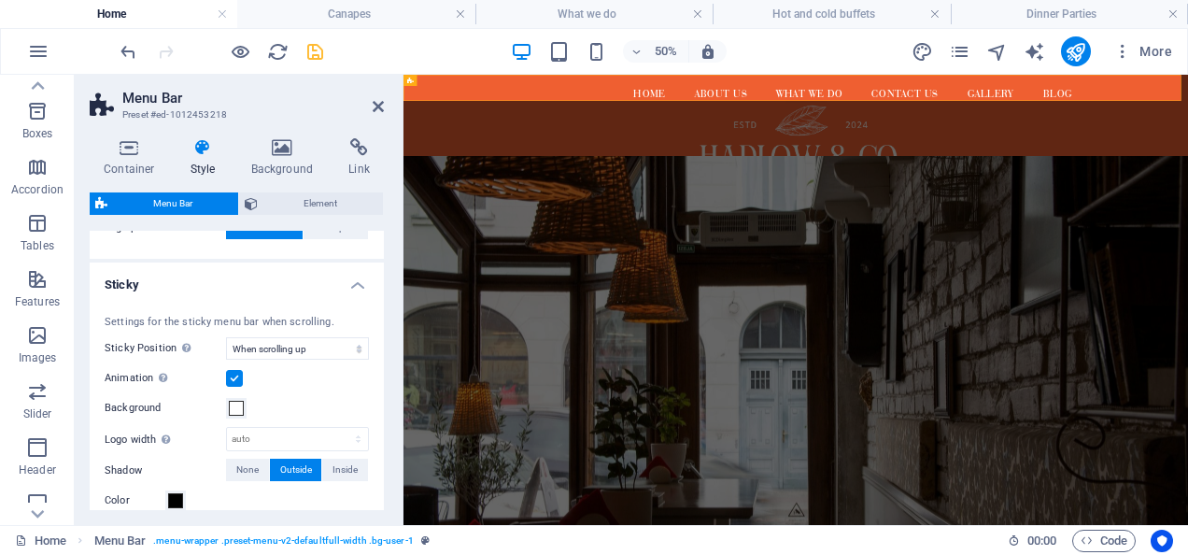
click at [295, 361] on div "Settings for the sticky menu bar when scrolling. Sticky Position Affects the sc…" at bounding box center [237, 450] width 302 height 308
click at [295, 349] on select "Off Instant After menu After banner When scrolling up" at bounding box center [297, 348] width 143 height 22
drag, startPoint x: 295, startPoint y: 349, endPoint x: 293, endPoint y: 375, distance: 26.2
click at [295, 349] on select "Off Instant After menu After banner When scrolling up" at bounding box center [297, 348] width 143 height 22
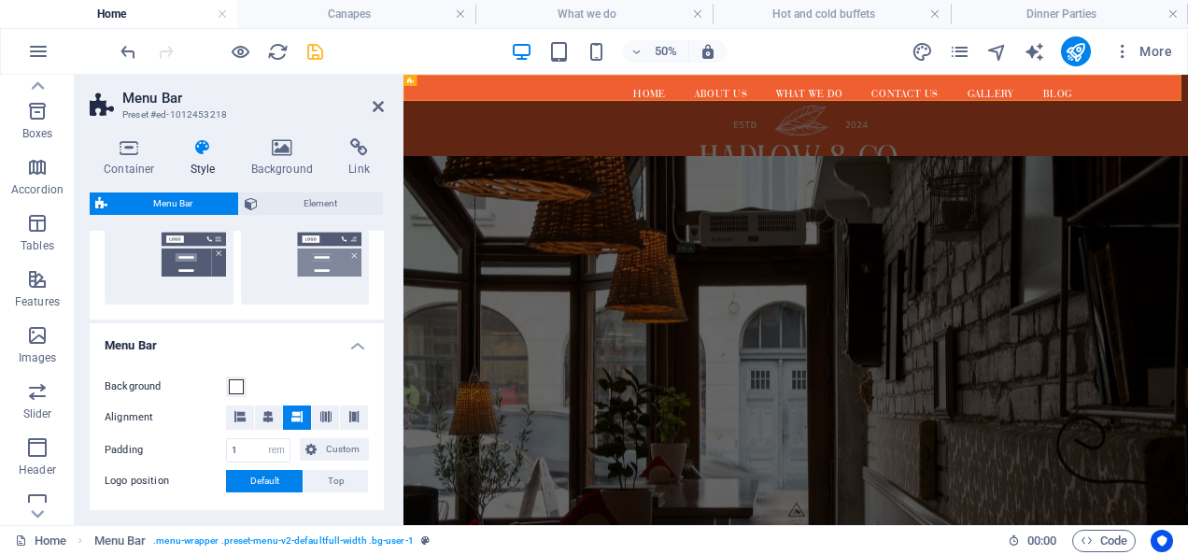
scroll to position [489, 0]
click at [239, 388] on span at bounding box center [236, 387] width 15 height 15
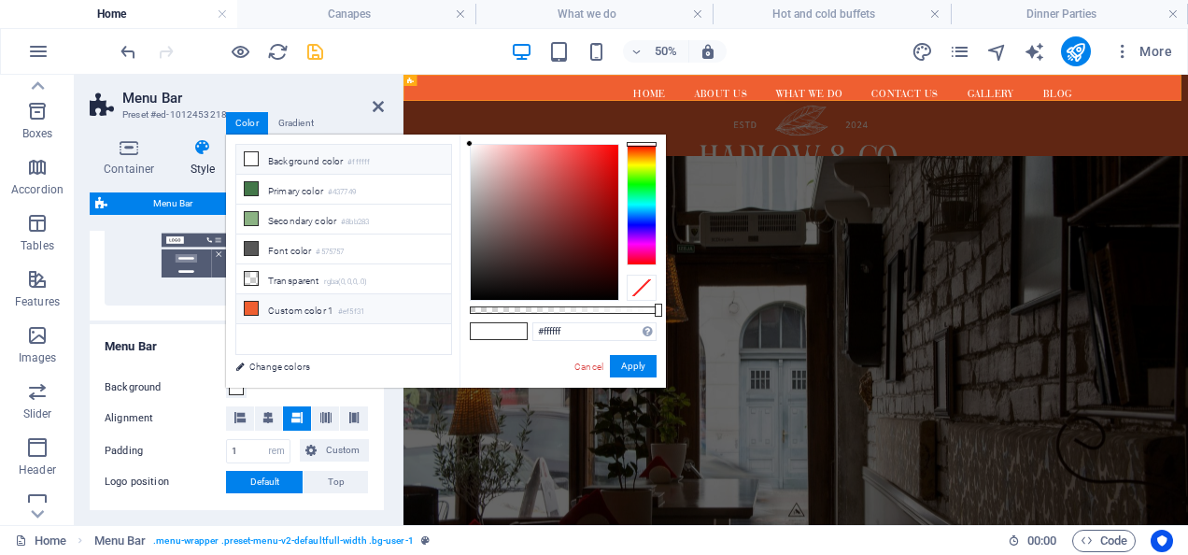
click at [268, 299] on li "Custom color 1 #ef5f31" at bounding box center [343, 309] width 215 height 30
type input "#ef5f31"
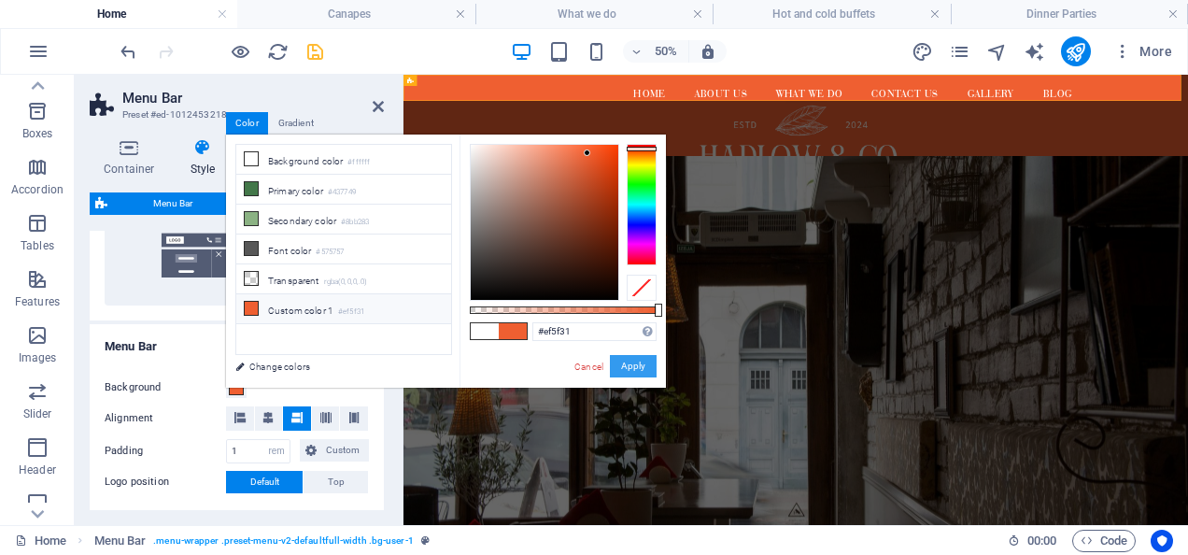
click at [632, 361] on button "Apply" at bounding box center [633, 366] width 47 height 22
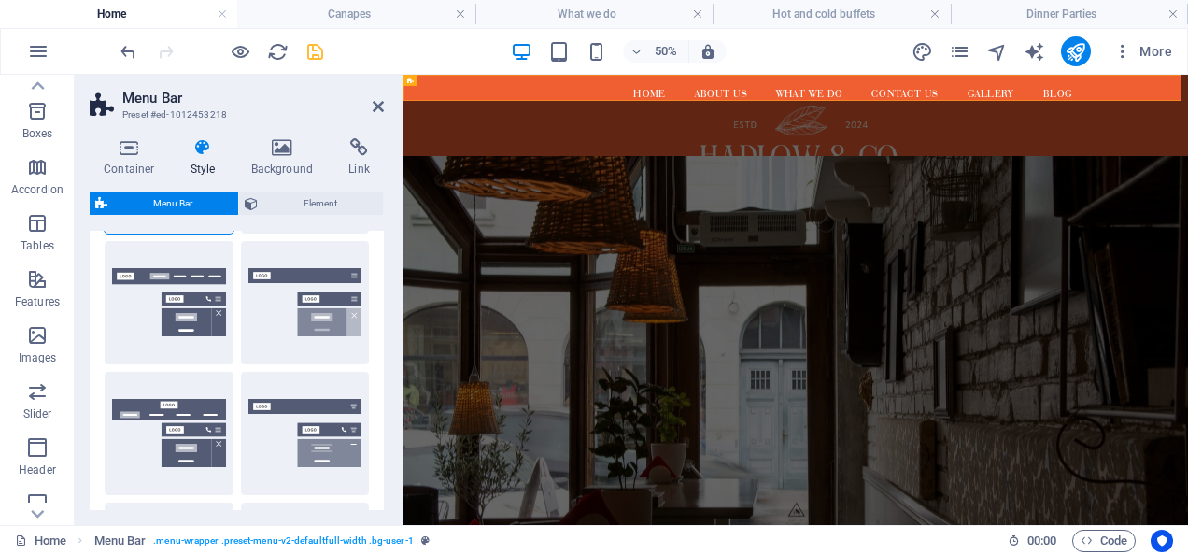
scroll to position [0, 0]
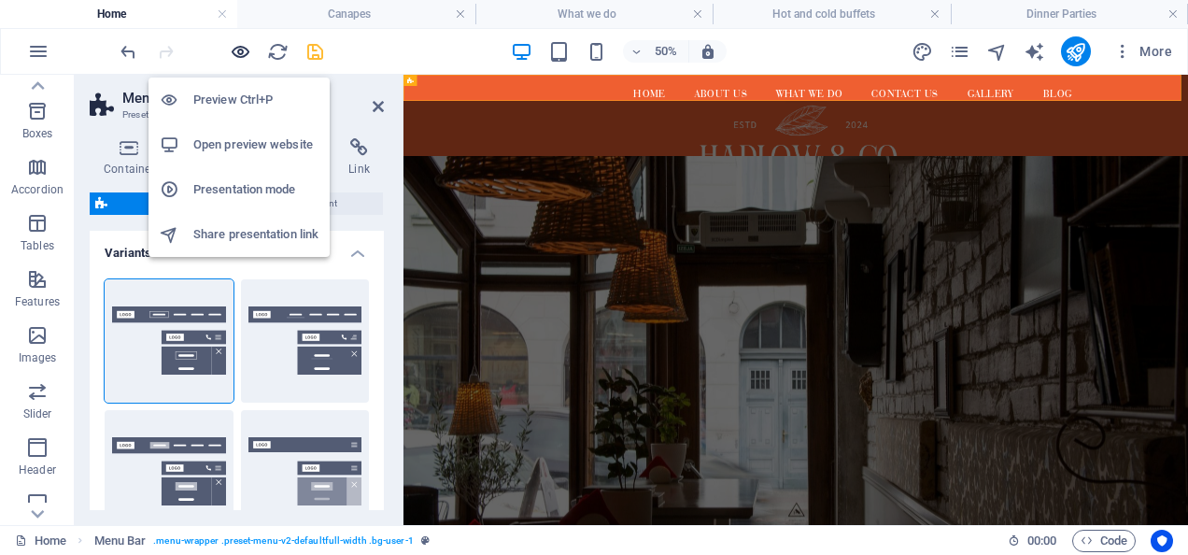
click at [243, 57] on icon "button" at bounding box center [240, 51] width 21 height 21
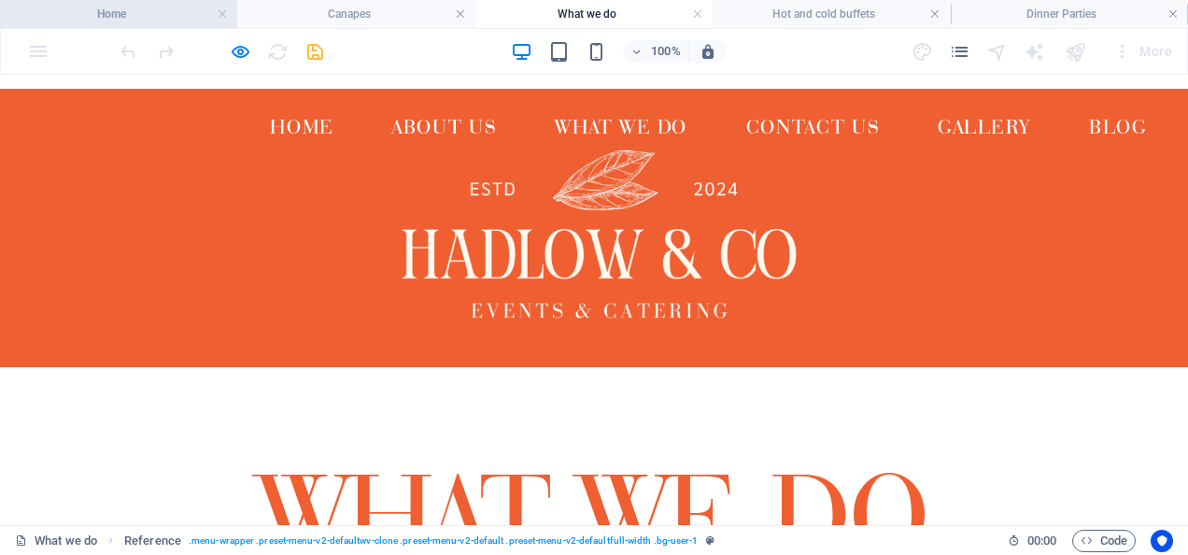
click at [140, 14] on h4 "Home" at bounding box center [118, 14] width 237 height 21
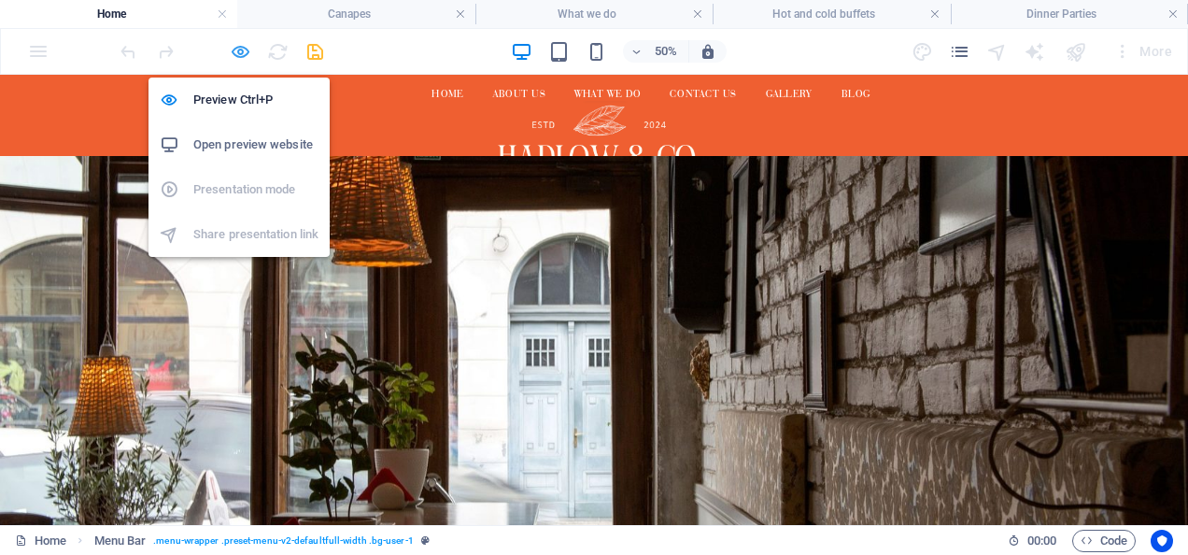
click at [245, 52] on icon "button" at bounding box center [240, 51] width 21 height 21
select select "rem"
select select "sticky_reverse"
select select "px"
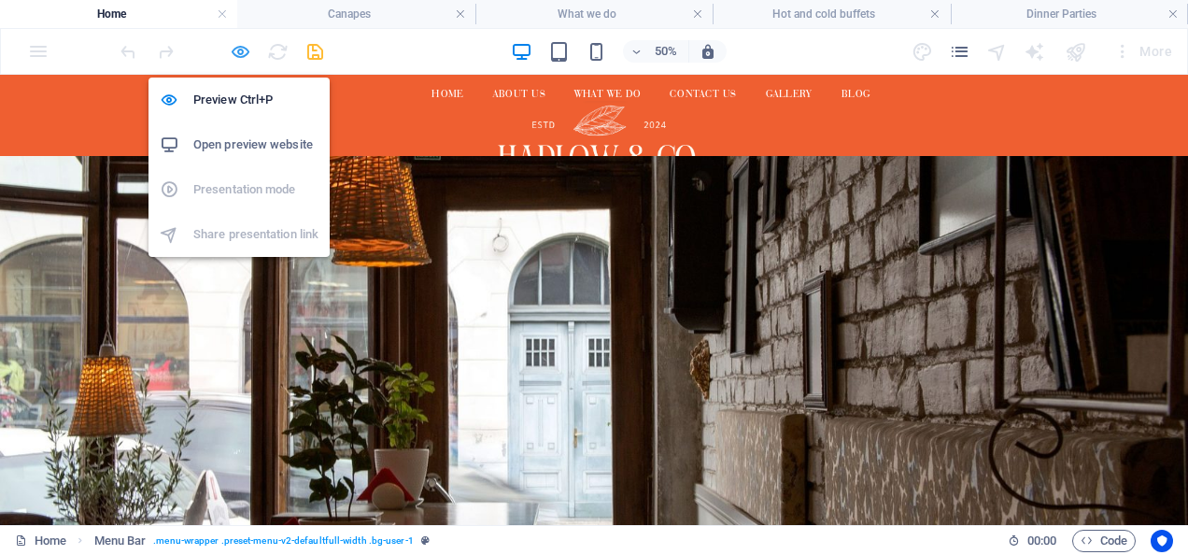
select select "px"
select select "rem"
select select "px"
select select
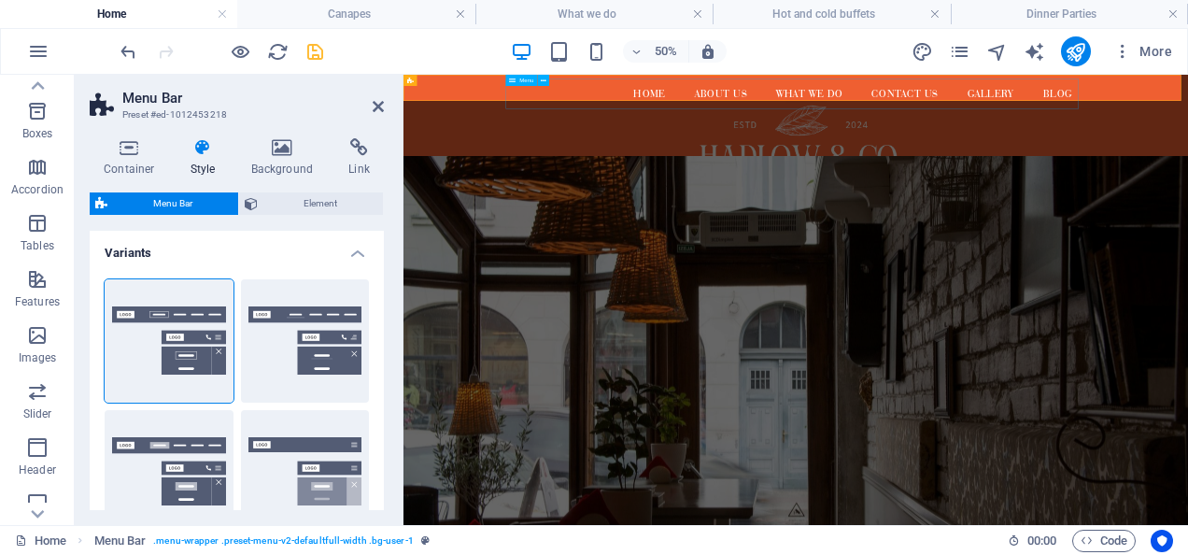
click at [1022, 102] on nav "Home About us What We Do Contact us Gallery Blog" at bounding box center [1188, 113] width 1146 height 60
click at [516, 82] on div "Menu" at bounding box center [521, 80] width 32 height 11
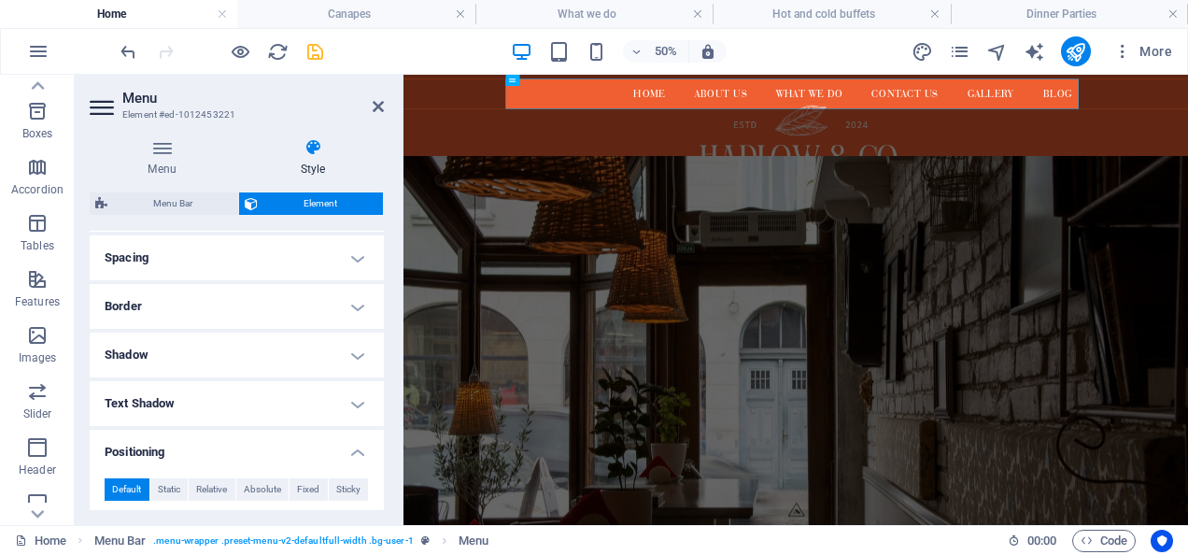
scroll to position [340, 0]
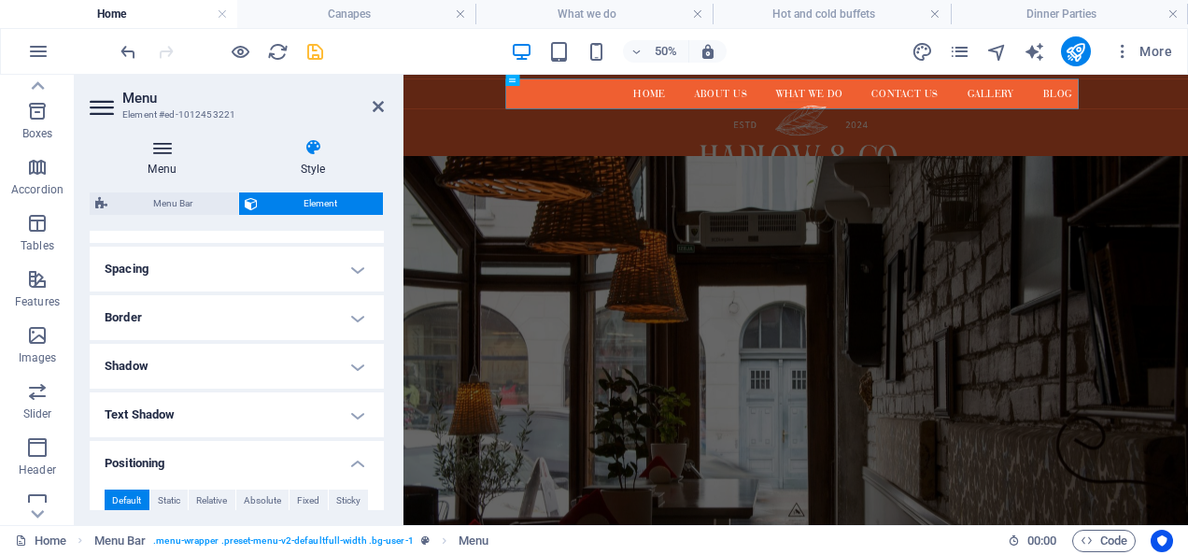
click at [151, 146] on icon at bounding box center [162, 147] width 145 height 19
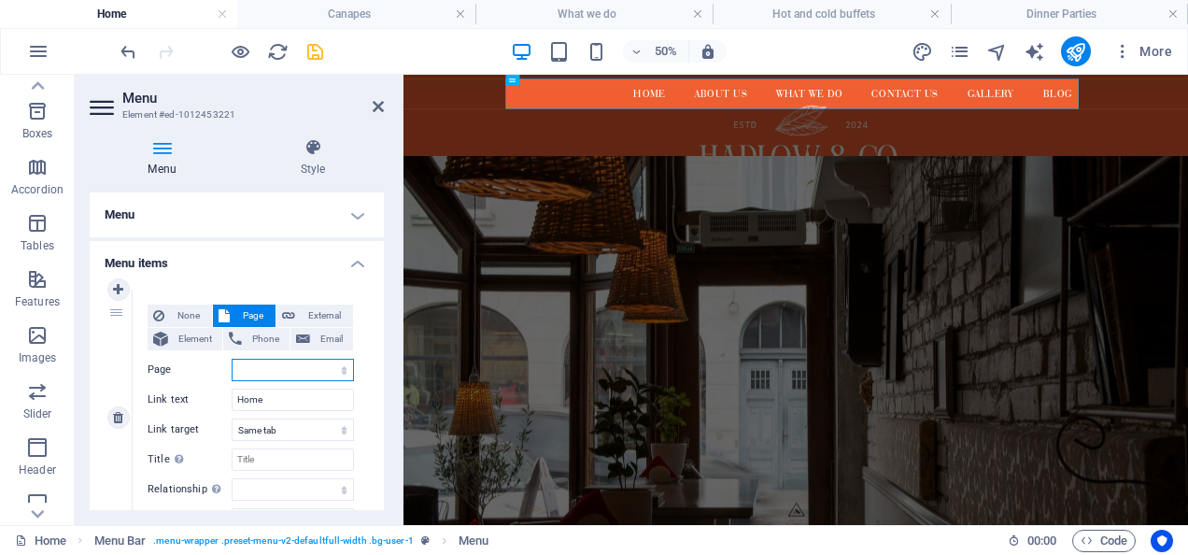
click at [265, 376] on select "Home About us Gallery Contact us What we do -- Hot and cold buffets -- Dinner P…" at bounding box center [293, 370] width 122 height 22
select select "0"
click at [232, 359] on select "Home About us Gallery Contact us What we do -- Hot and cold buffets -- Dinner P…" at bounding box center [293, 370] width 122 height 22
select select
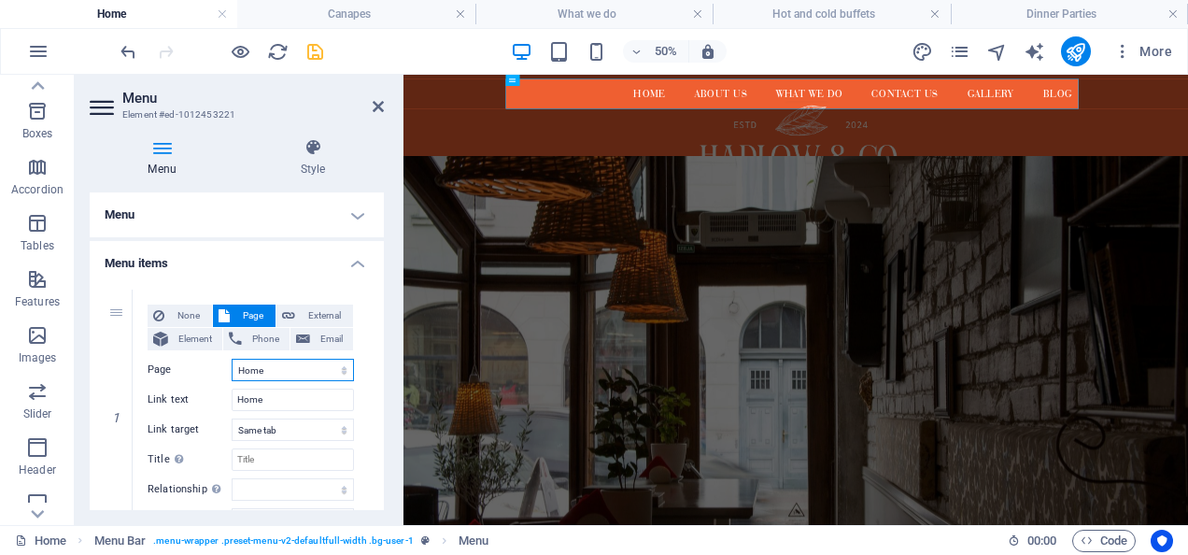
select select
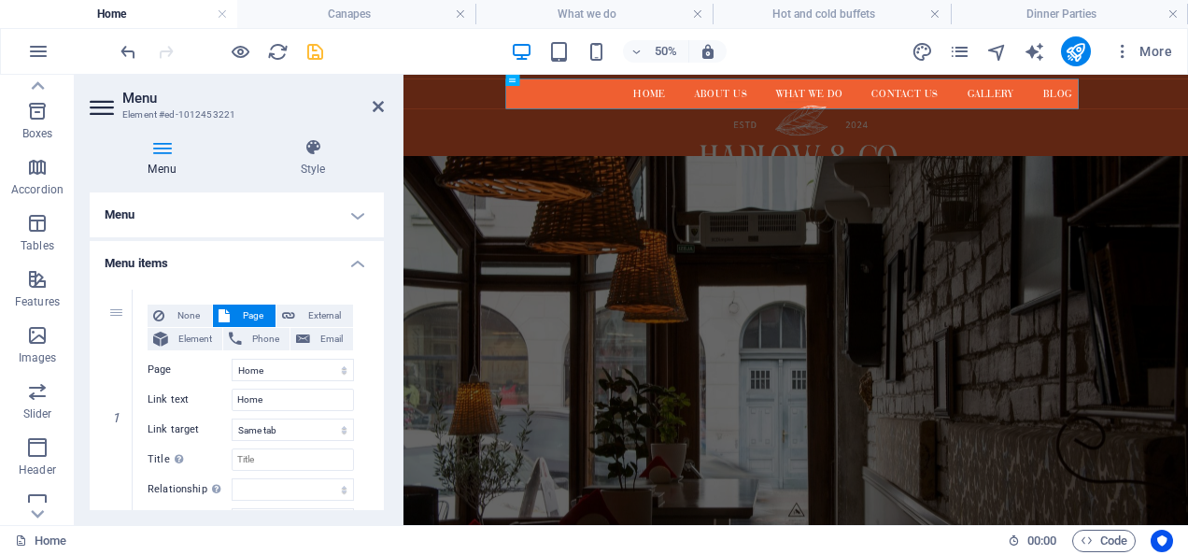
click at [395, 260] on div "Menu Style Menu Auto Custom Create custom menu items for this menu. Recommended…" at bounding box center [237, 324] width 324 height 402
click at [35, 290] on span "Features" at bounding box center [37, 290] width 75 height 45
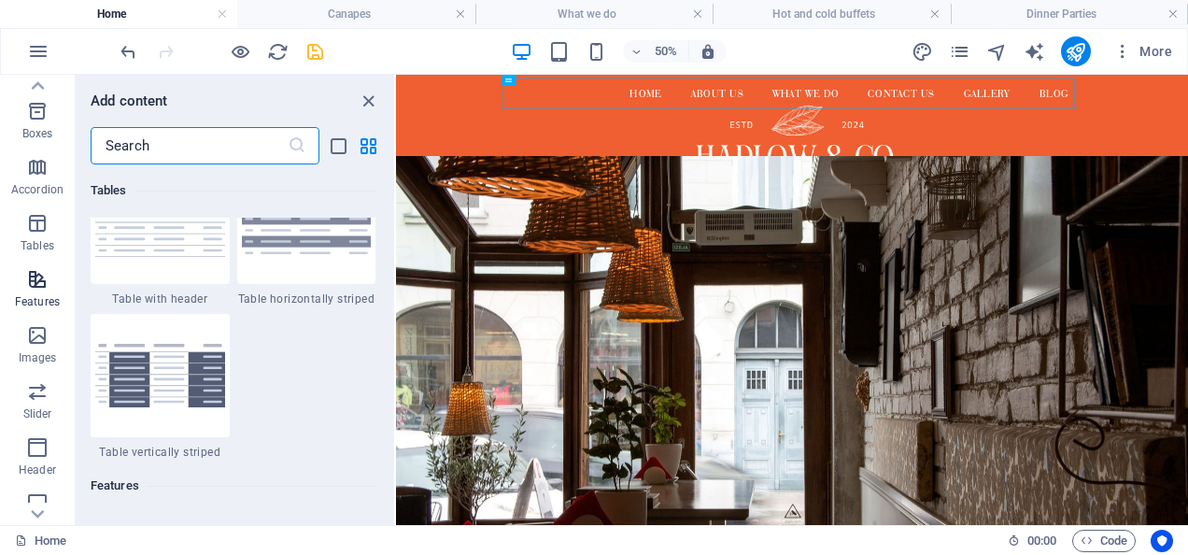
scroll to position [7280, 0]
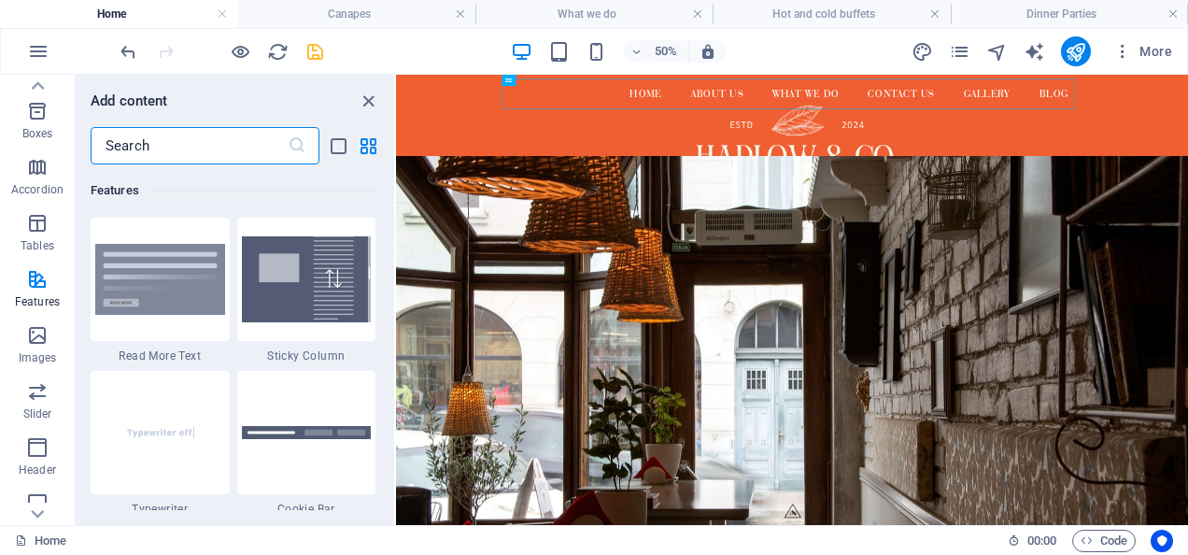
click at [577, 248] on figure at bounding box center [1188, 240] width 1584 height 226
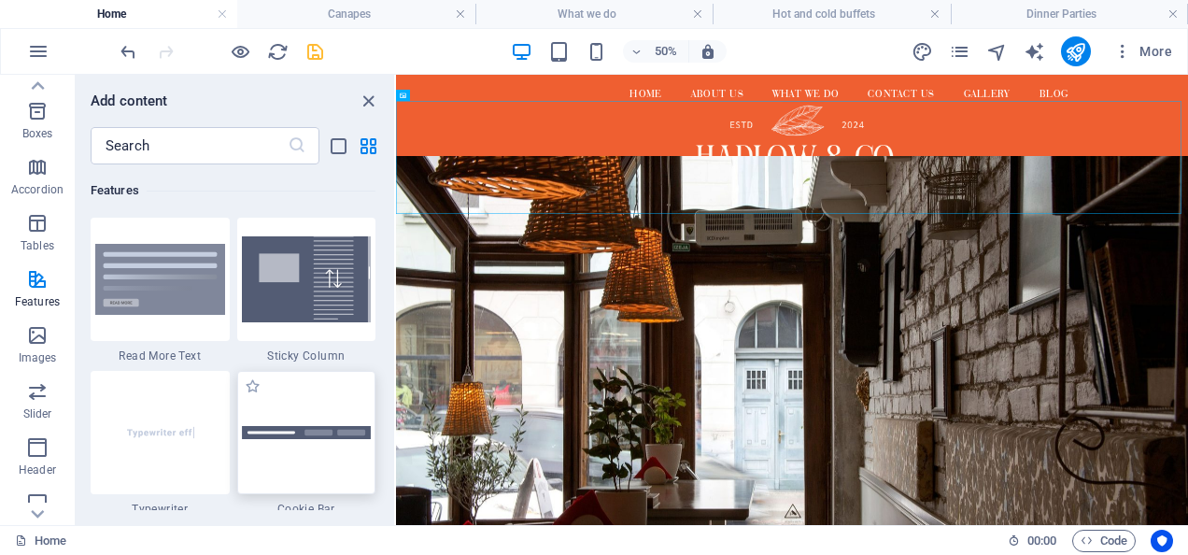
scroll to position [7502, 0]
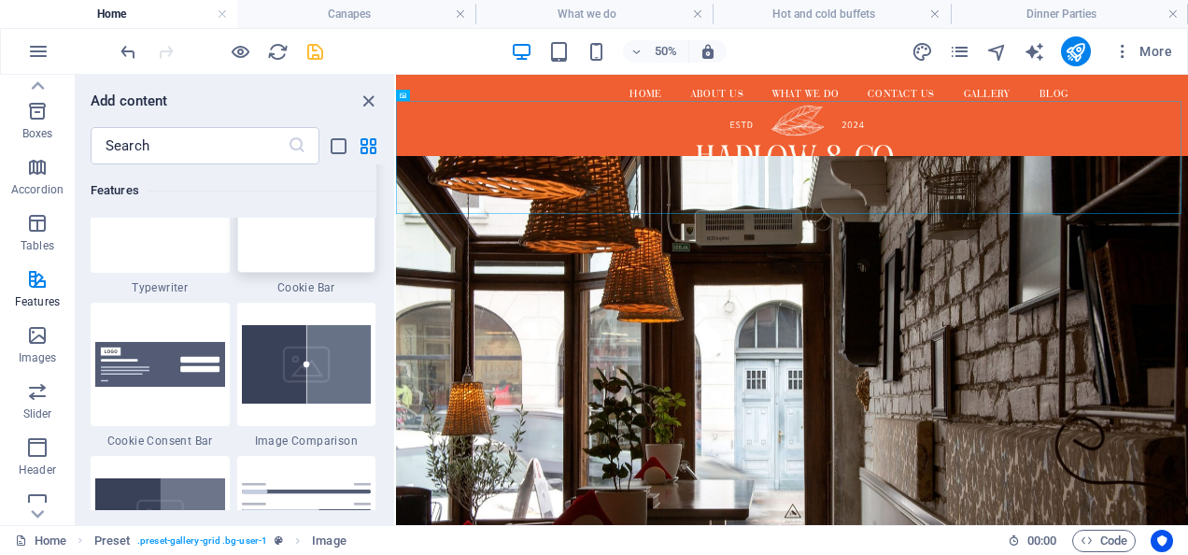
click at [316, 254] on div at bounding box center [306, 210] width 139 height 123
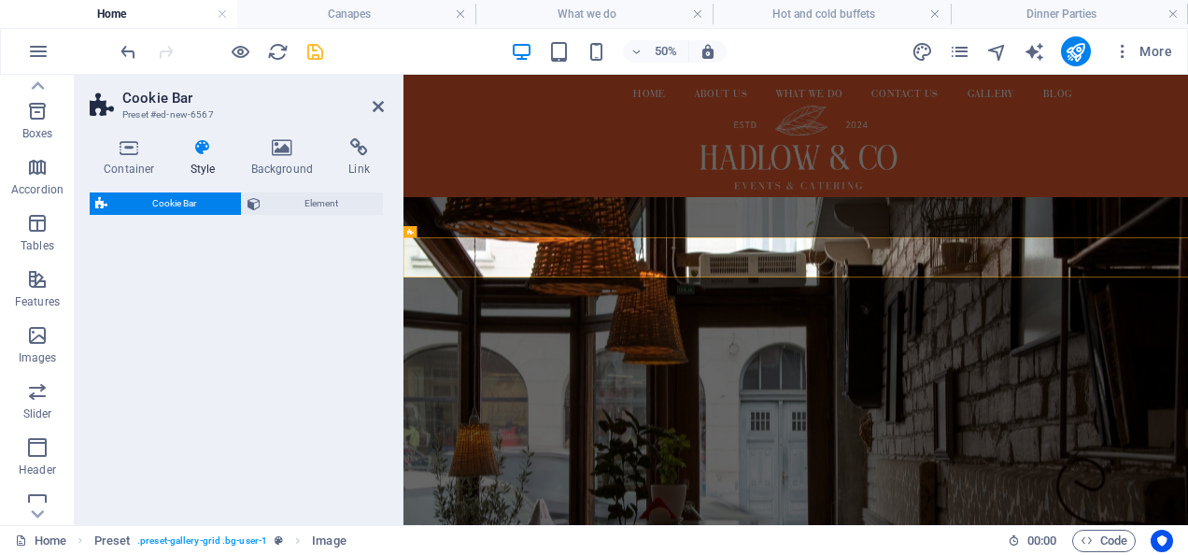
select select "px"
select select "rem"
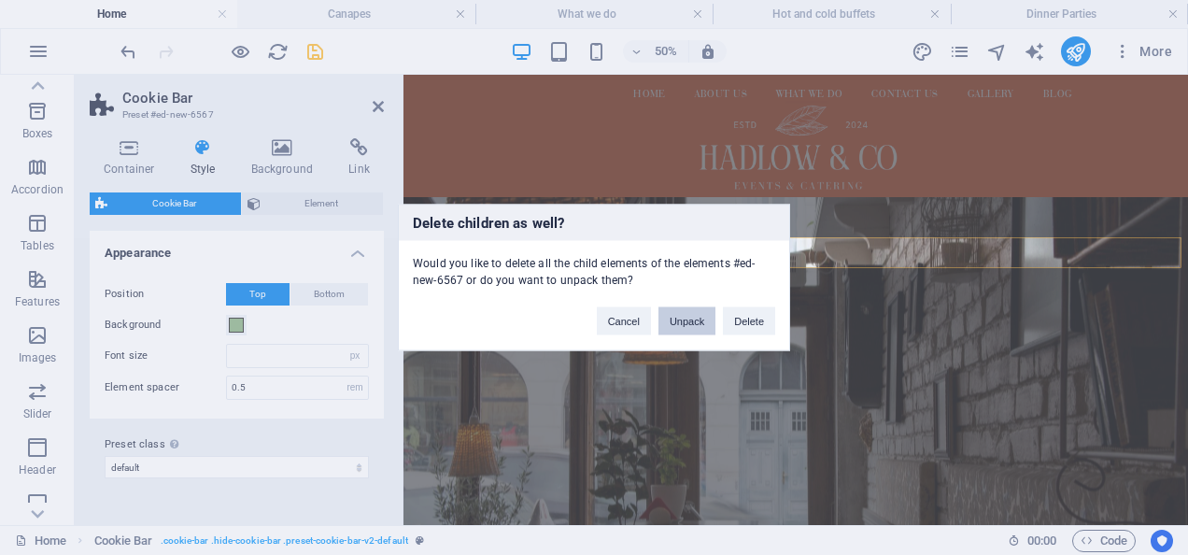
click at [693, 328] on button "Unpack" at bounding box center [686, 321] width 57 height 28
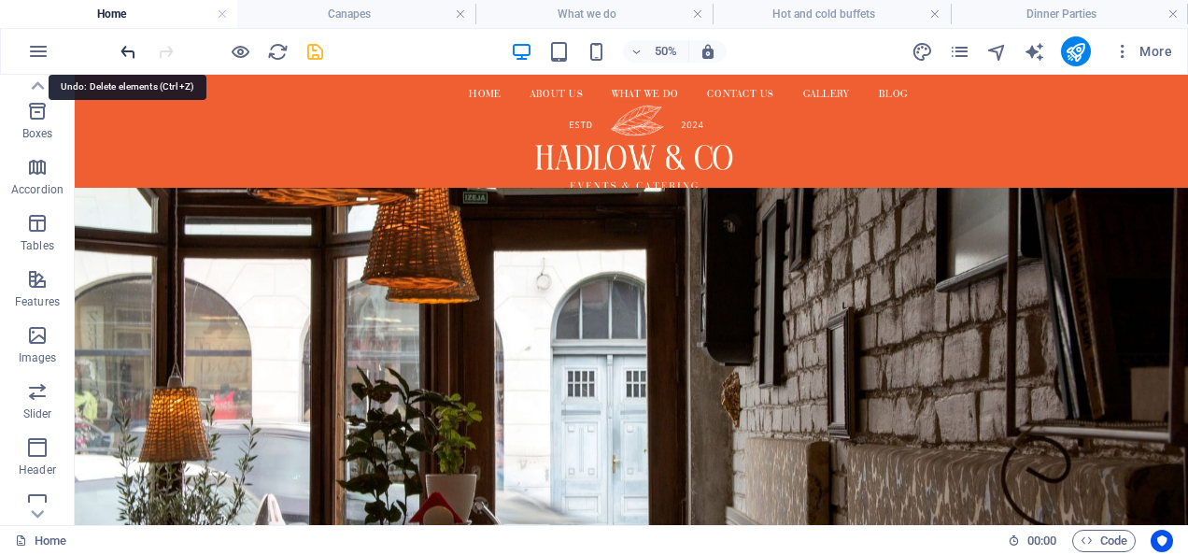
click at [133, 46] on icon "undo" at bounding box center [128, 51] width 21 height 21
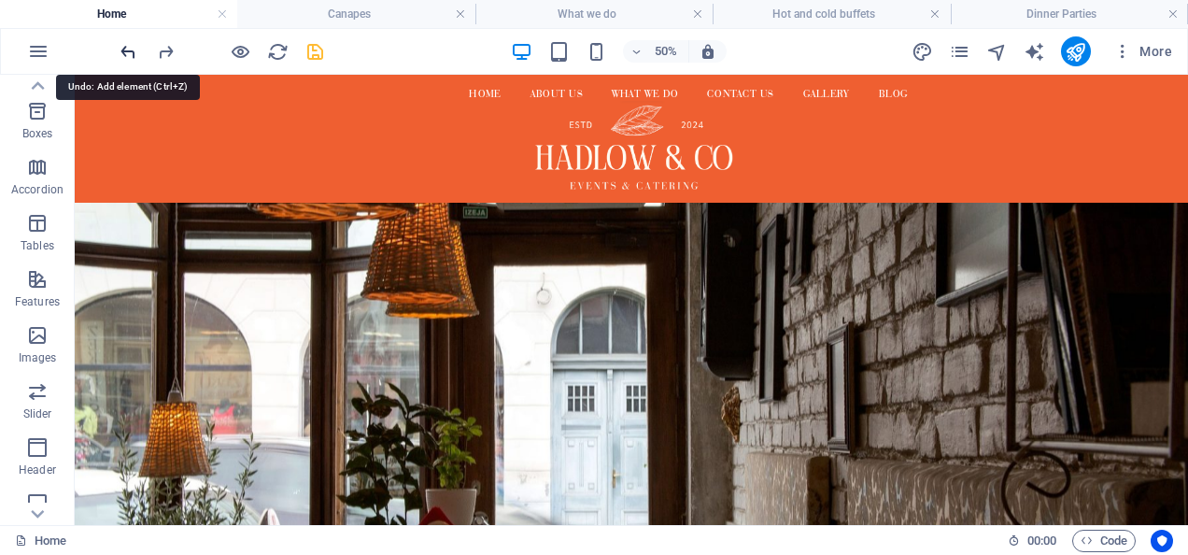
click at [125, 53] on icon "undo" at bounding box center [128, 51] width 21 height 21
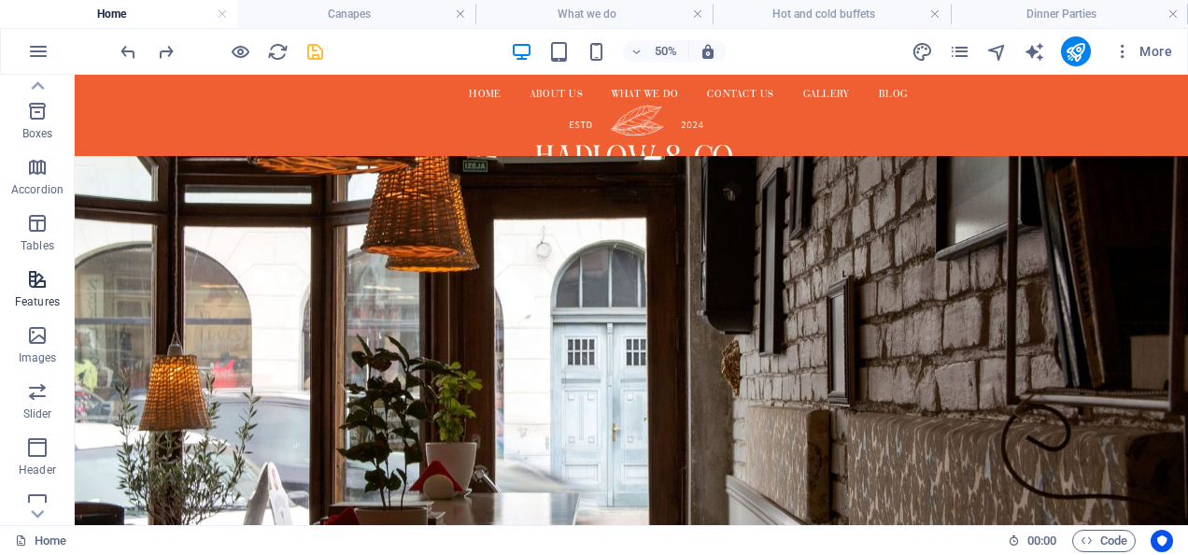
click at [50, 286] on span "Features" at bounding box center [37, 290] width 75 height 45
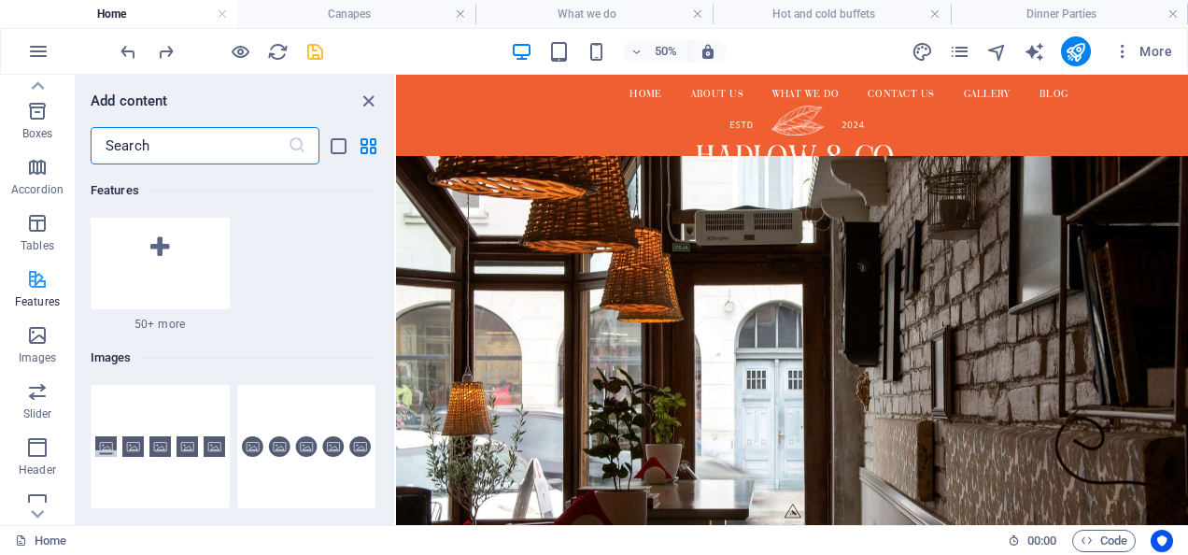
scroll to position [9245, 0]
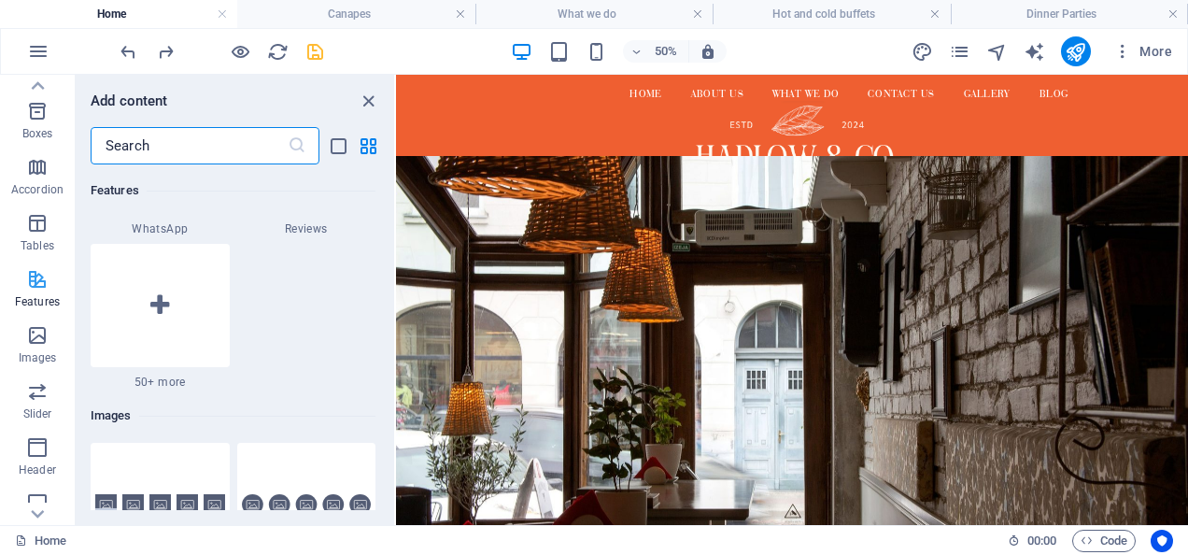
click at [160, 290] on div at bounding box center [160, 305] width 139 height 123
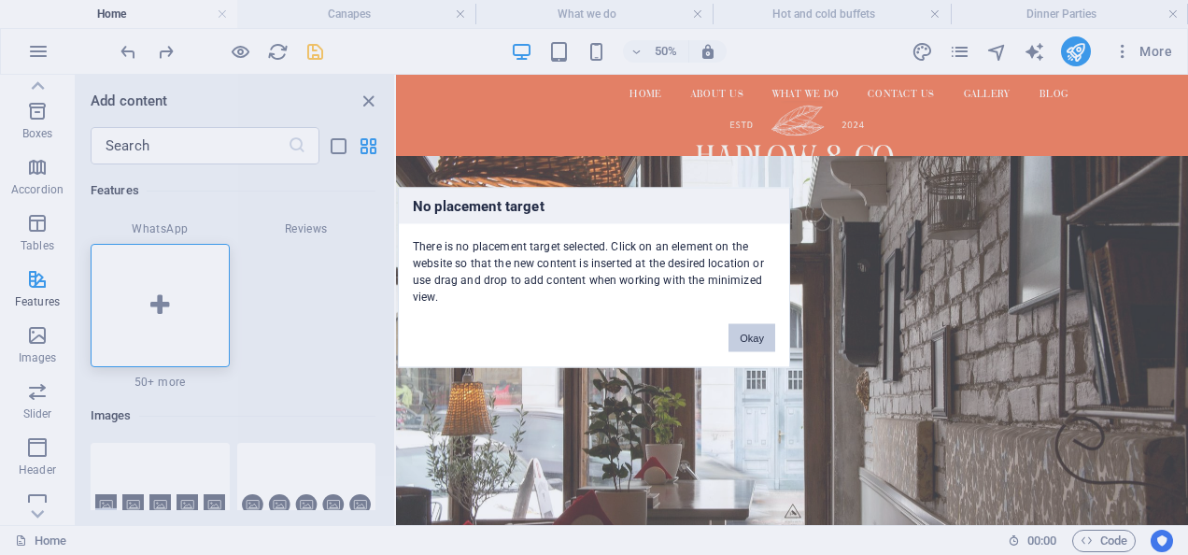
click at [748, 324] on button "Okay" at bounding box center [752, 338] width 47 height 28
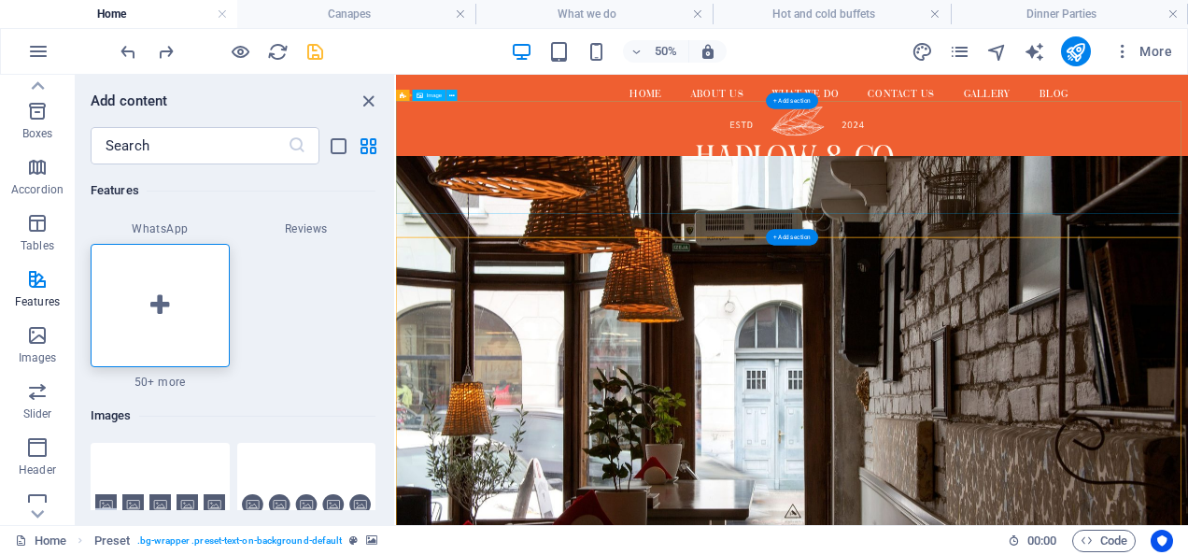
click at [656, 334] on figure at bounding box center [1188, 240] width 1584 height 226
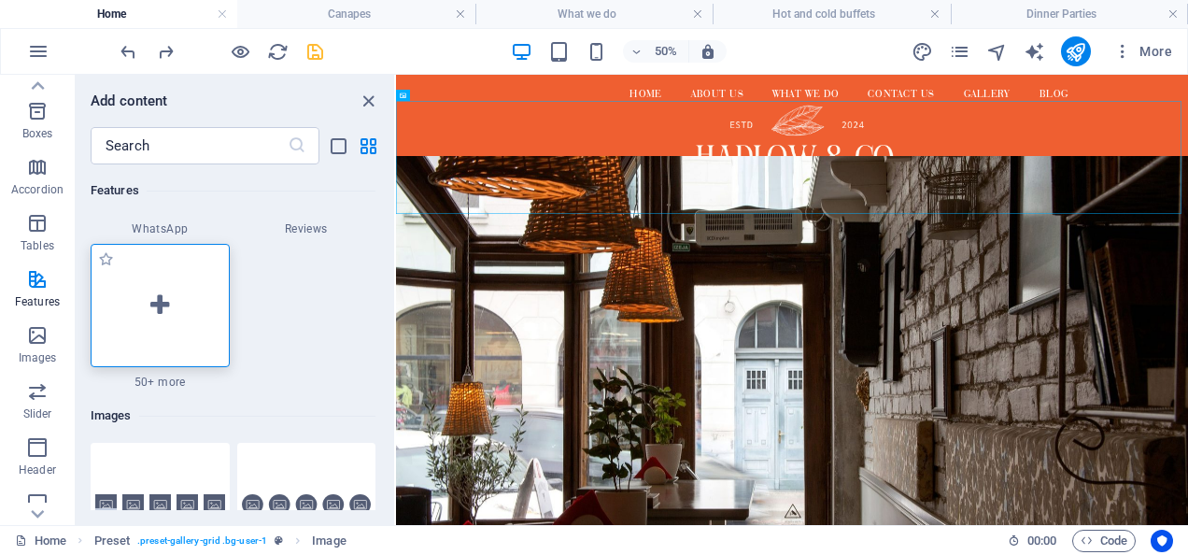
click at [140, 321] on div at bounding box center [160, 305] width 139 height 123
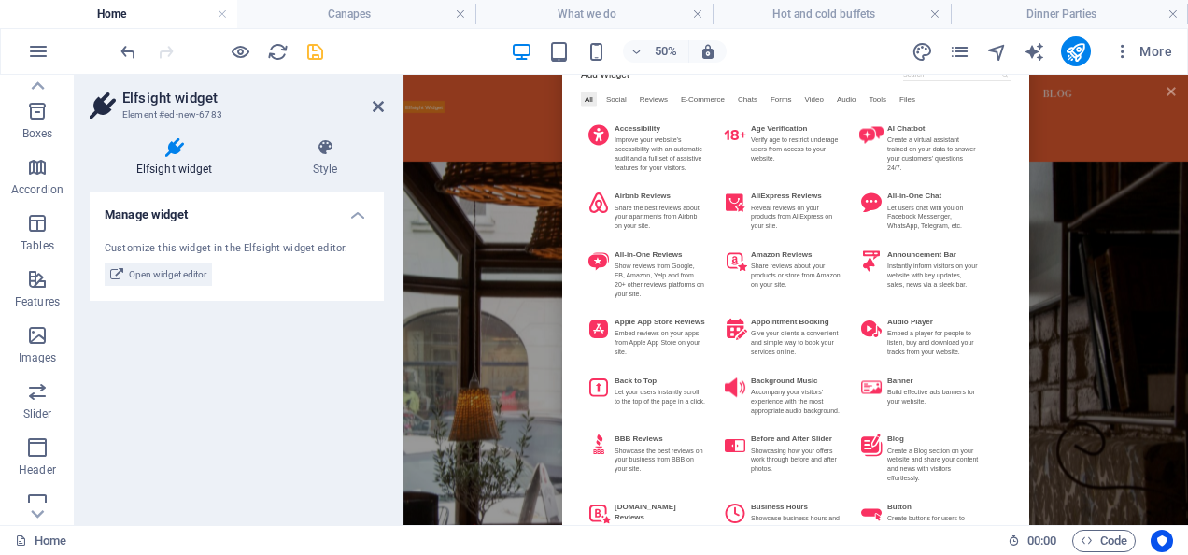
scroll to position [0, 0]
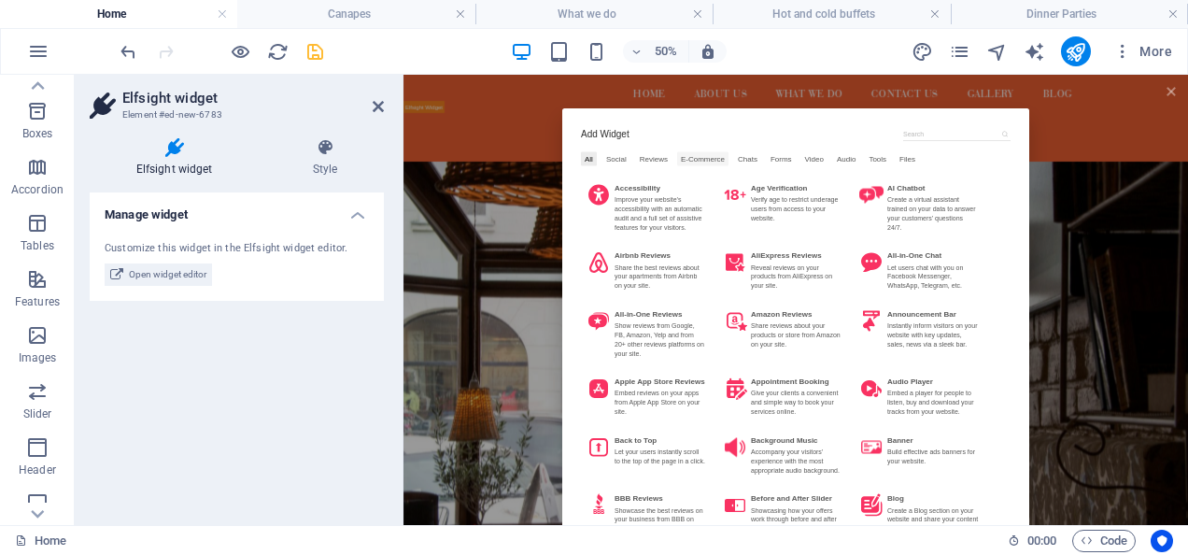
click at [965, 244] on div "E-Commerce" at bounding box center [1002, 243] width 103 height 28
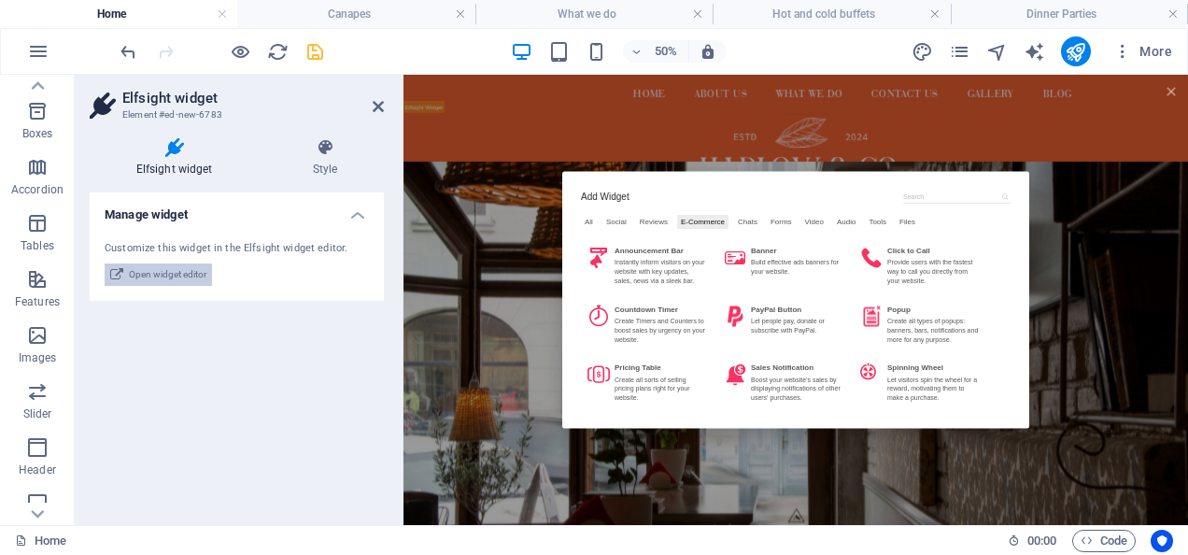
click at [190, 277] on span "Open widget editor" at bounding box center [168, 274] width 78 height 22
click at [252, 418] on div "Manage widget Customize this widget in the Elfsight widget editor. Open widget …" at bounding box center [237, 351] width 294 height 318
click at [325, 156] on icon at bounding box center [325, 147] width 118 height 19
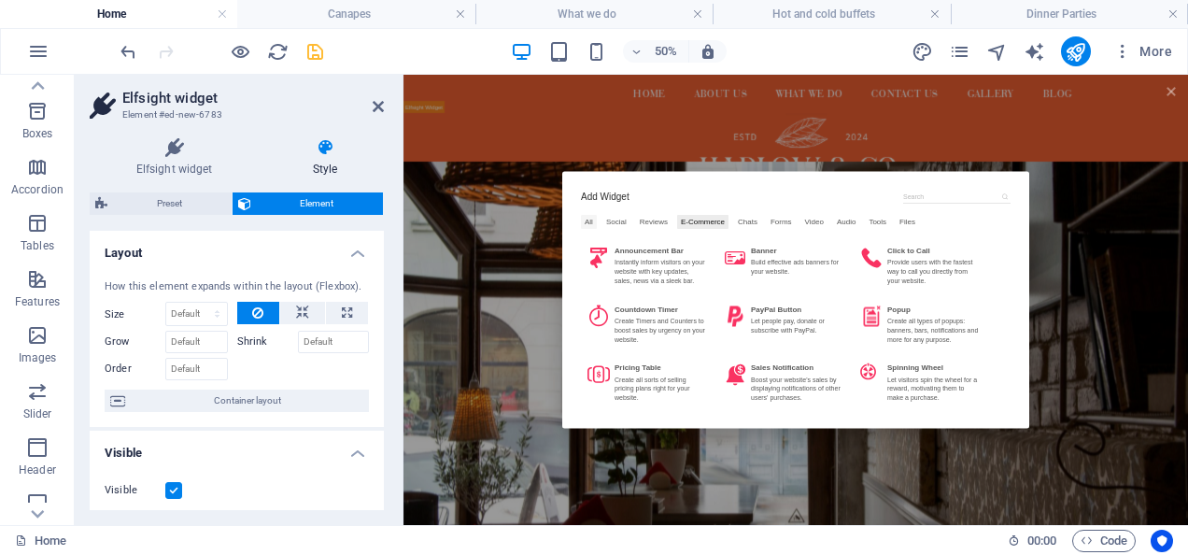
click at [766, 359] on div "All" at bounding box center [774, 369] width 32 height 28
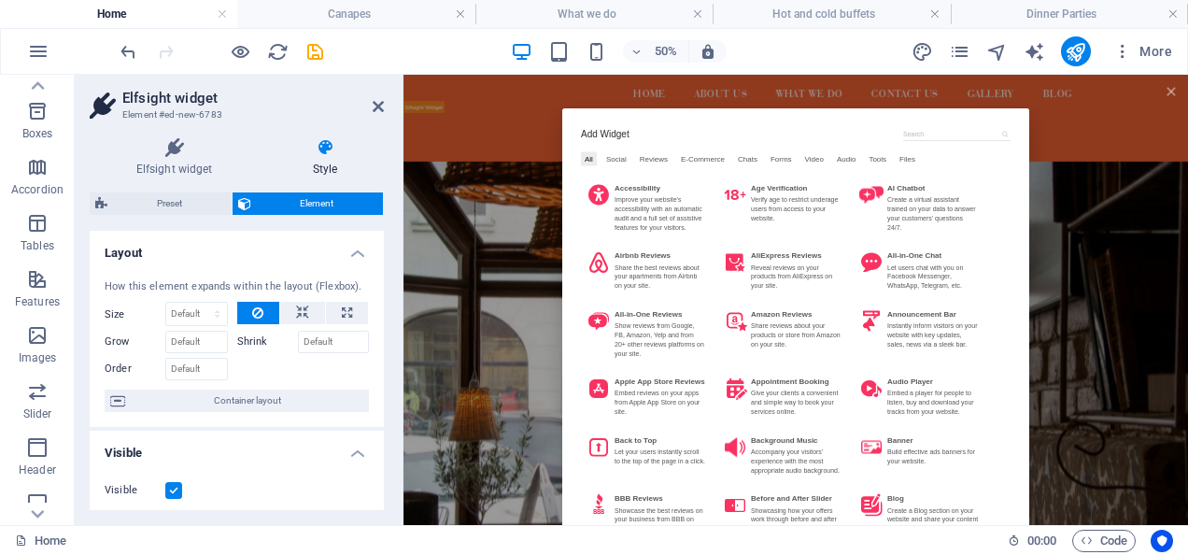
click at [417, 39] on div "50% More" at bounding box center [648, 51] width 1063 height 30
click at [378, 108] on icon at bounding box center [378, 106] width 11 height 15
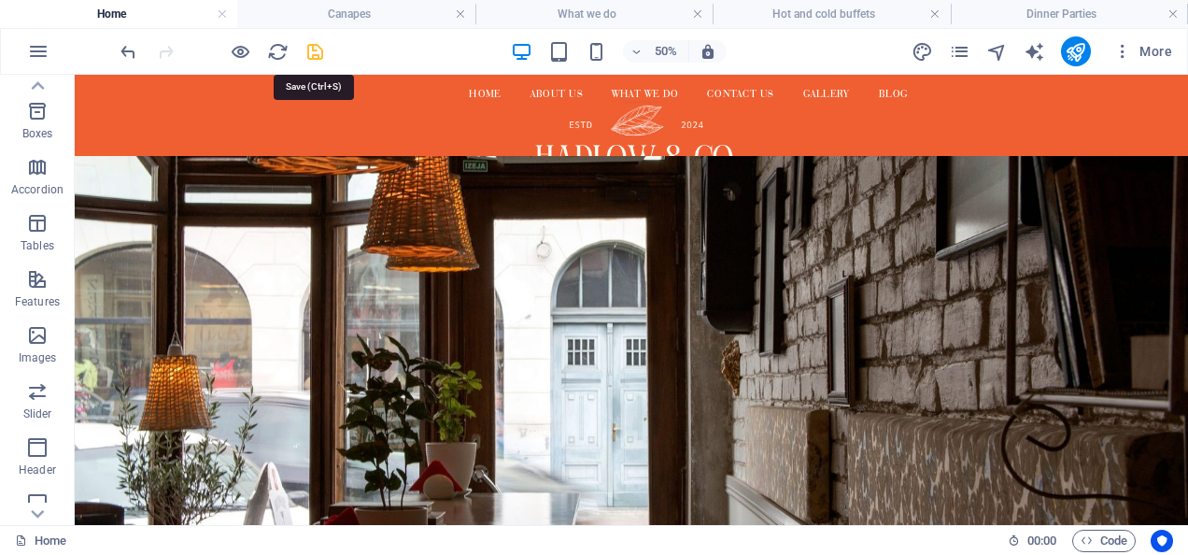
click at [312, 47] on icon "save" at bounding box center [314, 51] width 21 height 21
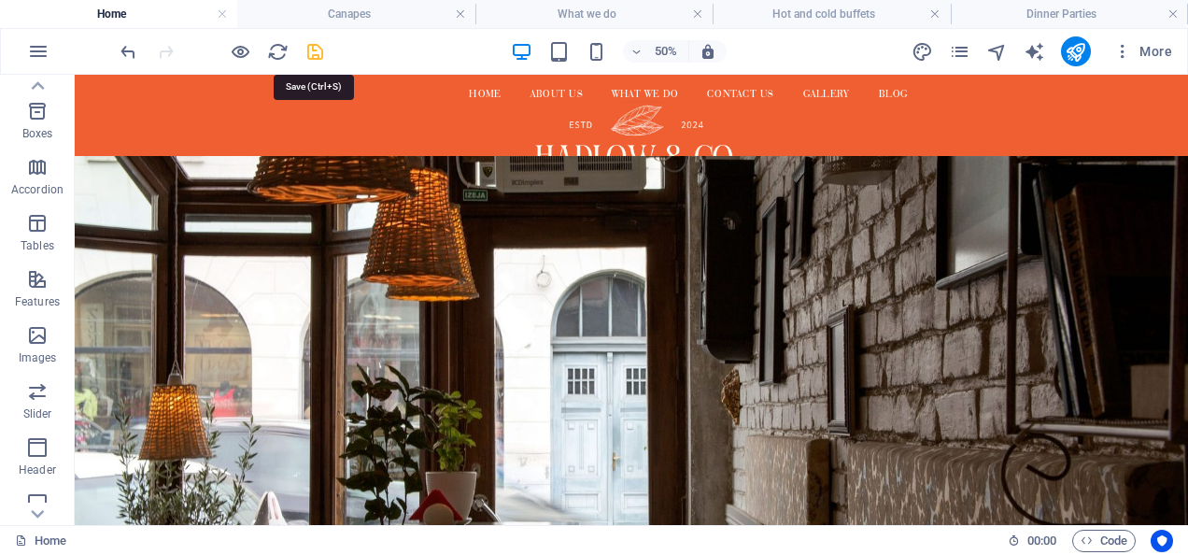
select select "rem"
select select "sticky_reverse"
select select "px"
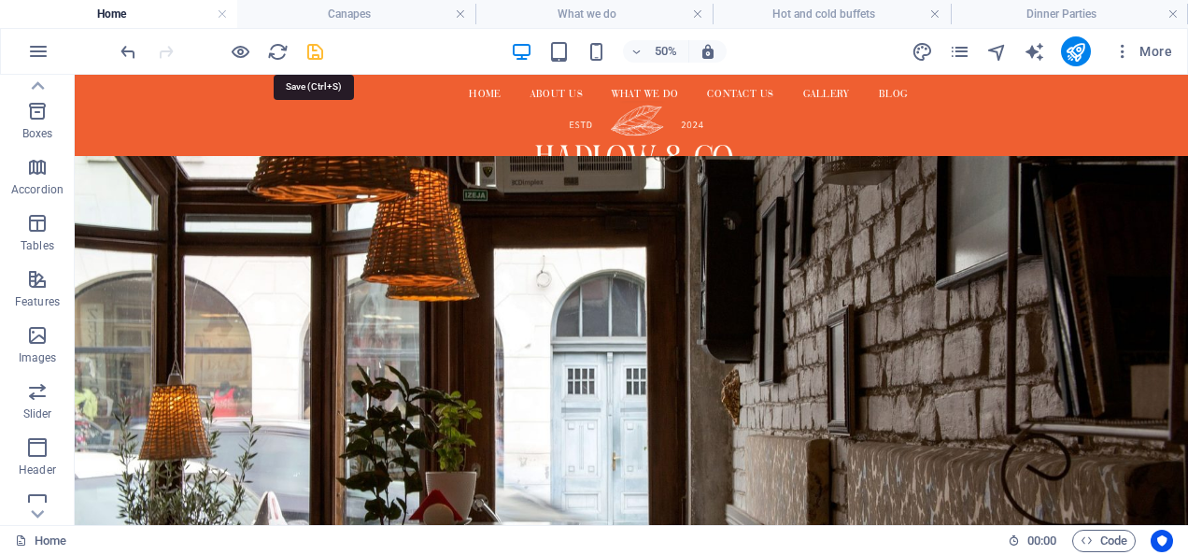
select select "px"
select select "rem"
select select "px"
select select
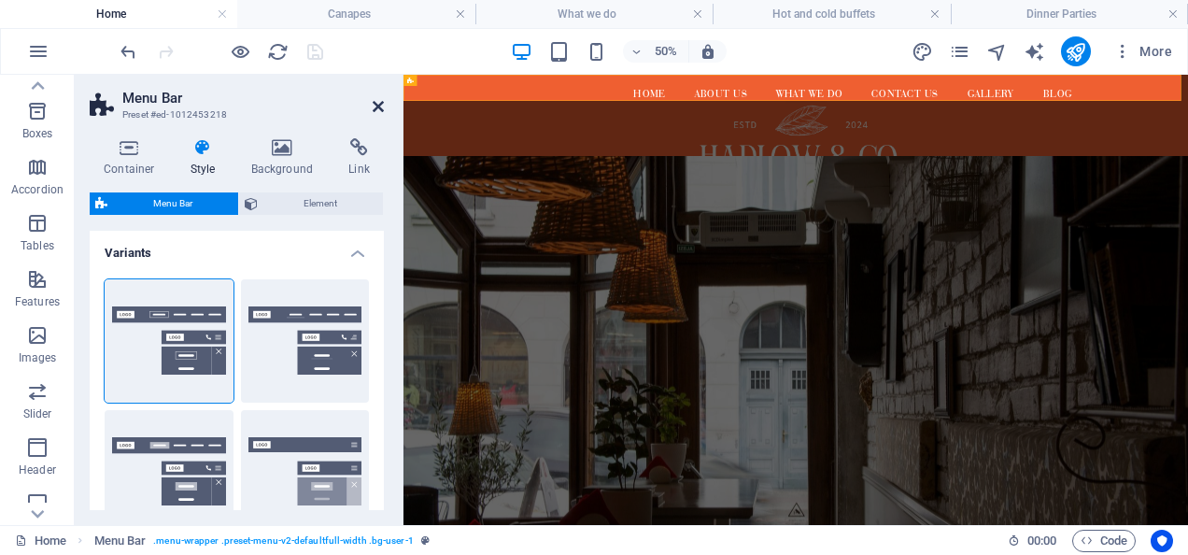
click at [379, 99] on icon at bounding box center [378, 106] width 11 height 15
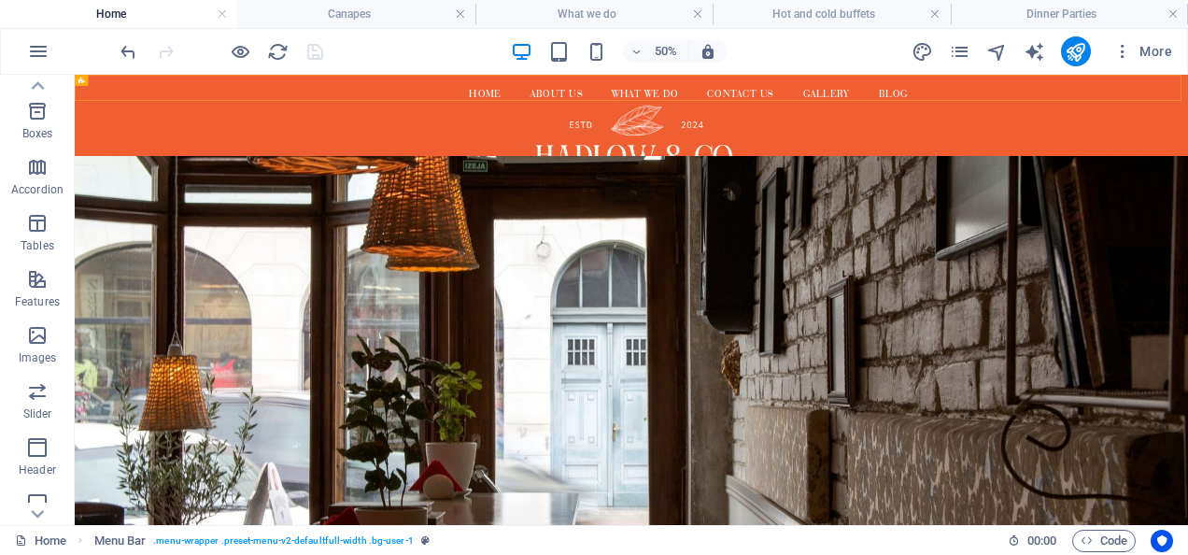
click at [233, 10] on h4 "Home" at bounding box center [118, 14] width 237 height 21
click at [221, 20] on link at bounding box center [222, 15] width 11 height 18
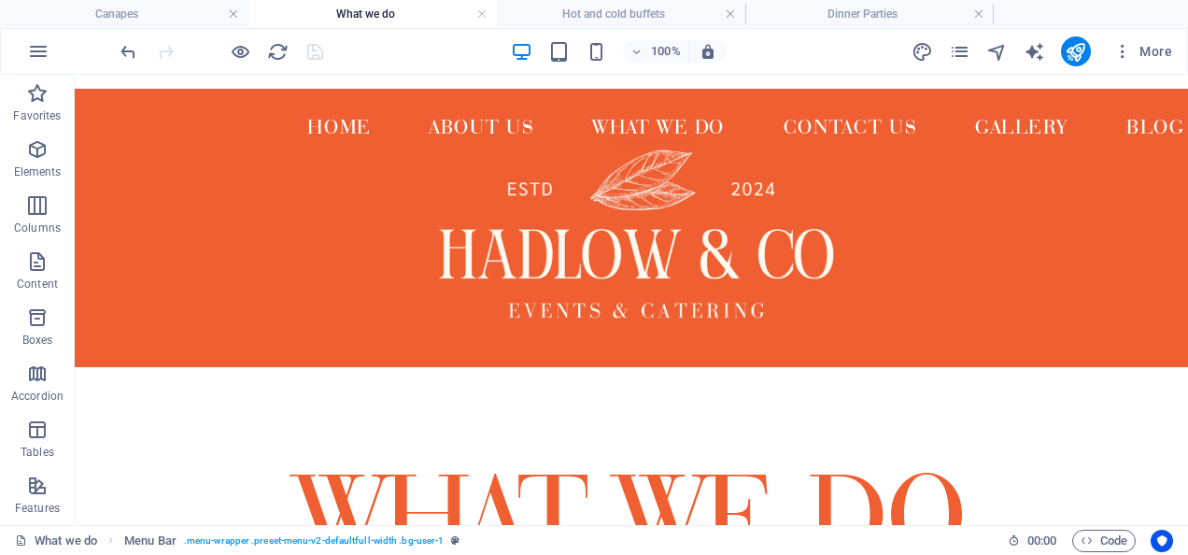
click at [221, 20] on h4 "Canapes" at bounding box center [124, 14] width 248 height 21
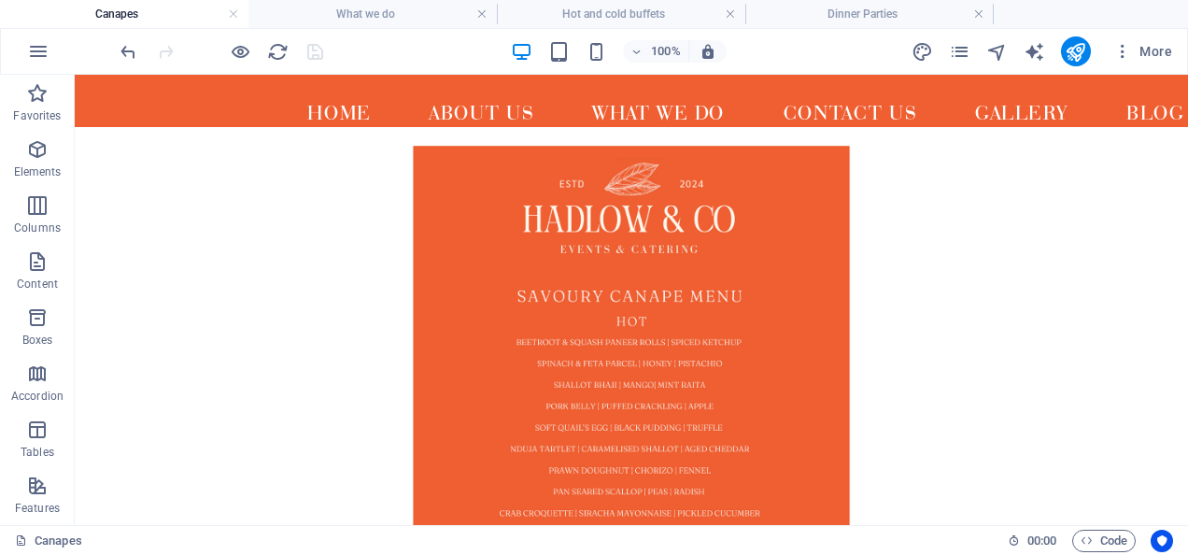
click at [221, 20] on h4 "Canapes" at bounding box center [124, 14] width 248 height 21
click at [233, 19] on link at bounding box center [233, 15] width 11 height 18
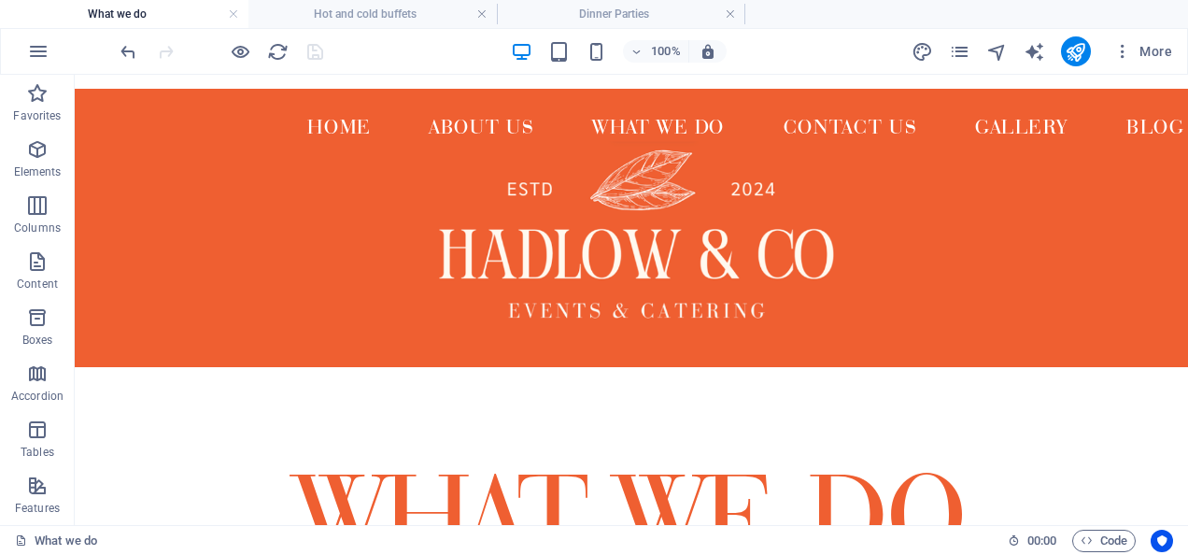
click at [233, 19] on link at bounding box center [233, 15] width 11 height 18
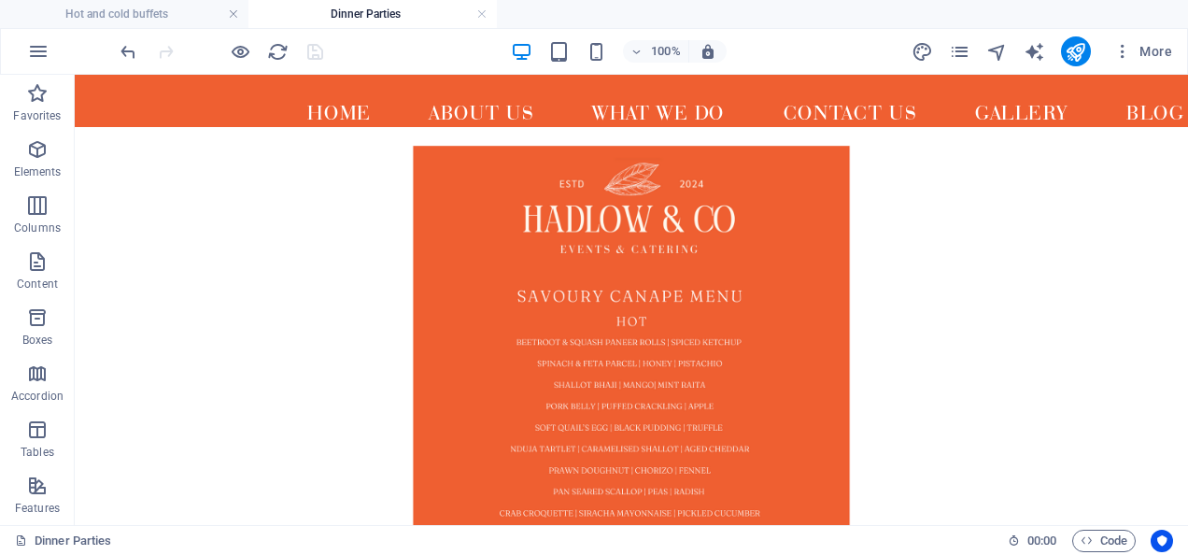
click at [233, 19] on link at bounding box center [233, 15] width 11 height 18
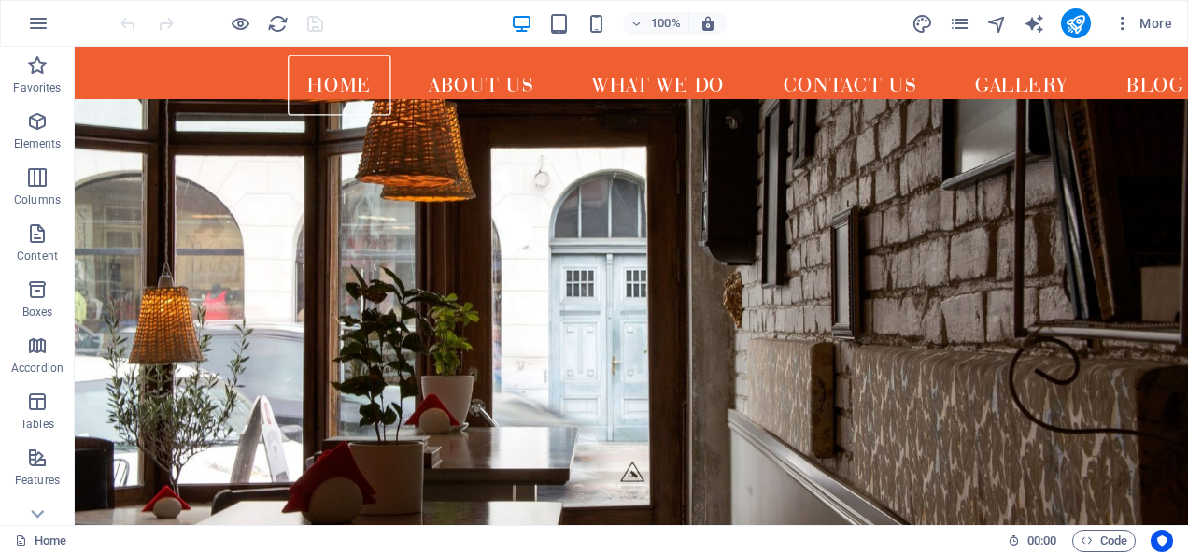
scroll to position [619, 0]
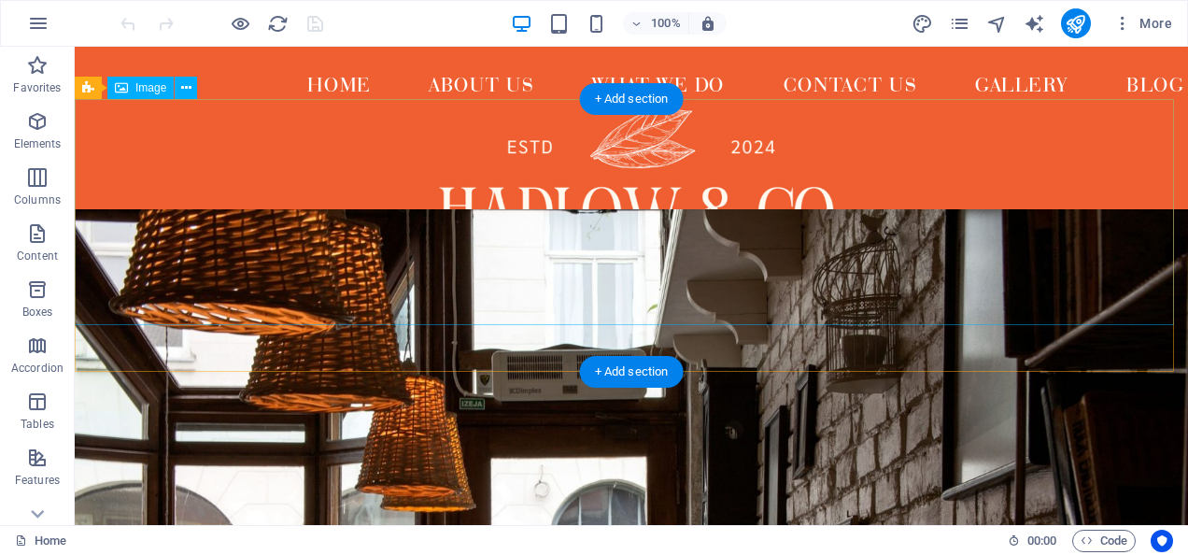
scroll to position [0, 23]
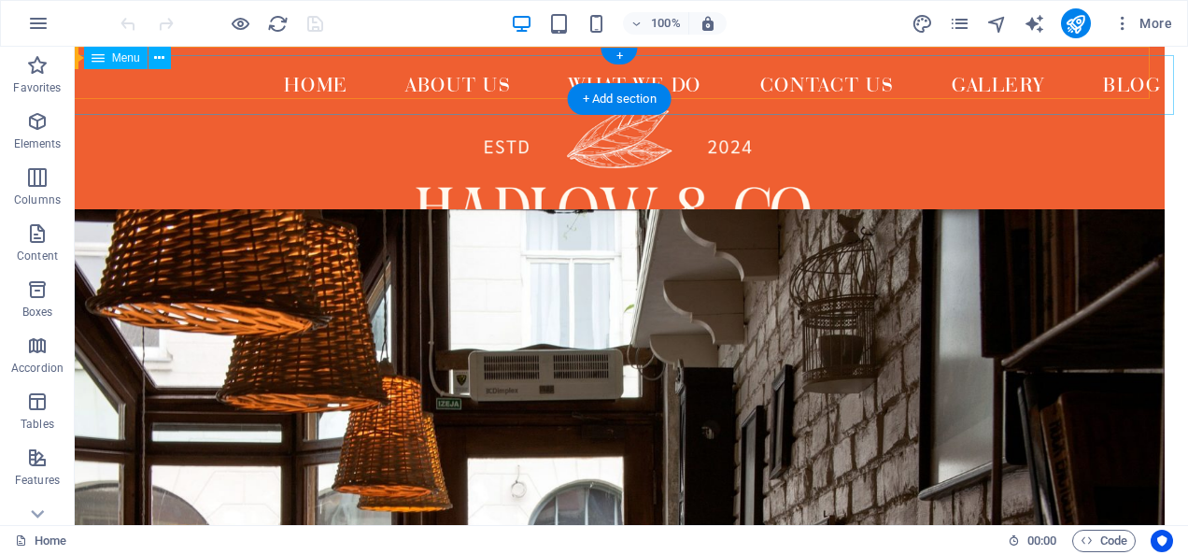
click at [248, 78] on nav "Home About us What We Do Contact us Gallery Blog" at bounding box center [608, 85] width 1146 height 60
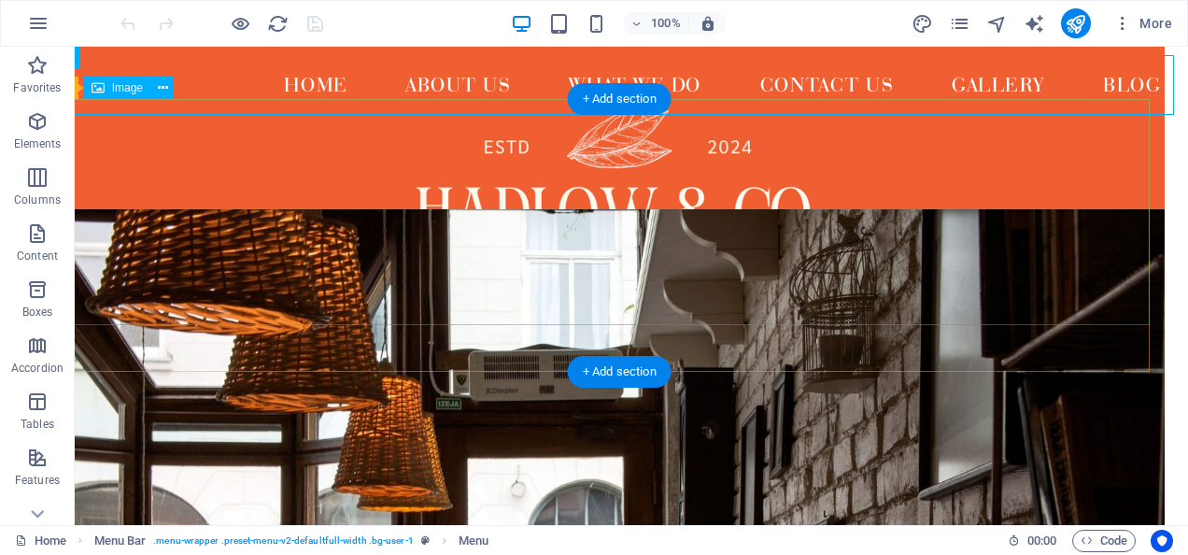
click at [946, 226] on figure at bounding box center [607, 212] width 1113 height 226
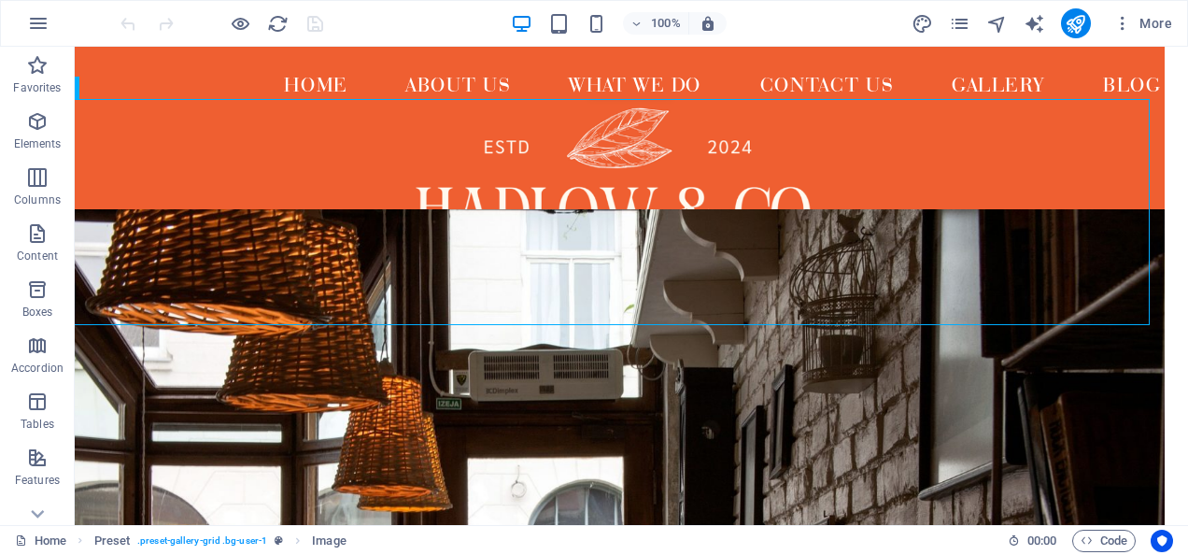
click at [317, 21] on div at bounding box center [221, 23] width 209 height 30
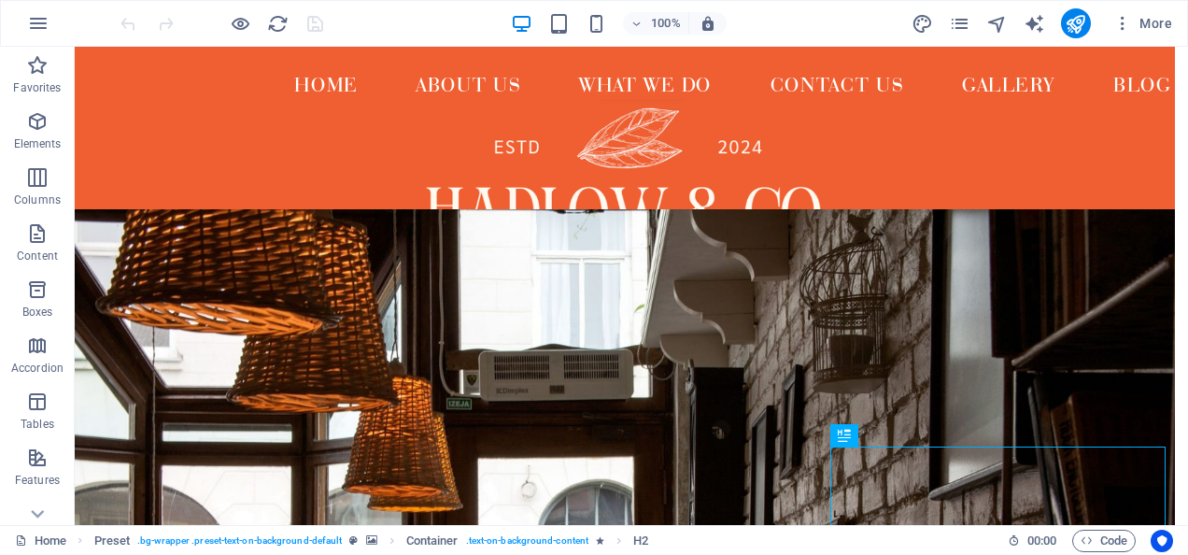
scroll to position [0, 23]
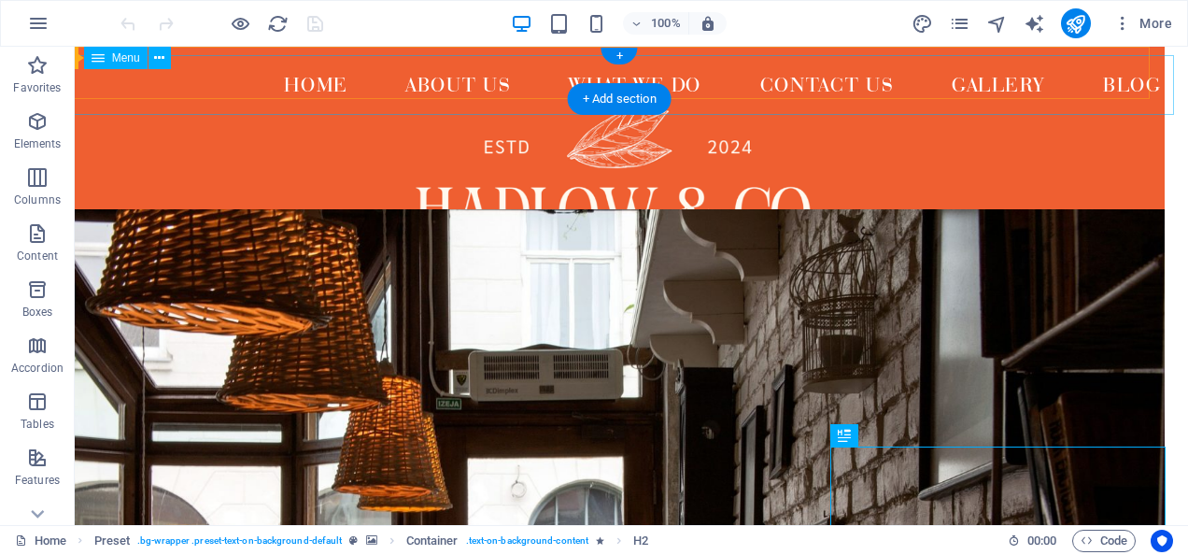
click at [749, 73] on nav "Home About us What We Do Contact us Gallery Blog" at bounding box center [608, 85] width 1146 height 60
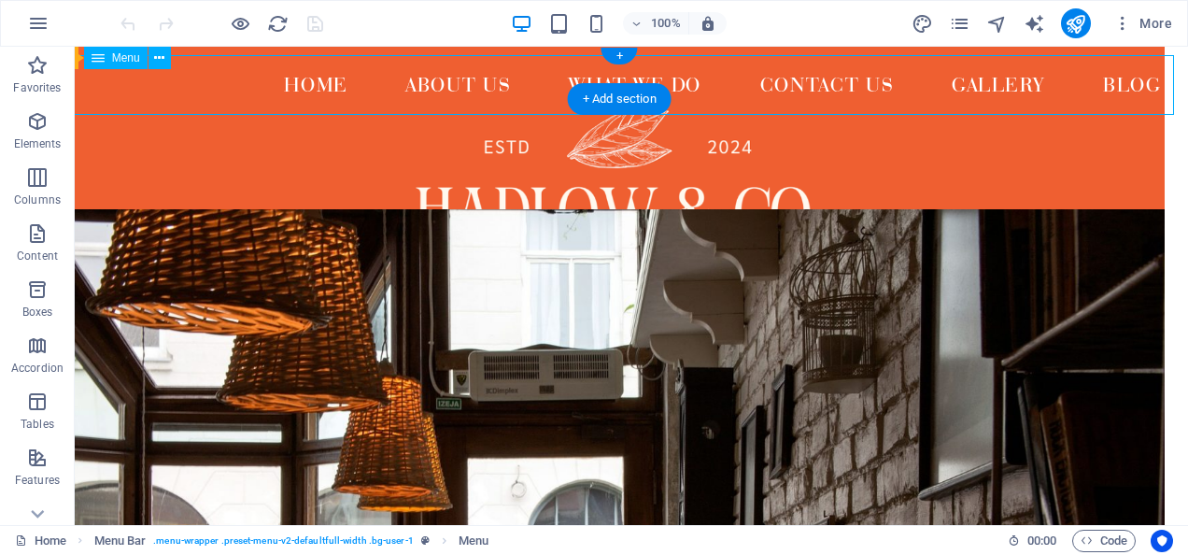
click at [718, 73] on nav "Home About us What We Do Contact us Gallery Blog" at bounding box center [608, 85] width 1146 height 60
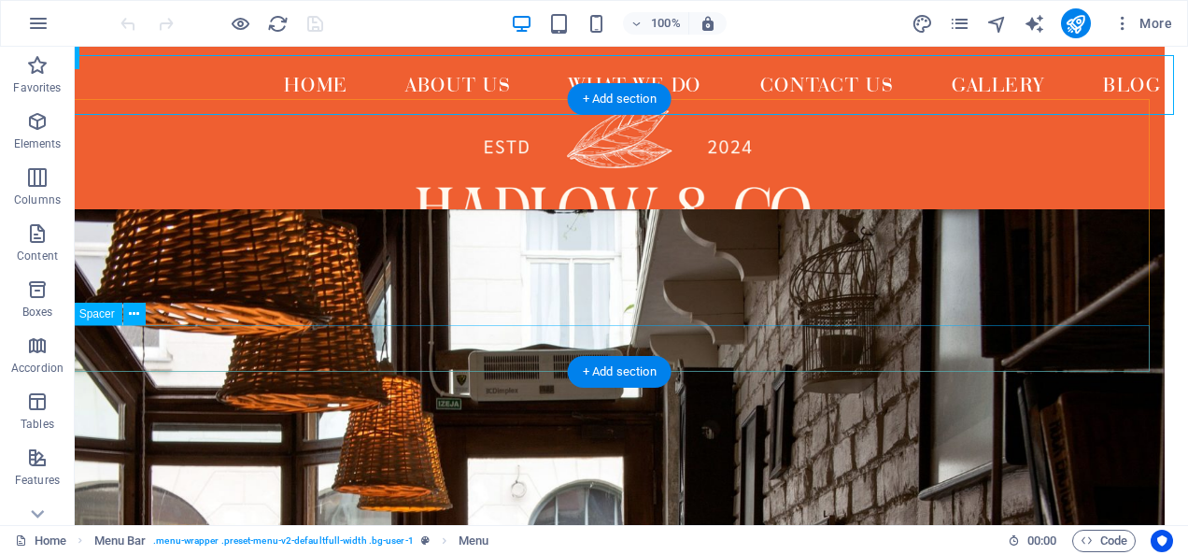
click at [545, 341] on div at bounding box center [607, 348] width 1113 height 47
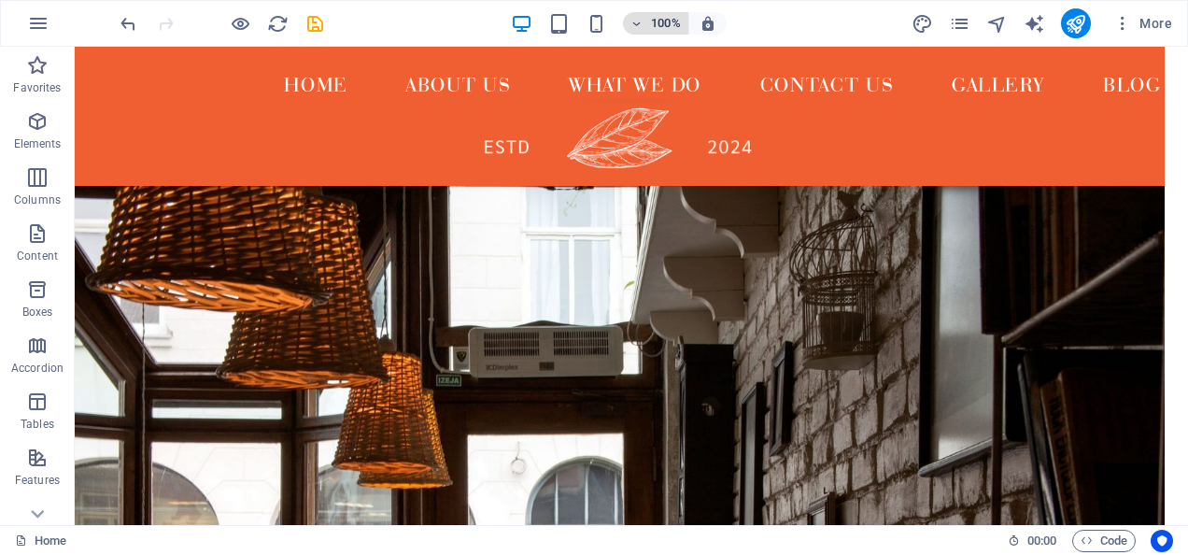
click at [641, 22] on icon "button" at bounding box center [636, 24] width 13 height 12
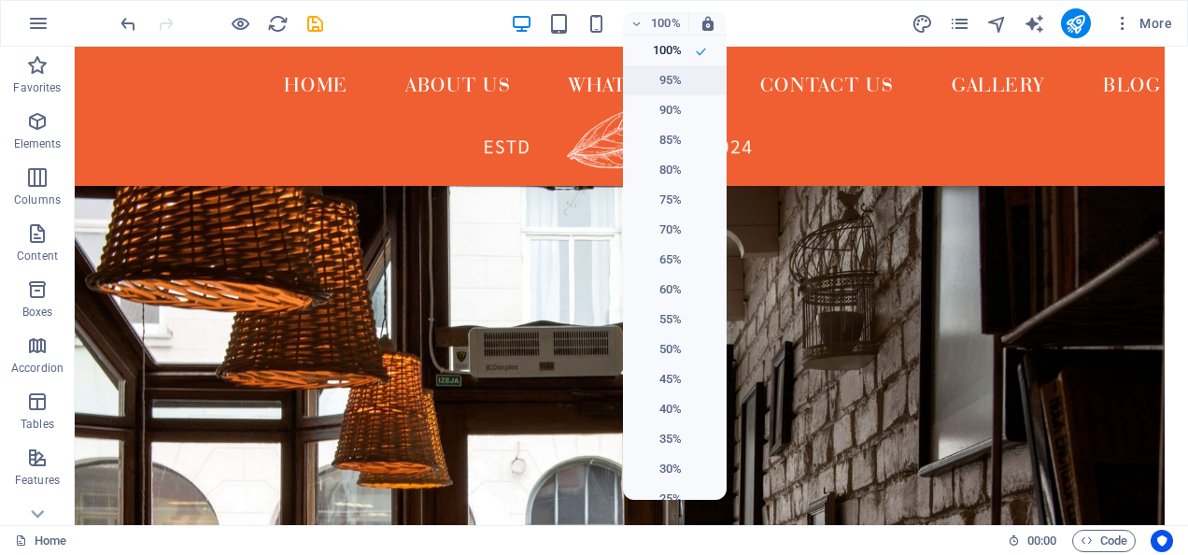
click at [679, 80] on li "95%" at bounding box center [675, 80] width 104 height 30
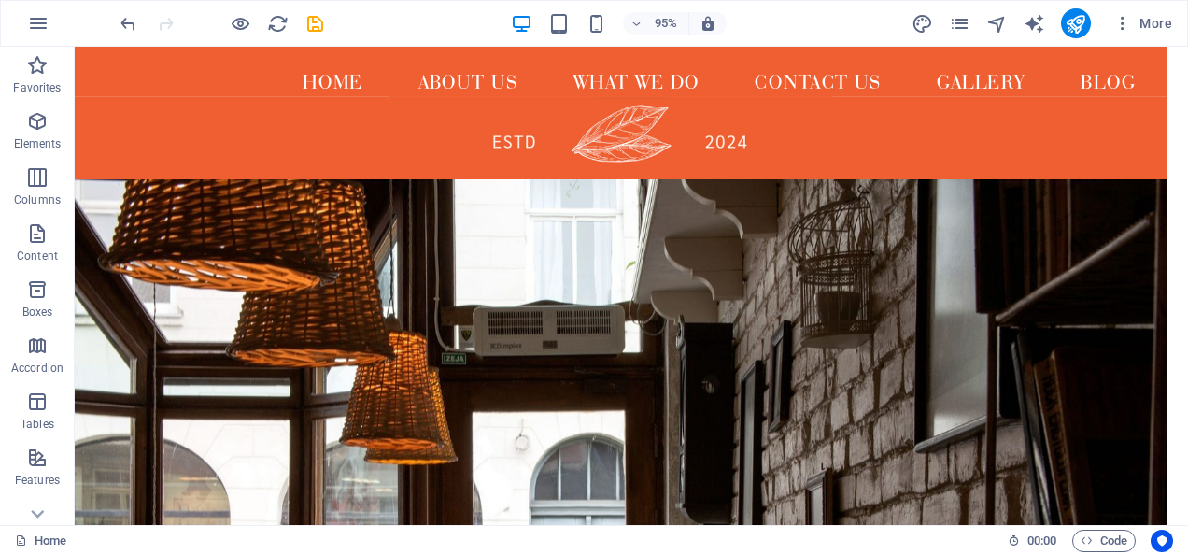
scroll to position [0, 0]
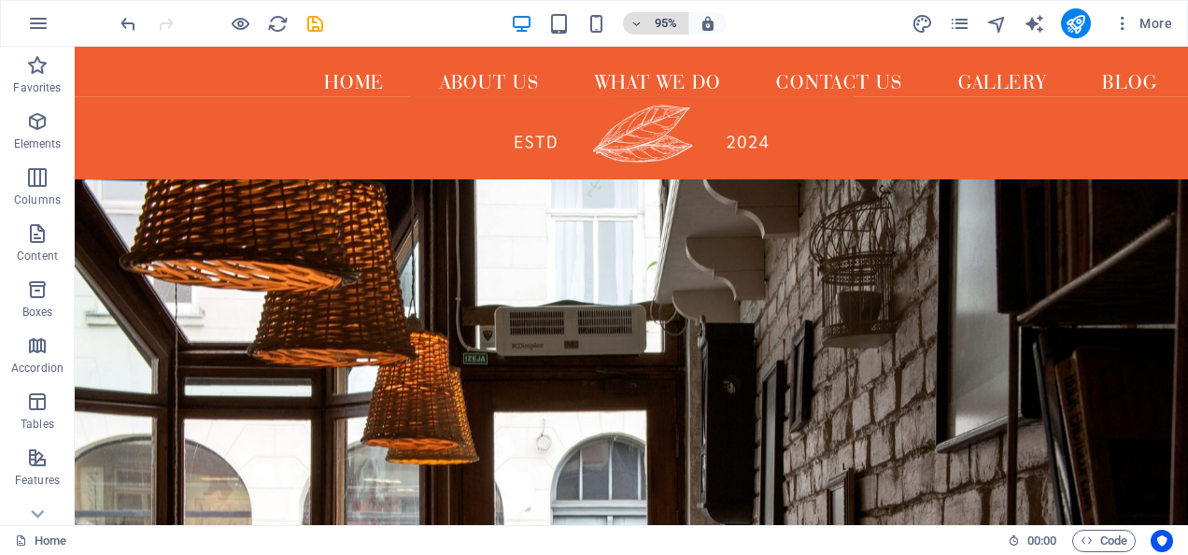
click at [635, 26] on icon "button" at bounding box center [636, 24] width 13 height 12
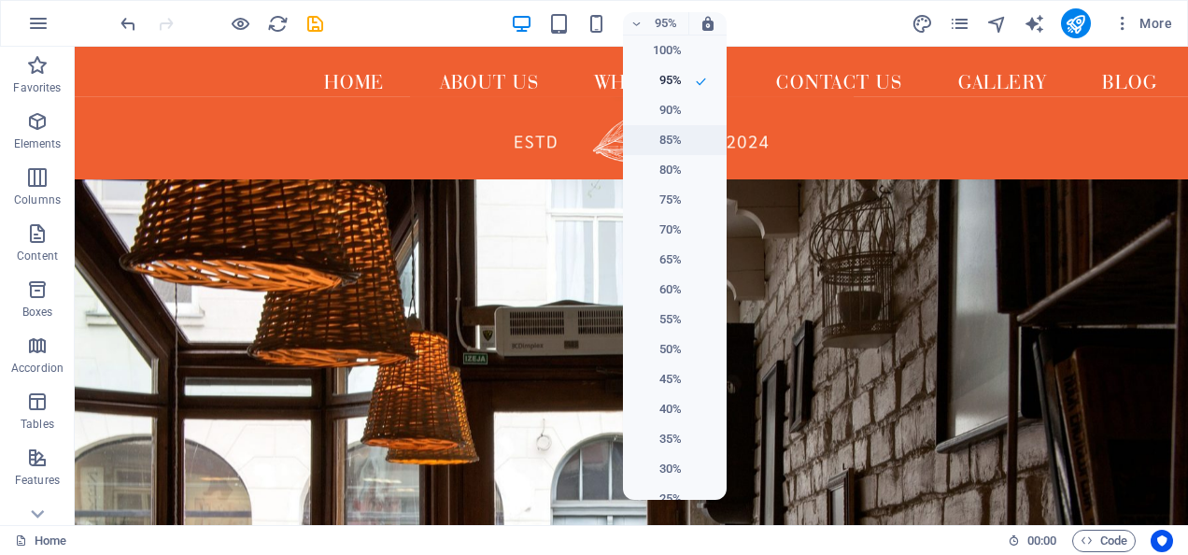
click at [665, 129] on h6 "85%" at bounding box center [658, 140] width 48 height 22
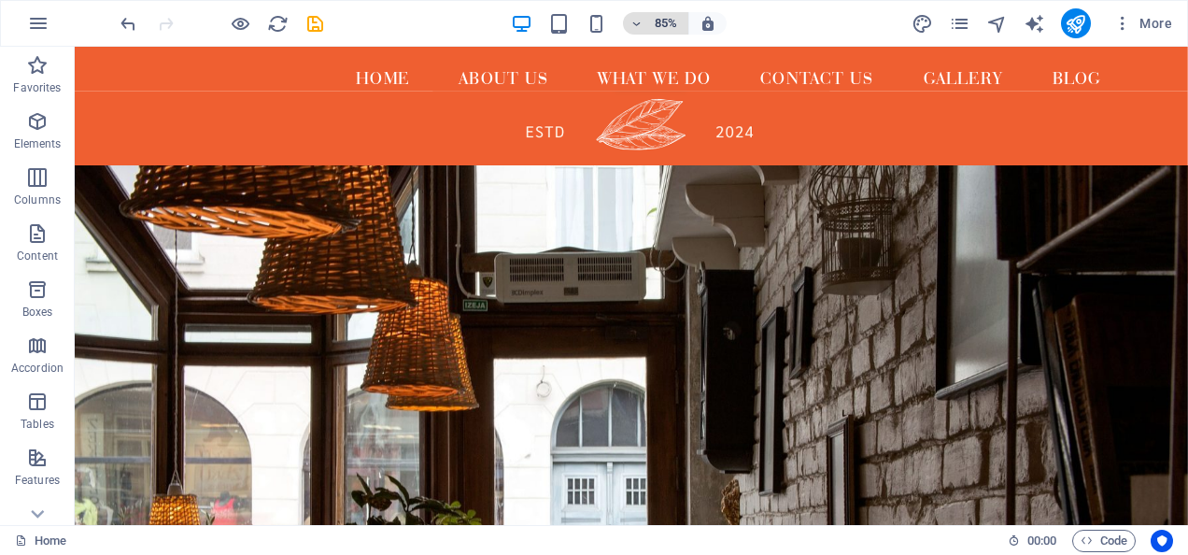
click at [665, 22] on h6 "85%" at bounding box center [666, 23] width 30 height 22
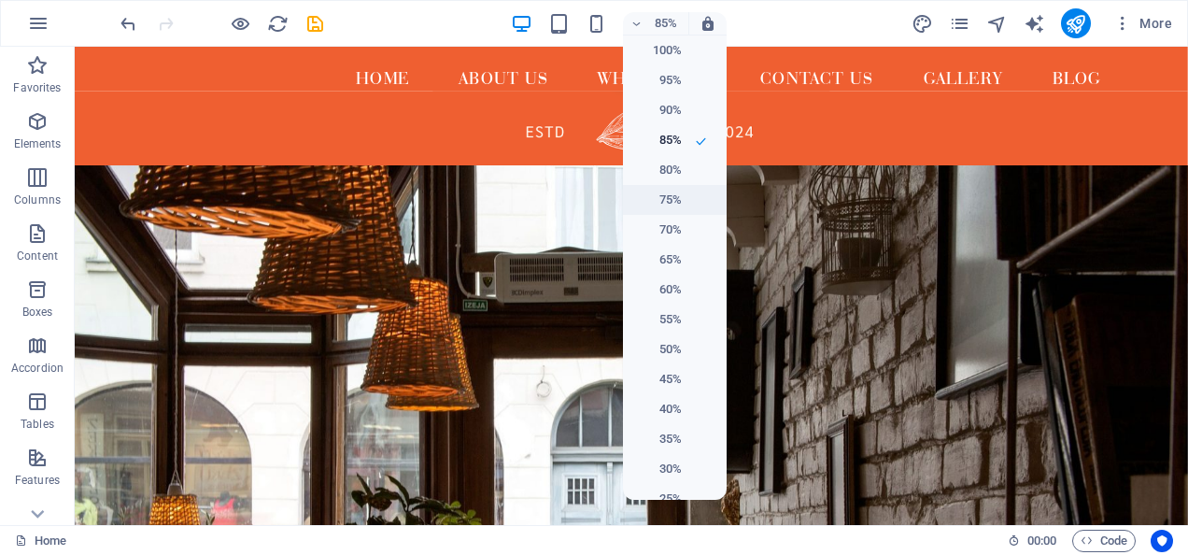
click at [687, 194] on li "75%" at bounding box center [675, 200] width 104 height 30
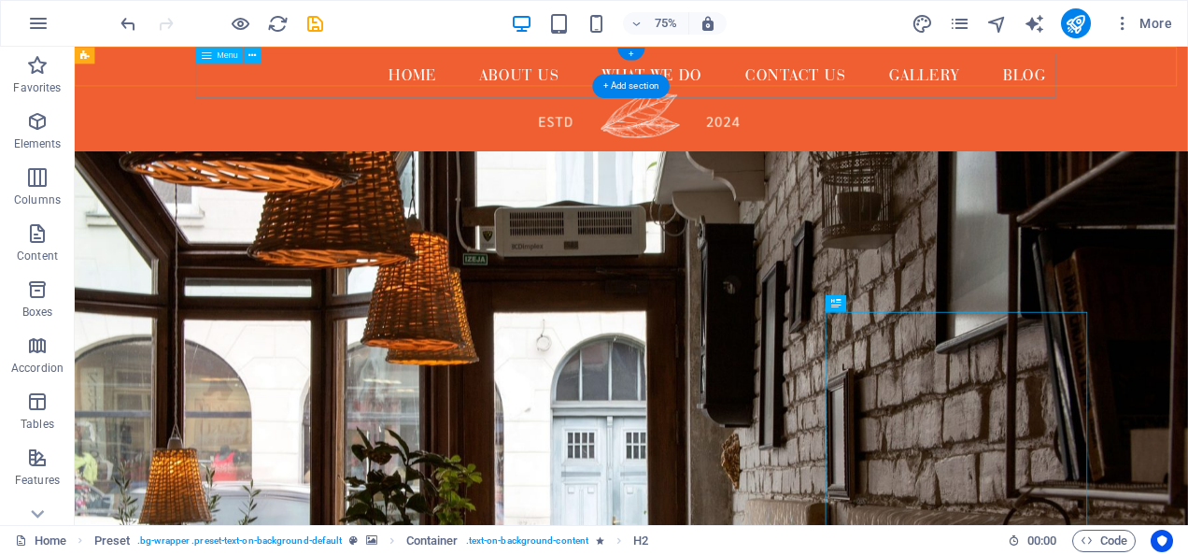
click at [896, 68] on nav "Home About us What We Do Contact us Gallery Blog" at bounding box center [817, 85] width 1146 height 60
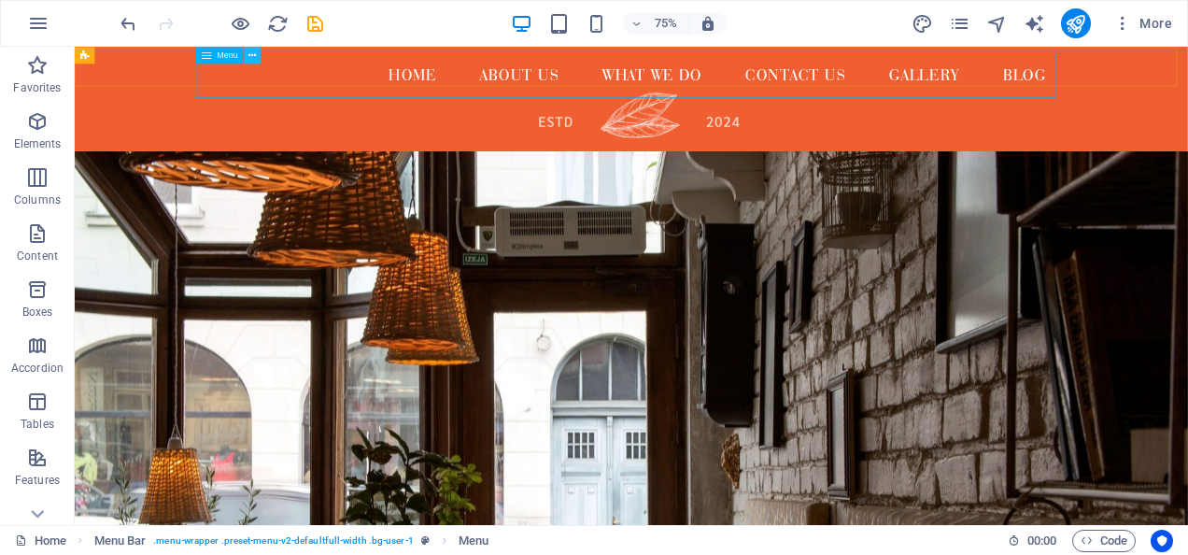
click at [252, 58] on icon at bounding box center [252, 55] width 7 height 15
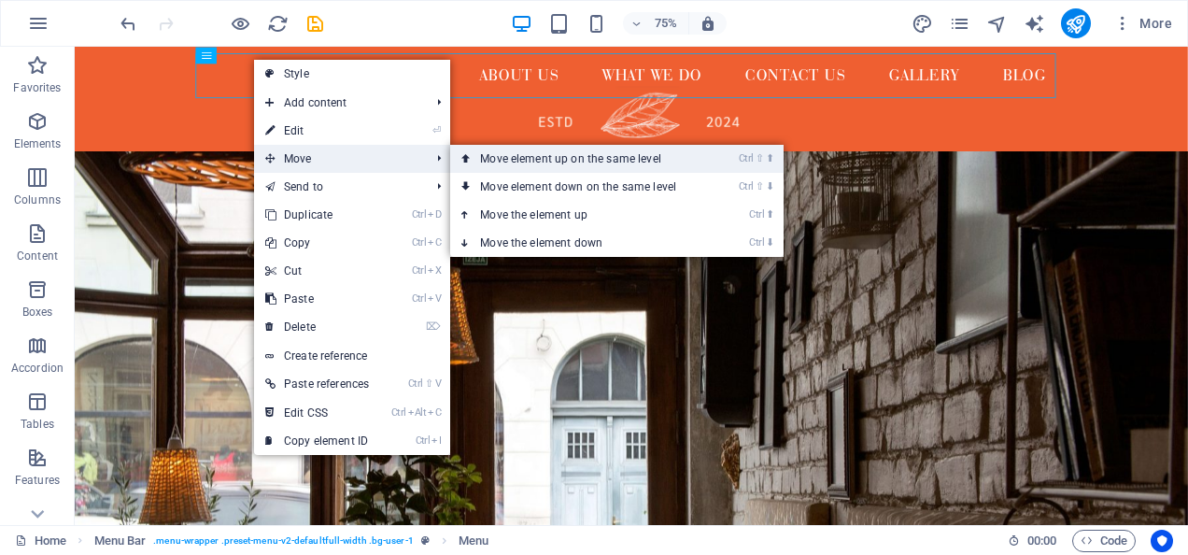
click at [521, 151] on link "Ctrl ⇧ ⬆ Move element up on the same level" at bounding box center [581, 159] width 263 height 28
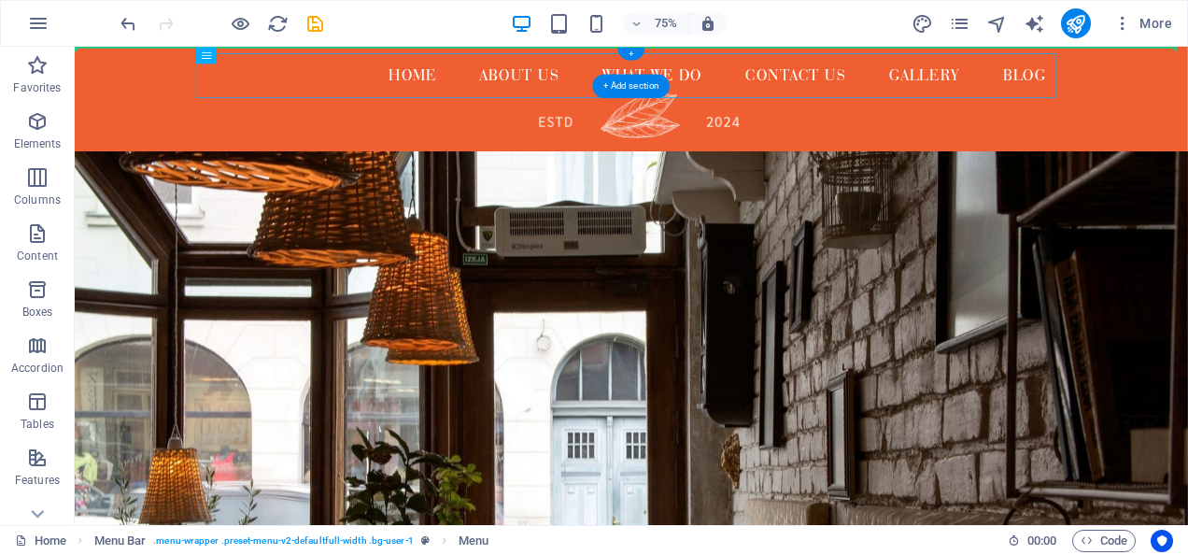
drag, startPoint x: 290, startPoint y: 105, endPoint x: 147, endPoint y: 65, distance: 148.2
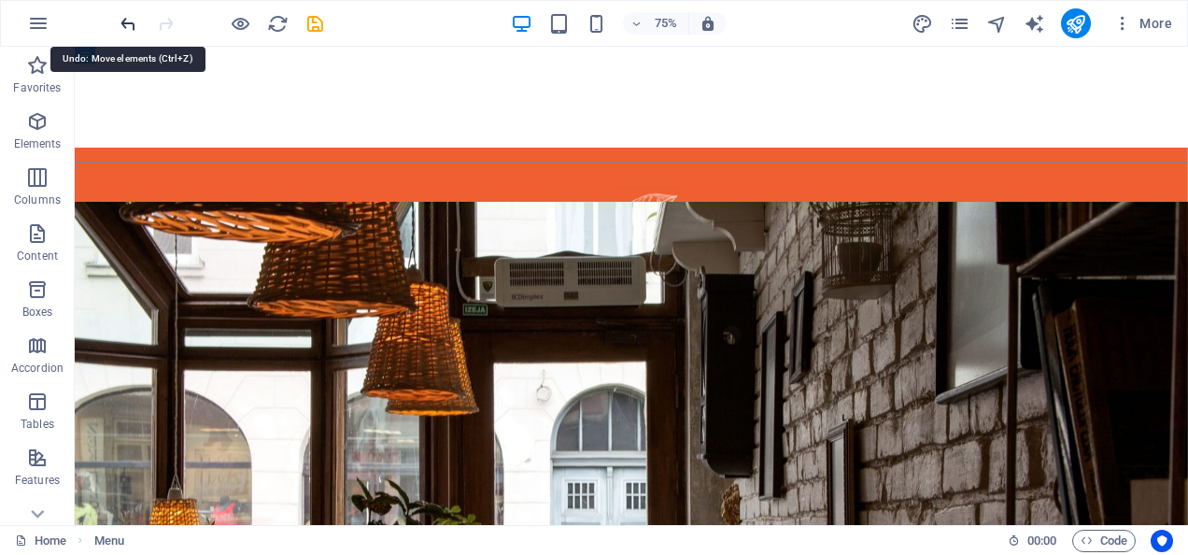
click at [128, 21] on icon "undo" at bounding box center [128, 23] width 21 height 21
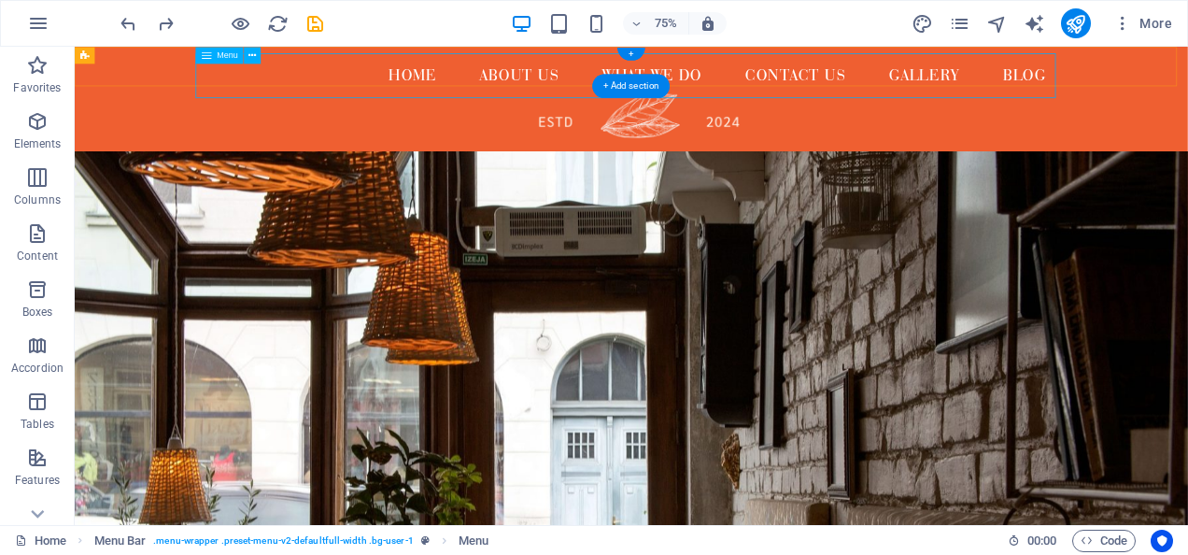
click at [314, 91] on nav "Home About us What We Do Contact us Gallery Blog" at bounding box center [817, 85] width 1146 height 60
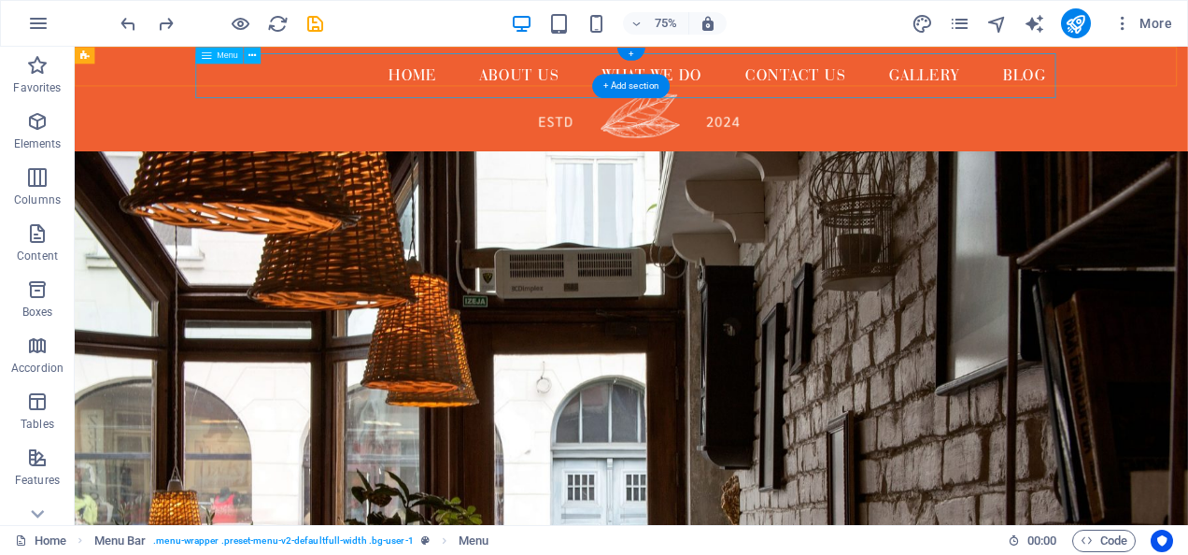
select select
select select "1"
select select
select select "4"
select select
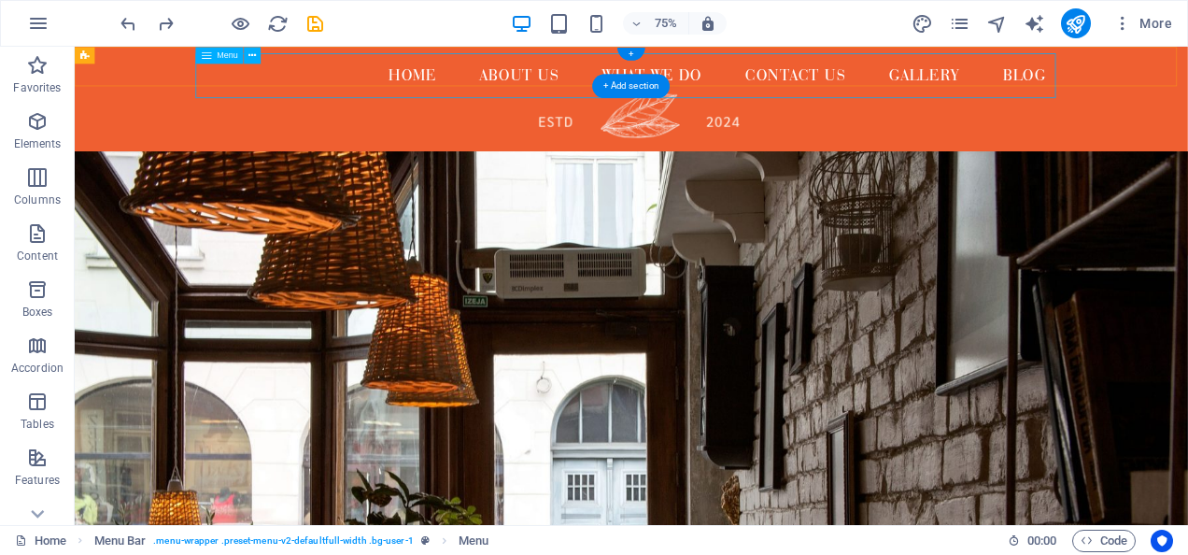
select select "3"
select select
select select "2"
select select
select select "2"
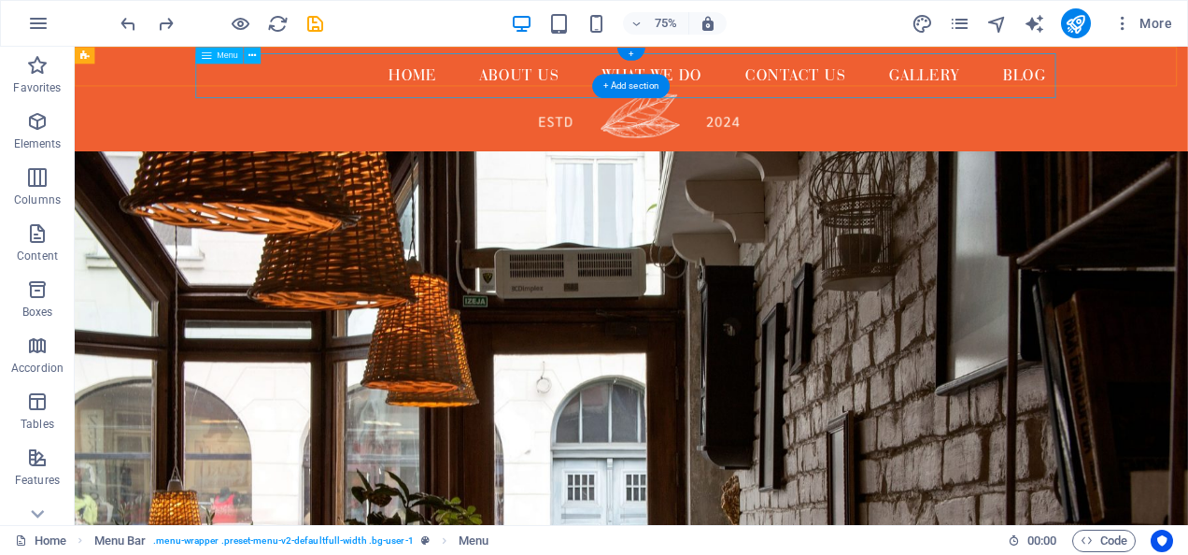
select select
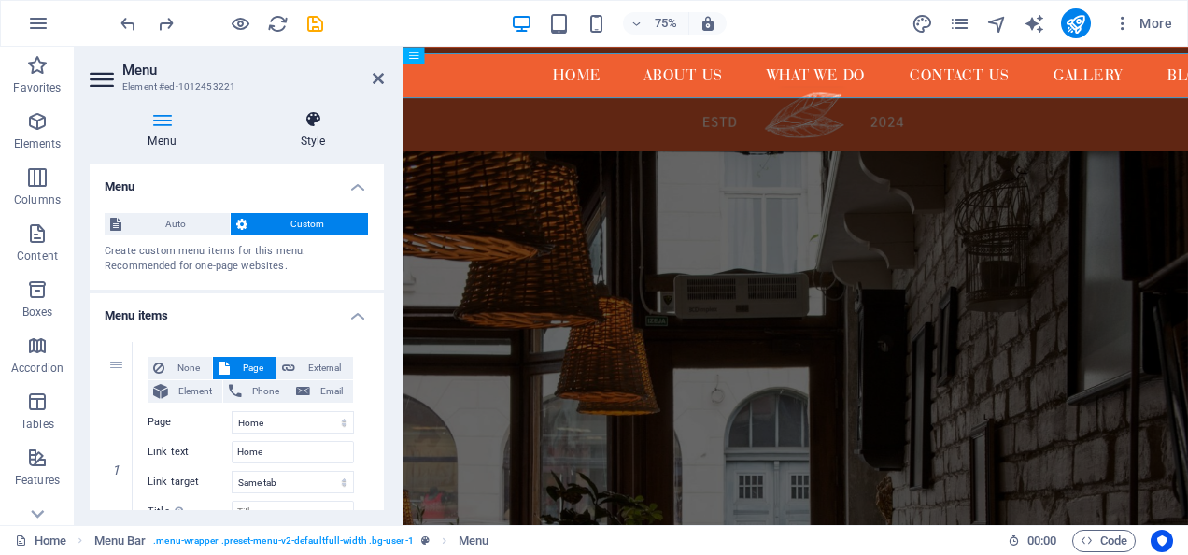
click at [310, 116] on icon at bounding box center [313, 119] width 142 height 19
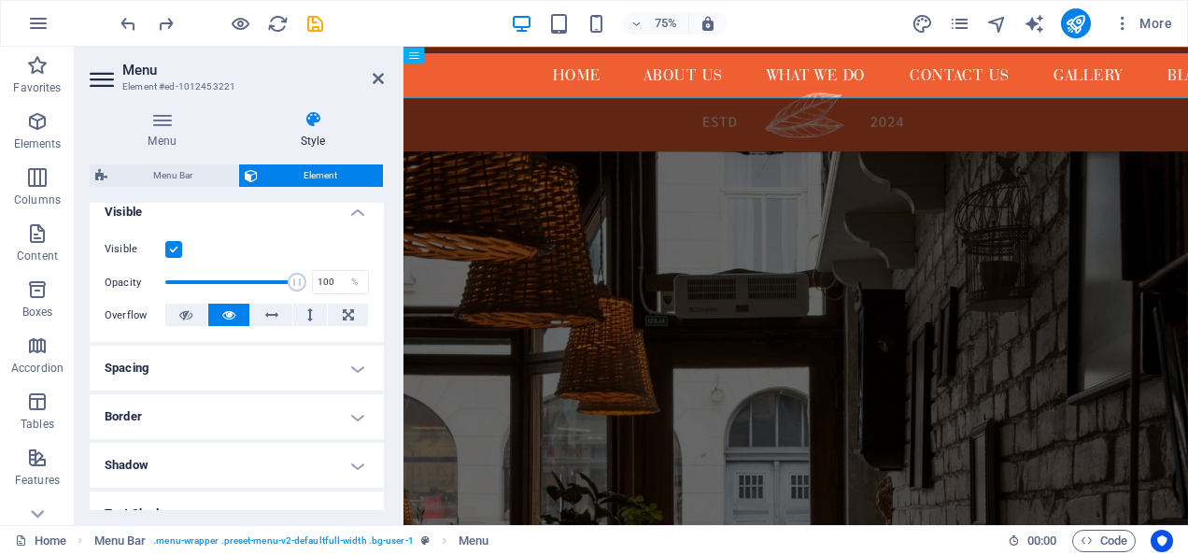
scroll to position [215, 0]
click at [350, 366] on h4 "Spacing" at bounding box center [237, 366] width 294 height 45
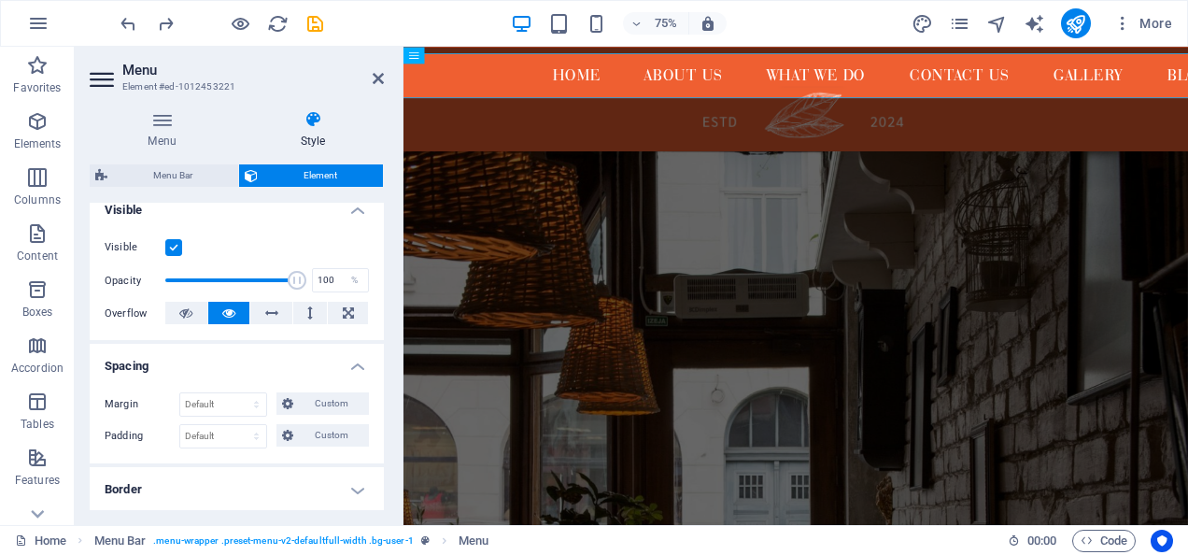
click at [350, 366] on h4 "Spacing" at bounding box center [237, 361] width 294 height 34
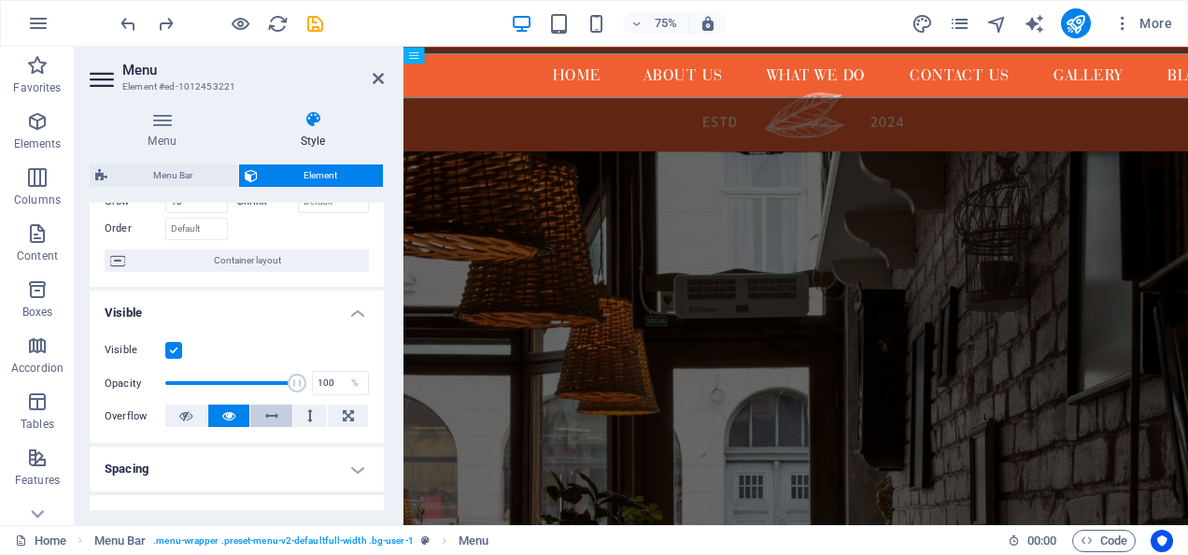
scroll to position [0, 0]
